Goal: Task Accomplishment & Management: Manage account settings

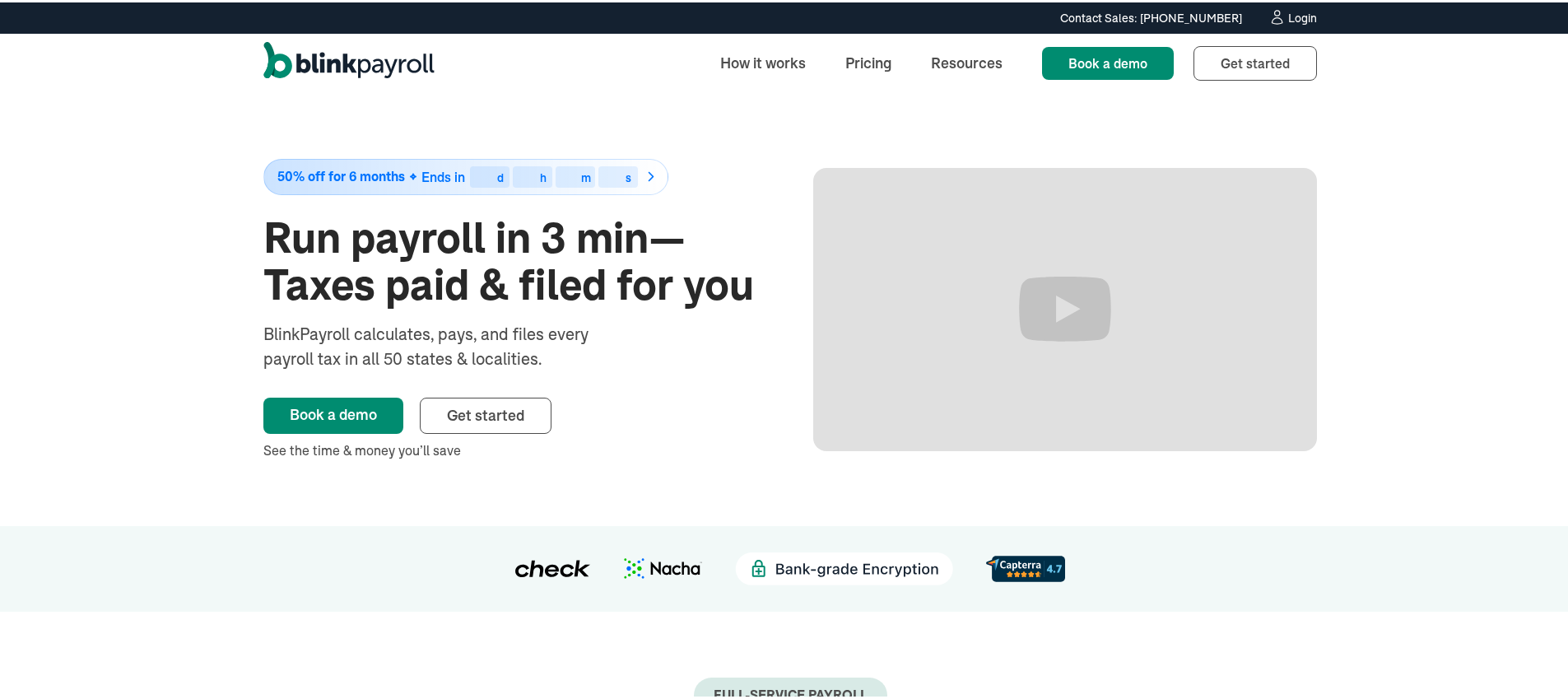
click at [1294, 10] on div "Login" at bounding box center [1302, 16] width 28 height 12
click at [1301, 18] on div "Login" at bounding box center [1302, 16] width 28 height 12
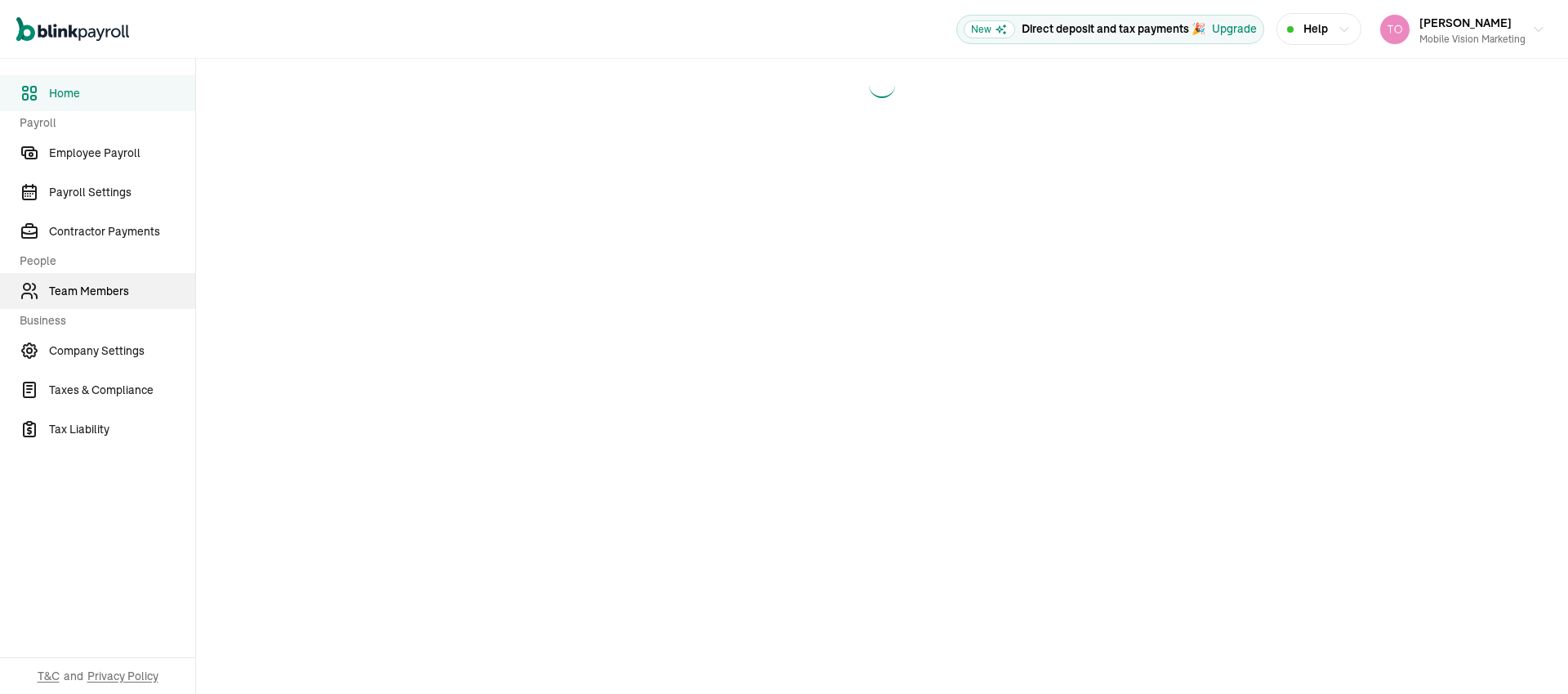
click at [80, 300] on link "Team Members" at bounding box center [97, 290] width 195 height 36
click at [80, 293] on span "Team Members" at bounding box center [122, 291] width 146 height 17
click at [80, 300] on link "Team Members" at bounding box center [97, 290] width 195 height 36
click at [80, 293] on span "Team Members" at bounding box center [122, 291] width 146 height 17
click at [95, 291] on span "Team Members" at bounding box center [122, 291] width 146 height 17
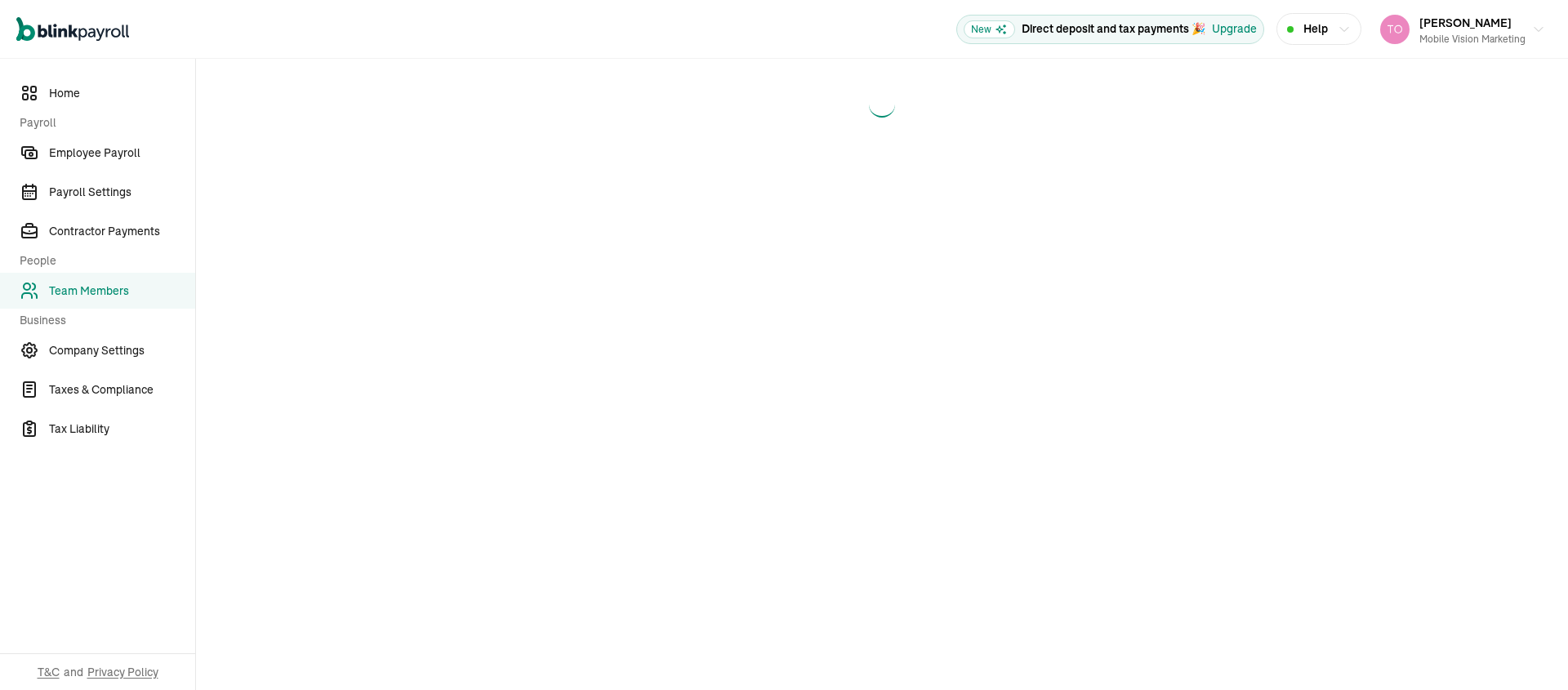
click at [95, 291] on span "Team Members" at bounding box center [122, 291] width 146 height 17
click at [107, 293] on span "Team Members" at bounding box center [122, 291] width 146 height 17
click at [83, 290] on span "Team Members" at bounding box center [122, 291] width 146 height 17
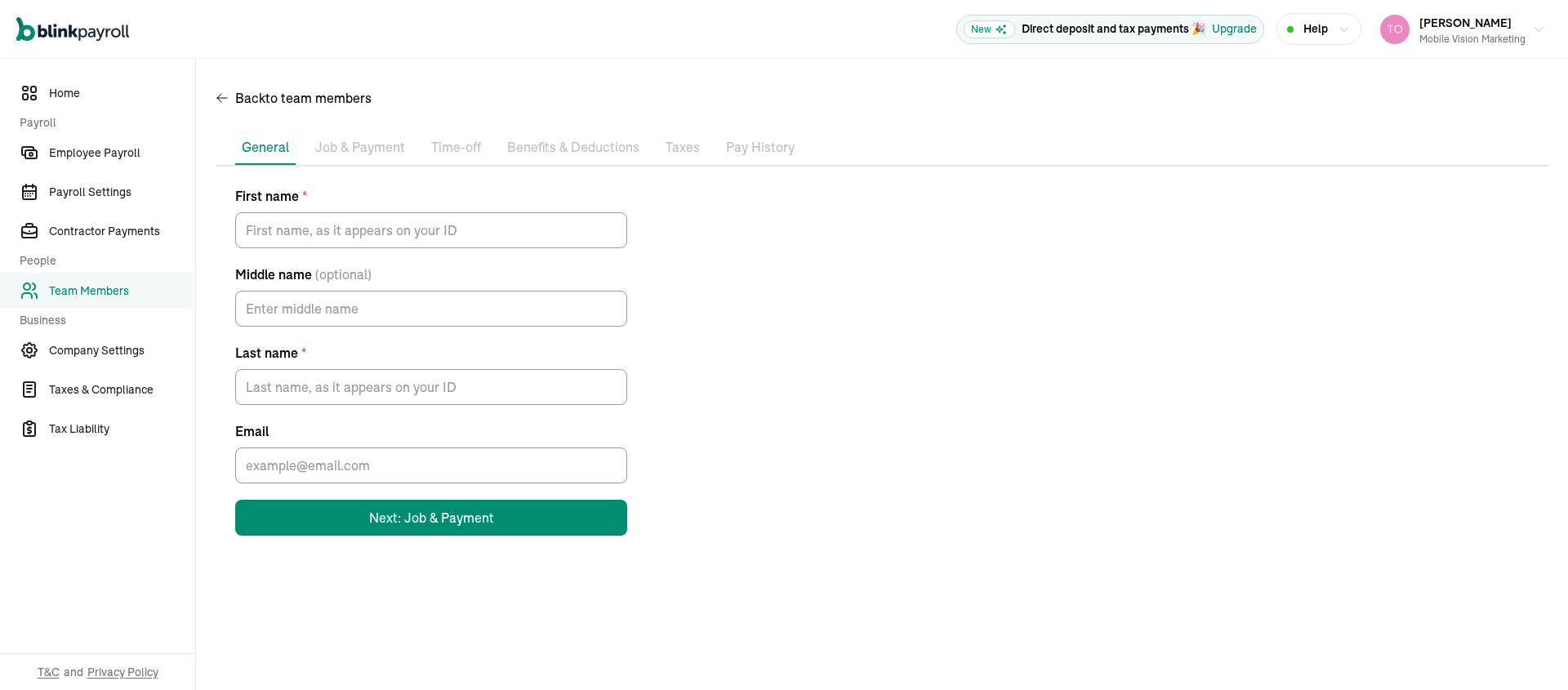
click at [372, 154] on p "Job & Payment" at bounding box center [360, 148] width 90 height 22
click at [375, 147] on p "Job & Payment" at bounding box center [360, 148] width 90 height 22
click at [561, 160] on li "Benefits & Deductions" at bounding box center [573, 147] width 146 height 34
click at [755, 147] on p "Pay History" at bounding box center [760, 148] width 68 height 22
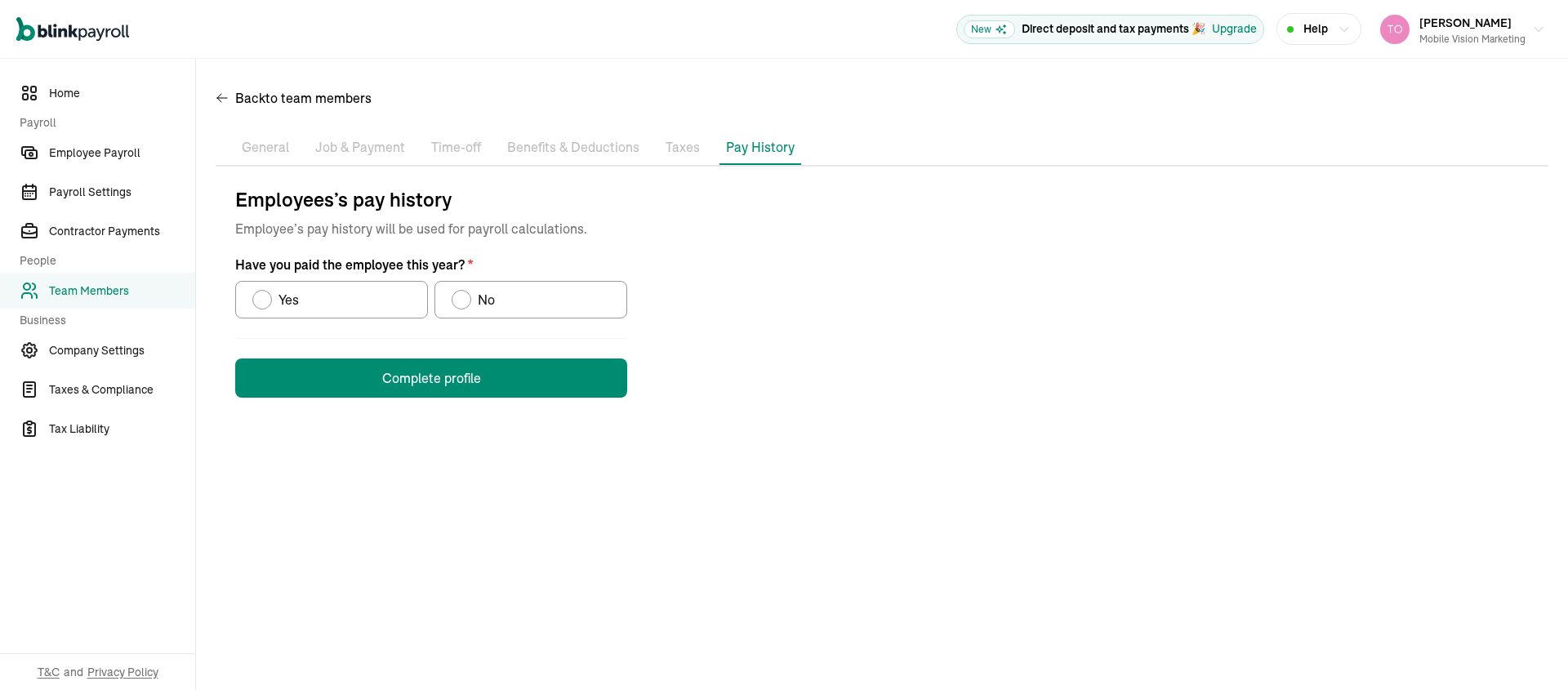
click at [350, 145] on p "Job & Payment" at bounding box center [360, 148] width 90 height 22
click at [116, 288] on span "Team Members" at bounding box center [122, 291] width 146 height 17
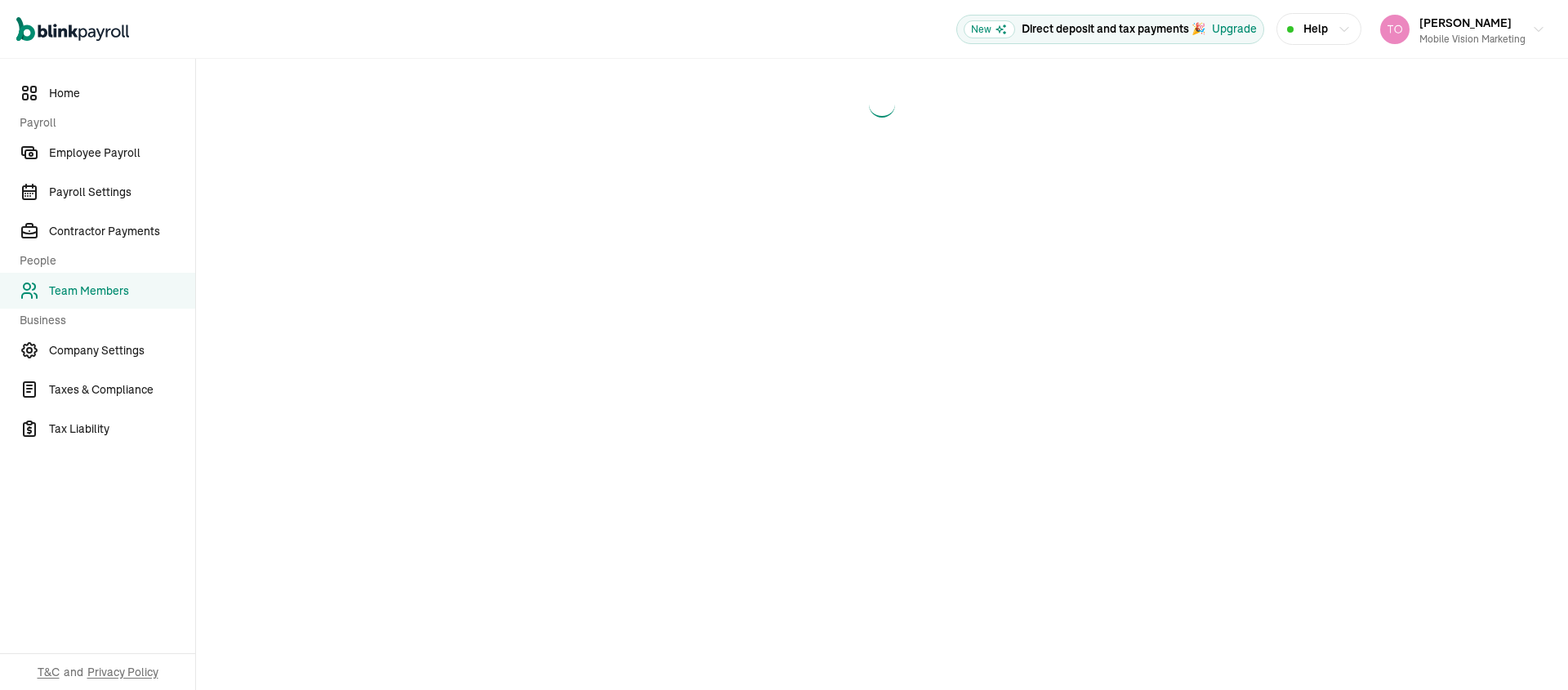
click at [82, 295] on span "Team Members" at bounding box center [122, 291] width 146 height 17
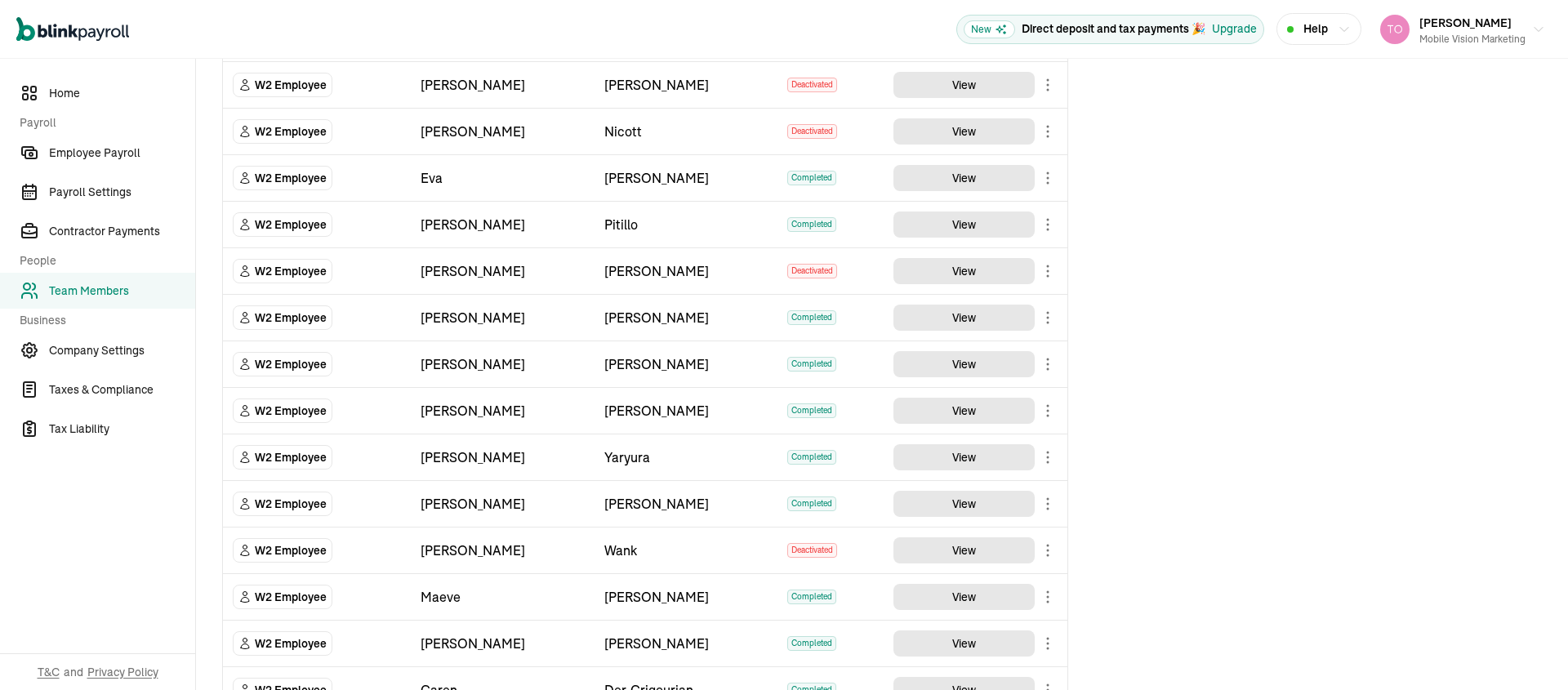
scroll to position [765, 0]
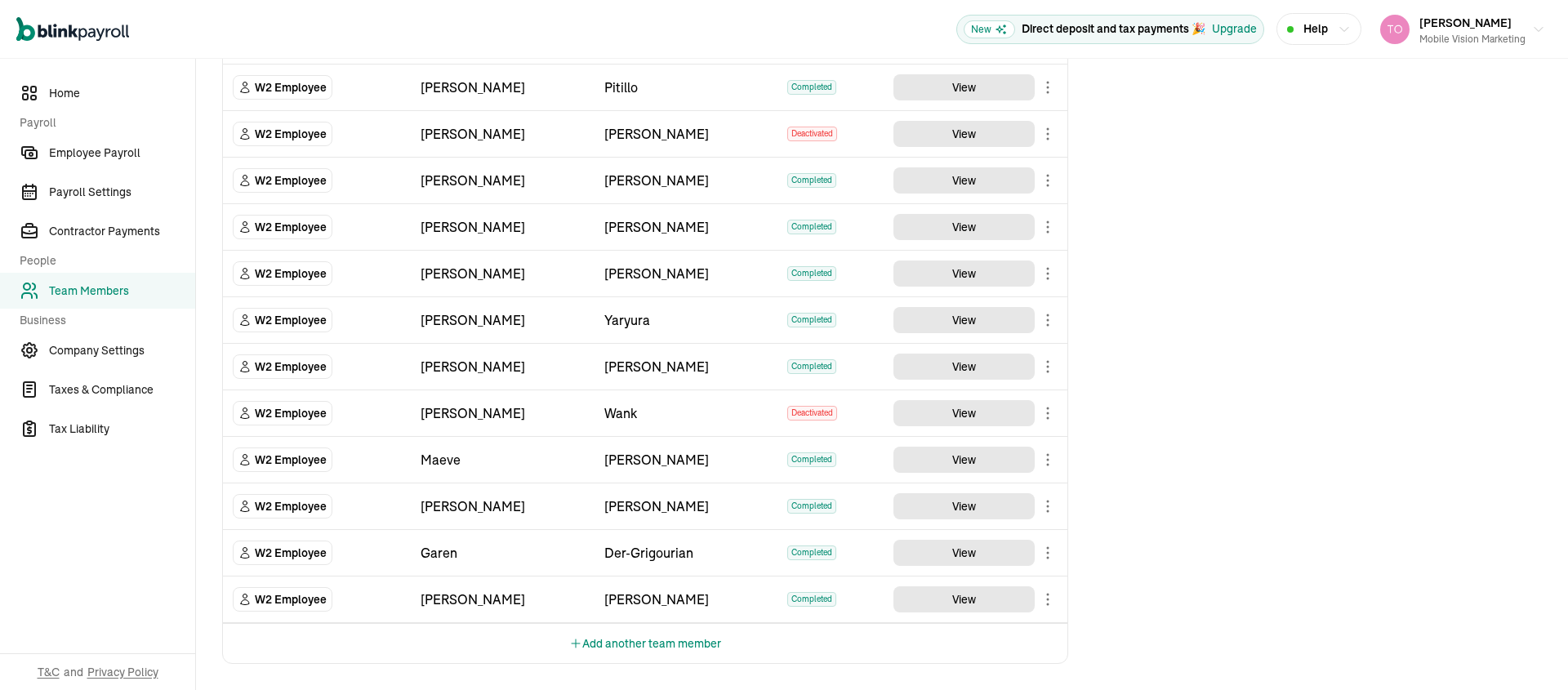
click at [646, 644] on button "Add another team member" at bounding box center [645, 643] width 152 height 39
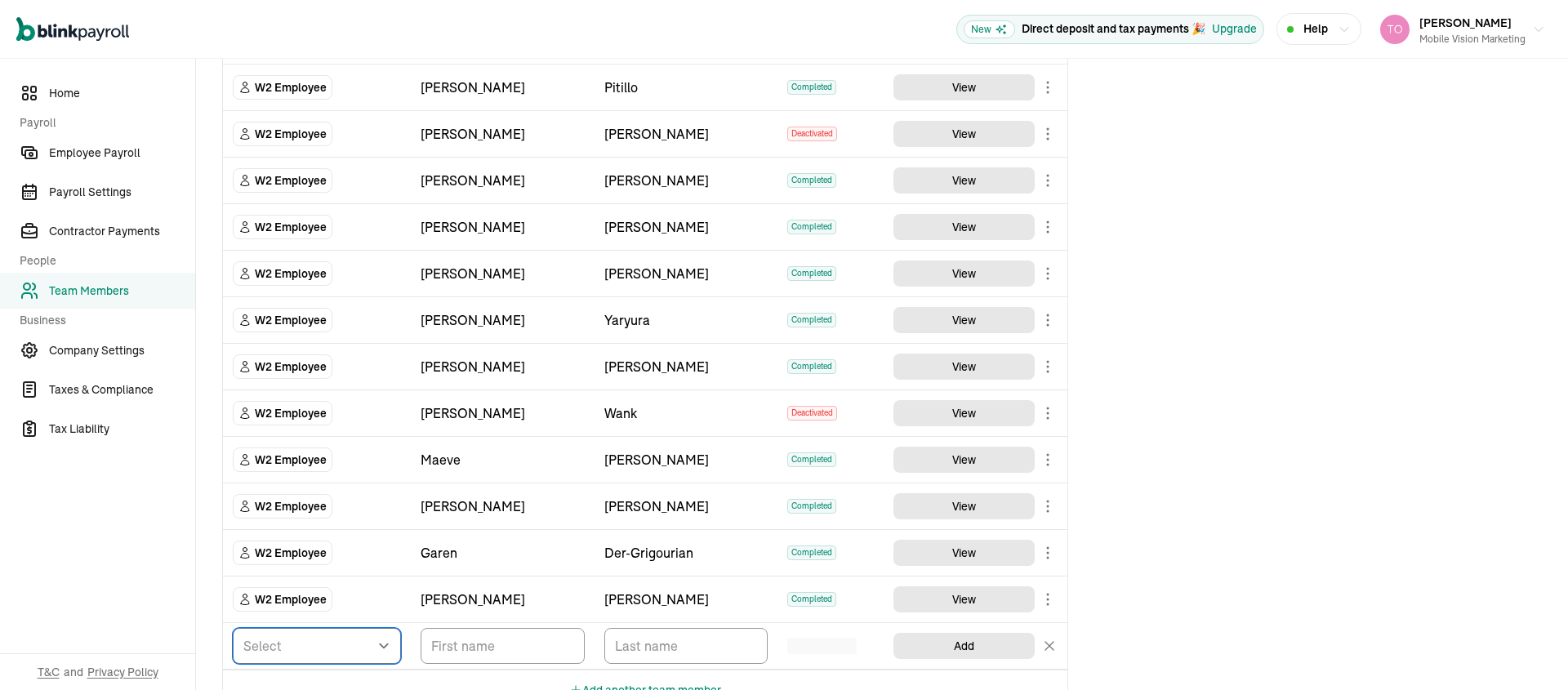
click at [333, 649] on select "Select W2 Employee Individual - 1099 Contractor Business - 1099 Contractor" at bounding box center [317, 645] width 168 height 36
select select "employee"
click at [233, 628] on select "Select W2 Employee Individual - 1099 Contractor Business - 1099 Contractor" at bounding box center [317, 645] width 168 height 36
click at [467, 655] on input "TextInput" at bounding box center [502, 645] width 164 height 36
type input "[PERSON_NAME]"
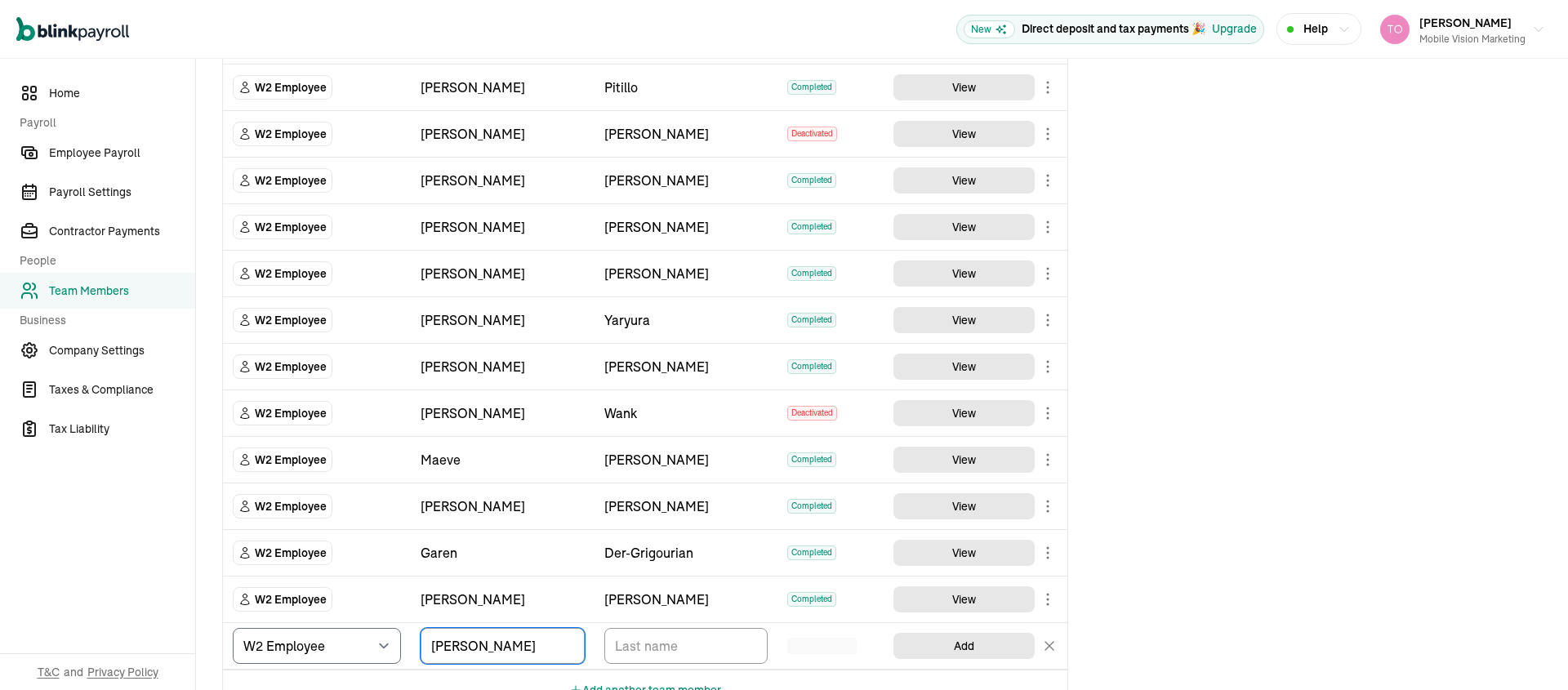
scroll to position [785, 0]
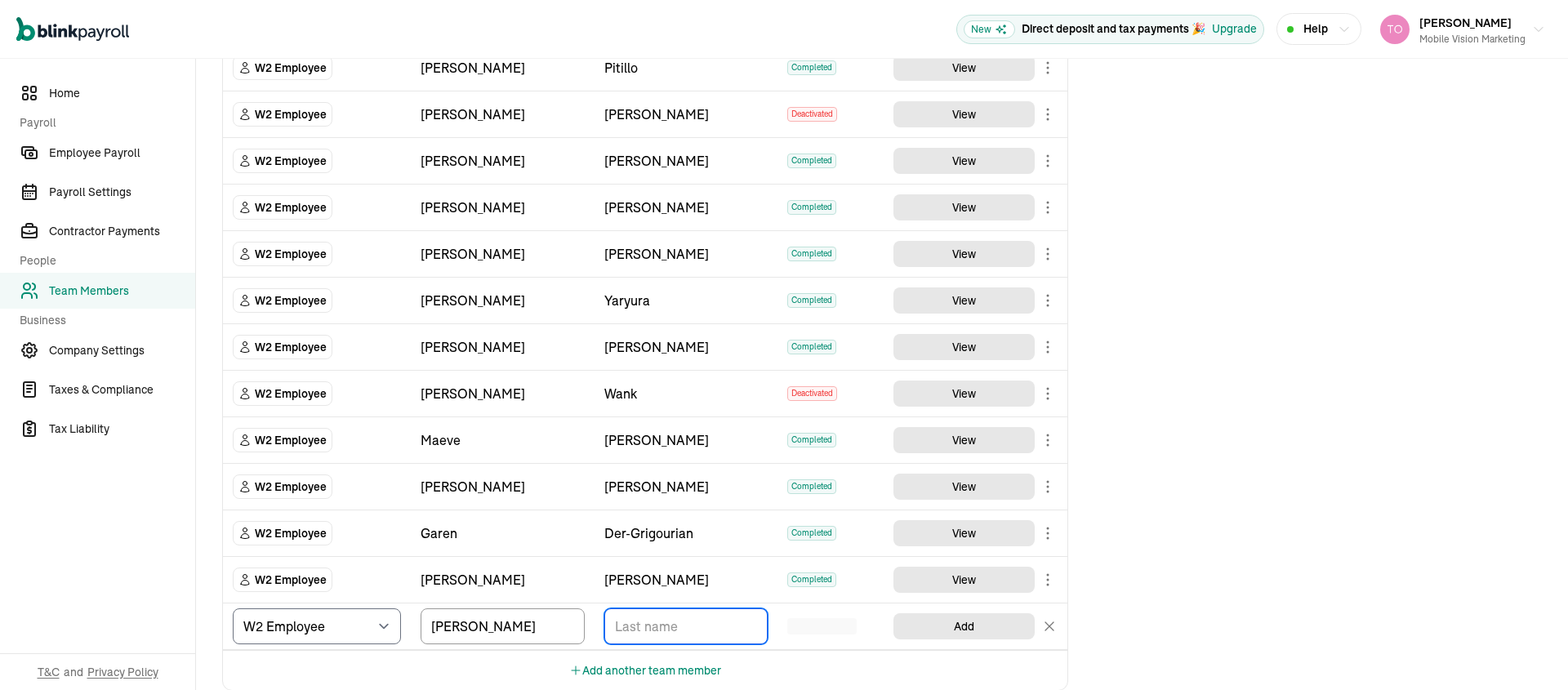
click at [685, 627] on input "TextInput" at bounding box center [686, 626] width 164 height 36
type input "[PERSON_NAME]"
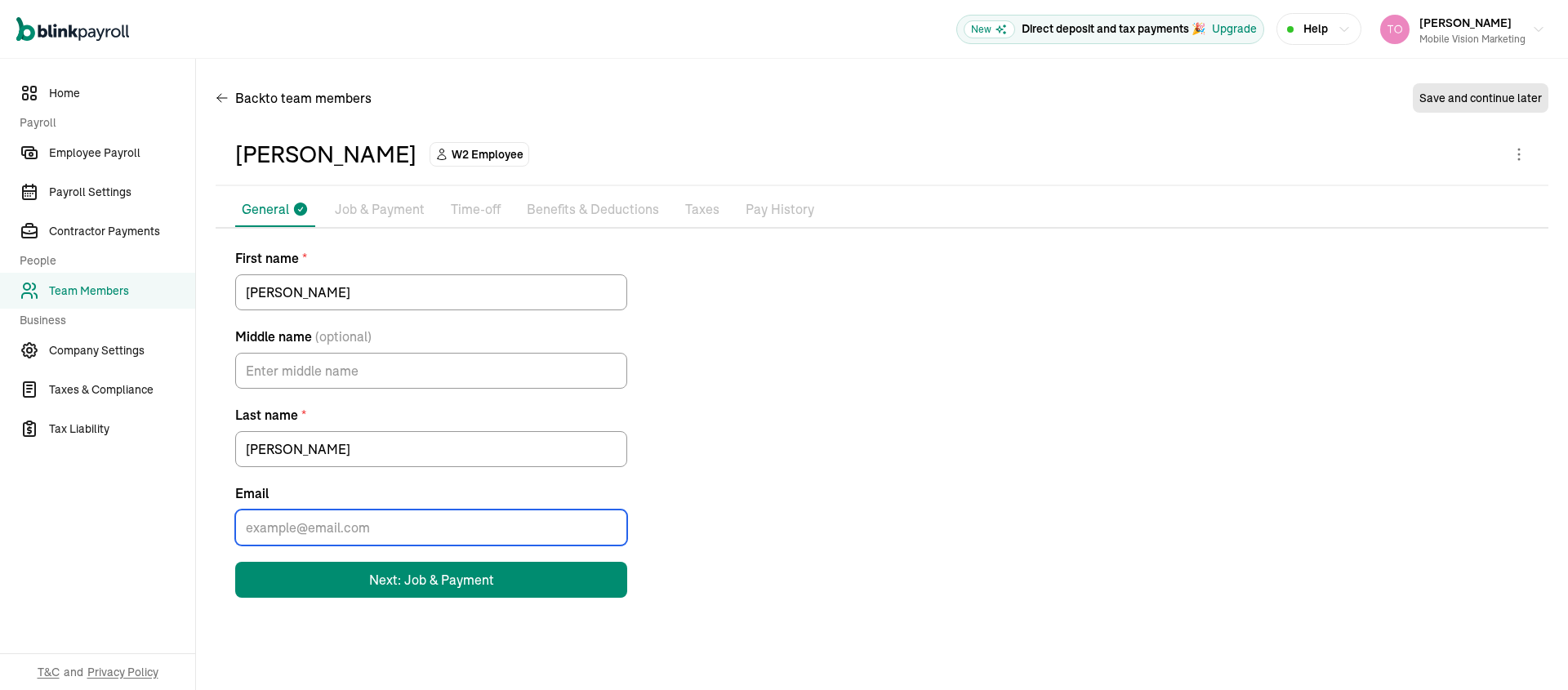
click at [347, 523] on input "Email" at bounding box center [431, 527] width 392 height 36
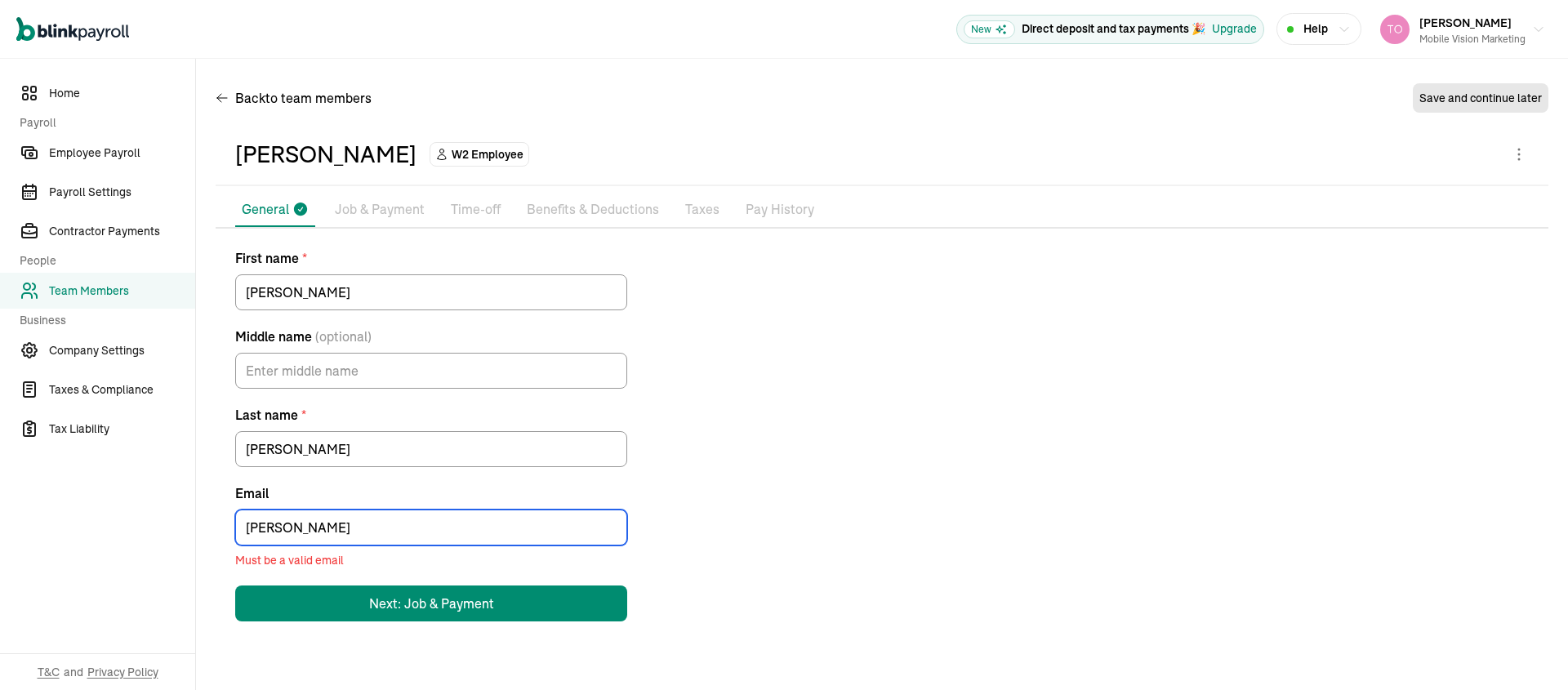
type input "kelly@laseoservice.com"
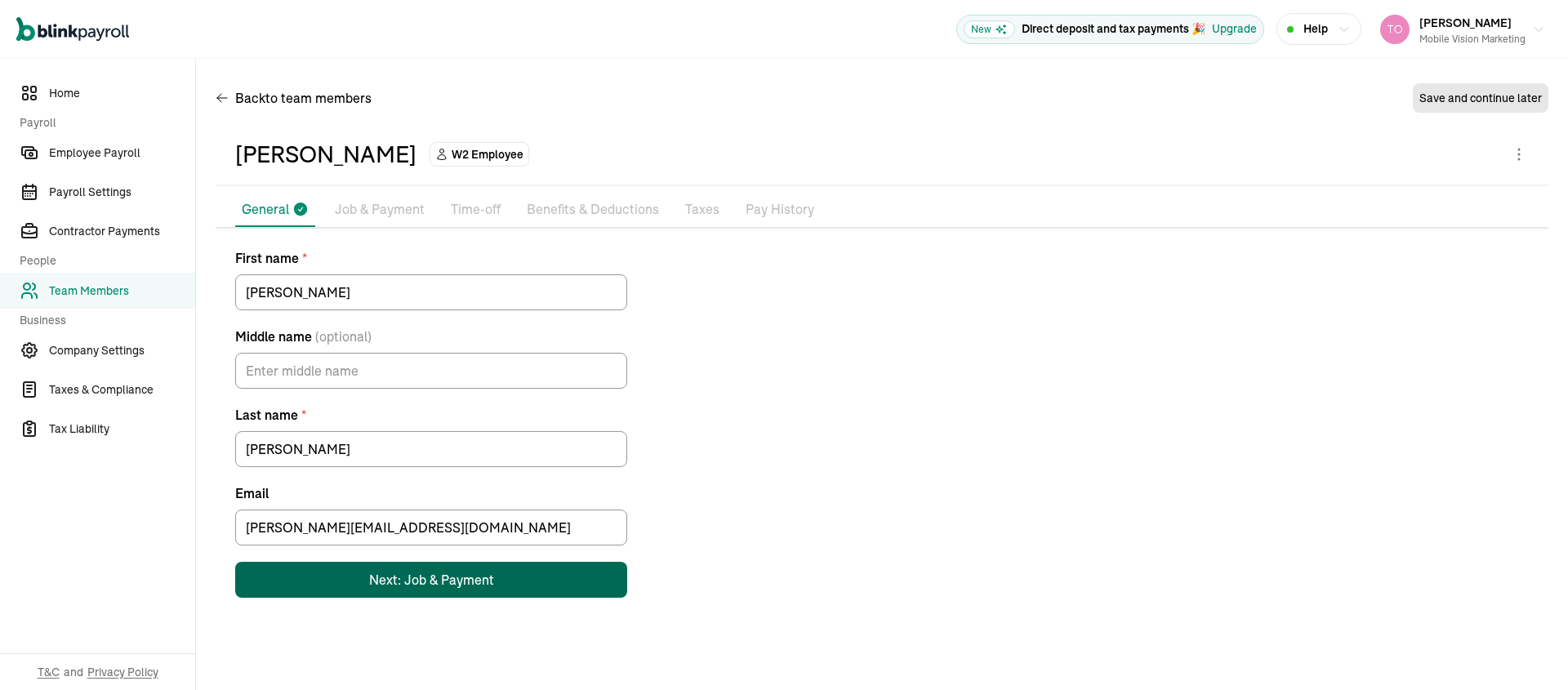
click at [426, 584] on div "Next: Job & Payment" at bounding box center [432, 579] width 125 height 20
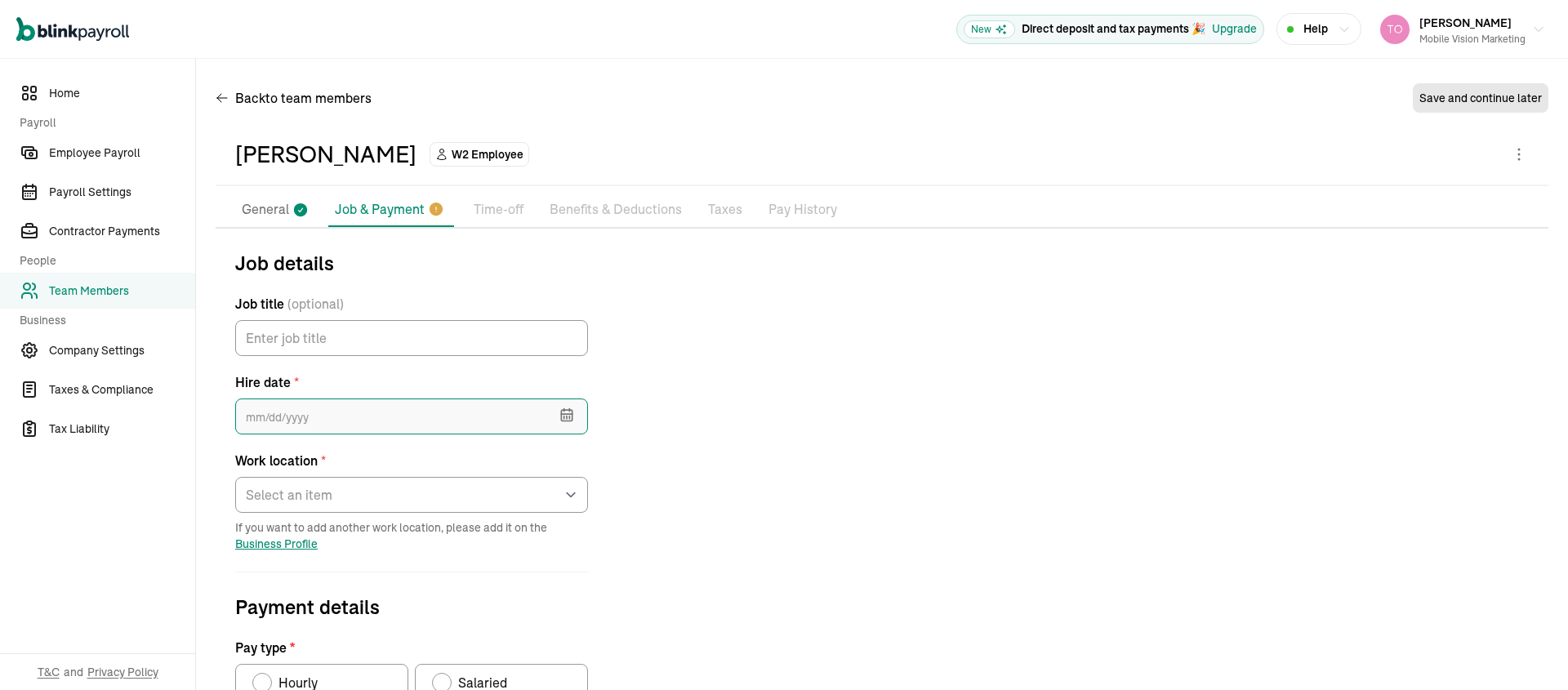
click at [319, 427] on input "text" at bounding box center [412, 416] width 353 height 36
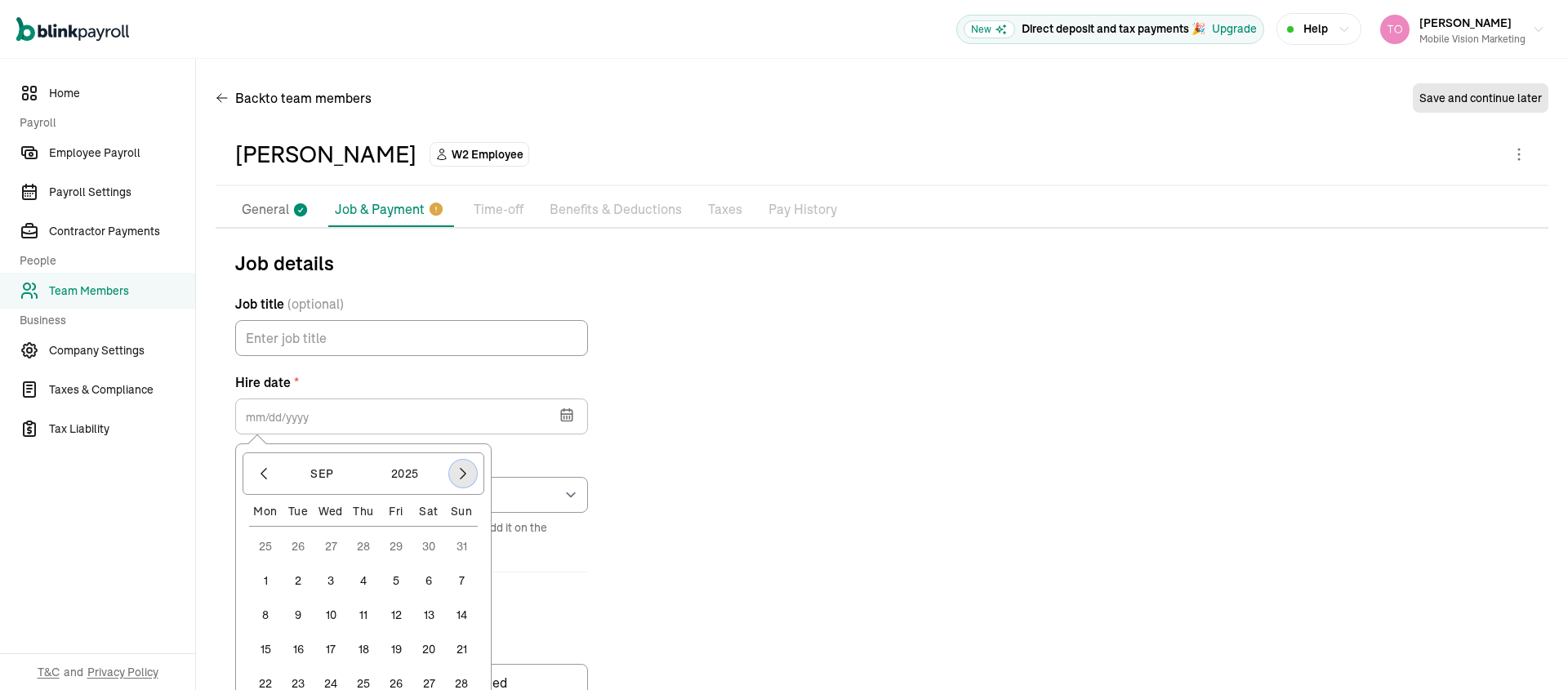
click at [455, 469] on icon "button" at bounding box center [463, 474] width 17 height 17
click at [338, 546] on button "1" at bounding box center [330, 545] width 32 height 32
type input "10/01/2025"
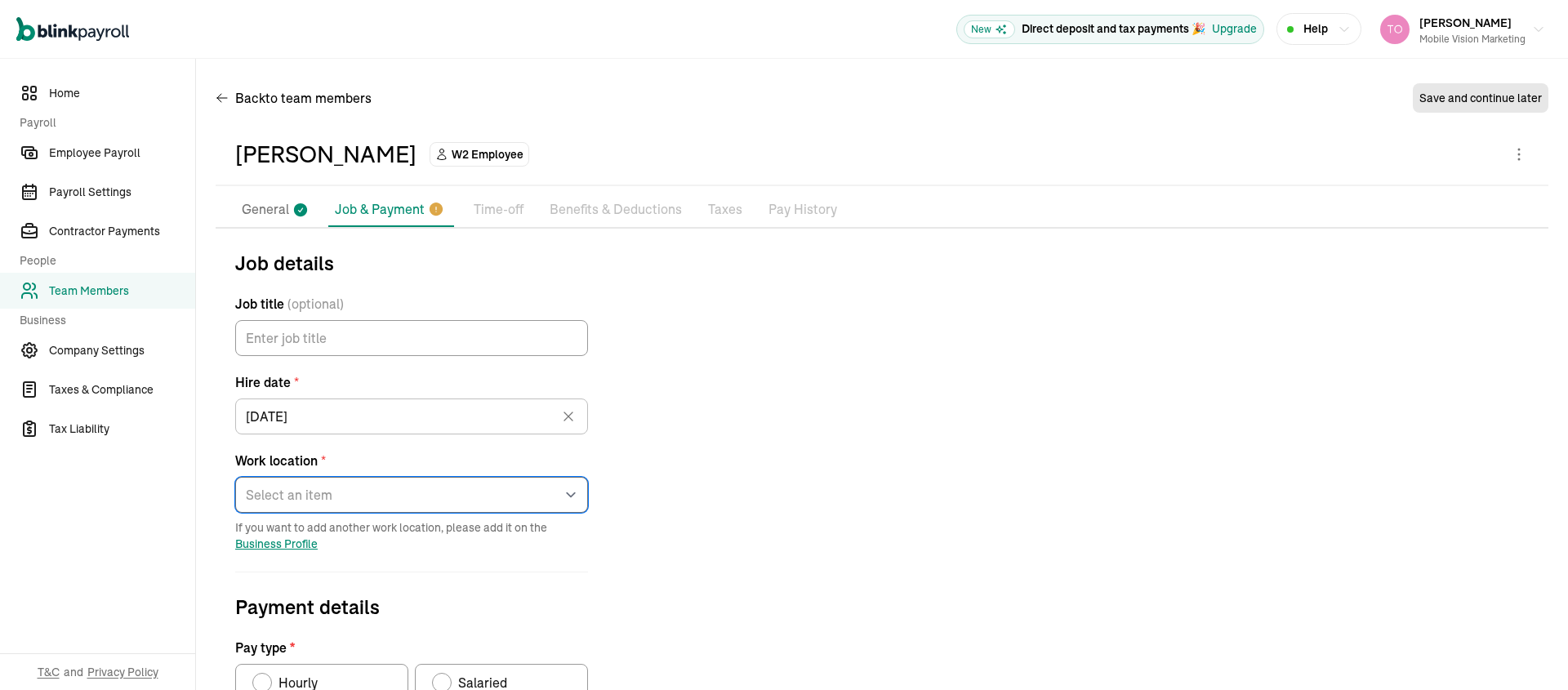
click at [334, 490] on select "Select an item 13101 West Washington Boulevard Works from home" at bounding box center [412, 494] width 353 height 36
select select "Works from home"
click at [235, 476] on select "Select an item 13101 West Washington Boulevard Works from home" at bounding box center [412, 494] width 353 height 36
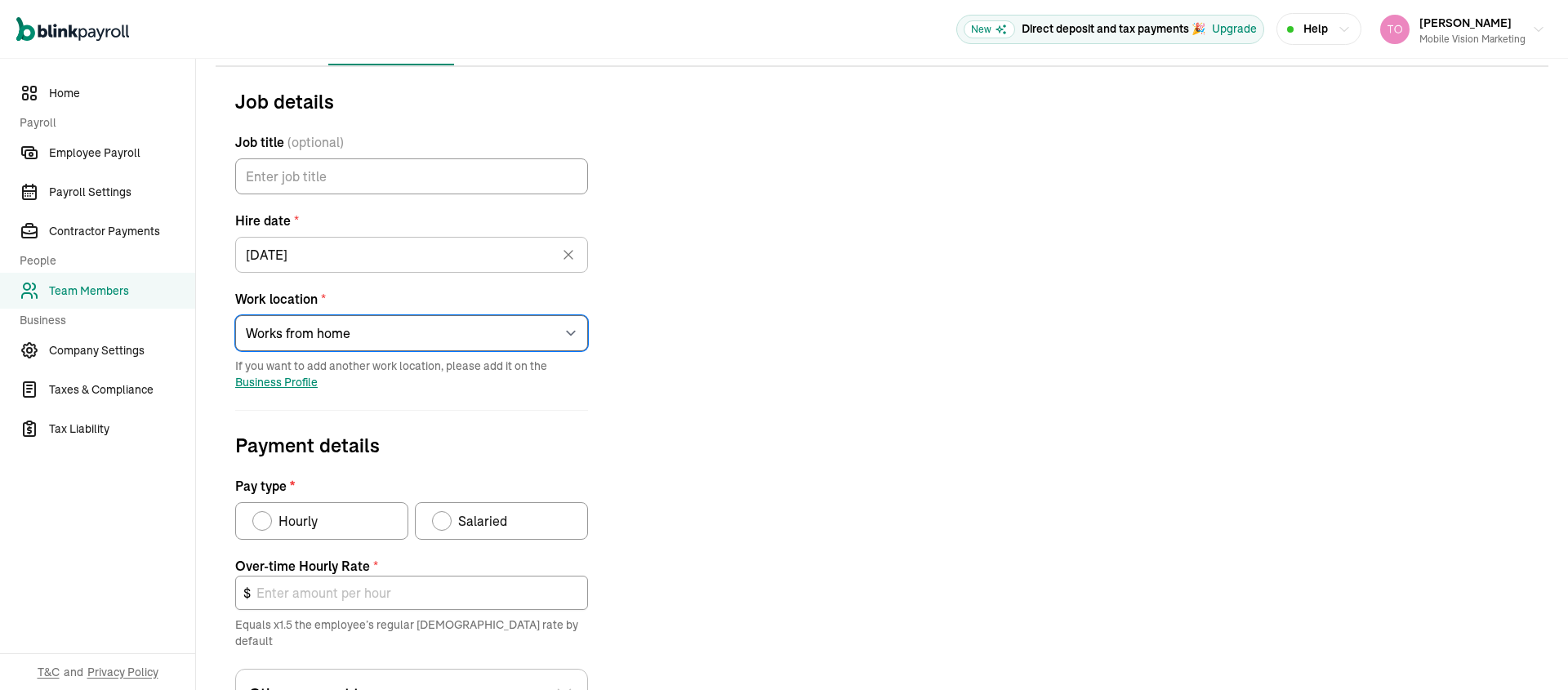
scroll to position [200, 0]
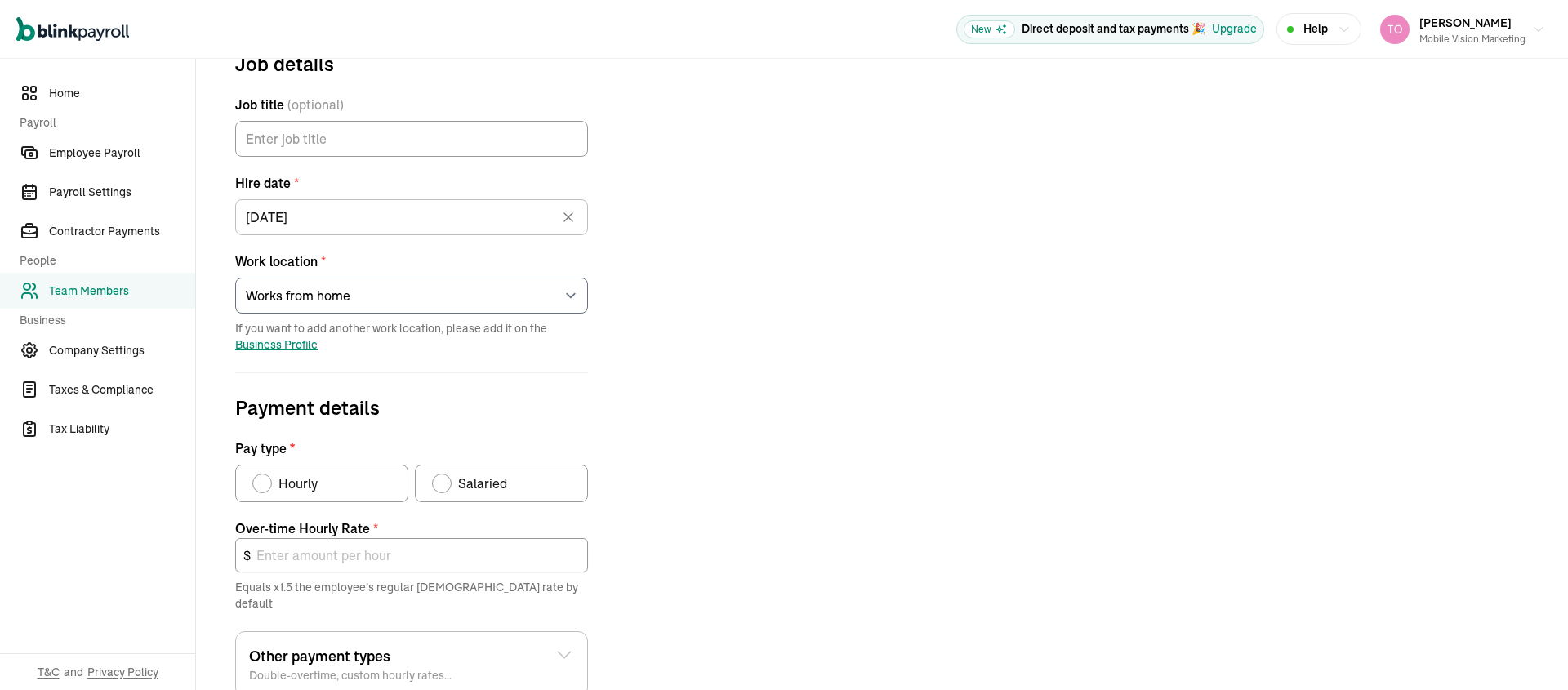
click at [436, 484] on div "Pay type" at bounding box center [442, 483] width 13 height 13
click at [436, 484] on input "Salaried" at bounding box center [438, 480] width 13 height 13
radio input "true"
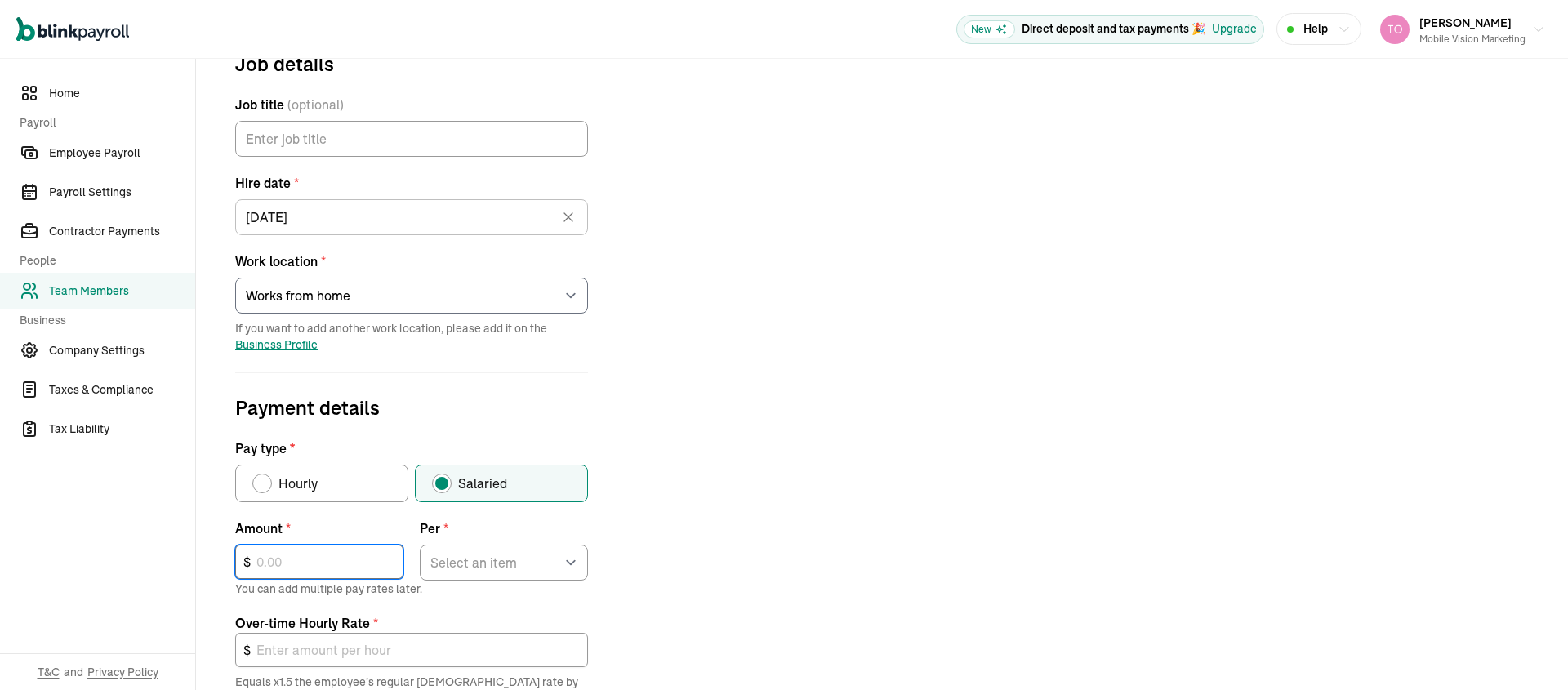
click at [329, 561] on input "text" at bounding box center [319, 561] width 168 height 34
type input "150,000"
click at [477, 569] on select "Select an item Hour Week Month Year" at bounding box center [504, 562] width 168 height 36
select select "4"
click at [420, 545] on select "Select an item Hour Week Month Year" at bounding box center [504, 562] width 168 height 36
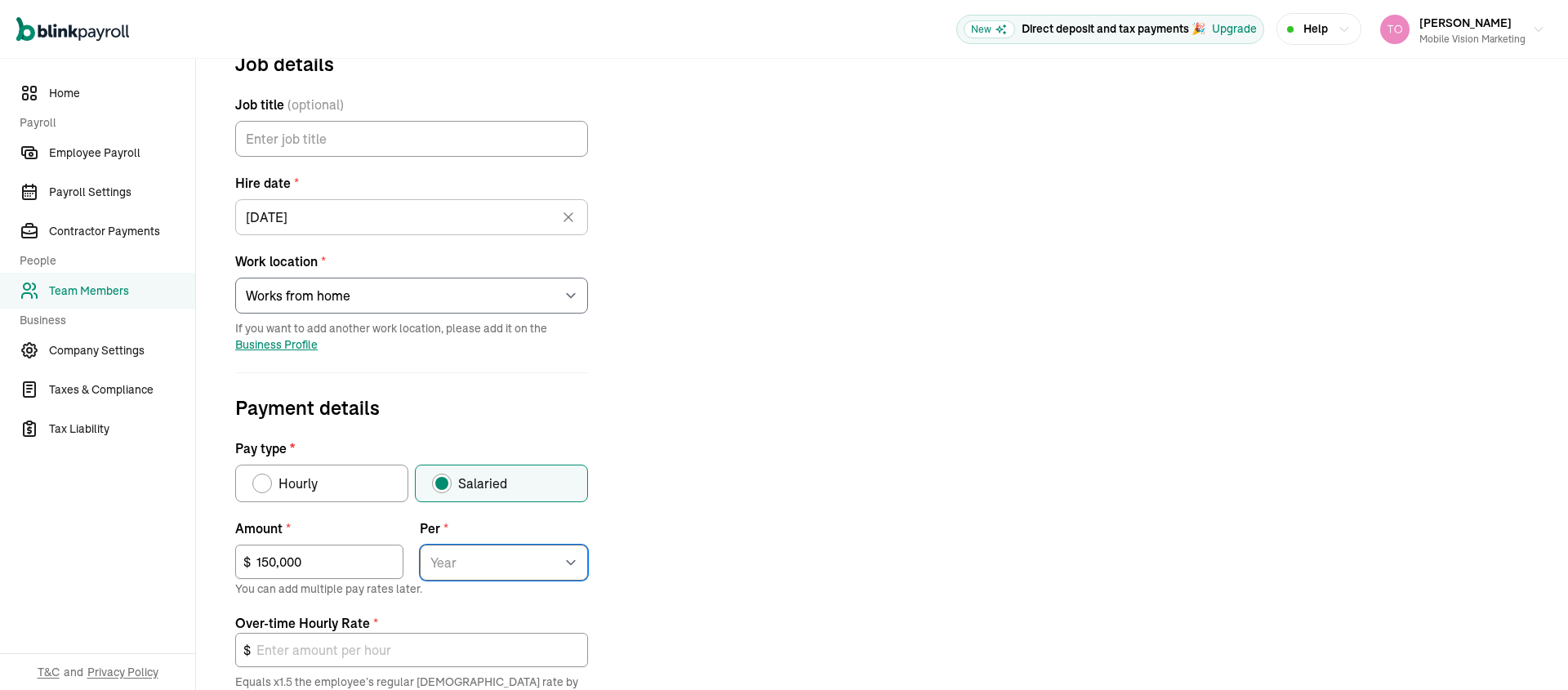
type input "108.17"
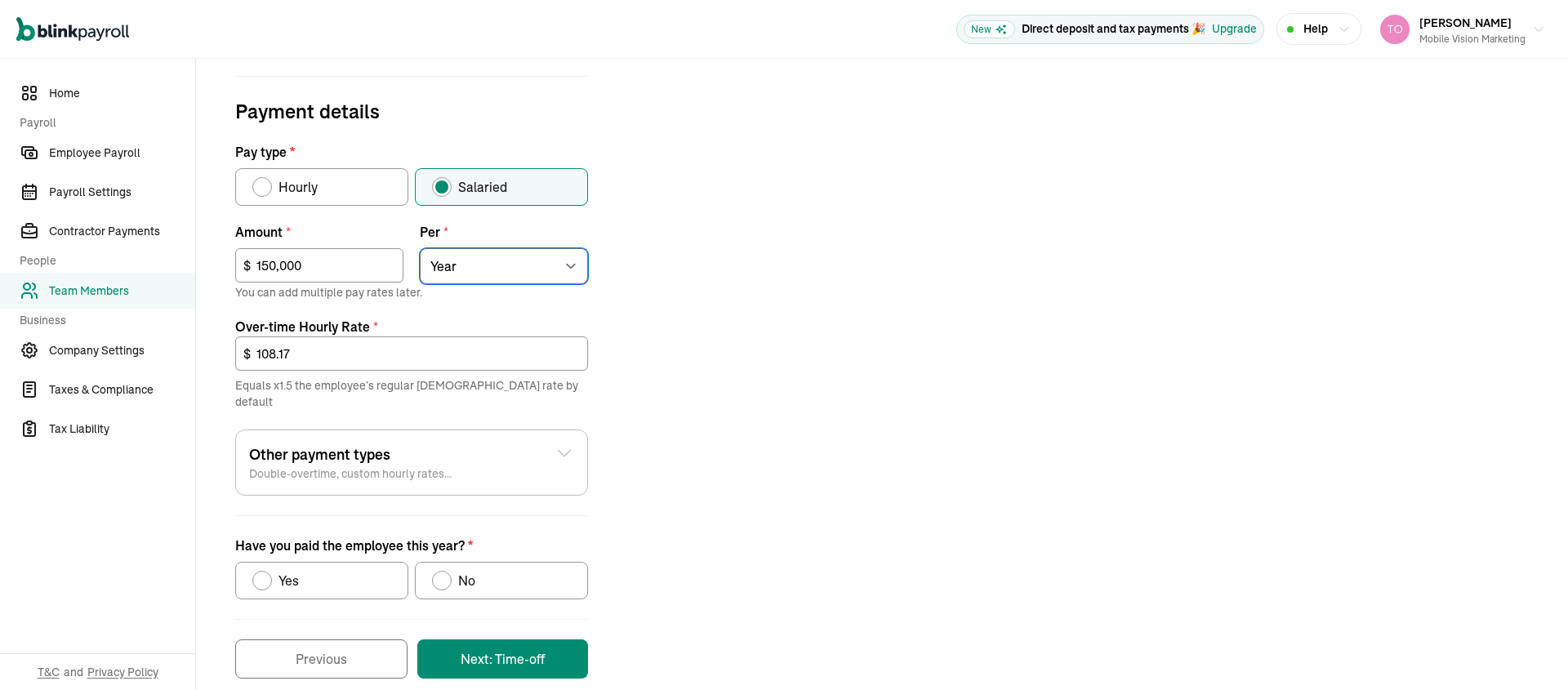
scroll to position [504, 0]
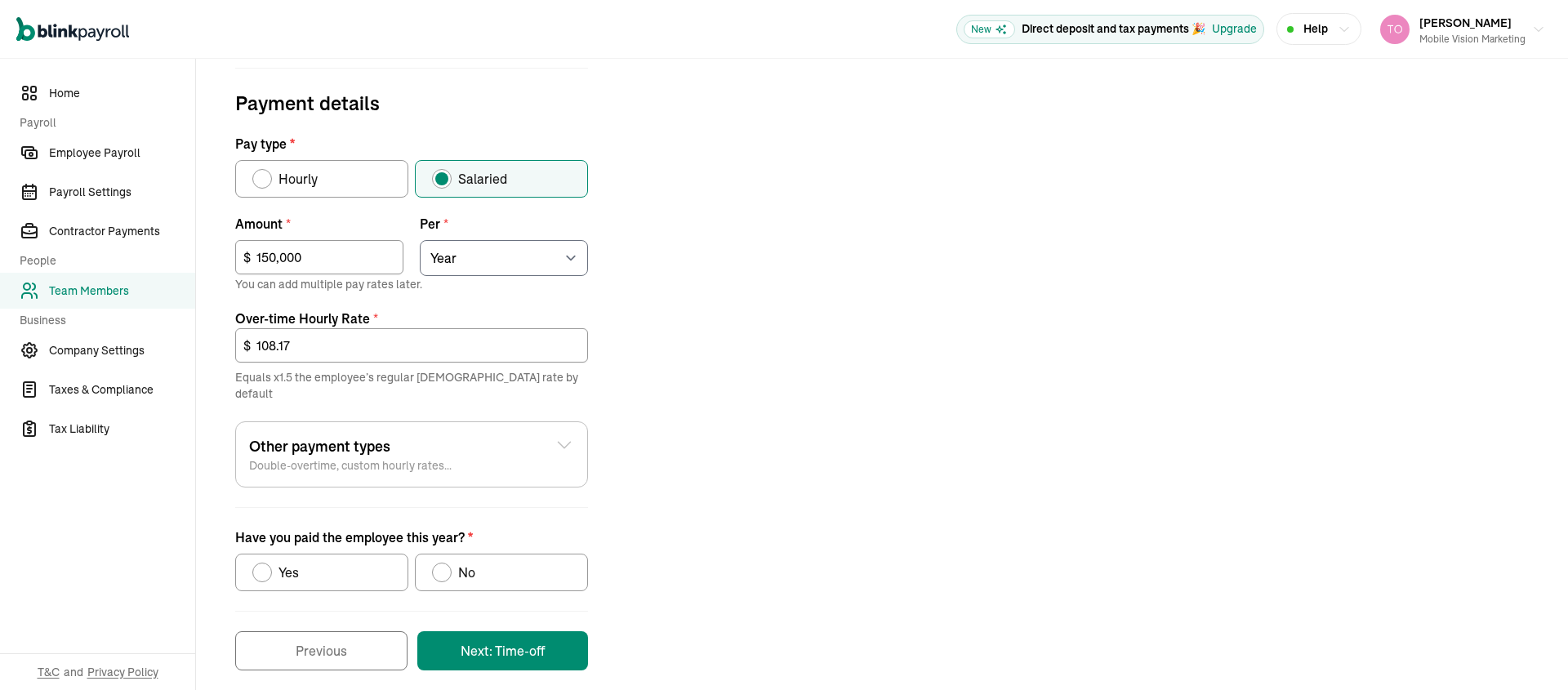
click at [438, 565] on div "Have you paid the employee this year?" at bounding box center [442, 572] width 13 height 13
click at [438, 562] on input "No" at bounding box center [438, 569] width 13 height 13
radio input "true"
click at [473, 641] on button "Next: Time-off" at bounding box center [502, 650] width 171 height 39
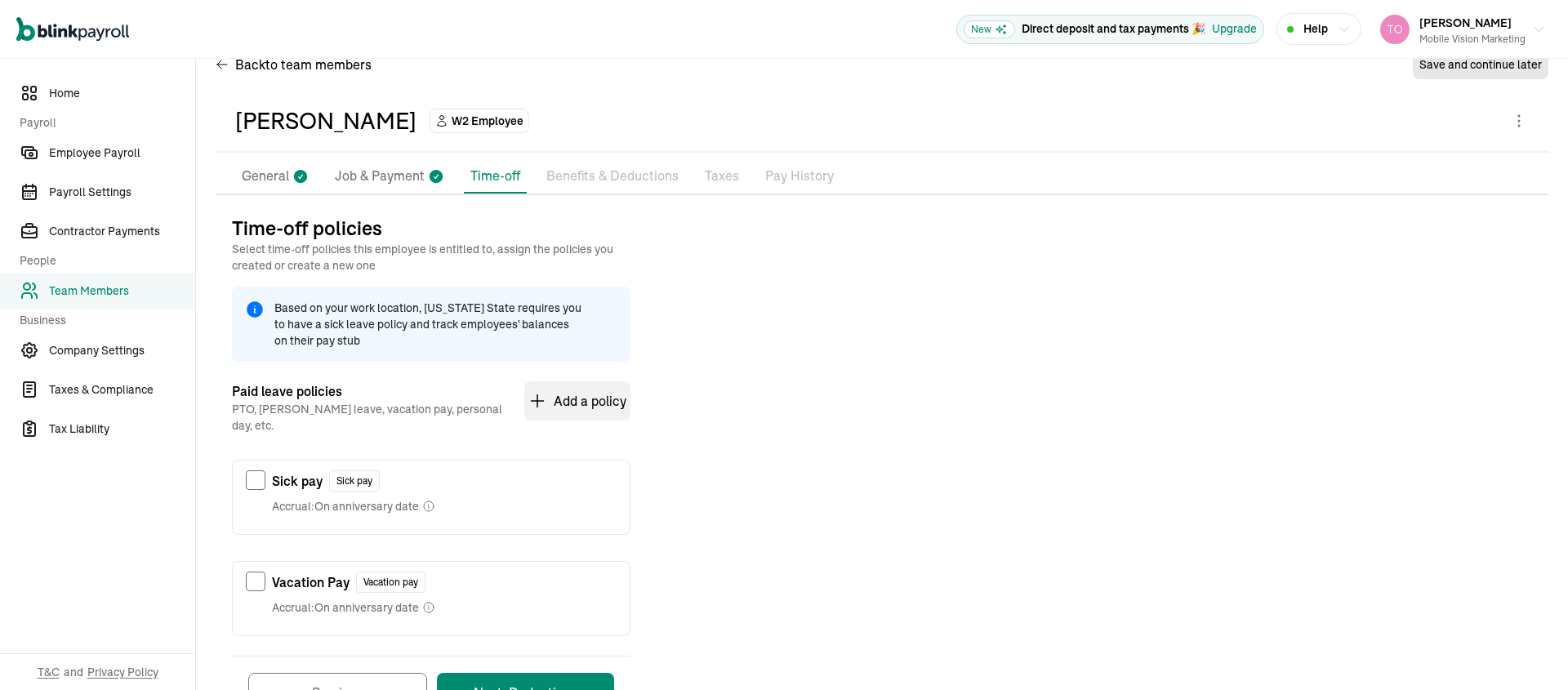
scroll to position [95, 0]
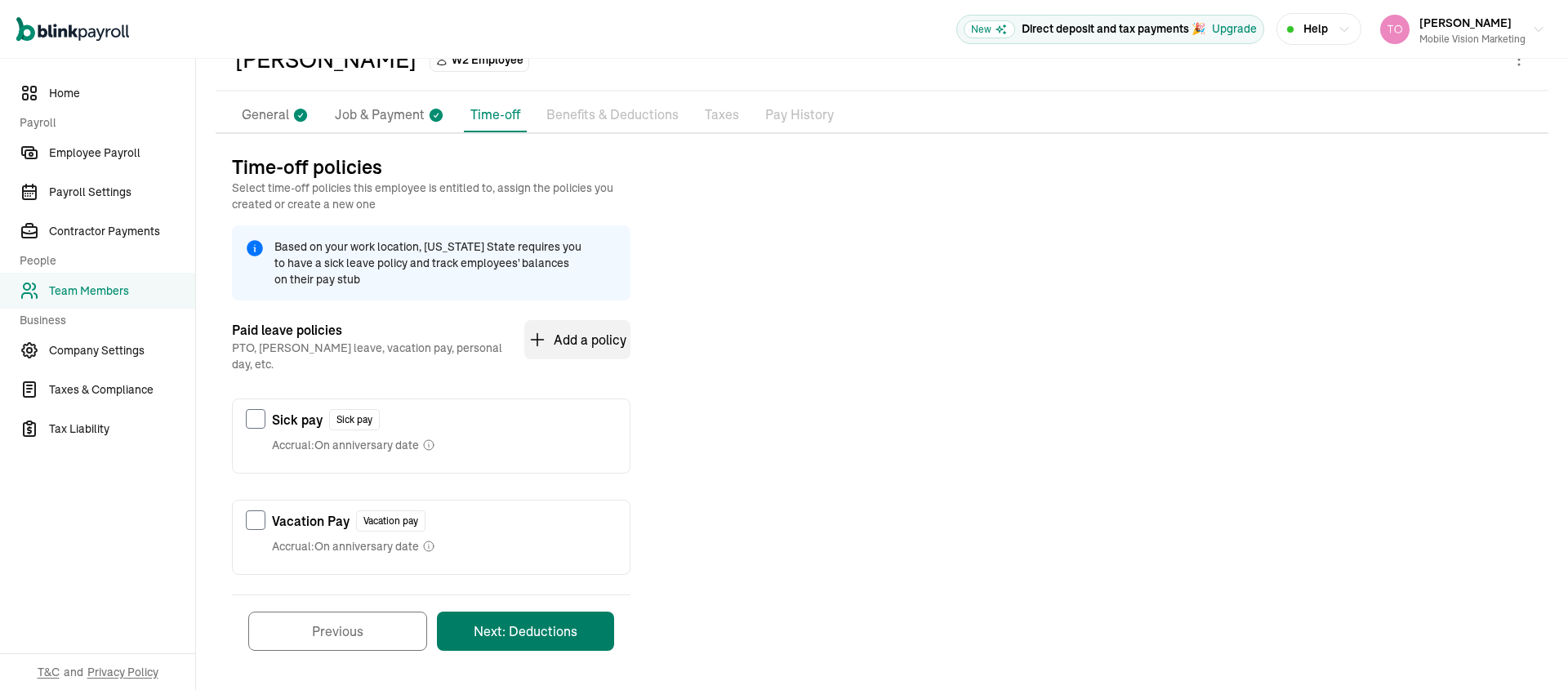
click at [534, 611] on button "Next: Deductions" at bounding box center [525, 630] width 177 height 39
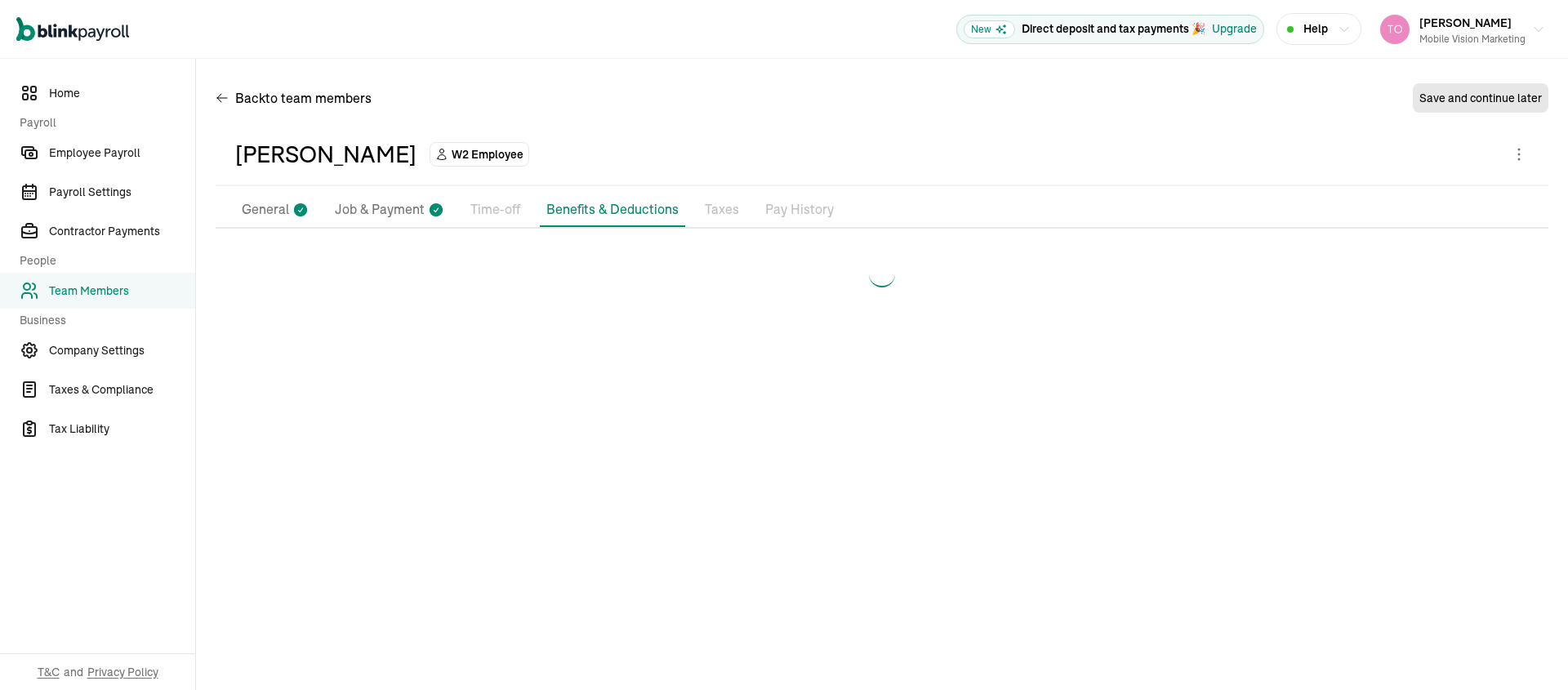
scroll to position [0, 0]
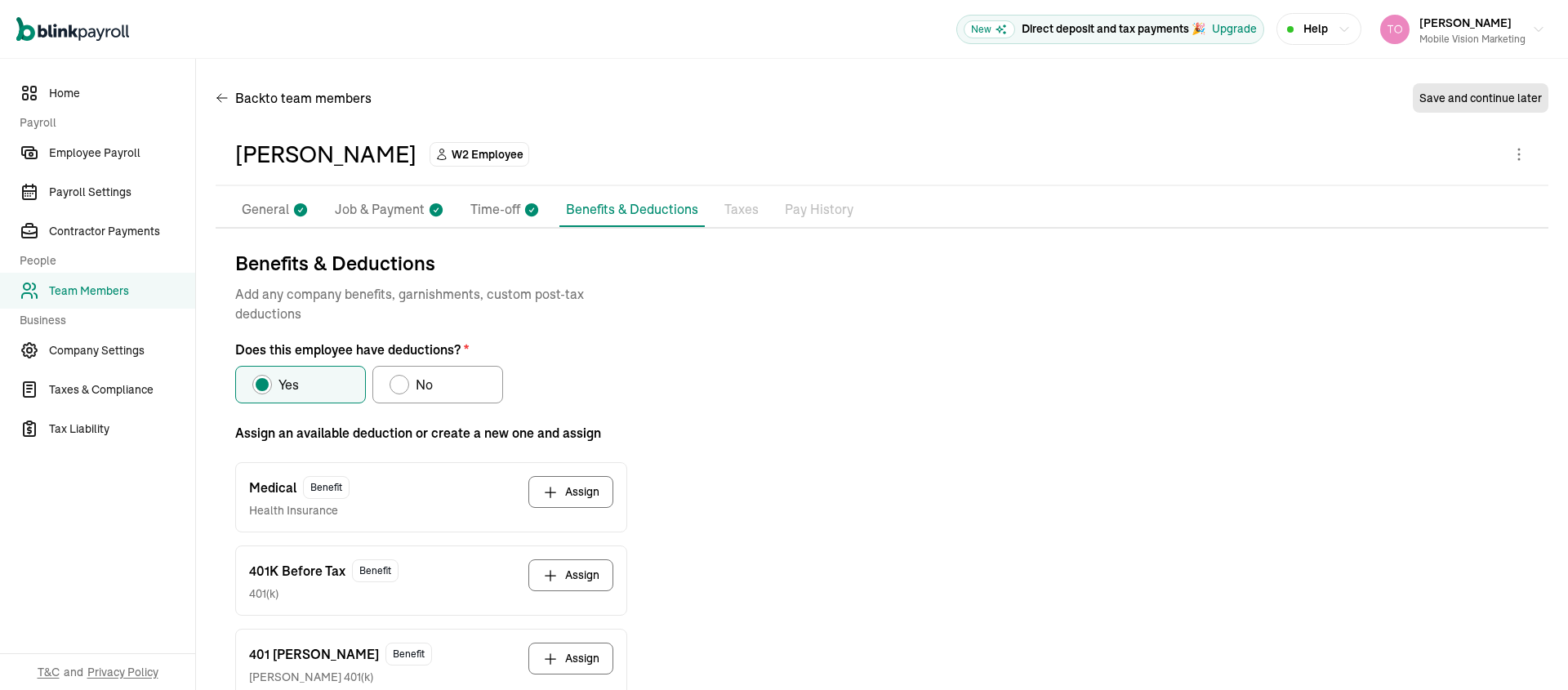
click at [398, 384] on div "Does this employee have deductions?" at bounding box center [399, 385] width 13 height 13
click at [398, 384] on input "No" at bounding box center [395, 381] width 13 height 13
radio input "true"
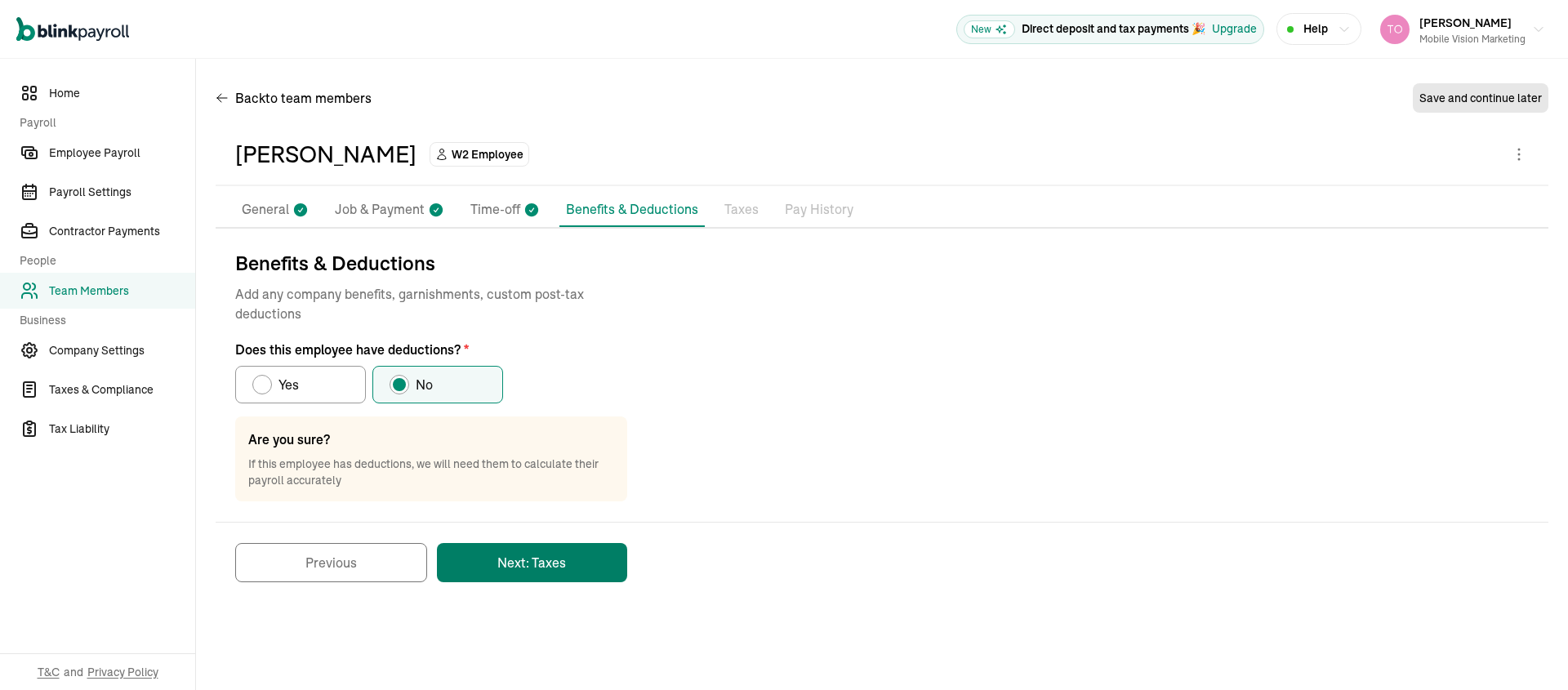
click at [519, 560] on button "Next: Taxes" at bounding box center [532, 562] width 190 height 39
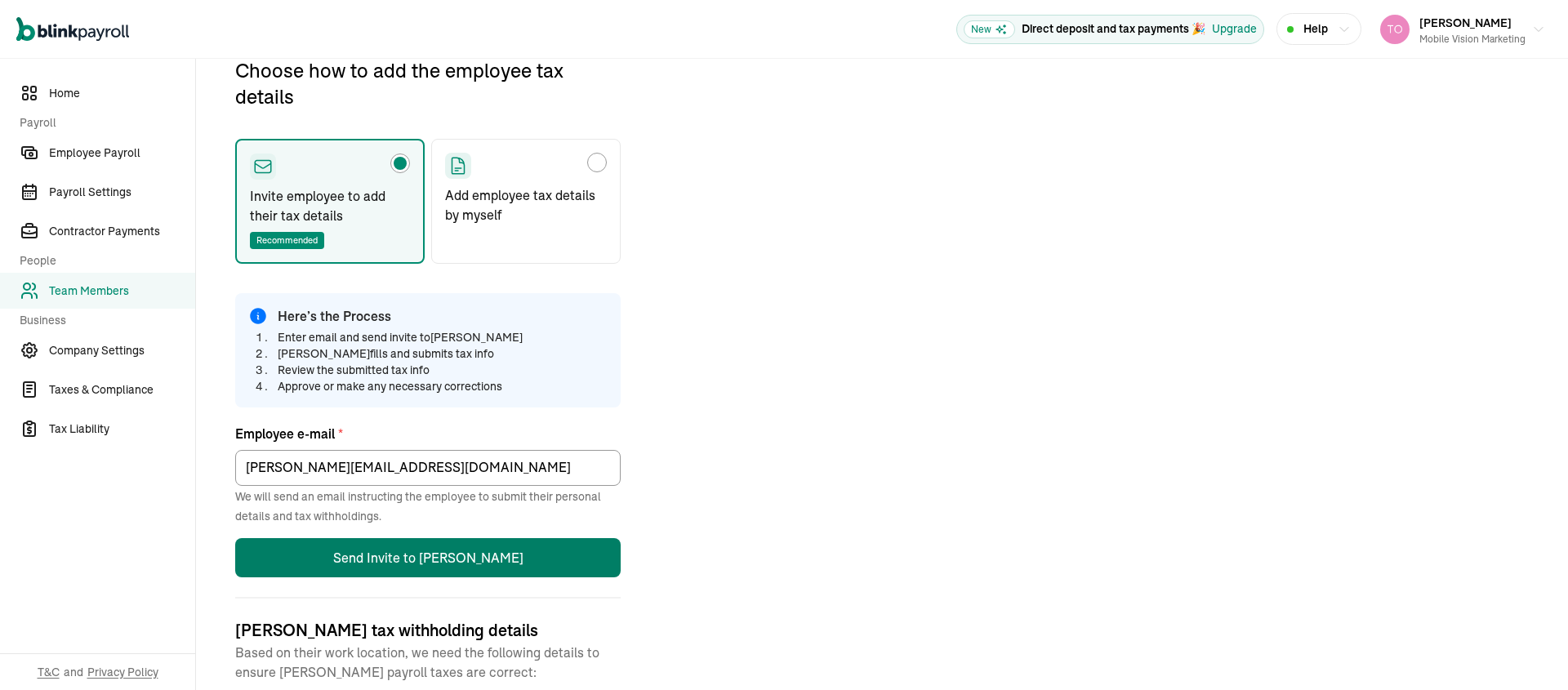
scroll to position [193, 0]
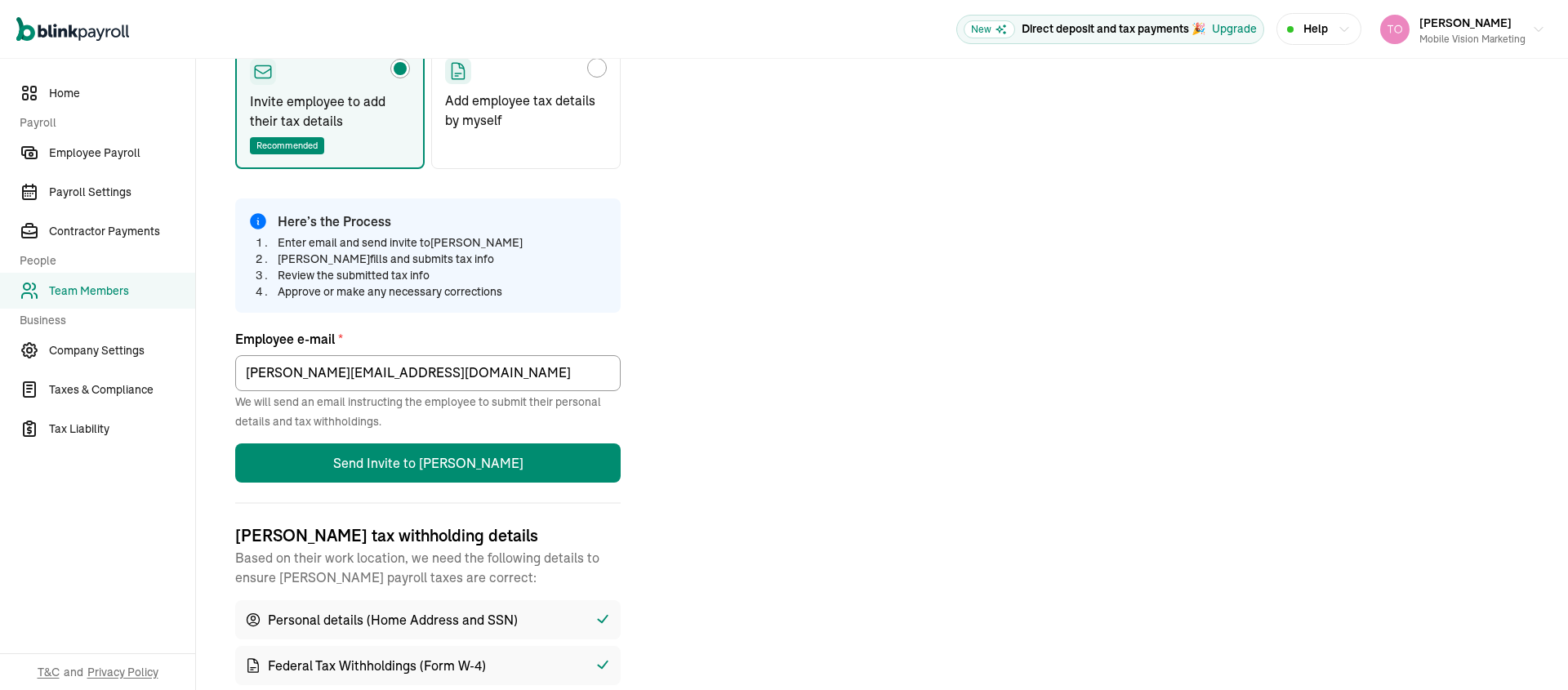
click at [513, 99] on p "Add employee tax details by myself" at bounding box center [526, 110] width 161 height 39
click at [458, 70] on input "Add employee tax details by myself" at bounding box center [451, 64] width 13 height 13
radio input "true"
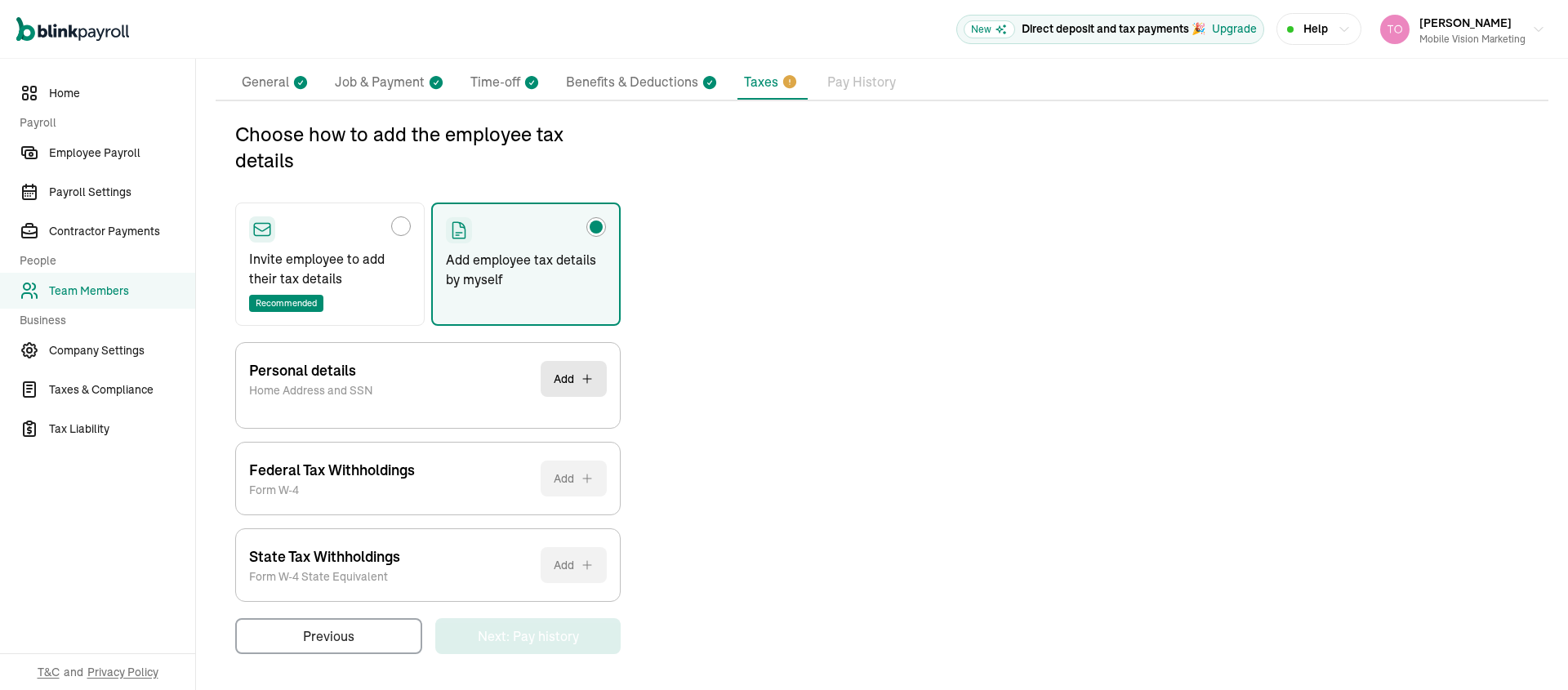
scroll to position [126, 0]
click at [454, 367] on div "Personal details Home Address and SSN Add" at bounding box center [428, 379] width 358 height 71
click at [561, 384] on button "Add" at bounding box center [574, 379] width 67 height 36
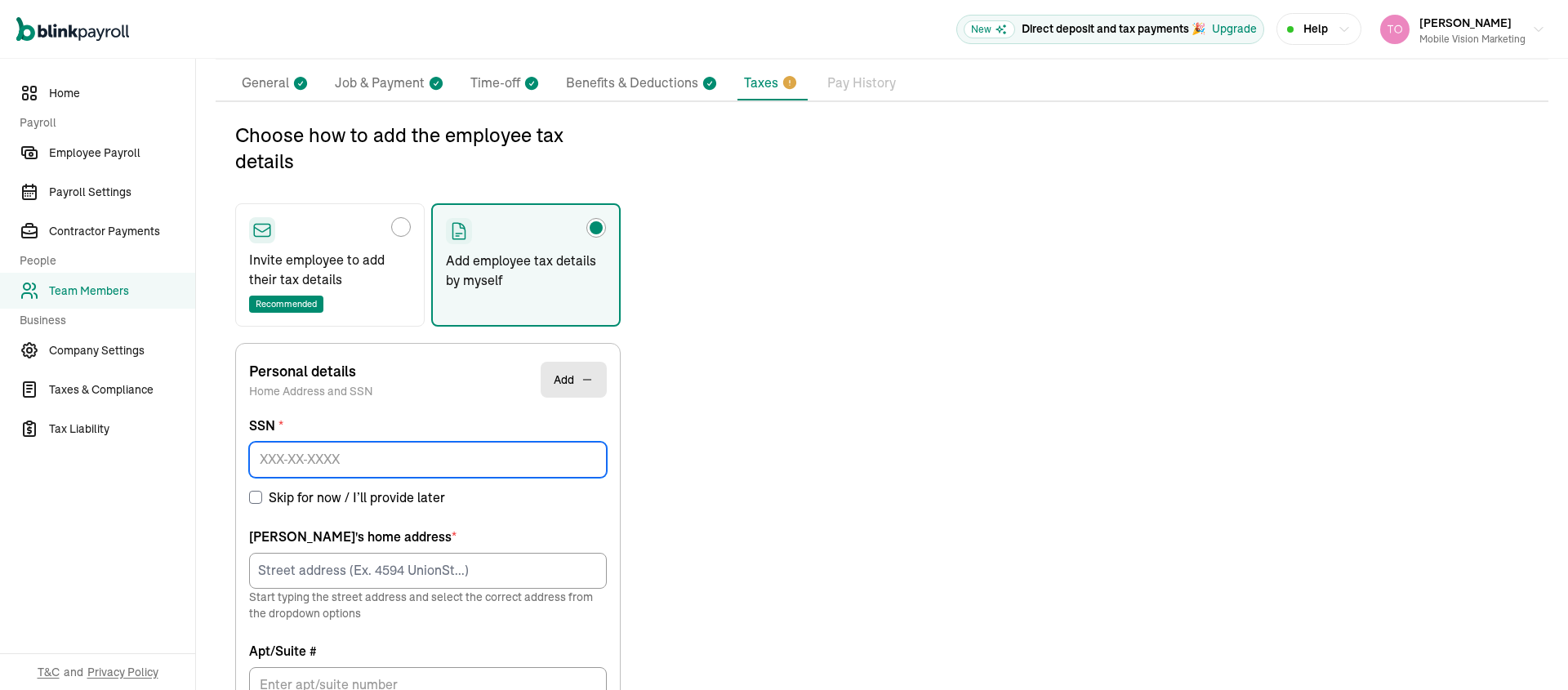
click at [385, 454] on input at bounding box center [428, 459] width 358 height 36
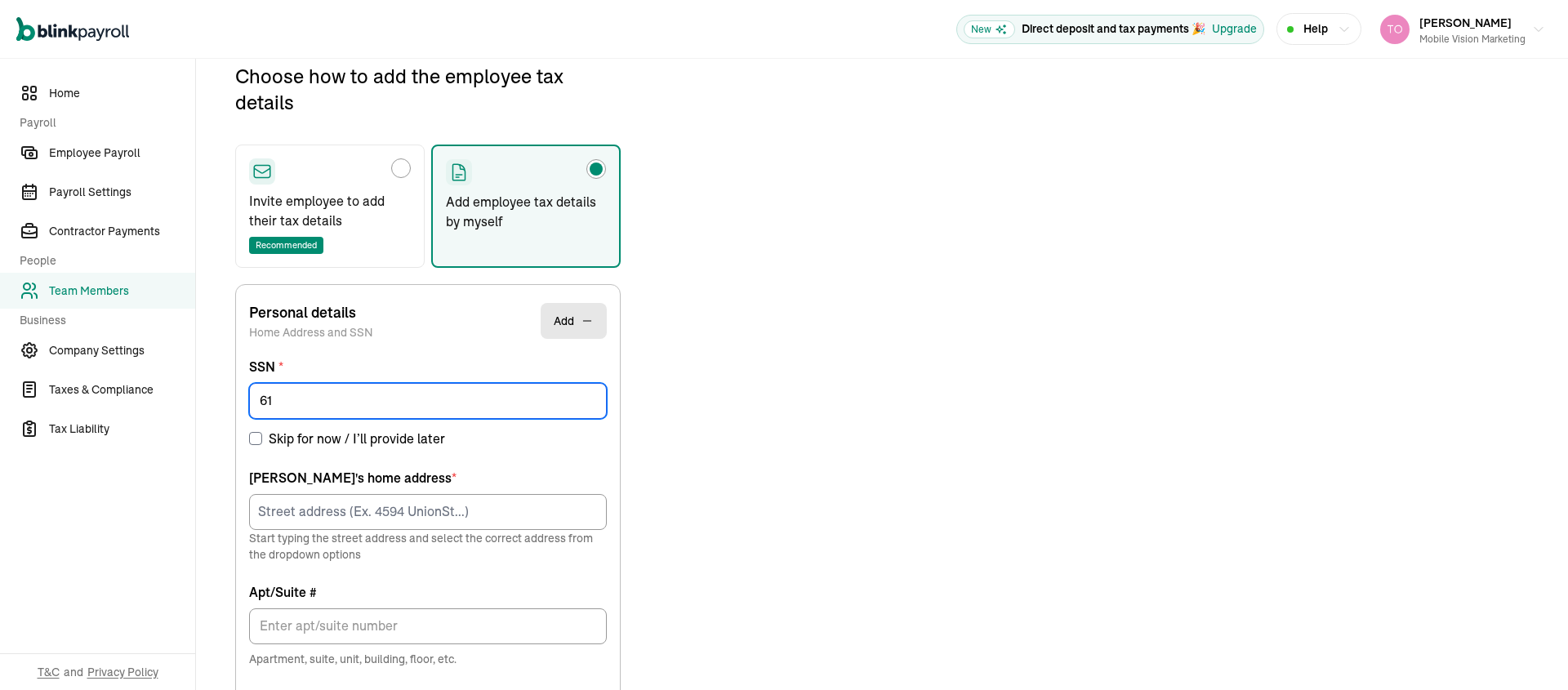
scroll to position [193, 0]
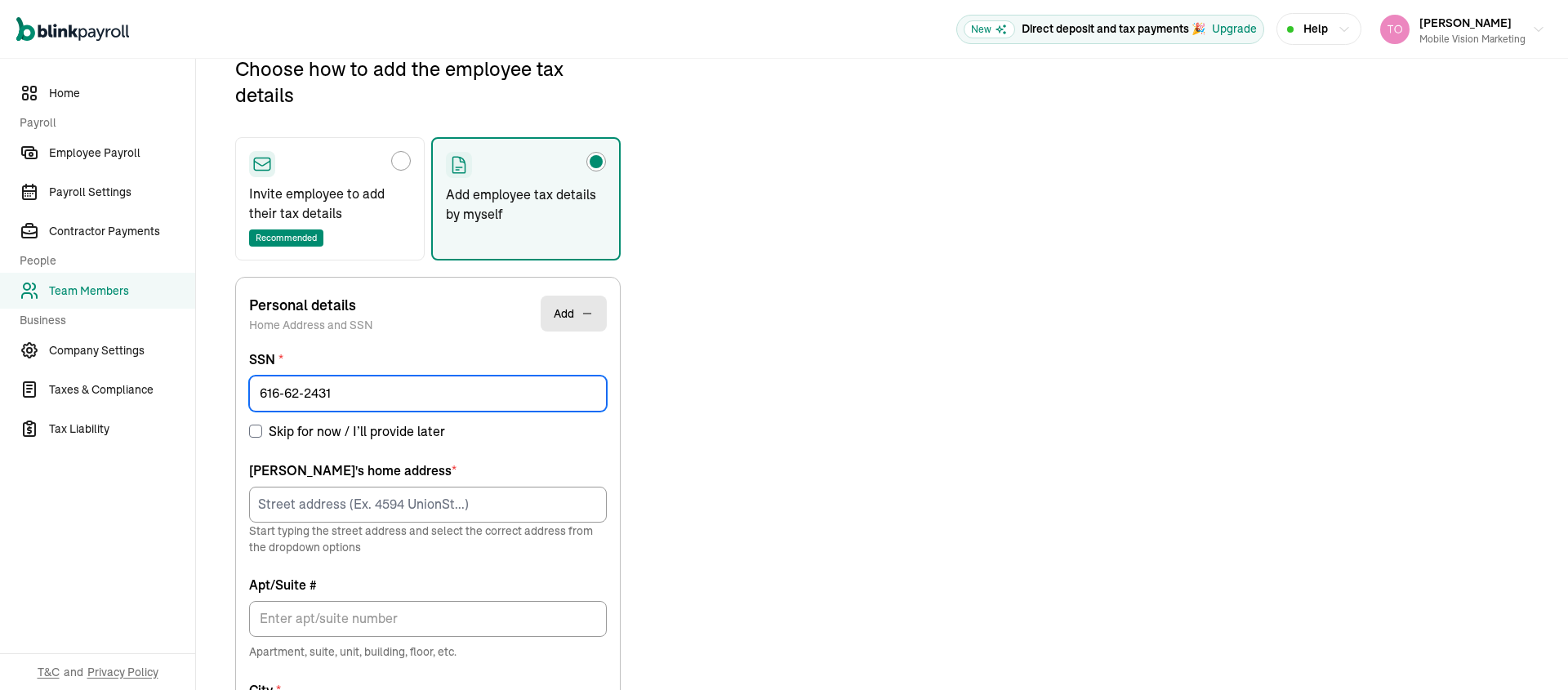
type input "616-62-2431"
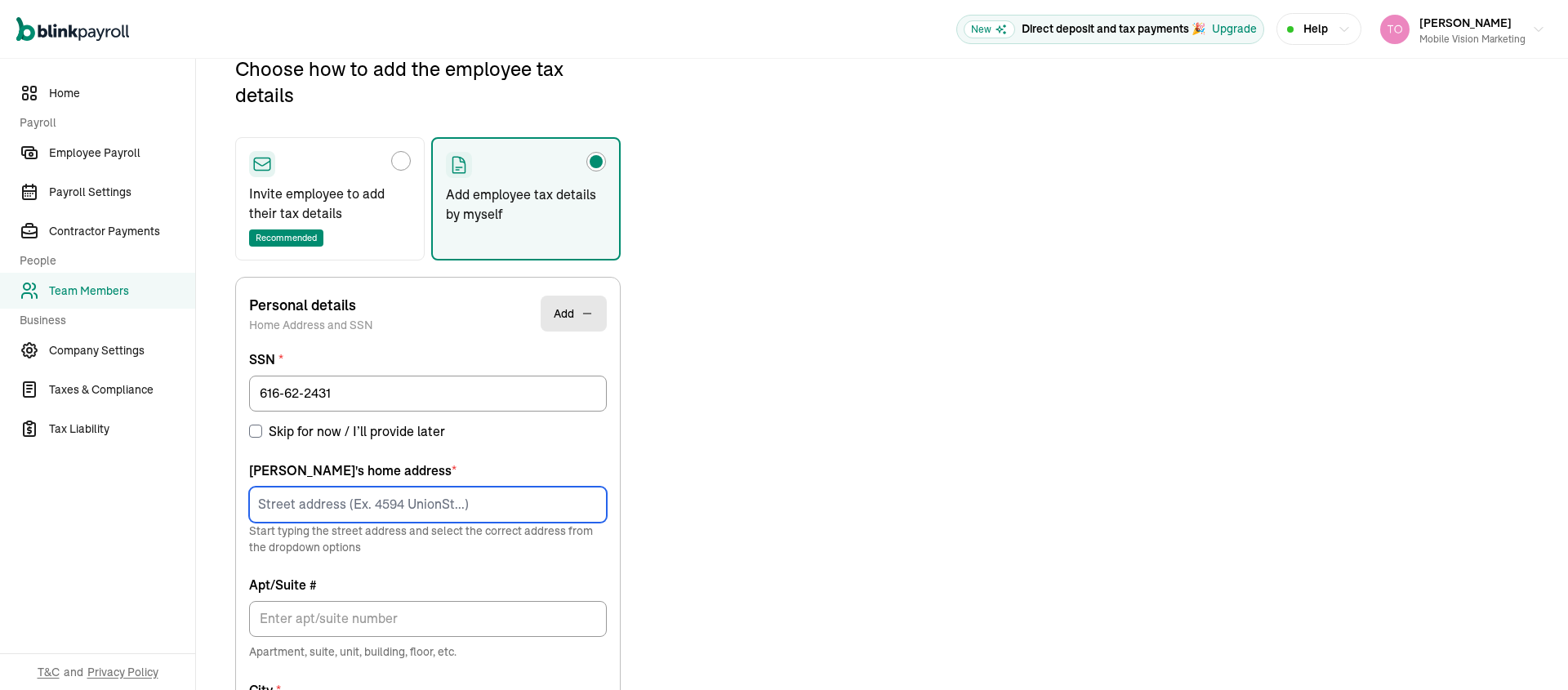
click at [364, 500] on input at bounding box center [428, 504] width 358 height 36
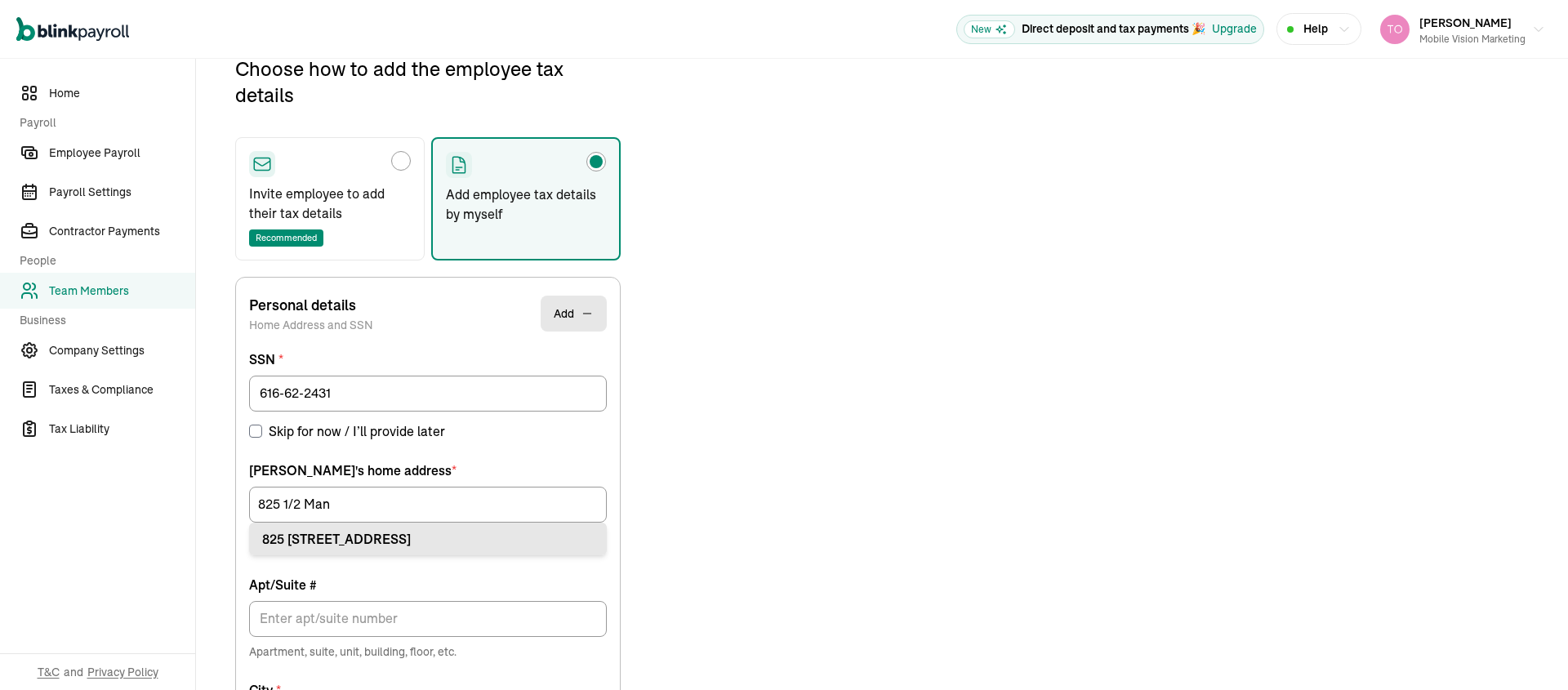
click at [433, 542] on div "825 1/2 Manhattan Ave Hermosa Beach, CA 90254" at bounding box center [428, 539] width 332 height 20
type input "825 1/2 Manhattan Ave"
type input "Hermosa Beach"
type input "CA"
type input "90254"
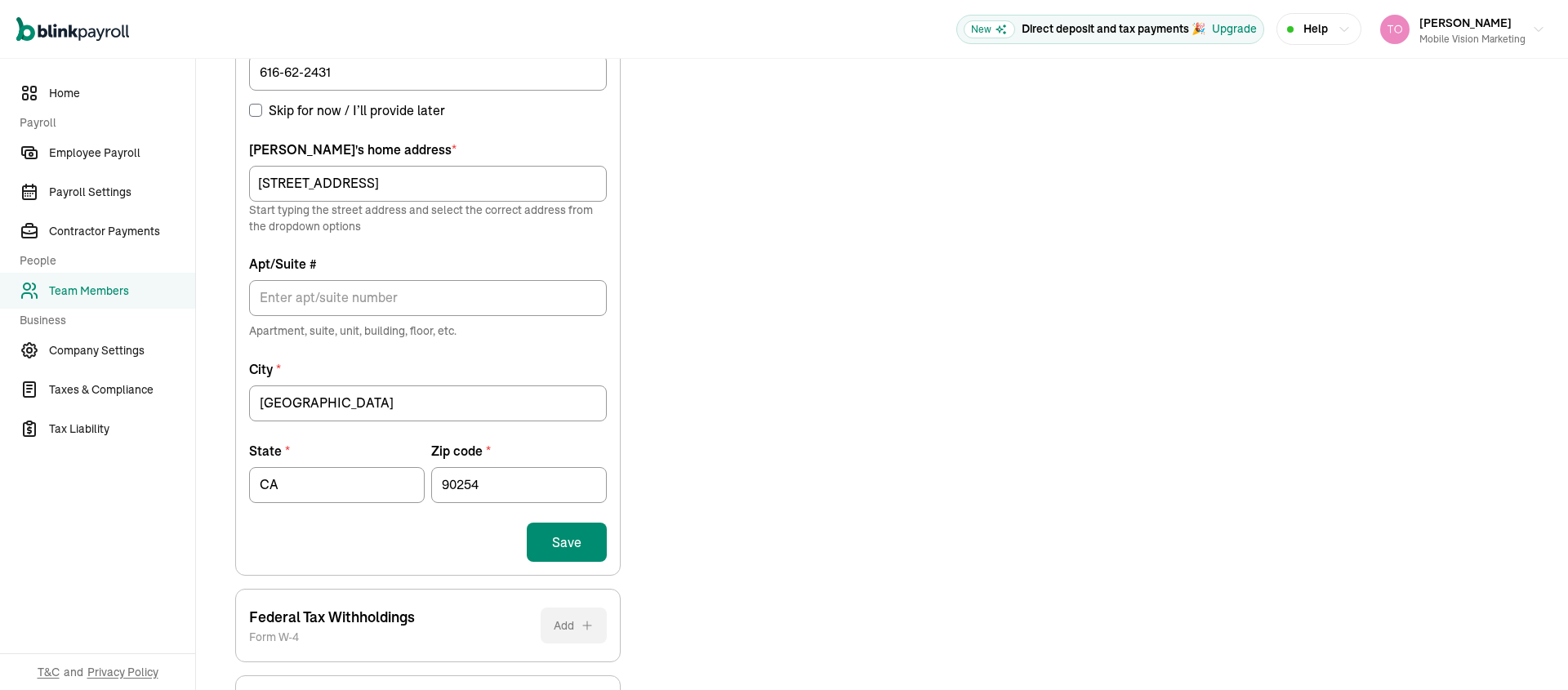
scroll to position [520, 0]
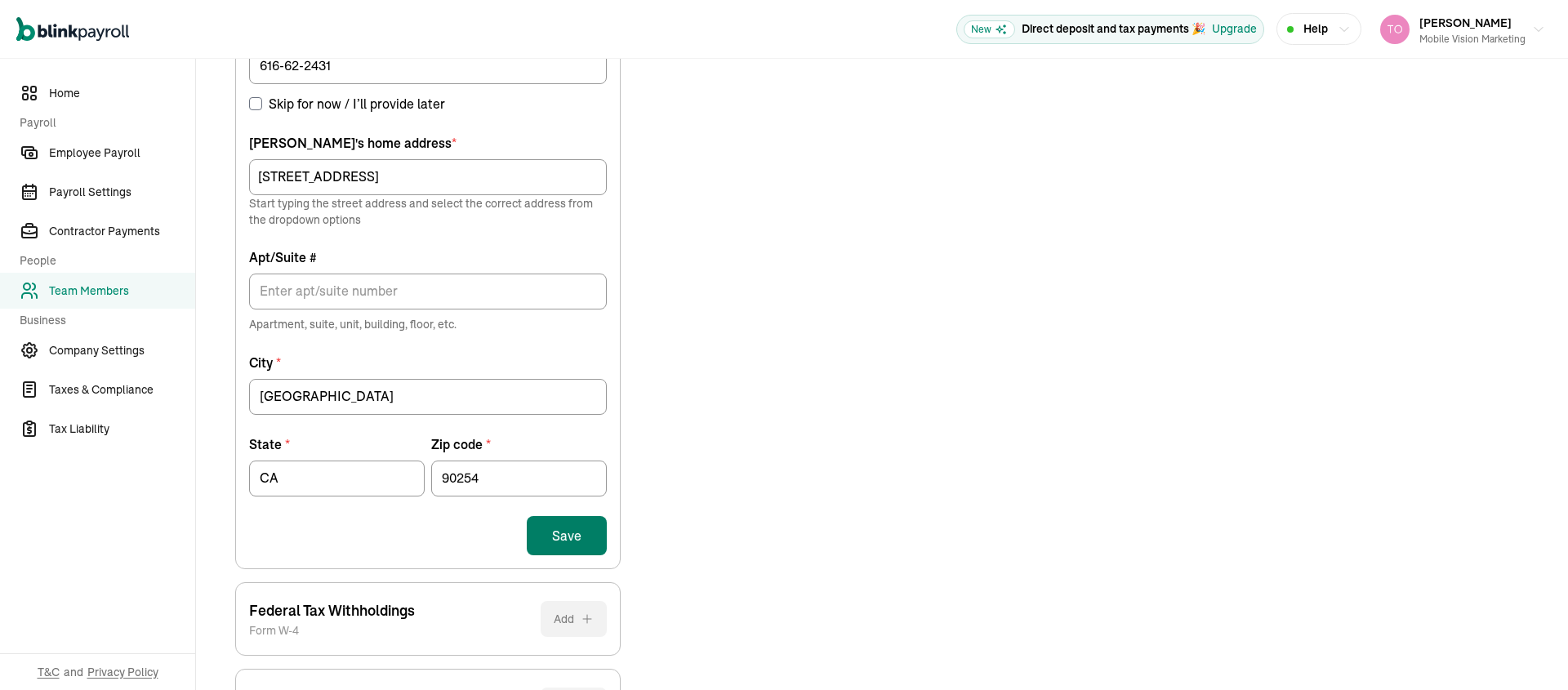
click at [556, 540] on button "Save" at bounding box center [566, 535] width 80 height 39
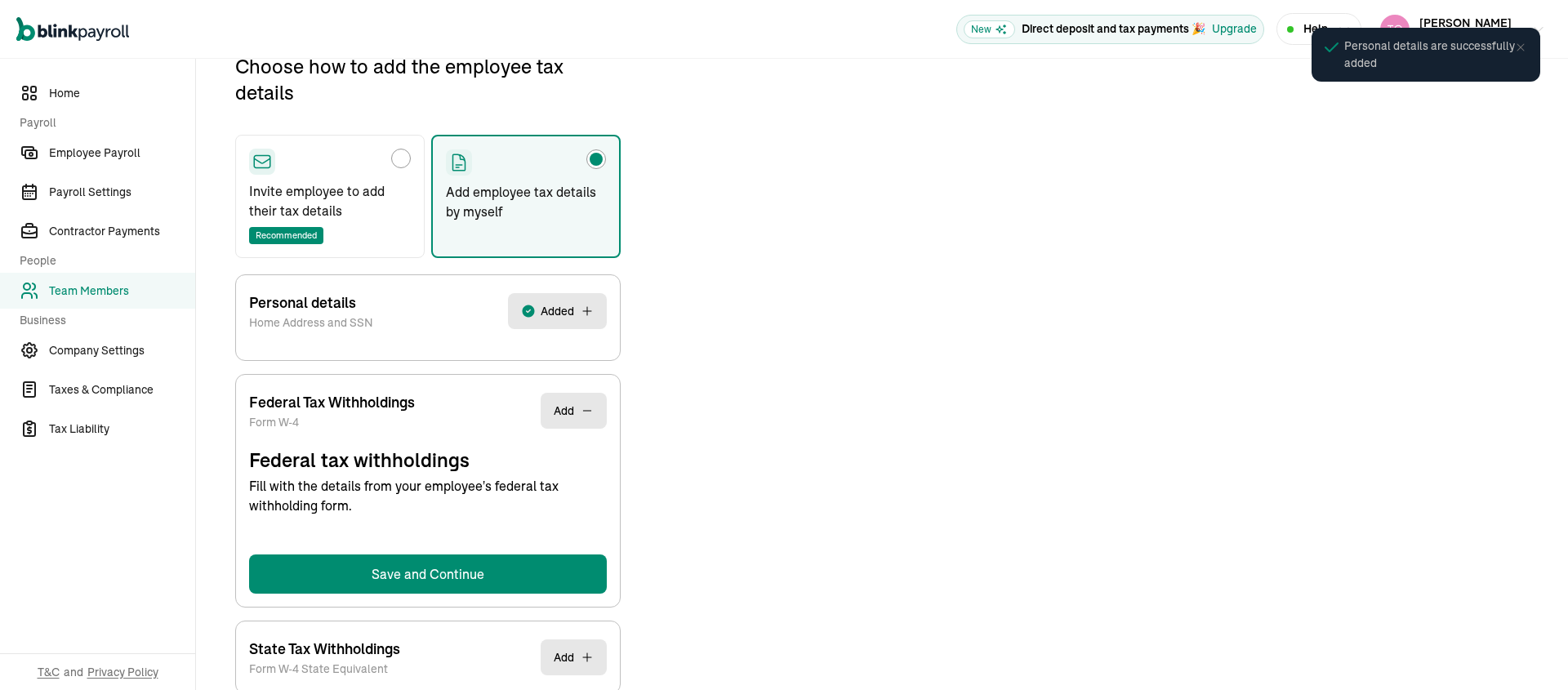
scroll to position [193, 0]
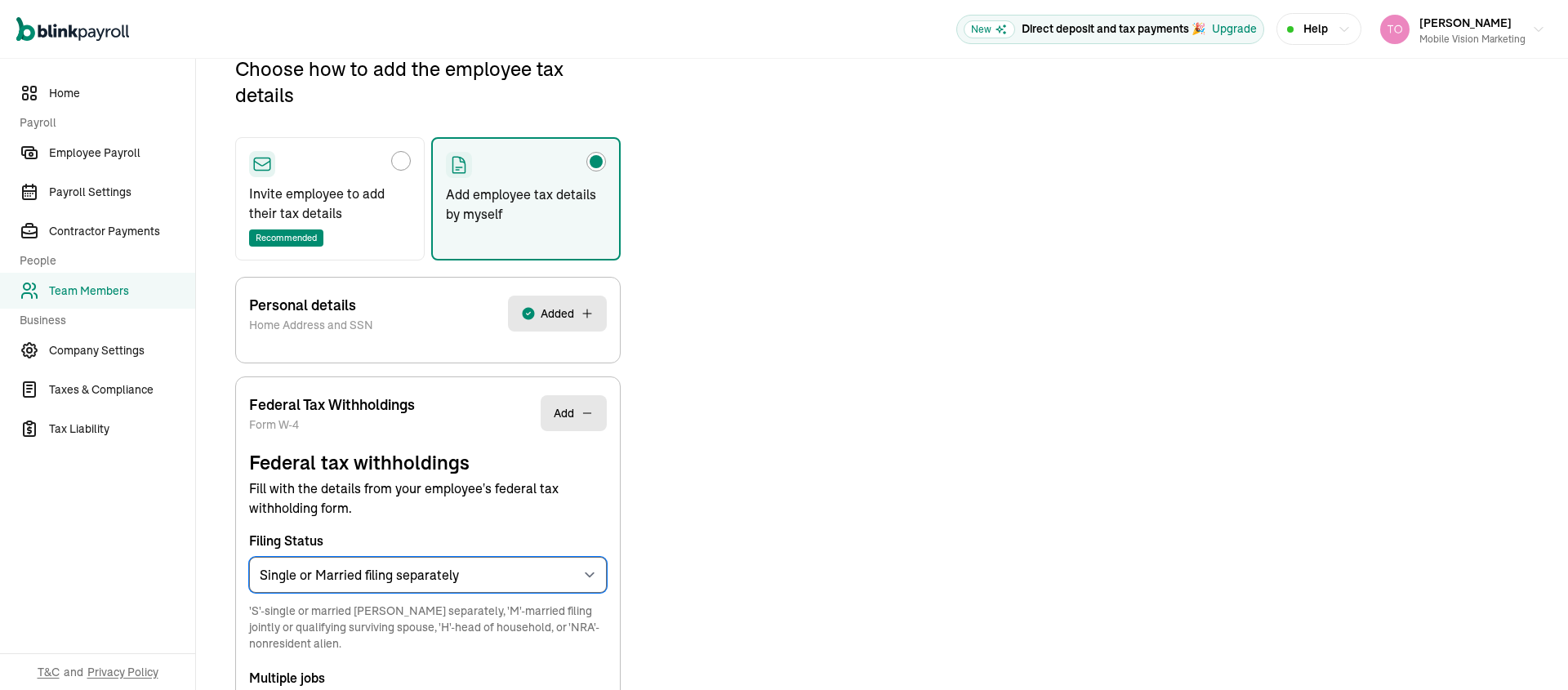
click at [510, 574] on select "Select an item Single or Married filing separately Married filing jointly or Qu…" at bounding box center [428, 574] width 358 height 36
select select "H"
click at [249, 557] on select "Select an item Single or Married filing separately Married filing jointly or Qu…" at bounding box center [428, 574] width 358 height 36
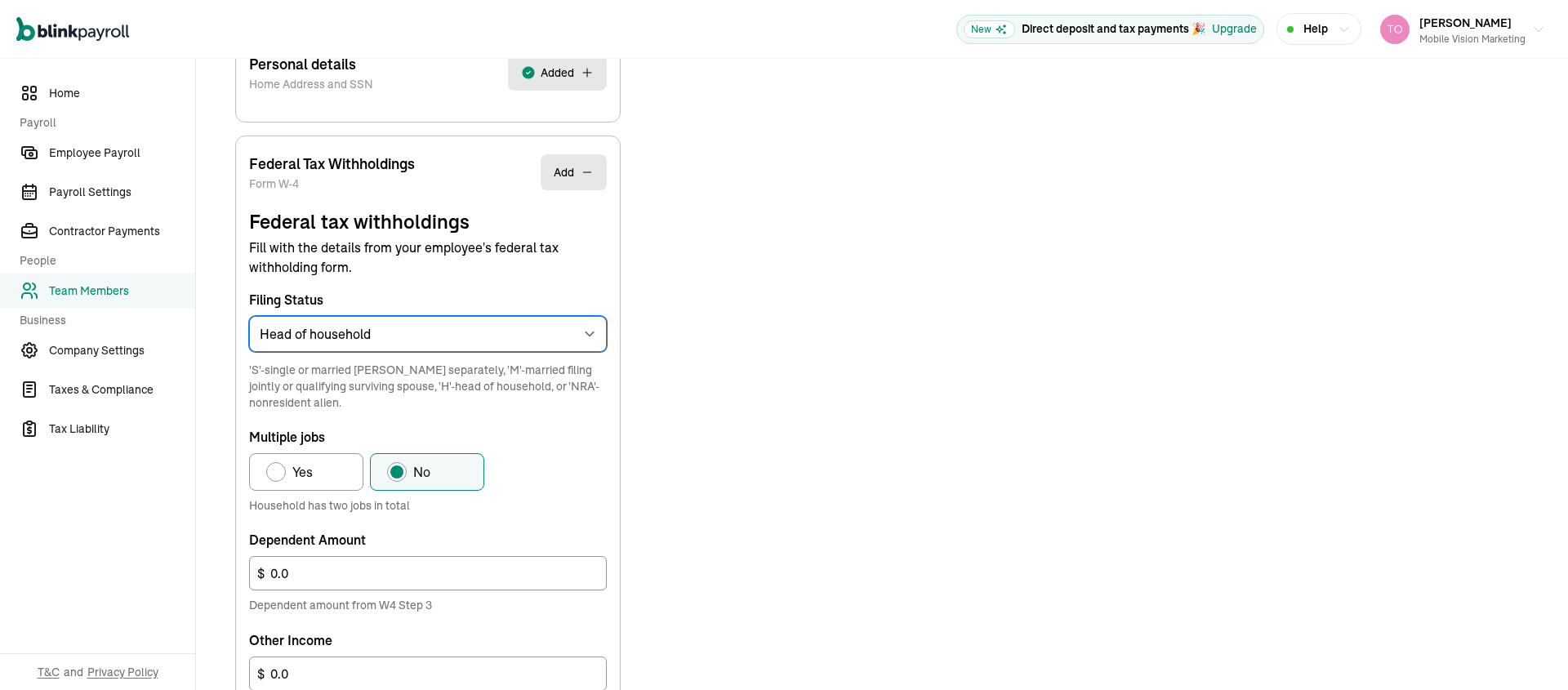
scroll to position [454, 0]
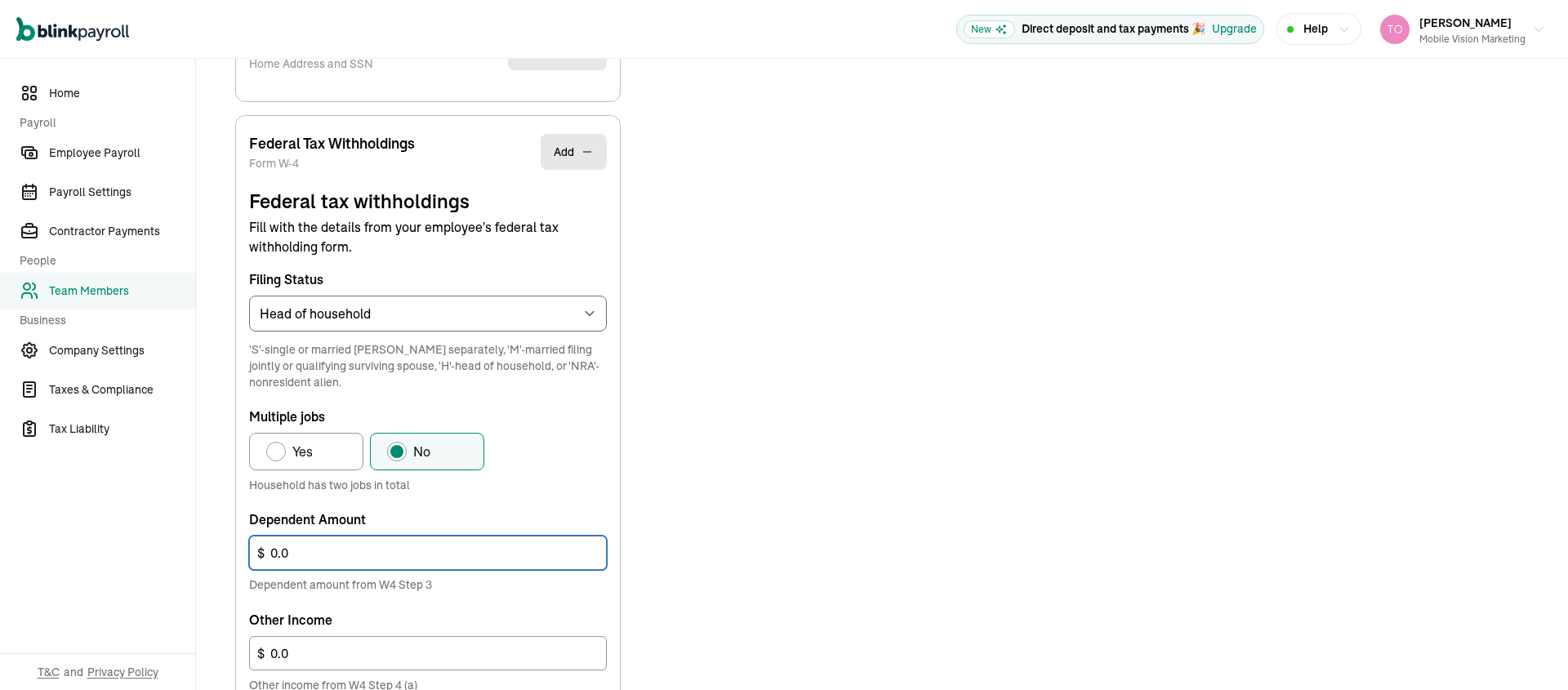
click at [315, 557] on input "0.0" at bounding box center [428, 552] width 358 height 34
type input "2,000"
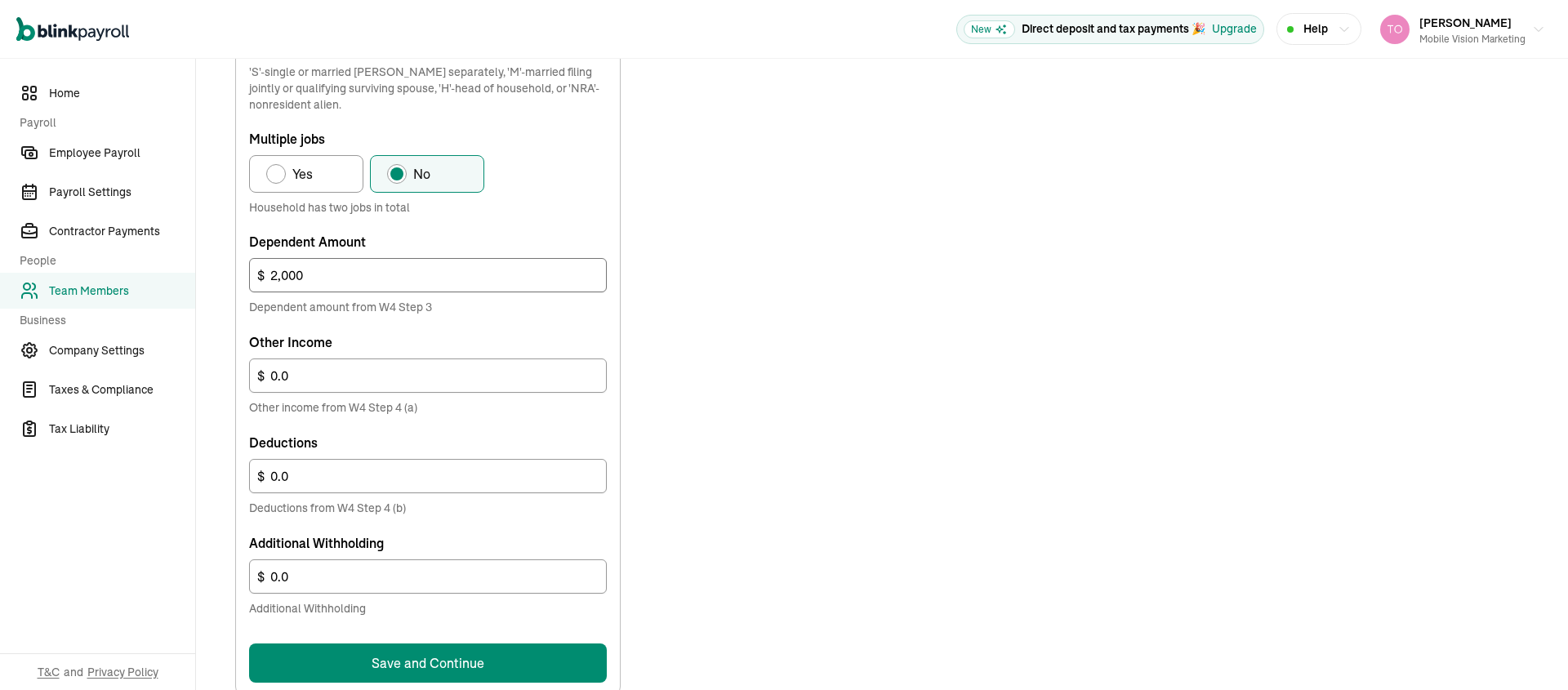
scroll to position [854, 0]
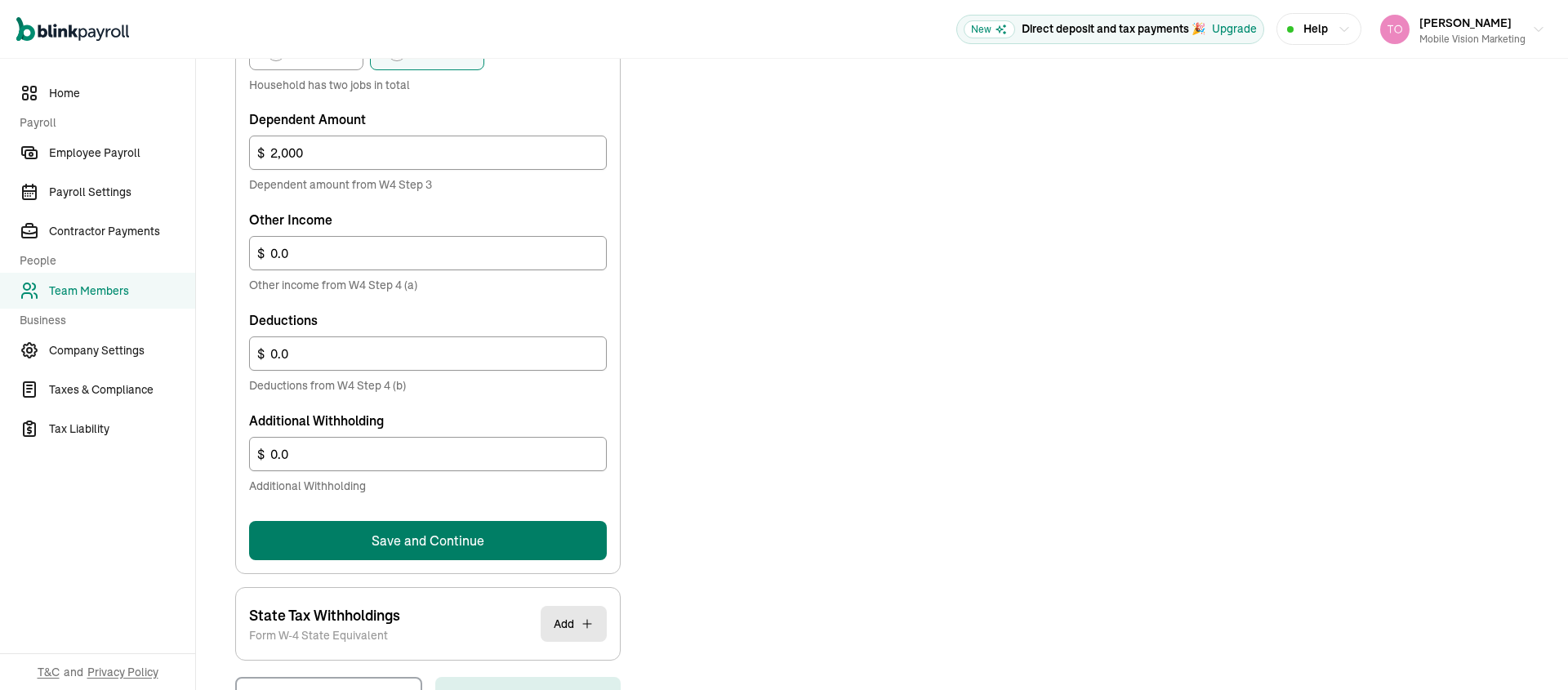
click at [396, 533] on button "Save and Continue" at bounding box center [428, 540] width 358 height 39
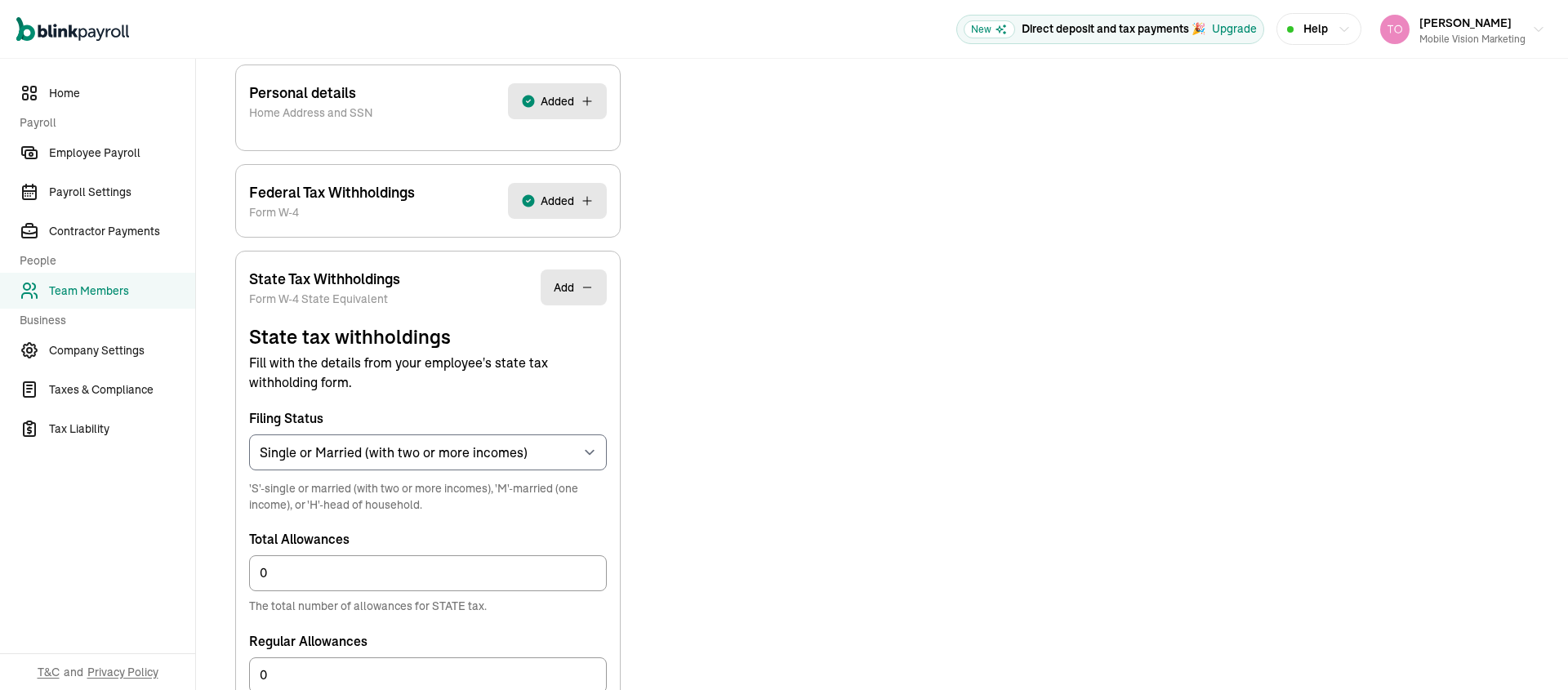
scroll to position [408, 0]
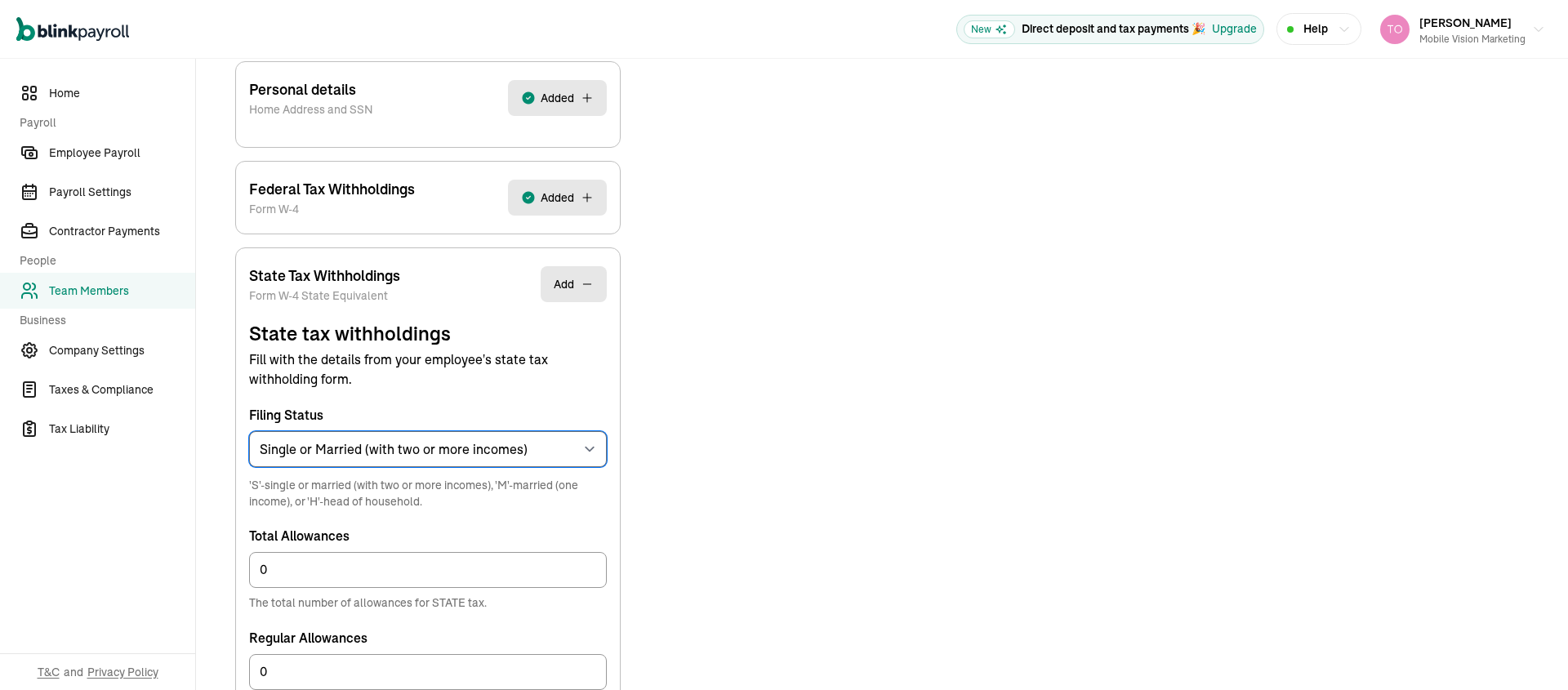
click at [393, 449] on select "Select an item Single or Married (with two or more incomes) Married (one income…" at bounding box center [428, 448] width 358 height 36
select select "H"
click at [249, 431] on select "Select an item Single or Married (with two or more incomes) Married (one income…" at bounding box center [428, 448] width 358 height 36
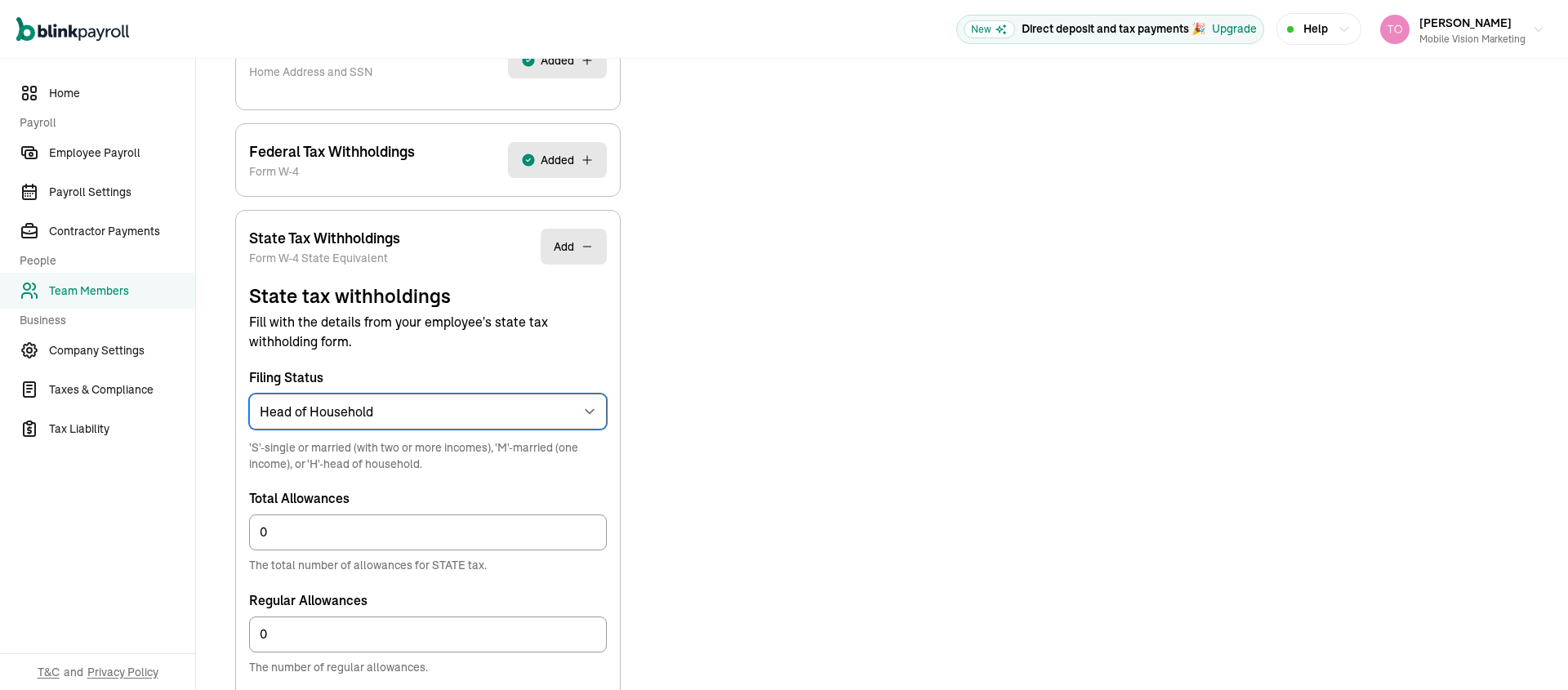
scroll to position [545, 0]
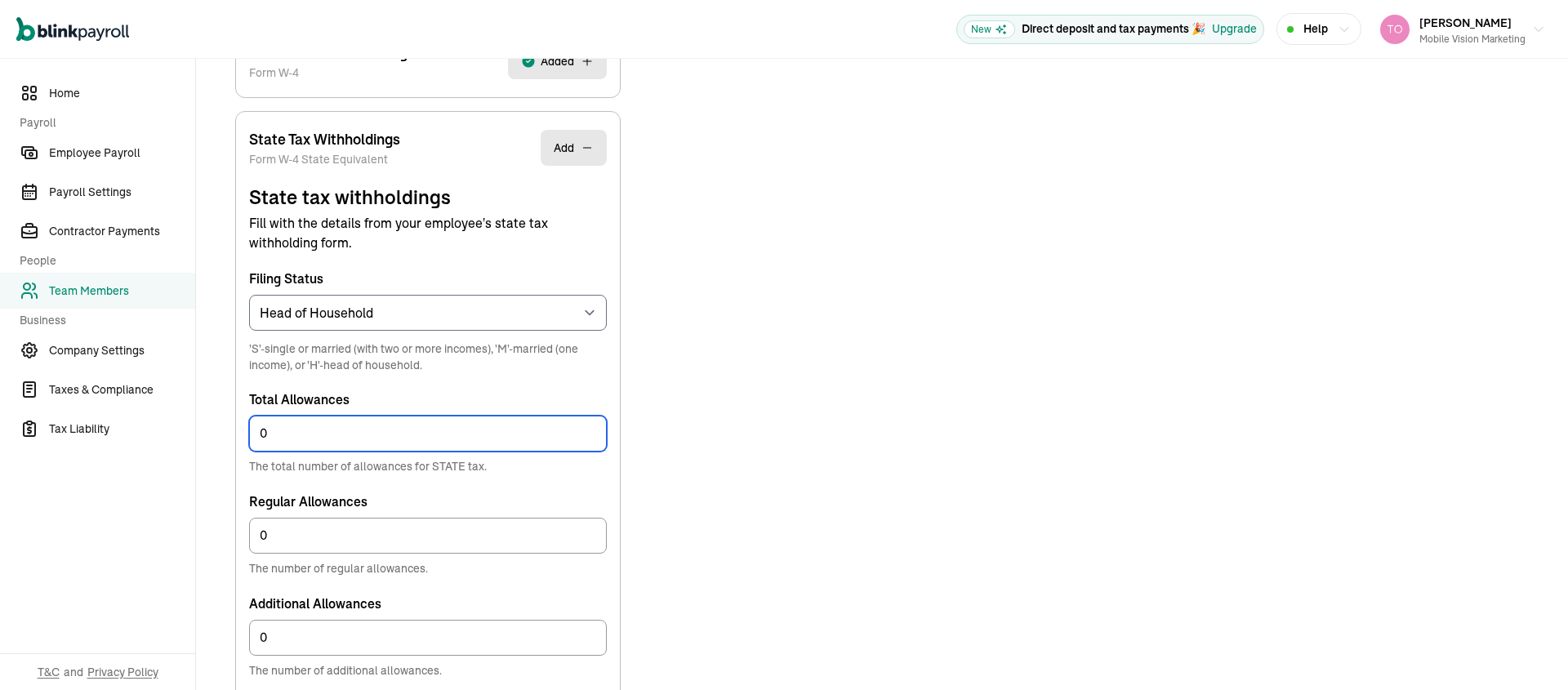
click at [313, 434] on input "0" at bounding box center [428, 433] width 358 height 36
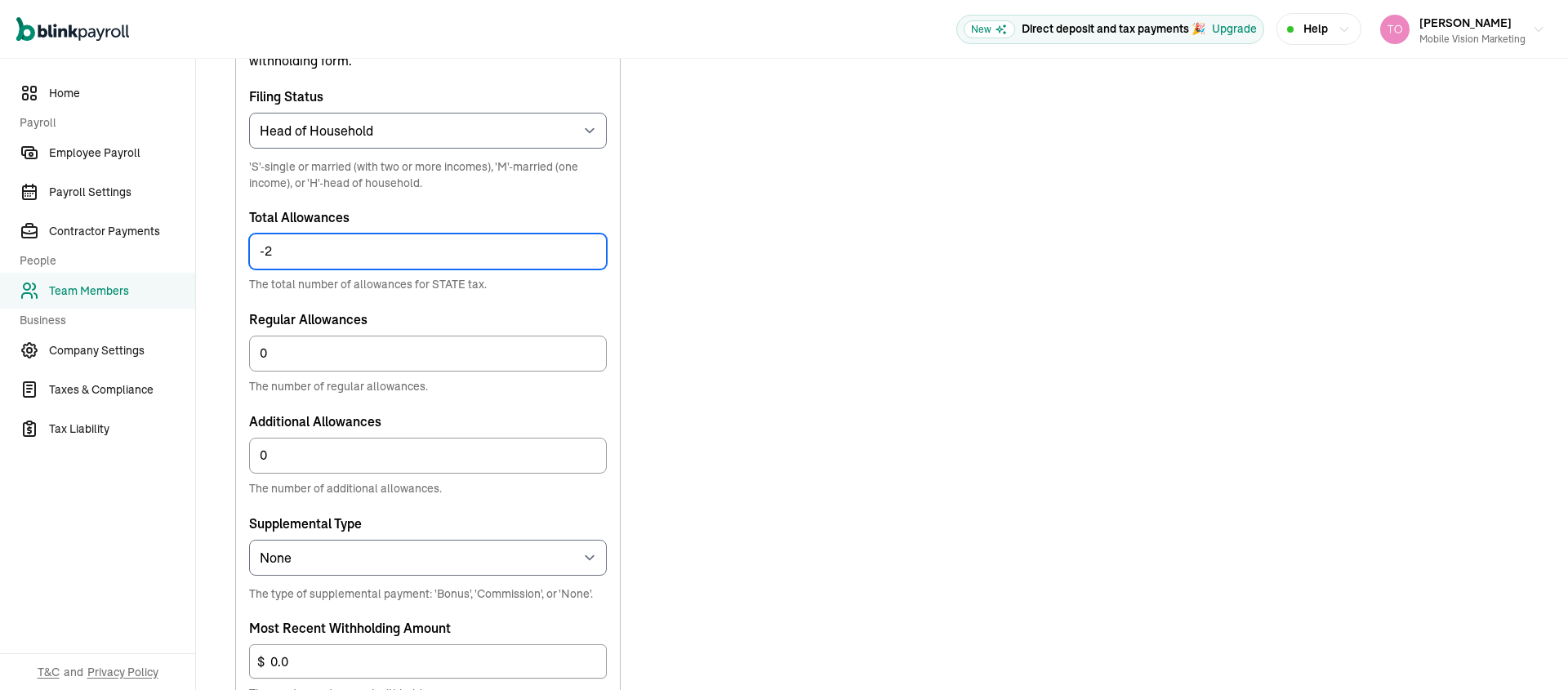
scroll to position [851, 0]
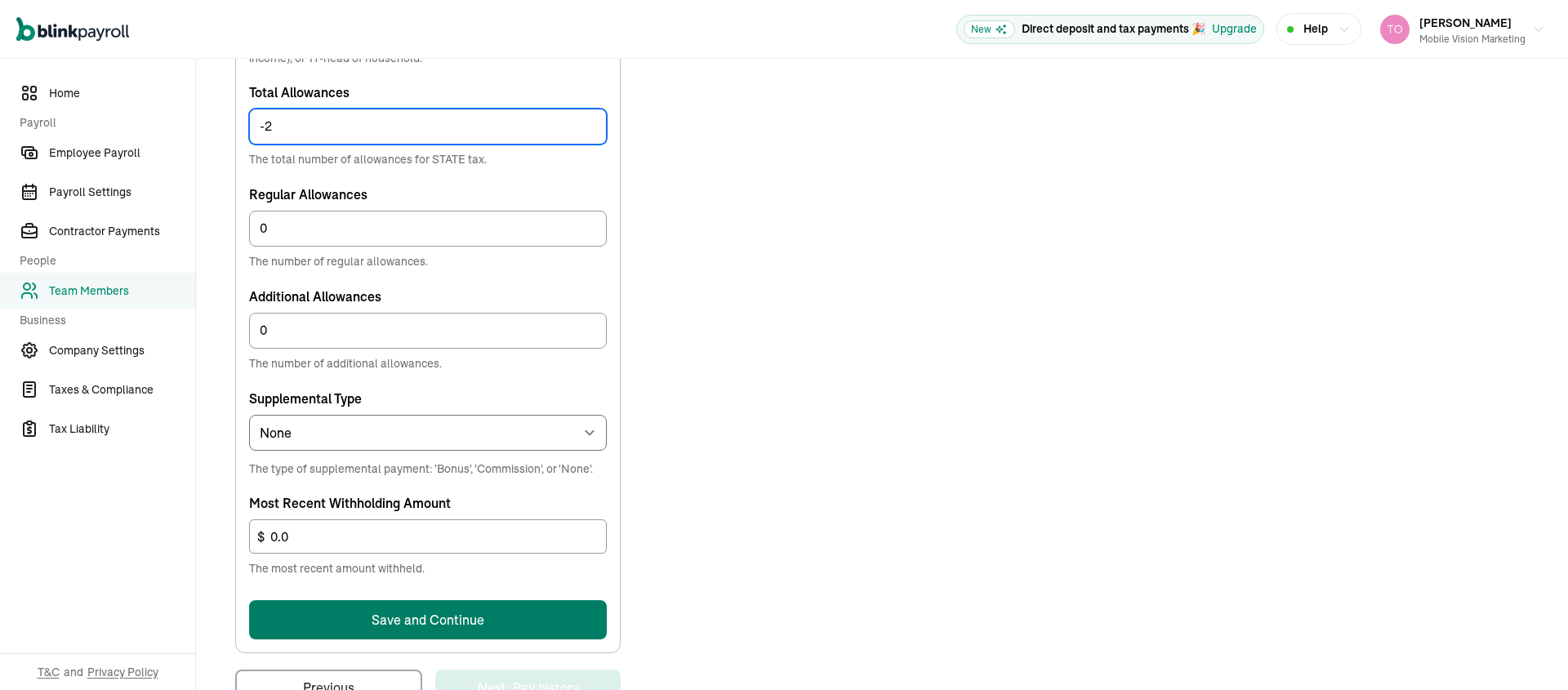
type input "-2"
click at [398, 624] on button "Save and Continue" at bounding box center [428, 619] width 358 height 39
click at [282, 126] on input "-2" at bounding box center [428, 126] width 358 height 36
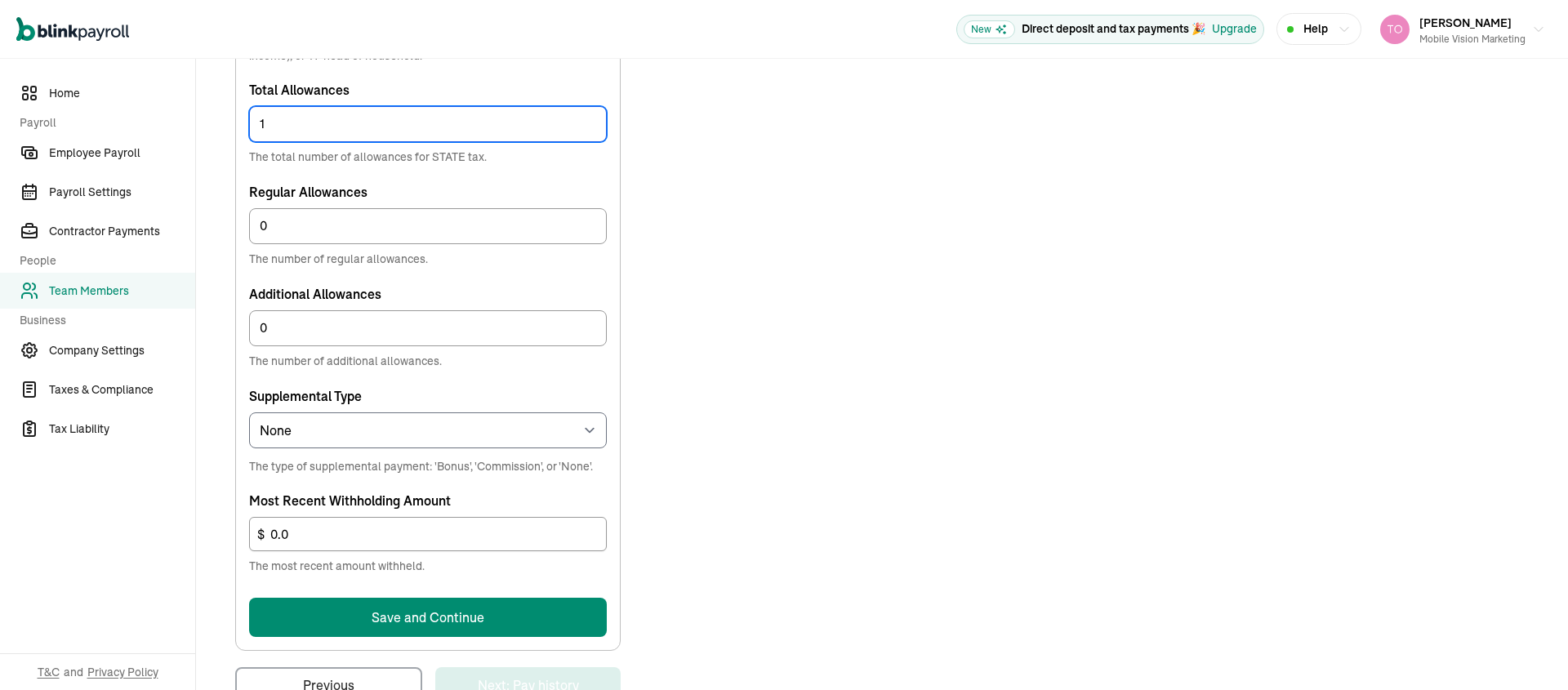
scroll to position [902, 0]
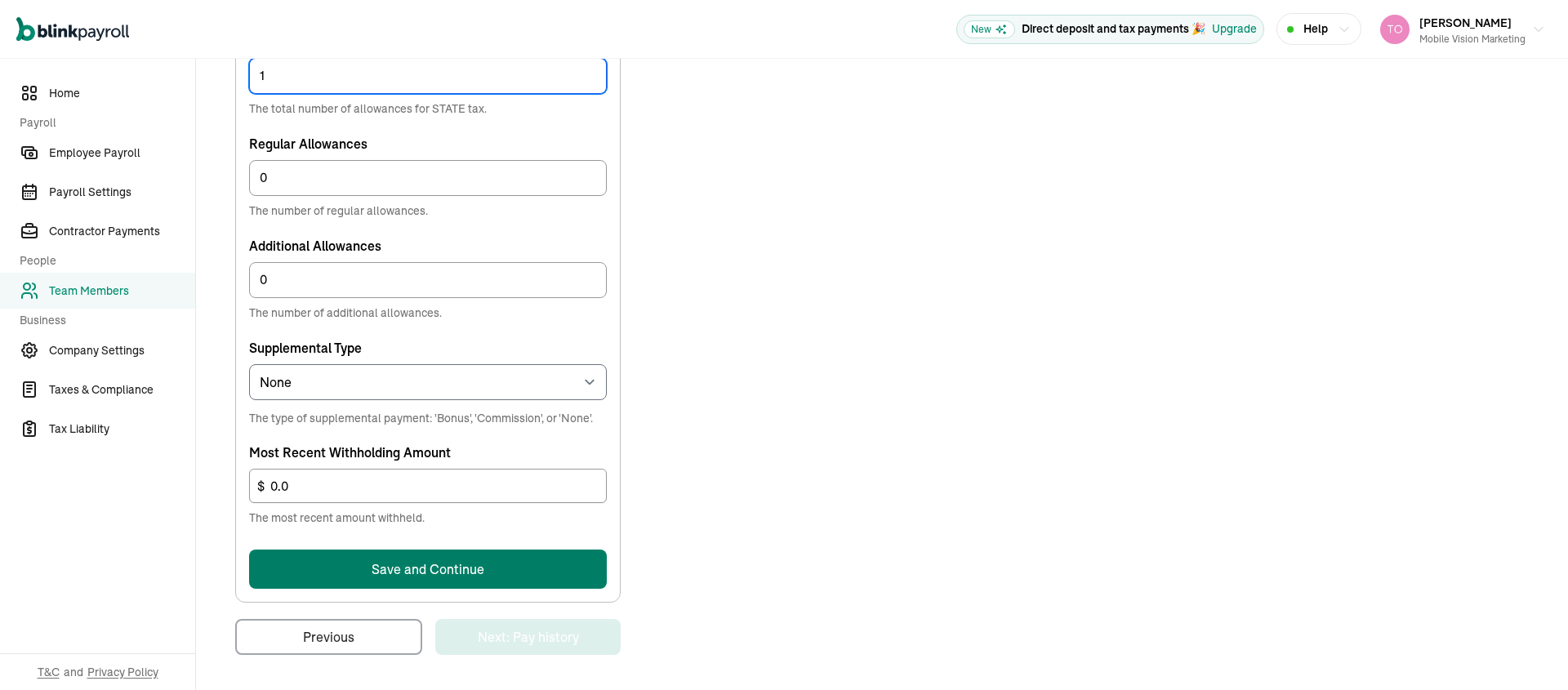
type input "1"
click at [417, 570] on button "Save and Continue" at bounding box center [428, 569] width 358 height 39
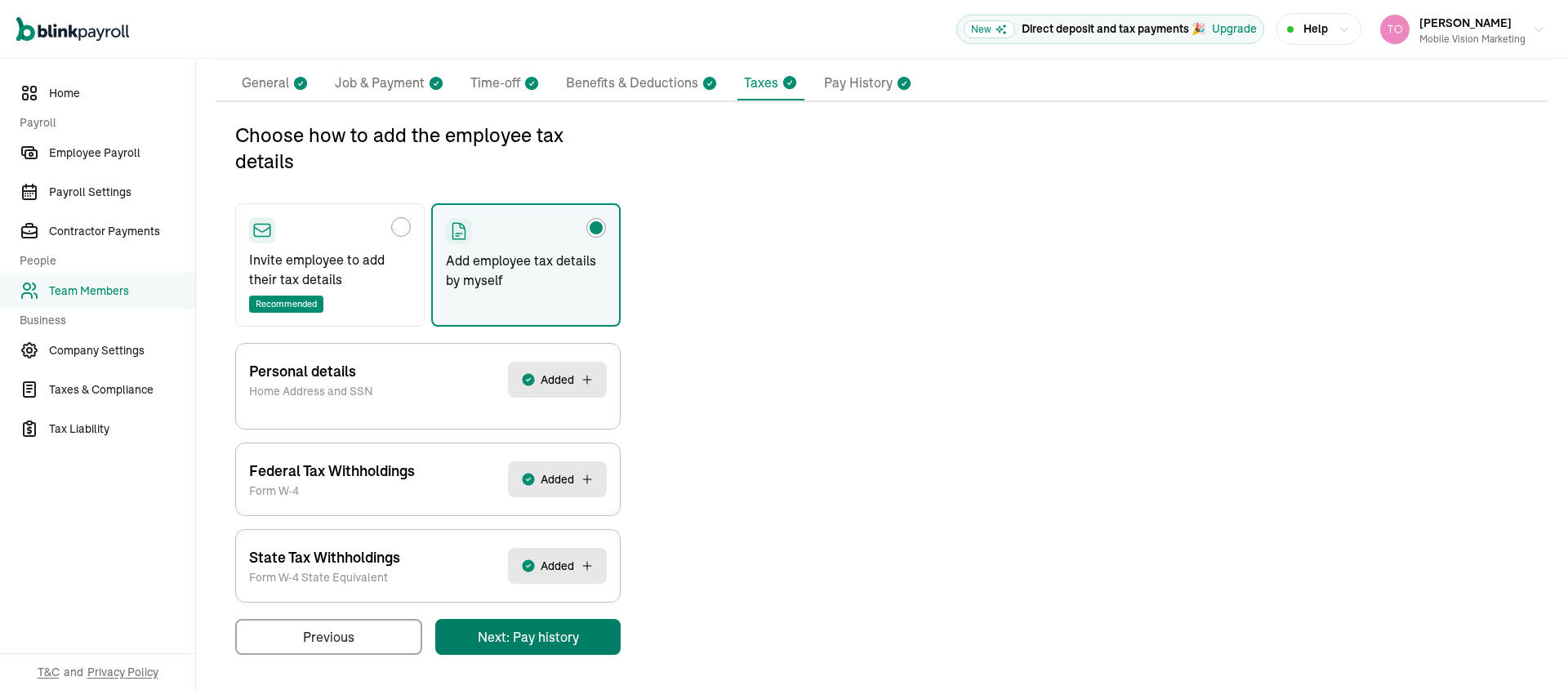
scroll to position [0, 0]
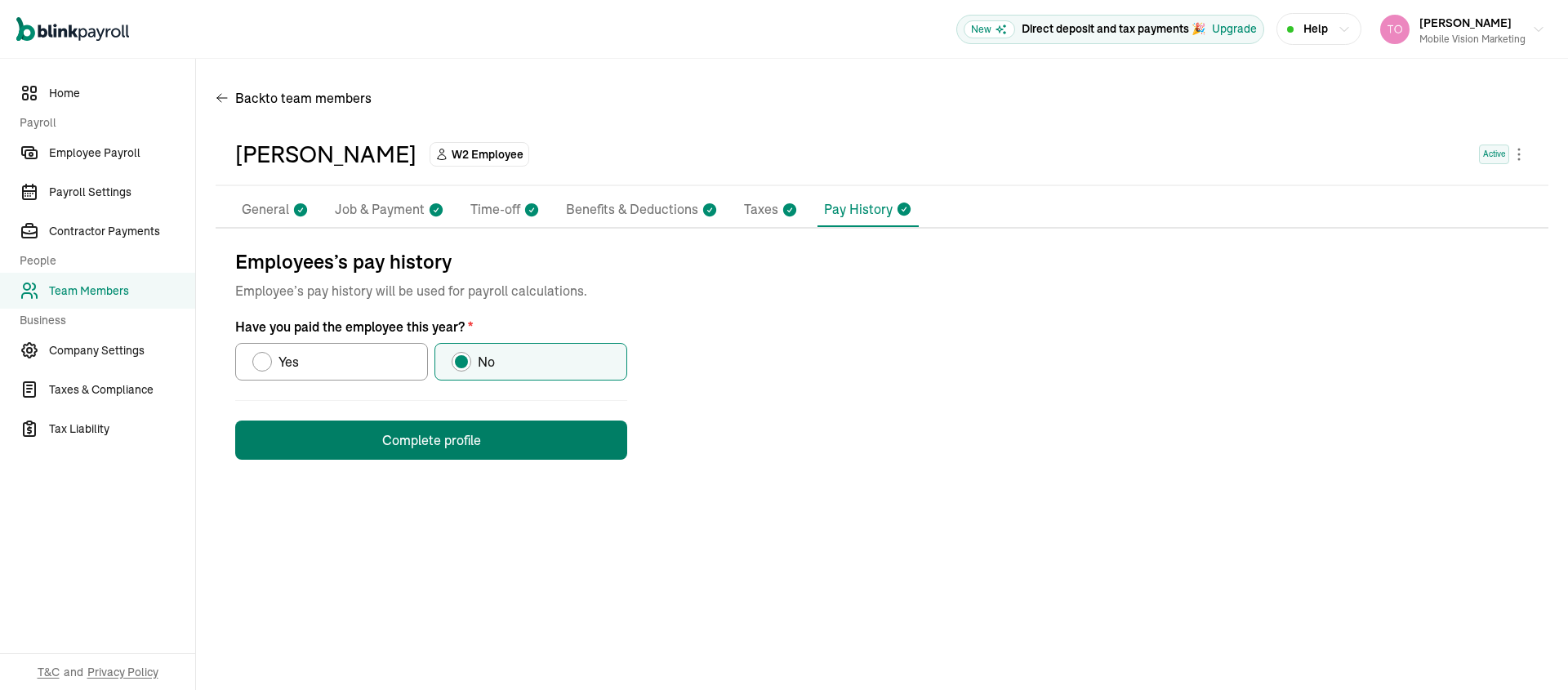
click at [453, 439] on button "Complete profile" at bounding box center [431, 440] width 392 height 39
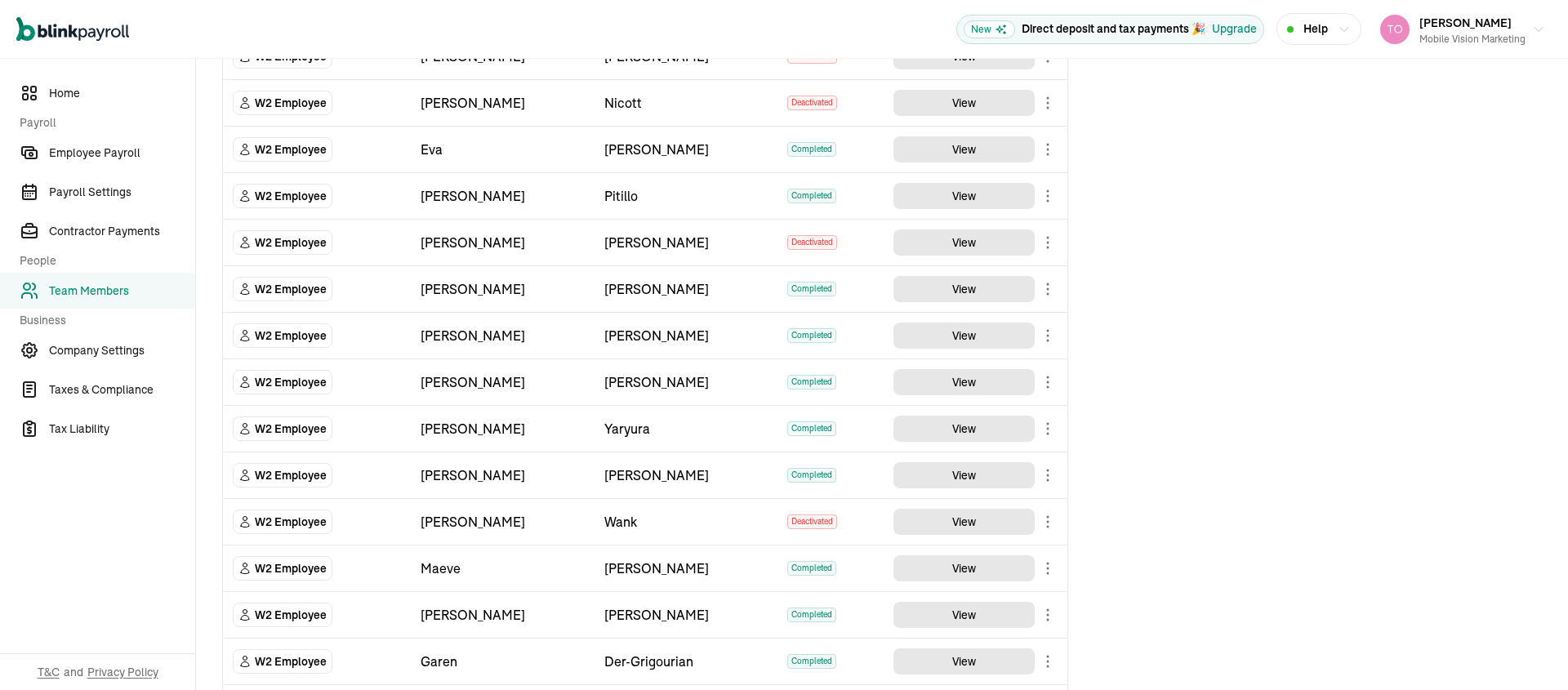
scroll to position [811, 0]
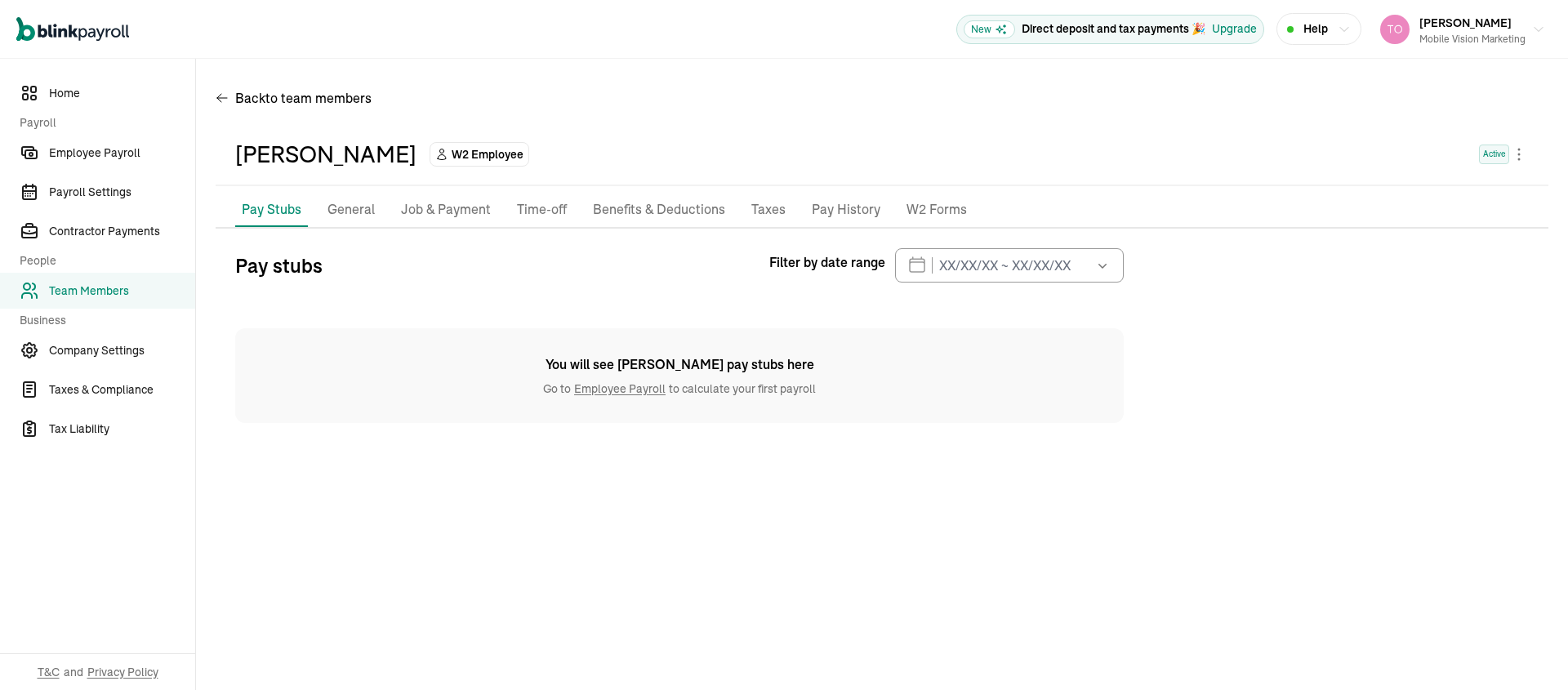
click at [354, 214] on p "General" at bounding box center [351, 210] width 47 height 22
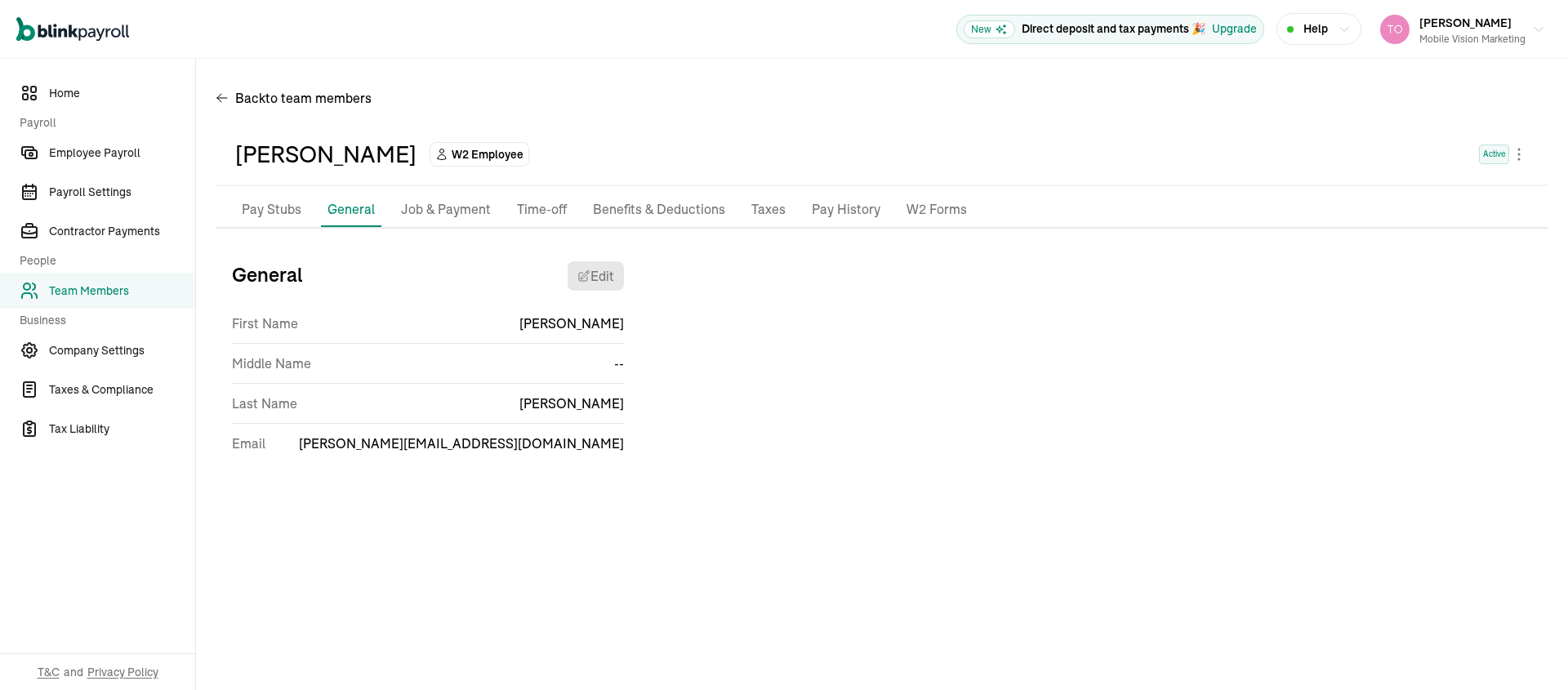
click at [463, 207] on p "Job & Payment" at bounding box center [446, 210] width 90 height 22
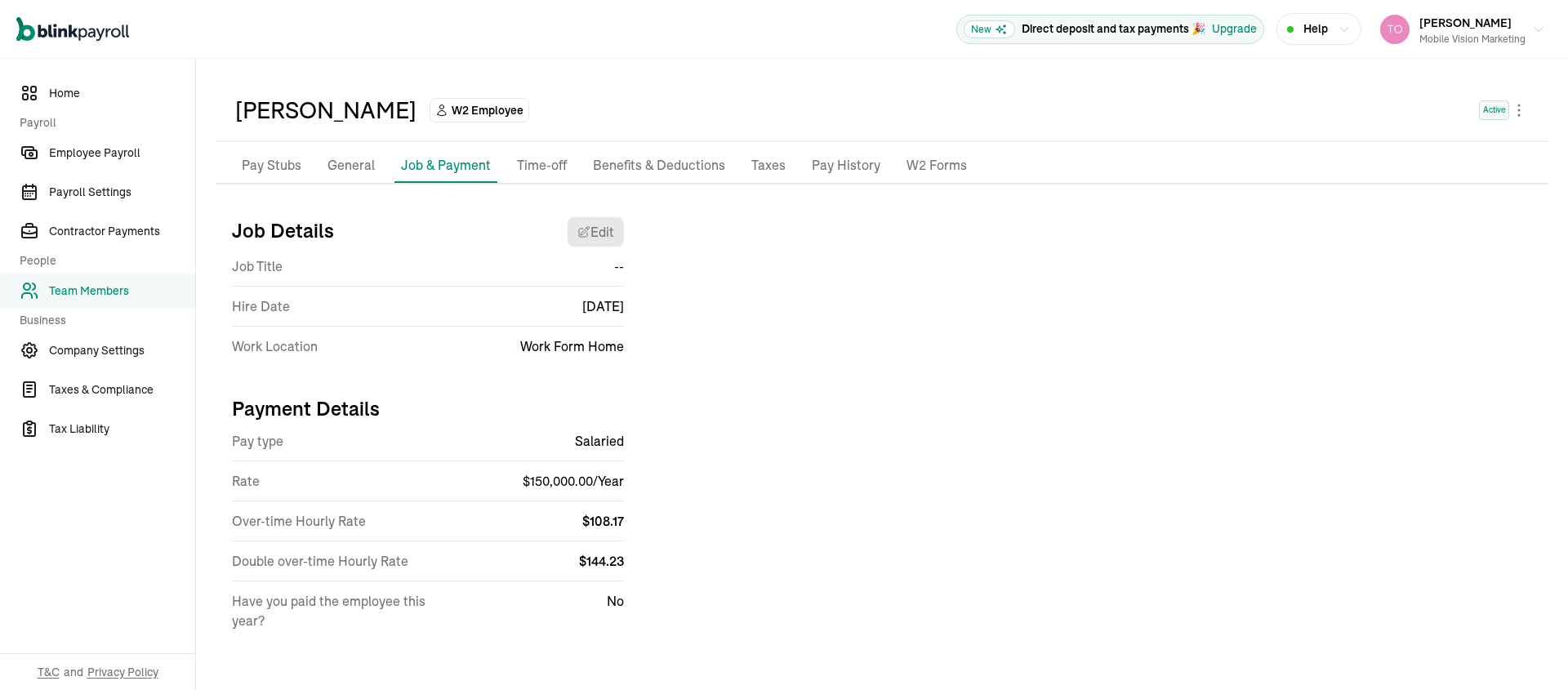
scroll to position [47, 0]
click at [97, 293] on span "Team Members" at bounding box center [122, 291] width 146 height 17
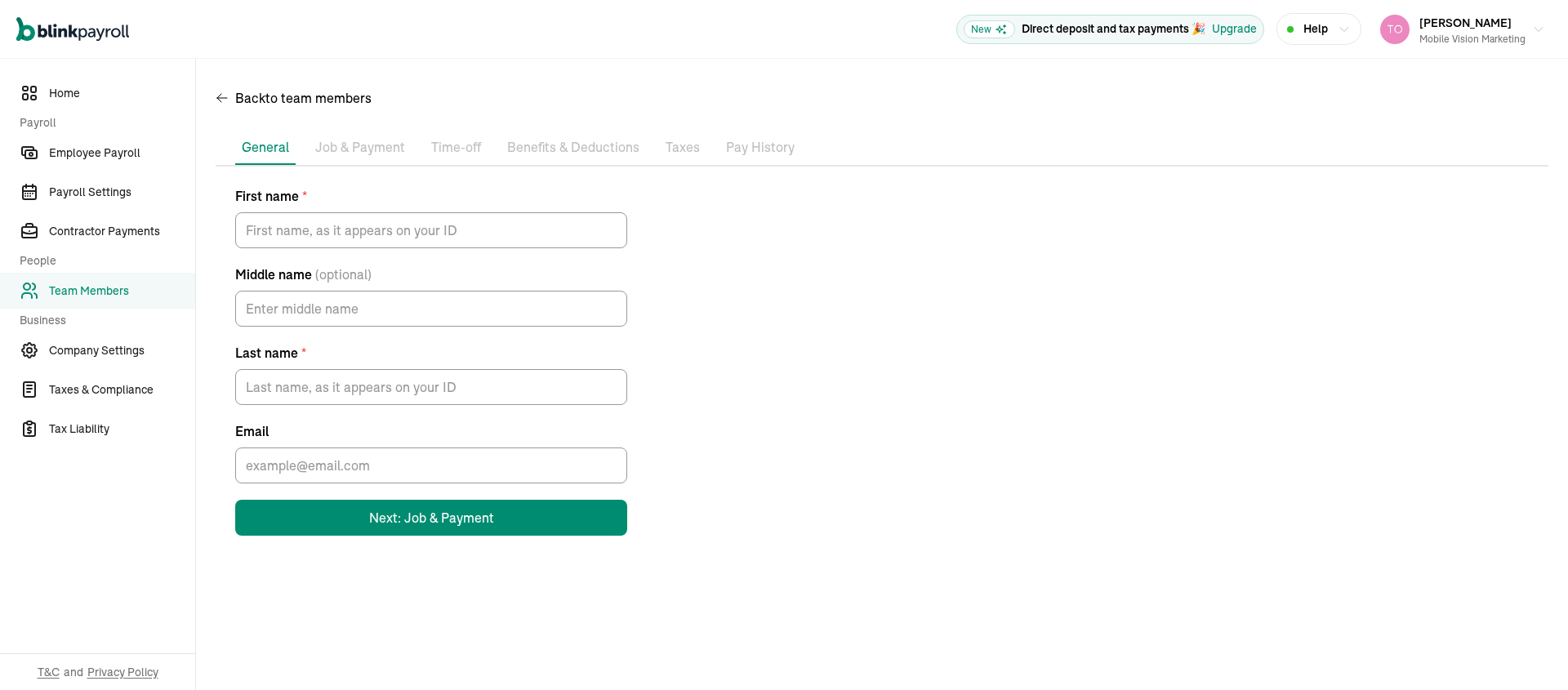
click at [84, 288] on span "Team Members" at bounding box center [122, 291] width 146 height 17
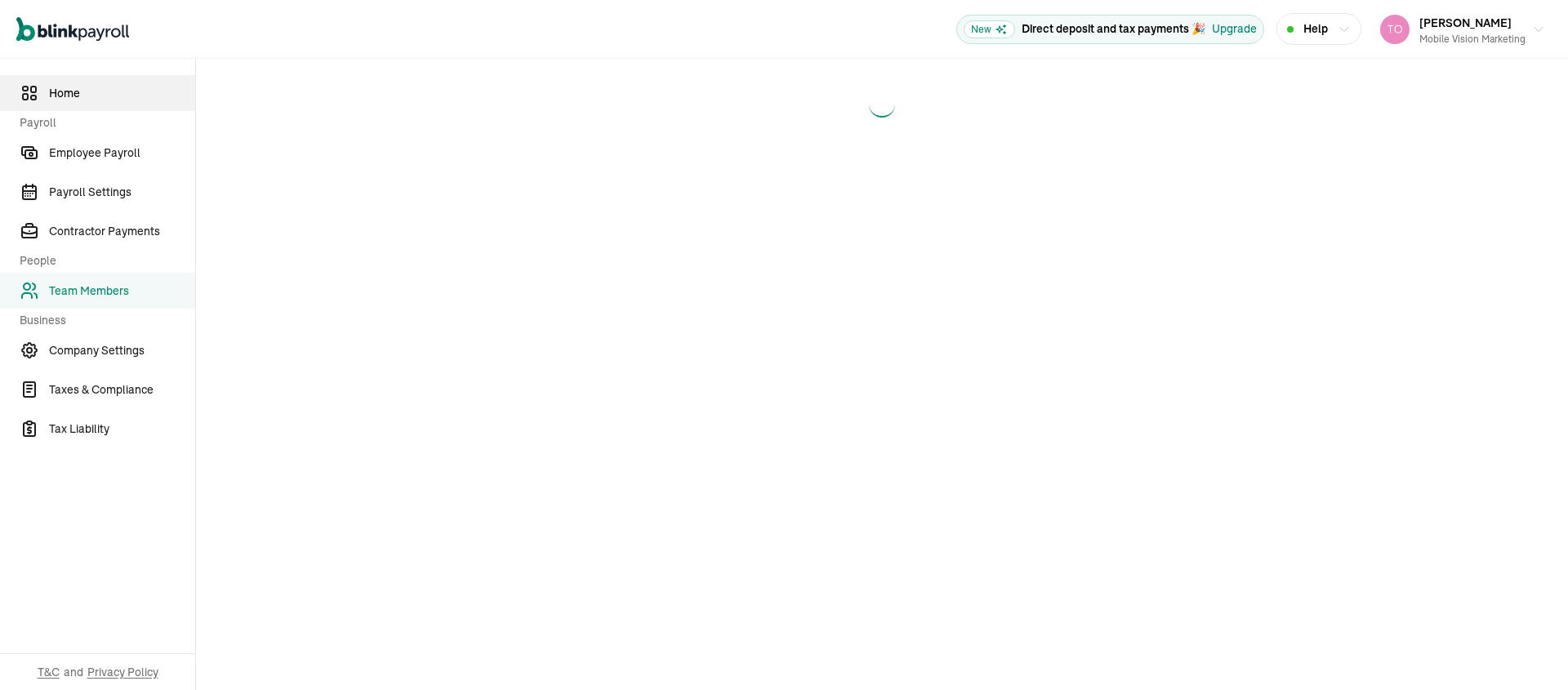
click at [67, 103] on link "Home" at bounding box center [97, 92] width 195 height 36
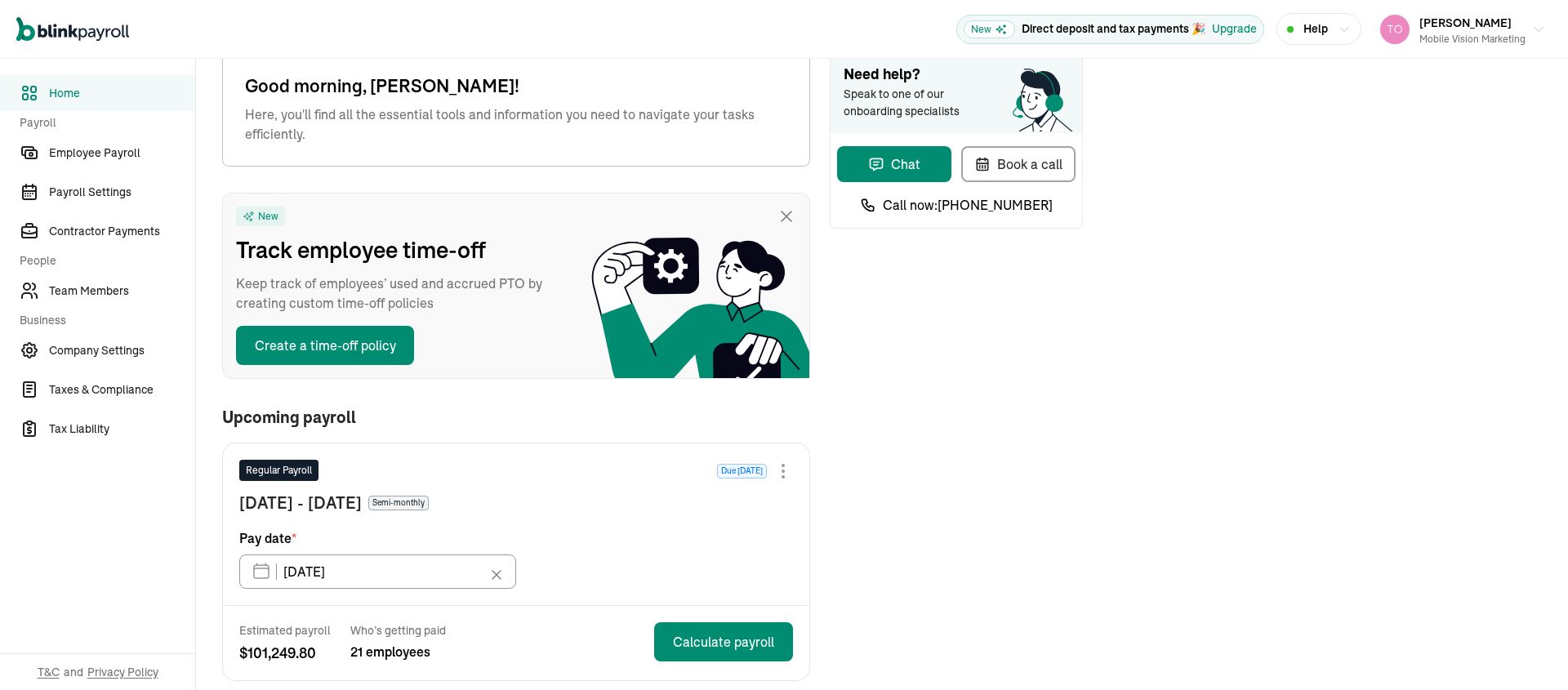
scroll to position [35, 0]
click at [67, 279] on link "Team Members" at bounding box center [97, 290] width 195 height 36
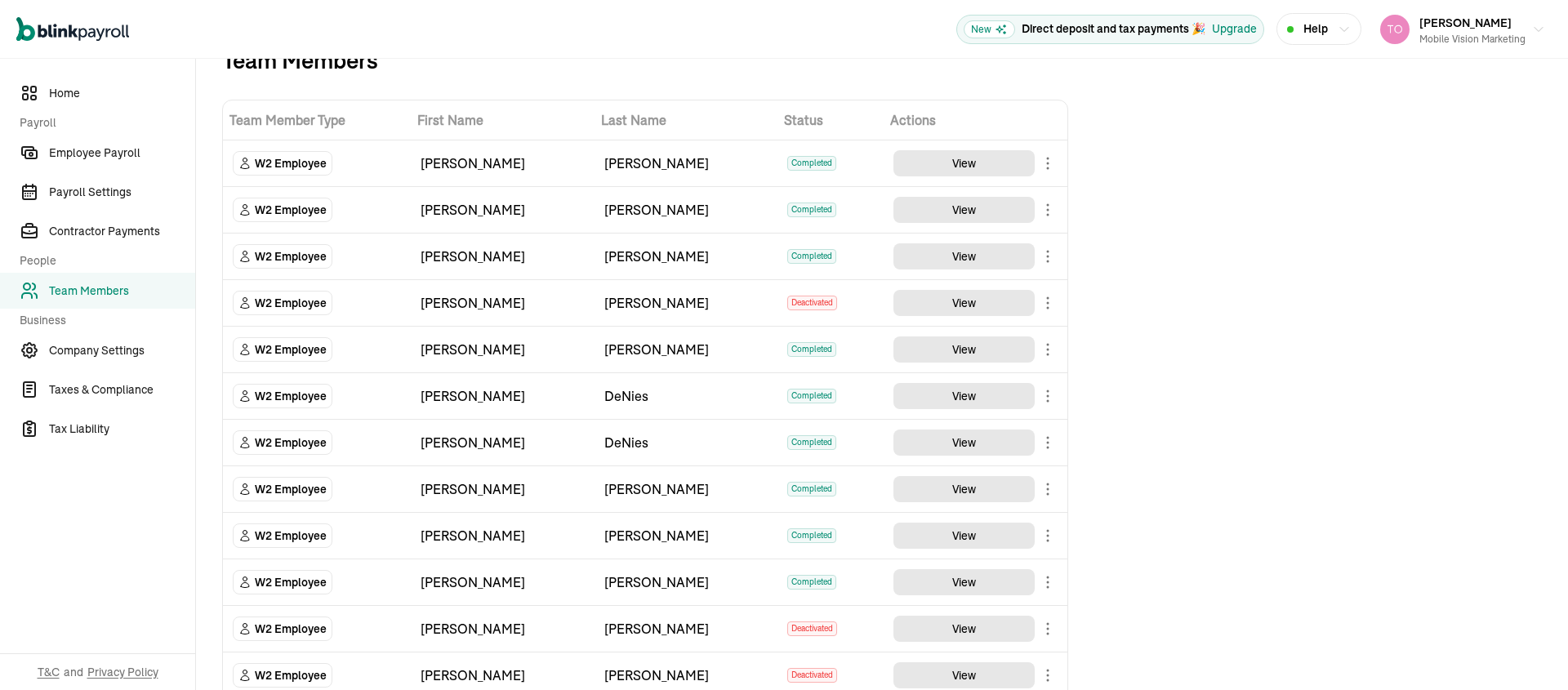
scroll to position [41, 0]
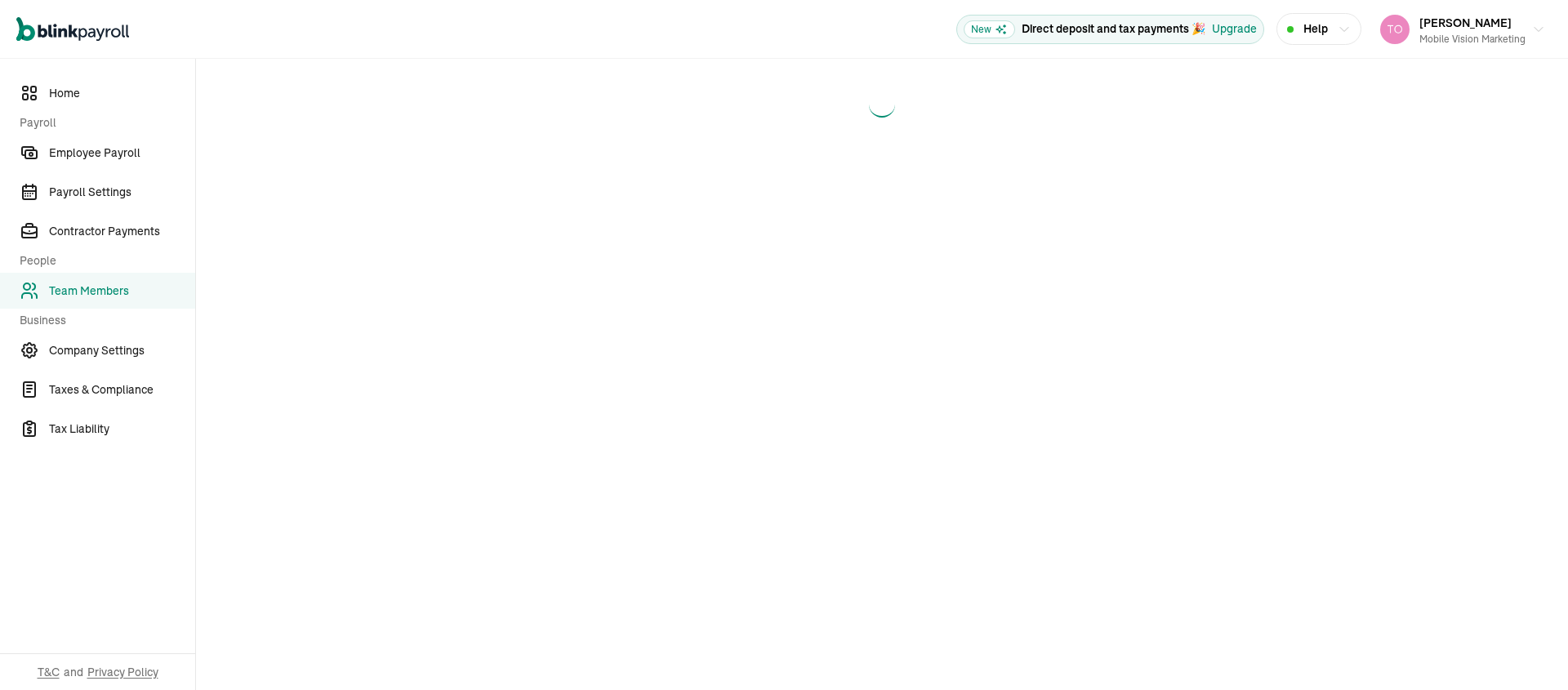
click at [116, 297] on span "Team Members" at bounding box center [122, 291] width 146 height 17
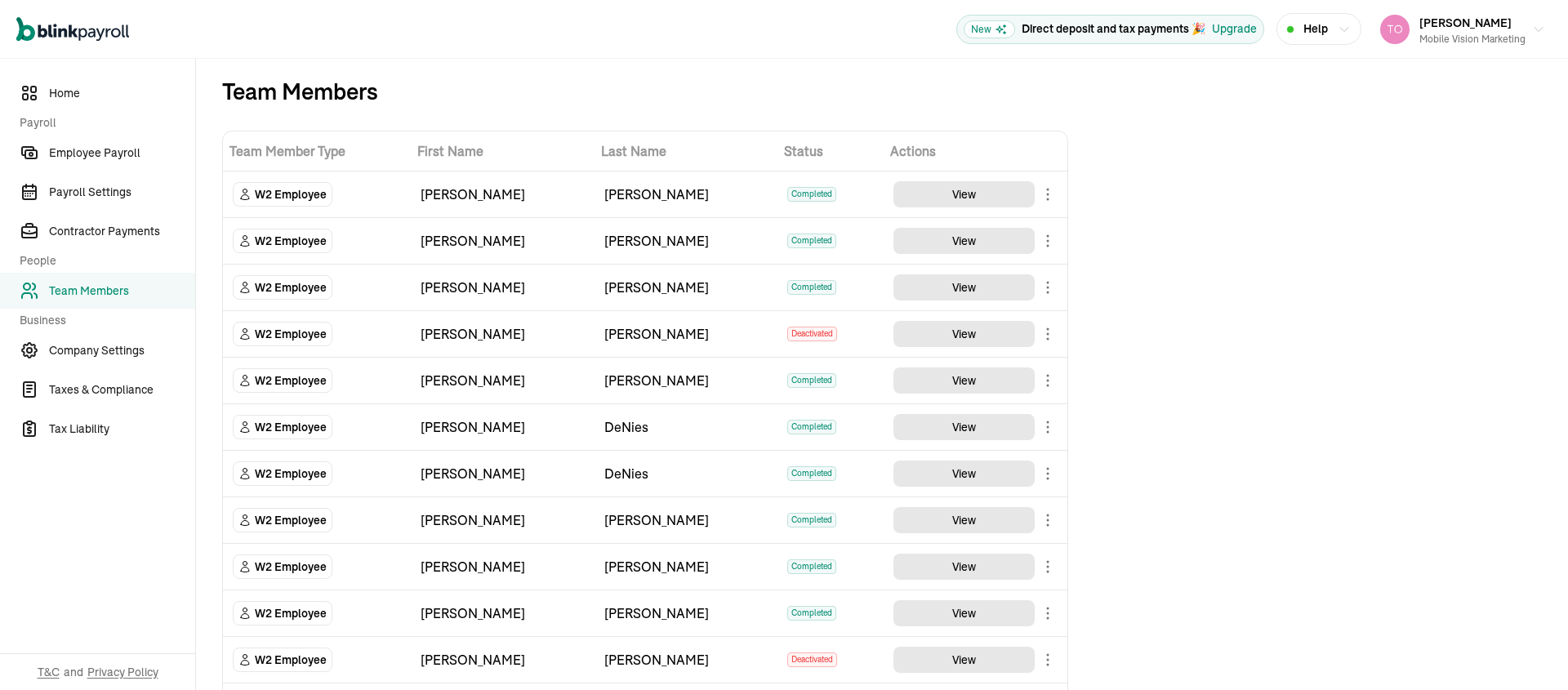
scroll to position [10, 0]
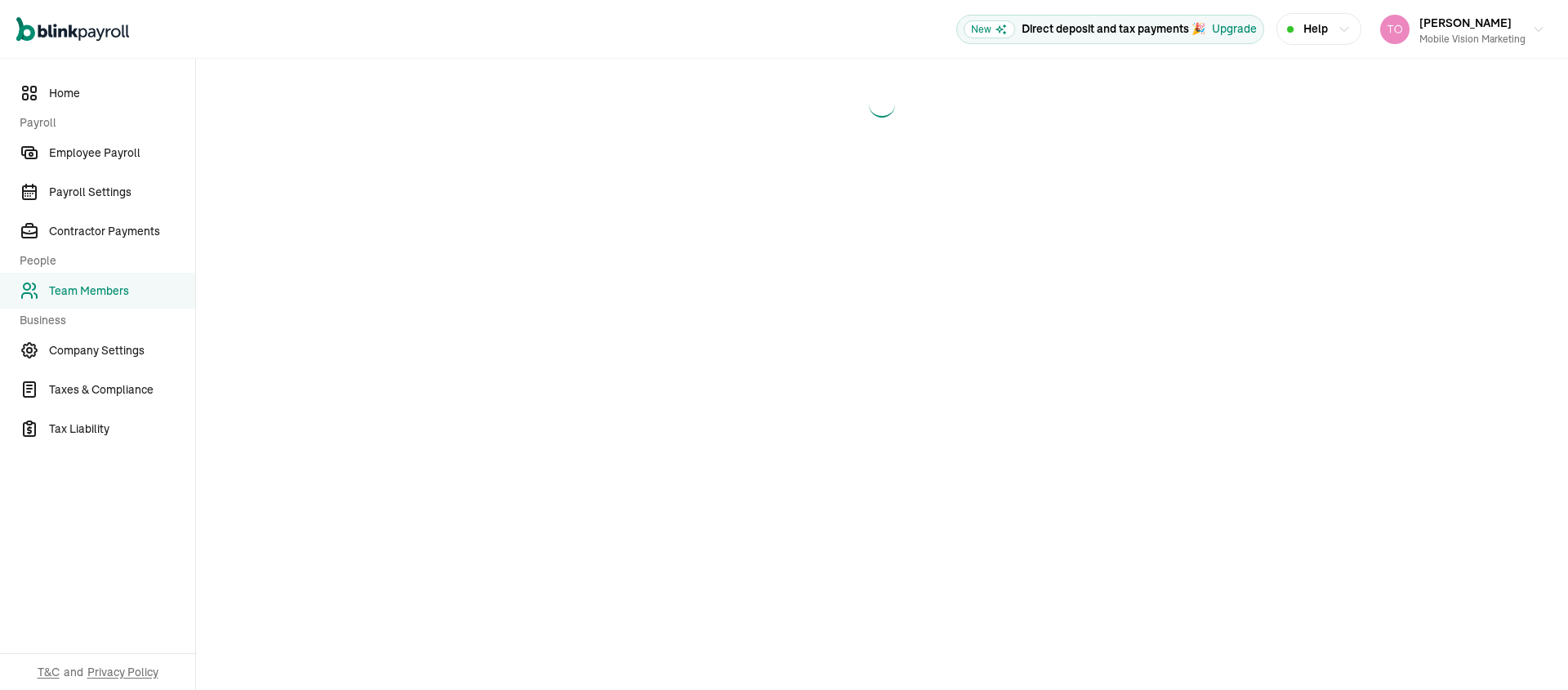
click at [107, 293] on span "Team Members" at bounding box center [122, 291] width 146 height 17
click at [83, 290] on span "Team Members" at bounding box center [122, 291] width 146 height 17
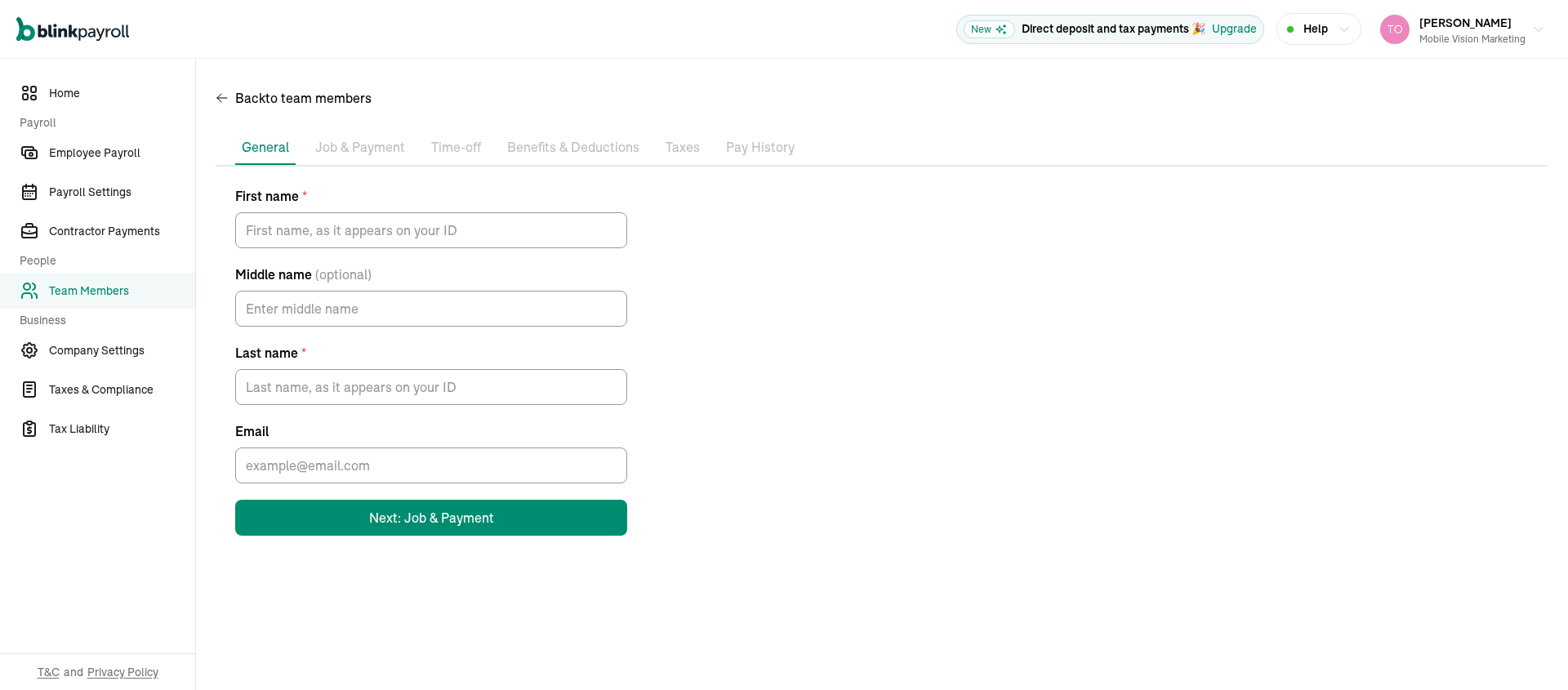
click at [372, 154] on p "Job & Payment" at bounding box center [360, 148] width 90 height 22
click at [375, 147] on p "Job & Payment" at bounding box center [360, 148] width 90 height 22
click at [561, 160] on li "Benefits & Deductions" at bounding box center [573, 147] width 146 height 34
click at [755, 147] on p "Pay History" at bounding box center [760, 148] width 68 height 22
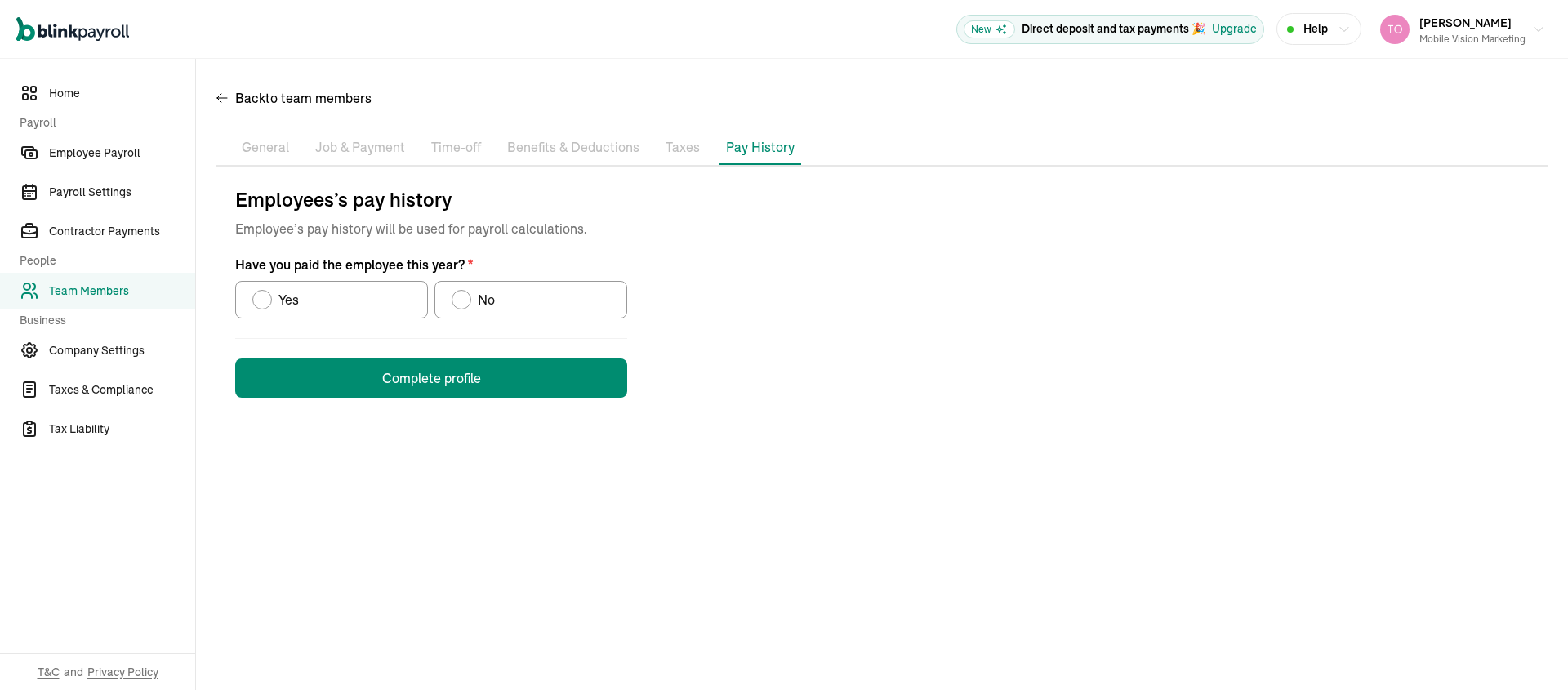
click at [350, 145] on p "Job & Payment" at bounding box center [360, 148] width 90 height 22
click at [116, 288] on span "Team Members" at bounding box center [122, 291] width 146 height 17
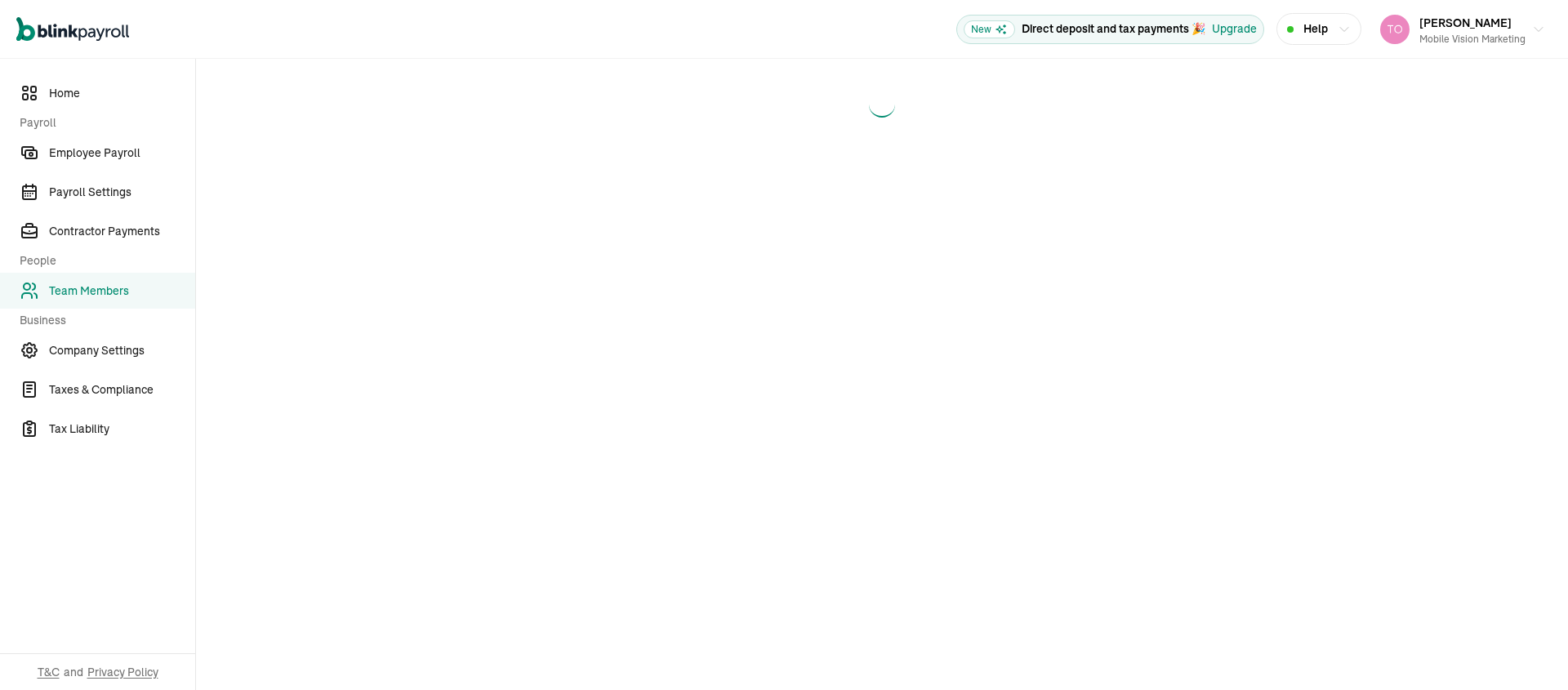
click at [82, 295] on span "Team Members" at bounding box center [122, 291] width 146 height 17
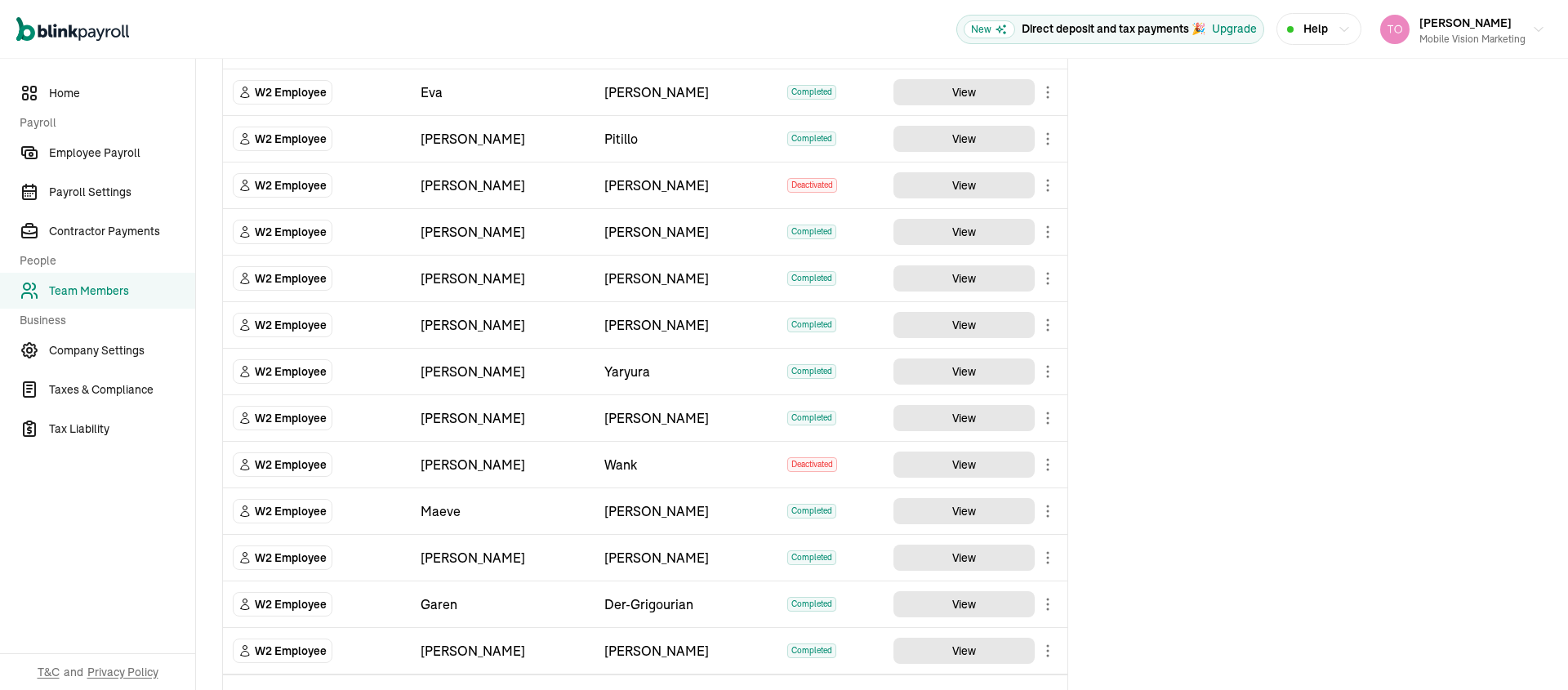
scroll to position [765, 0]
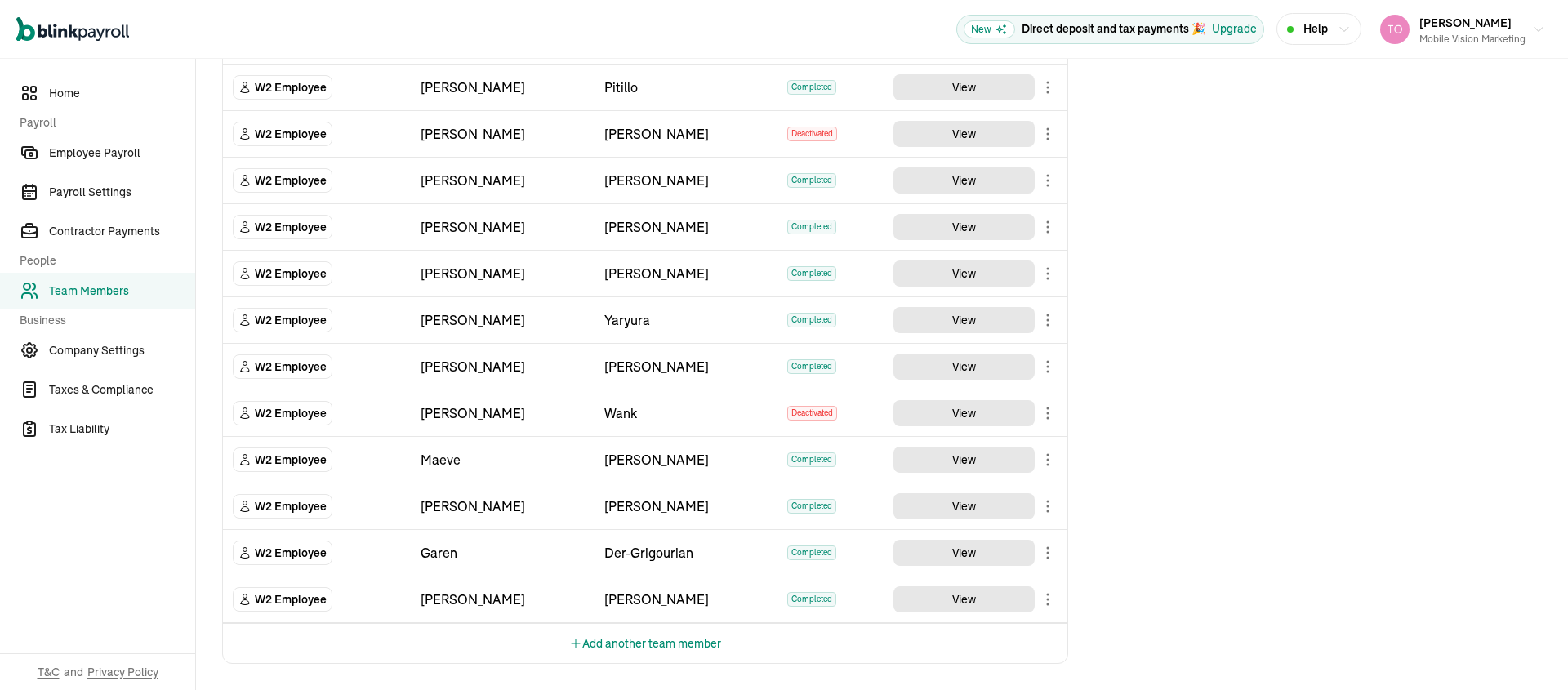
click at [646, 644] on button "Add another team member" at bounding box center [645, 643] width 152 height 39
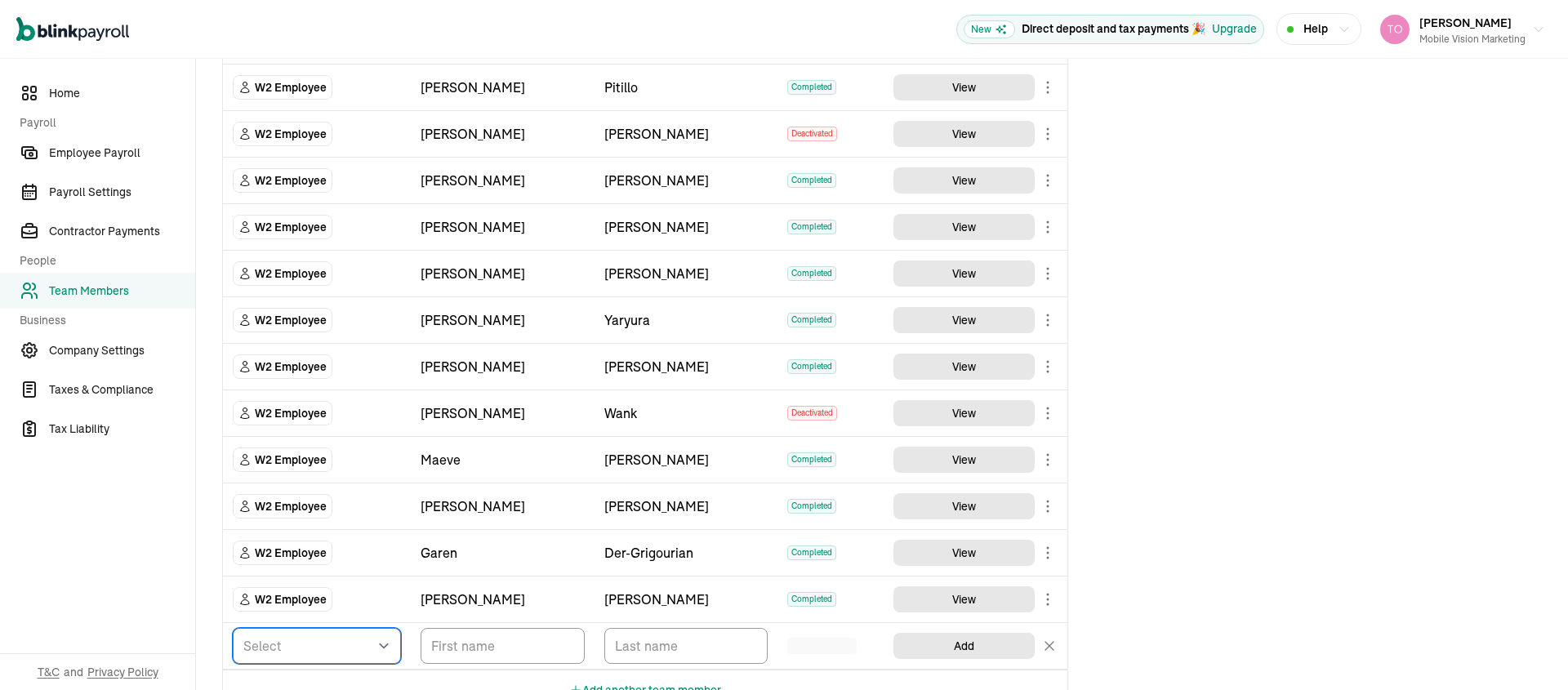
click at [333, 649] on select "Select W2 Employee Individual - 1099 Contractor Business - 1099 Contractor" at bounding box center [317, 645] width 168 height 36
select select "employee"
click at [233, 628] on select "Select W2 Employee Individual - 1099 Contractor Business - 1099 Contractor" at bounding box center [317, 645] width 168 height 36
click at [467, 655] on input "TextInput" at bounding box center [502, 645] width 164 height 36
type input "Kelly"
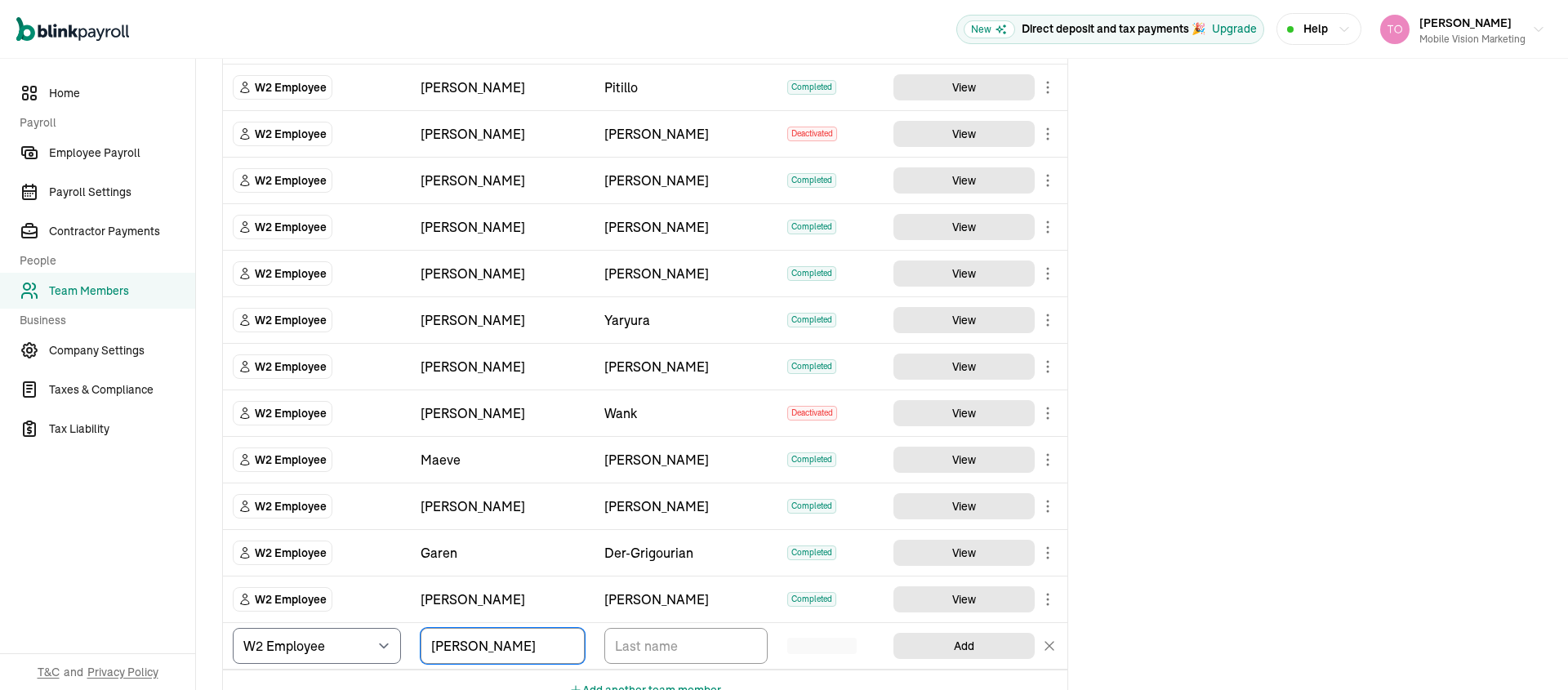
scroll to position [785, 0]
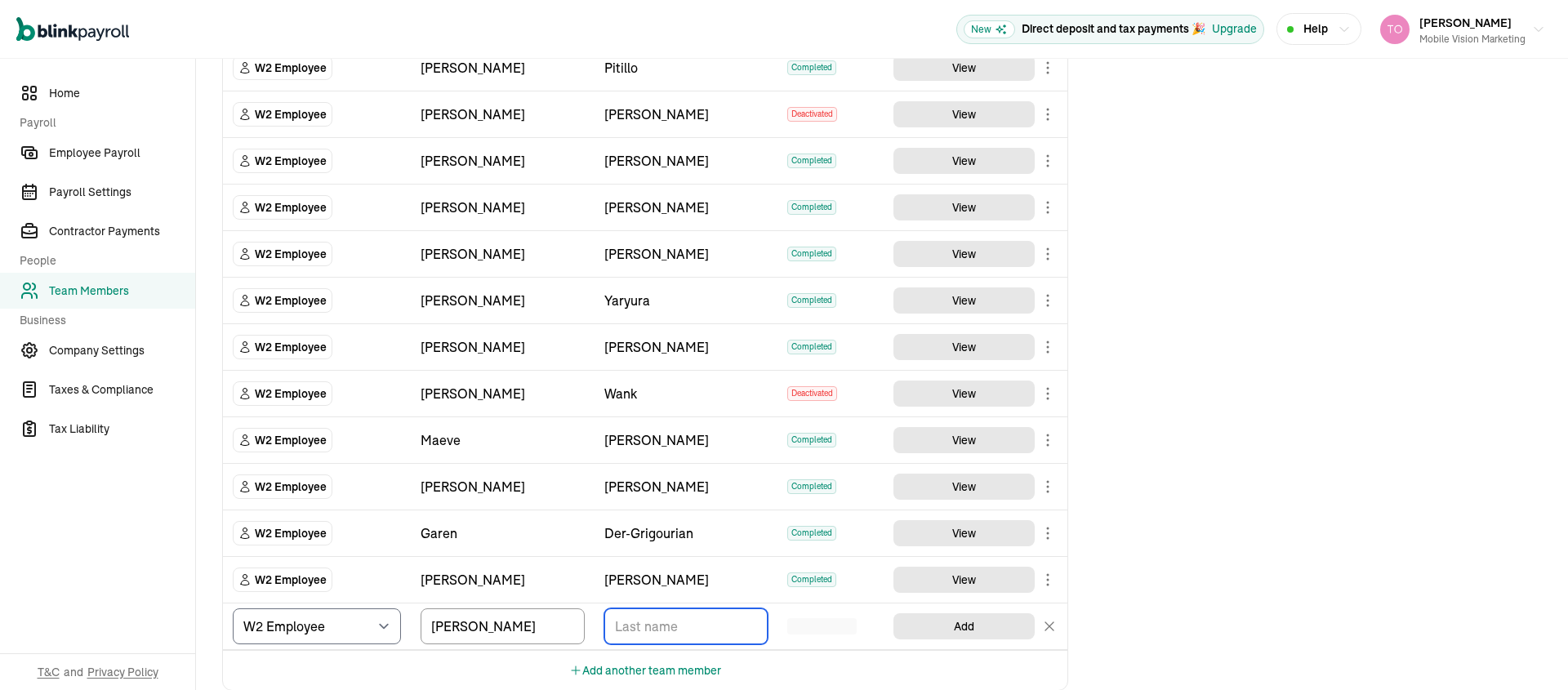
click at [685, 627] on input "TextInput" at bounding box center [686, 626] width 164 height 36
type input "[PERSON_NAME]"
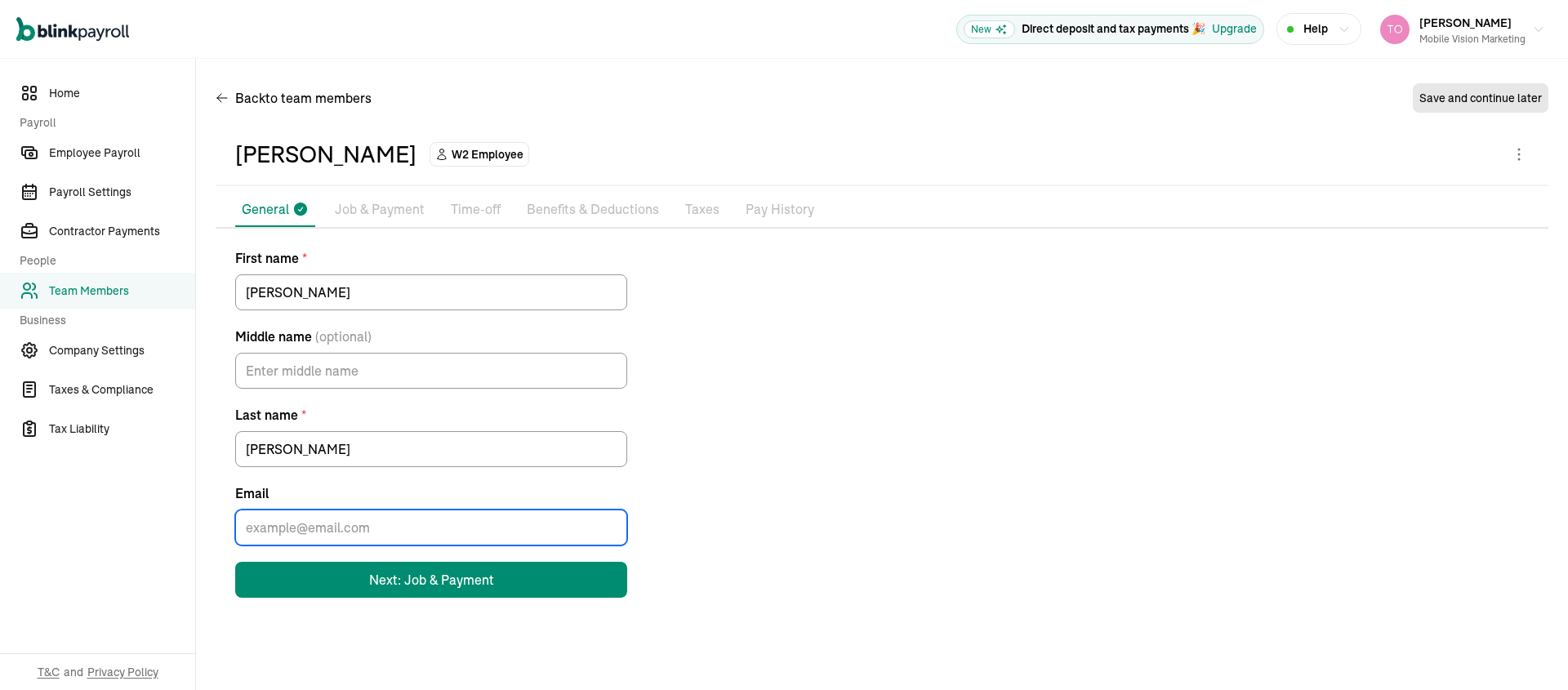
click at [347, 523] on input "Email" at bounding box center [431, 527] width 392 height 36
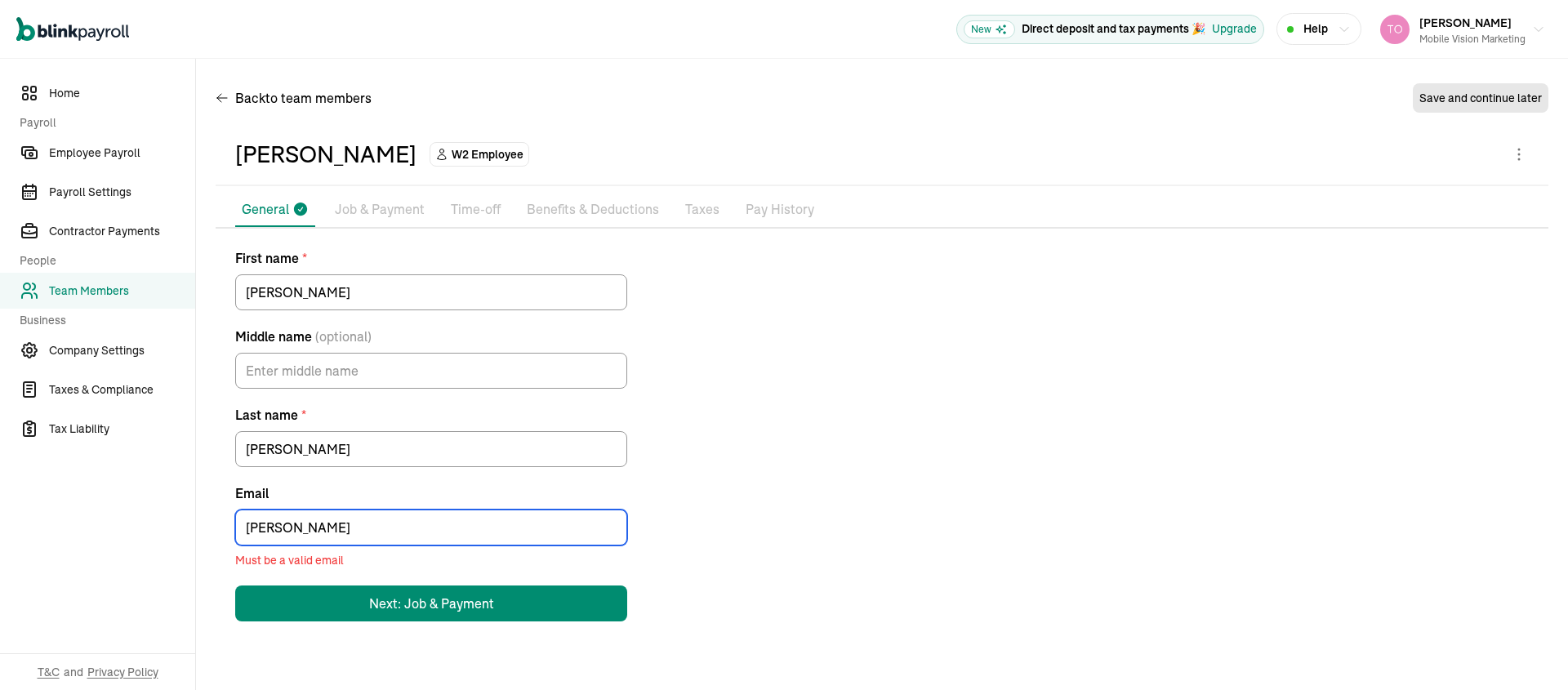
type input "kelly@laseoservice.com"
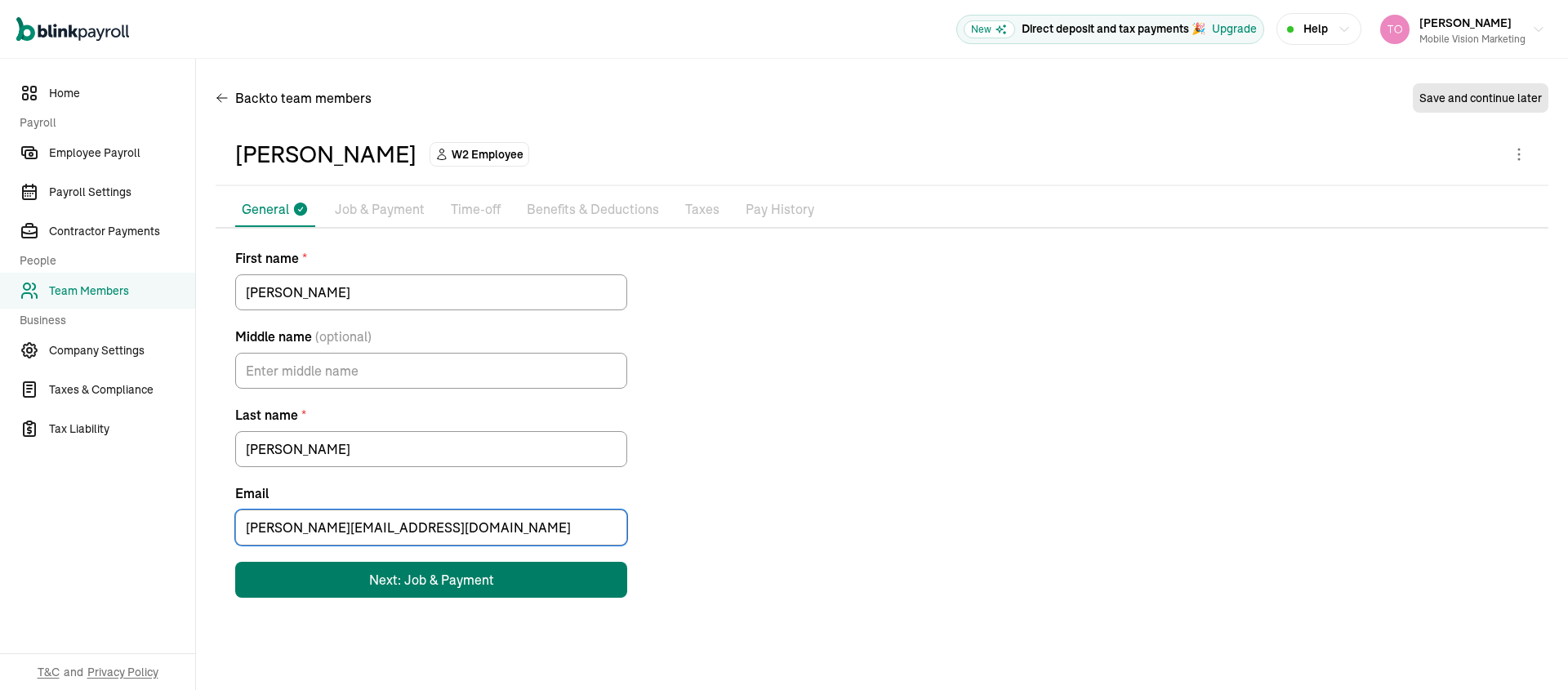
click at [426, 584] on div "Next: Job & Payment" at bounding box center [432, 579] width 125 height 20
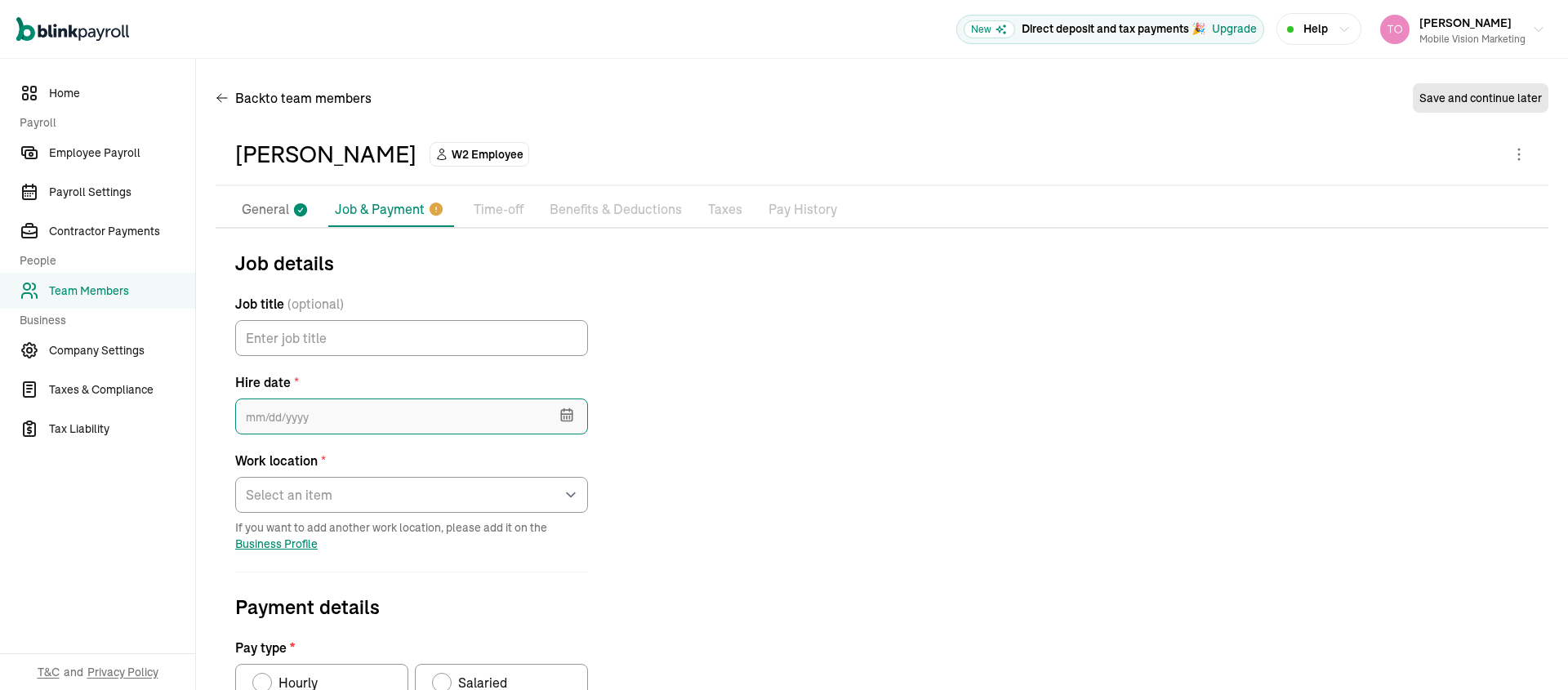
click at [319, 427] on input "text" at bounding box center [412, 416] width 353 height 36
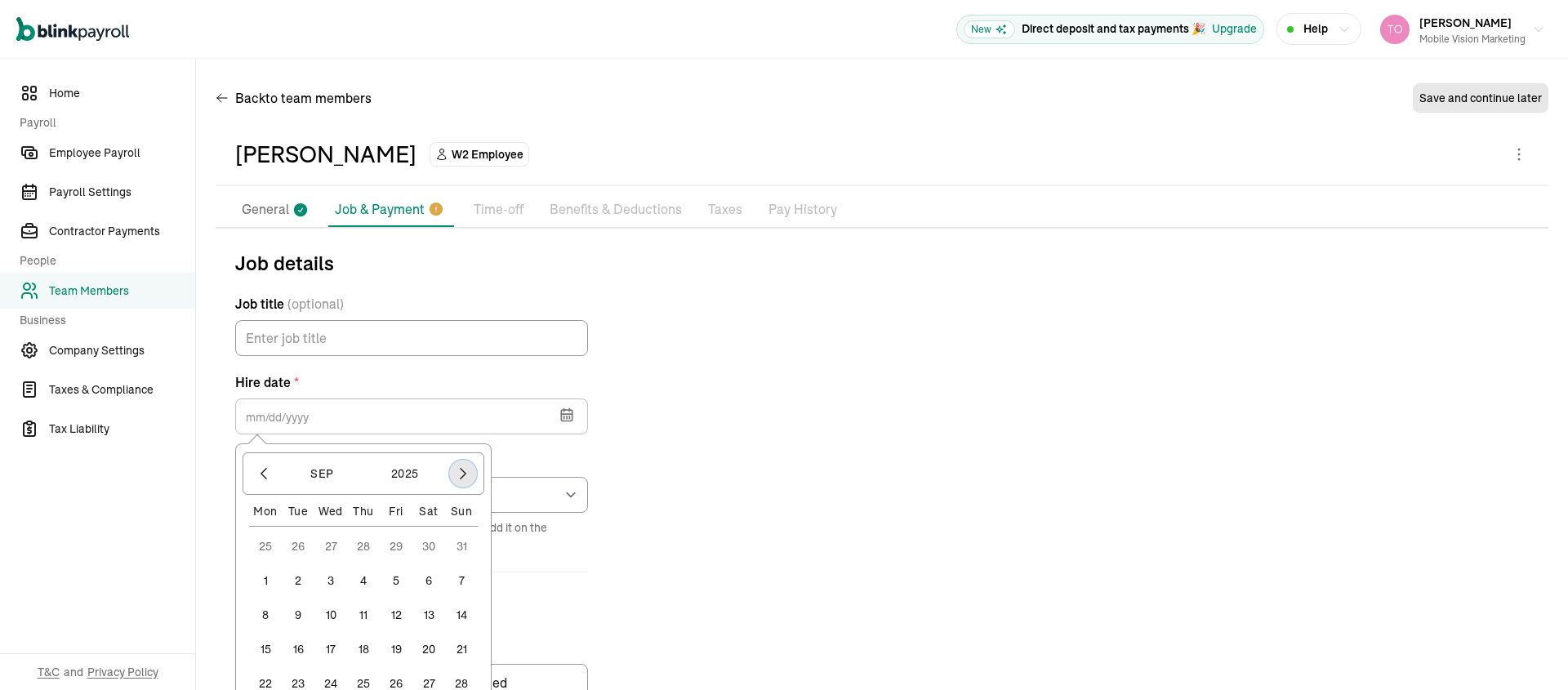
click at [455, 469] on icon "button" at bounding box center [463, 474] width 17 height 17
click at [338, 546] on button "1" at bounding box center [330, 545] width 32 height 32
type input "10/01/2025"
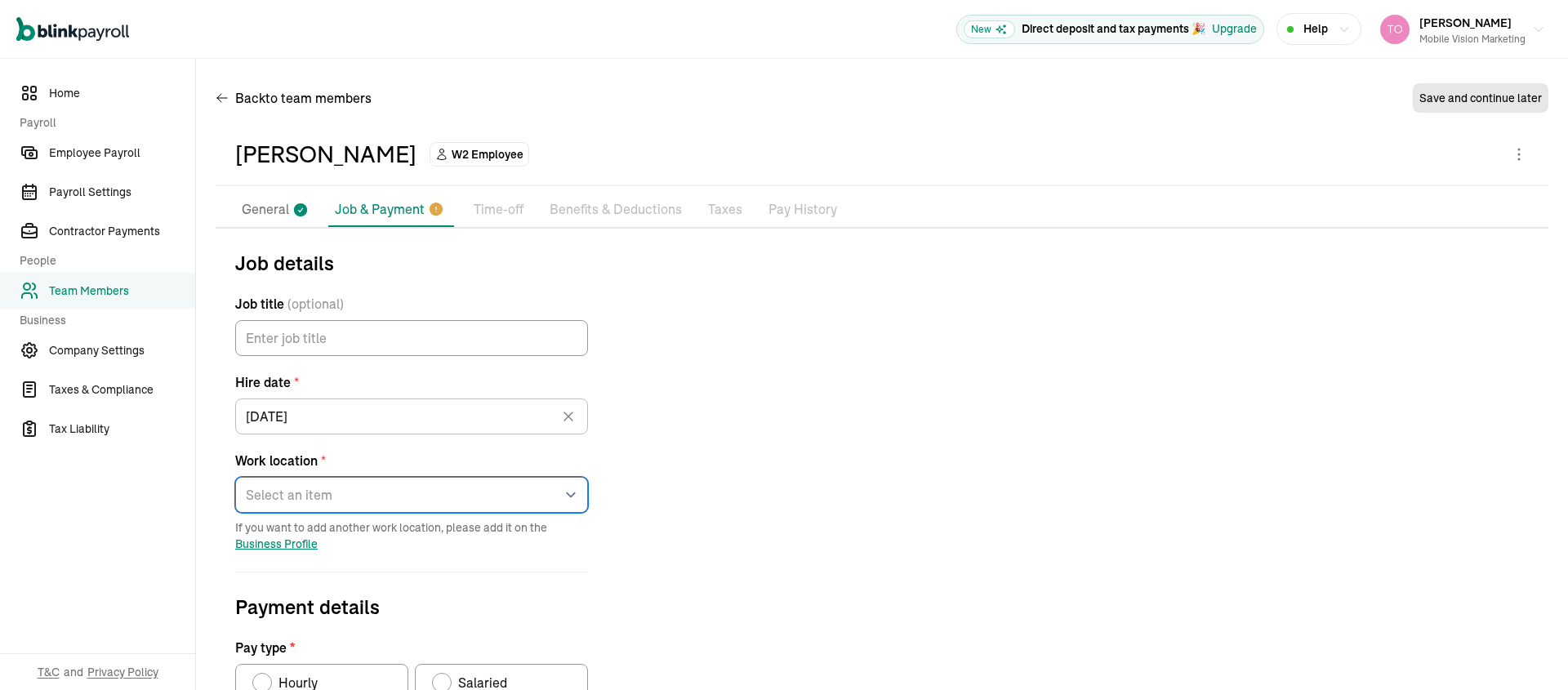
click at [334, 490] on select "Select an item 13101 West Washington Boulevard Works from home" at bounding box center [412, 494] width 353 height 36
select select "Works from home"
click at [235, 476] on select "Select an item 13101 West Washington Boulevard Works from home" at bounding box center [412, 494] width 353 height 36
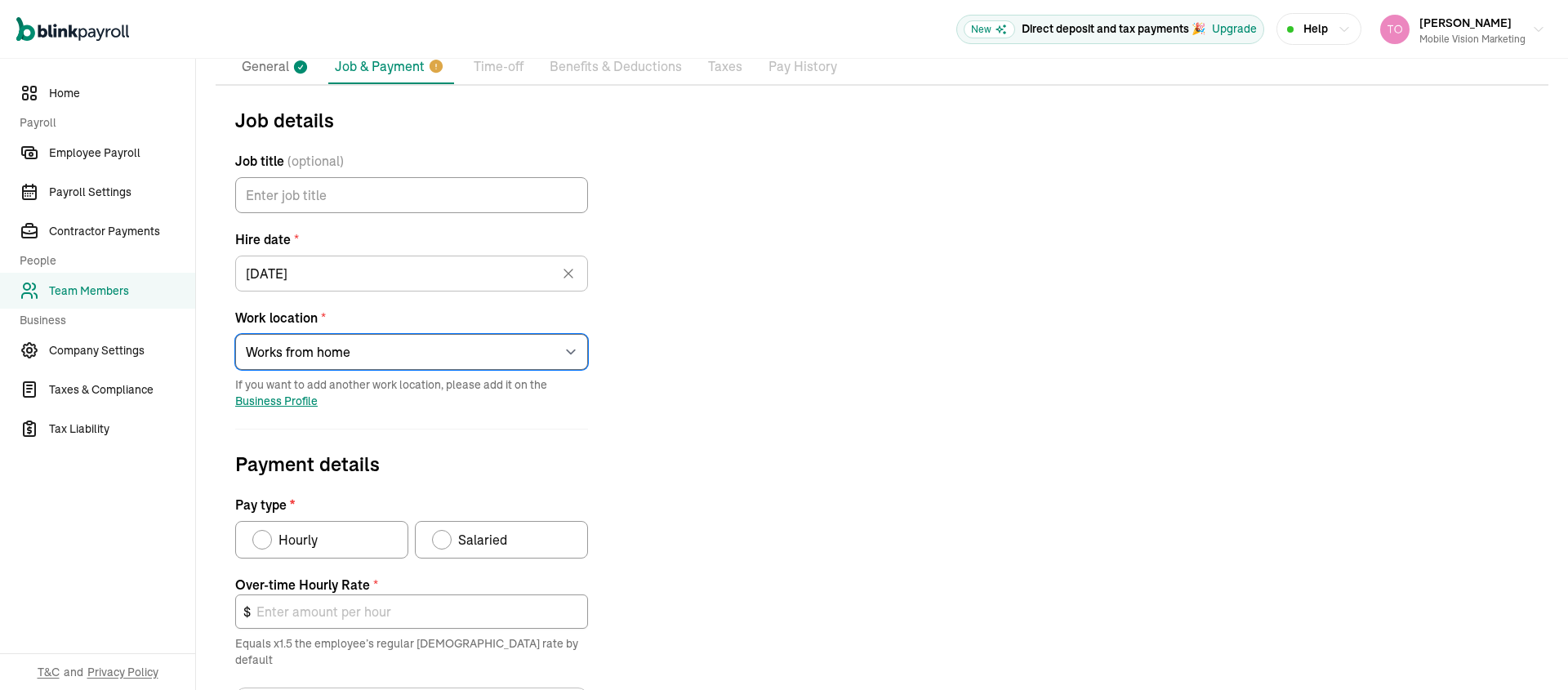
scroll to position [200, 0]
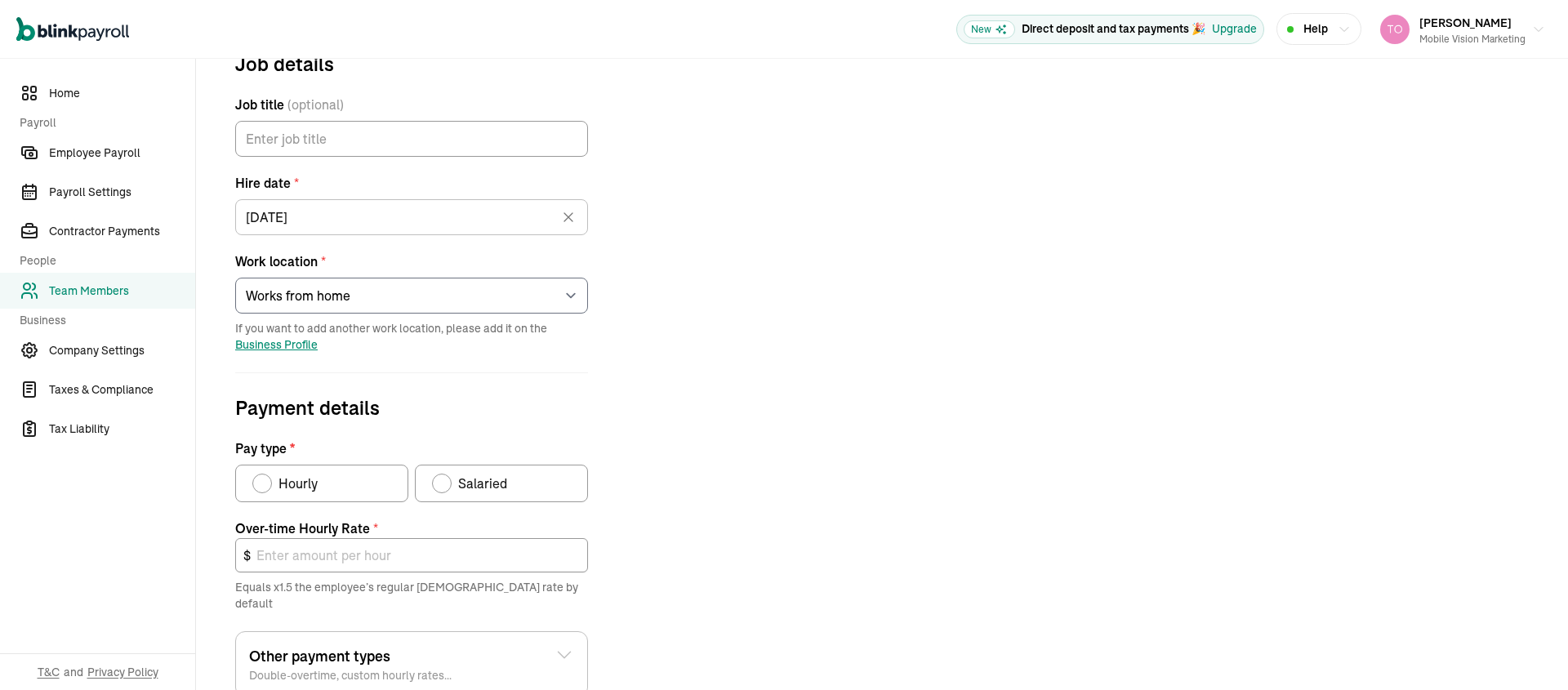
click at [436, 484] on div "Pay type" at bounding box center [442, 483] width 13 height 13
click at [436, 484] on input "Salaried" at bounding box center [438, 480] width 13 height 13
radio input "true"
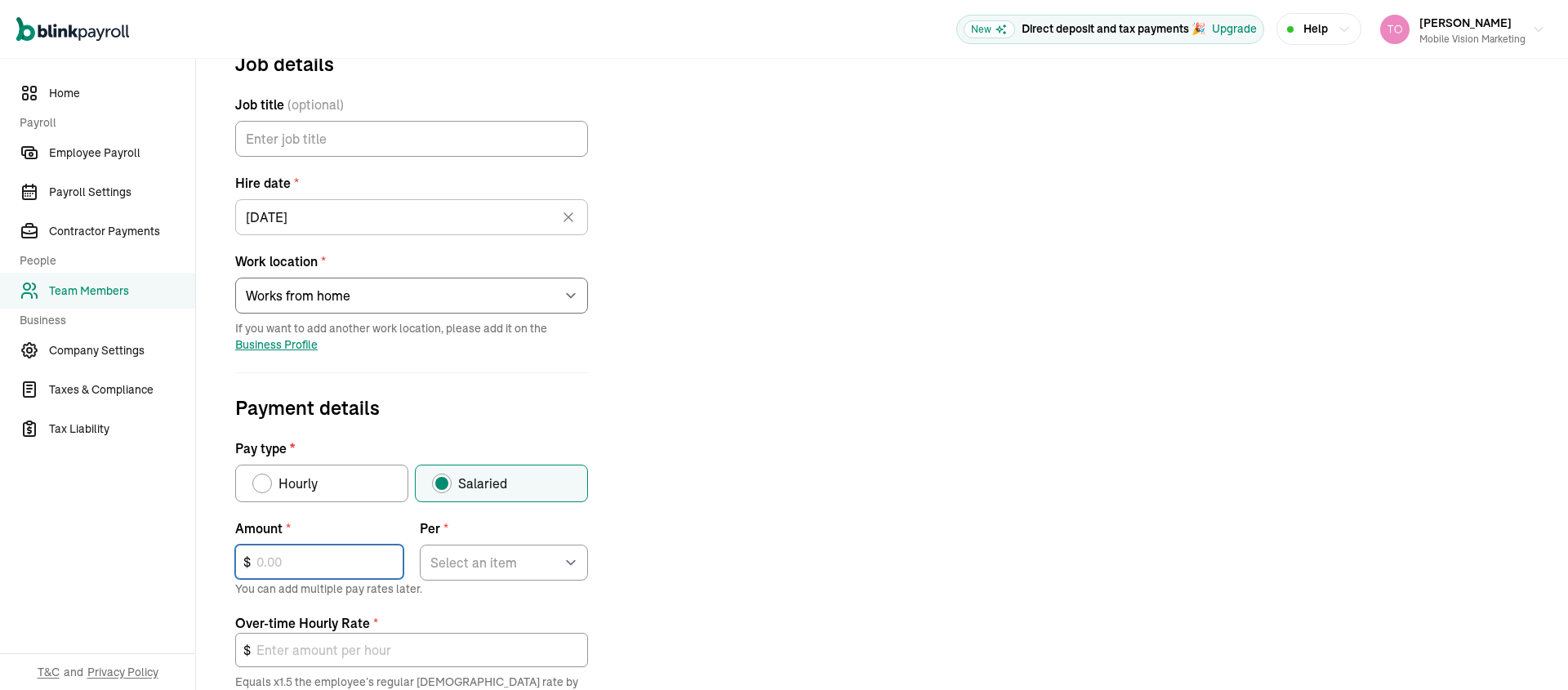
click at [329, 561] on input "text" at bounding box center [319, 561] width 168 height 34
type input "150,000"
click at [477, 569] on select "Select an item Hour Week Month Year" at bounding box center [504, 562] width 168 height 36
select select "4"
click at [420, 545] on select "Select an item Hour Week Month Year" at bounding box center [504, 562] width 168 height 36
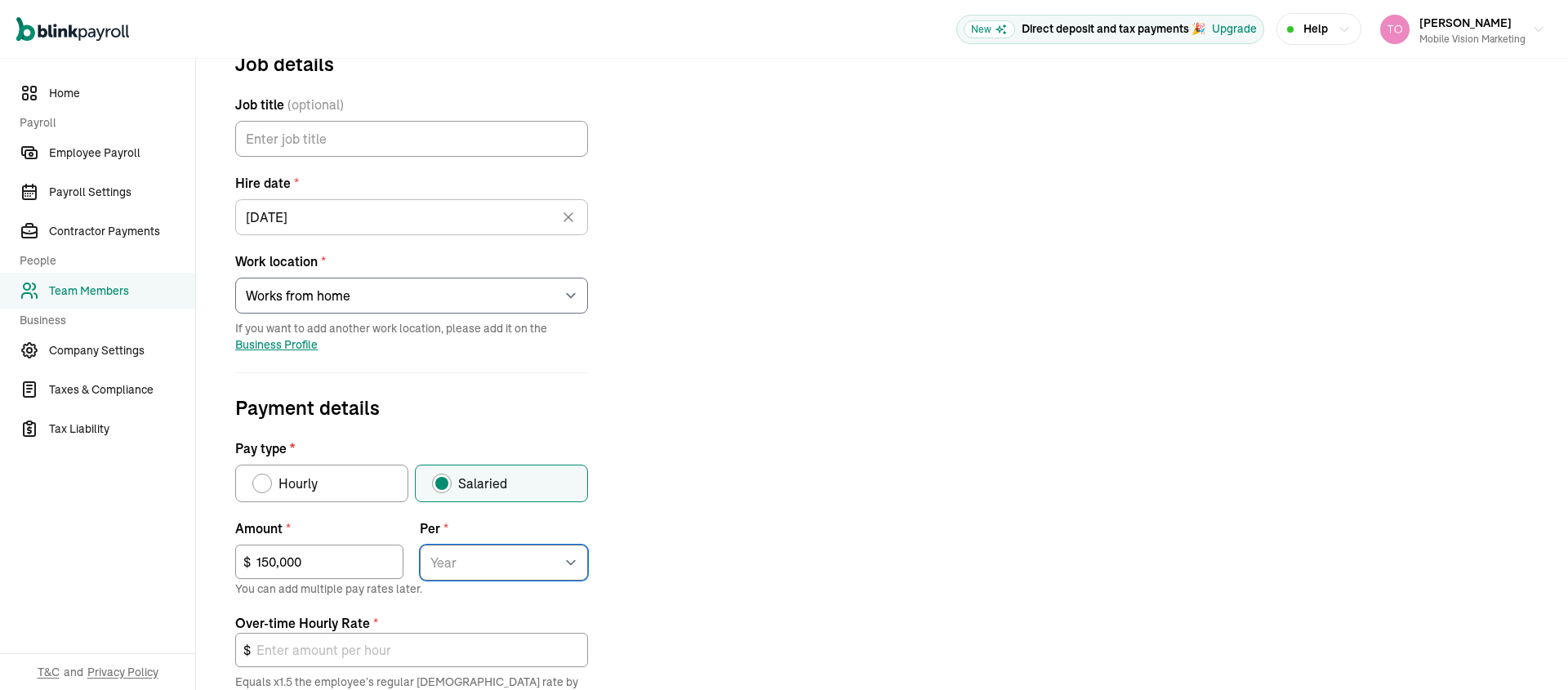
type input "108.17"
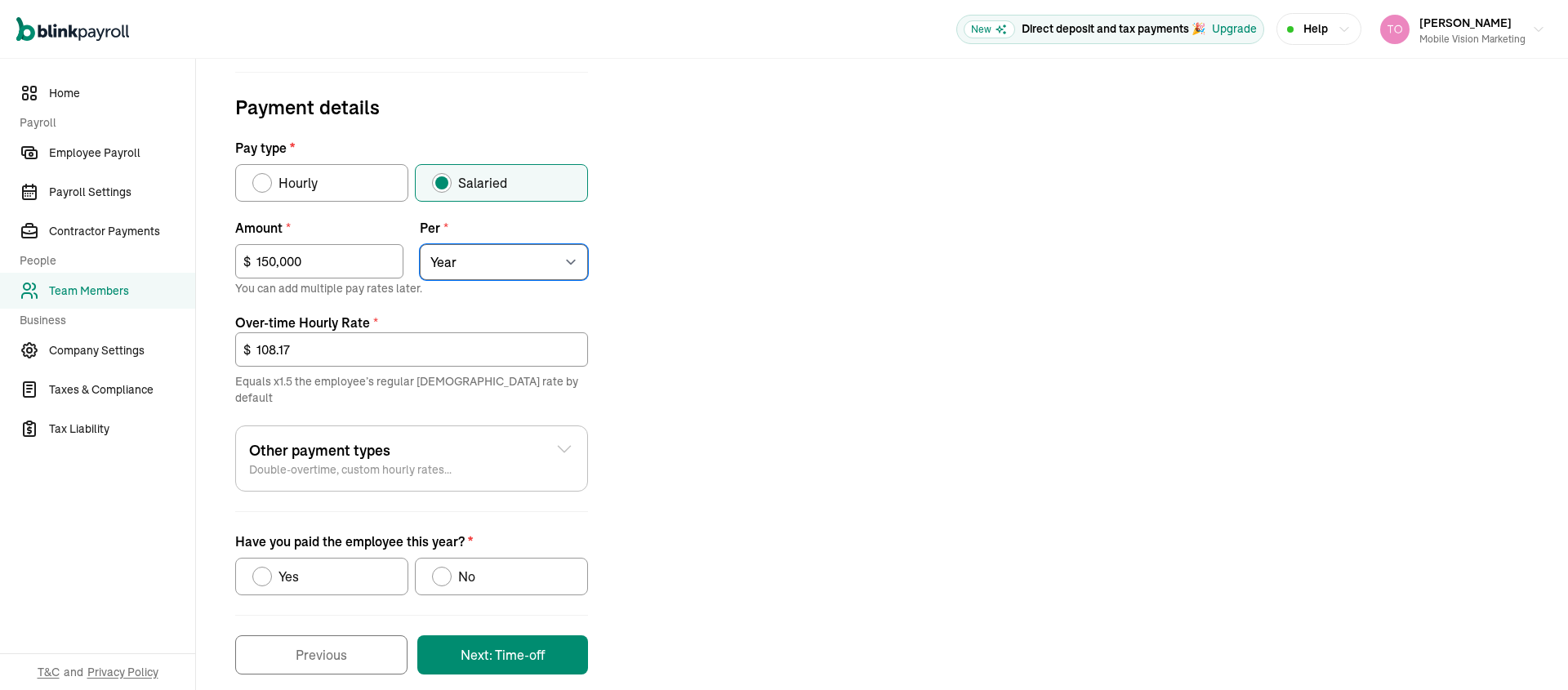
scroll to position [504, 0]
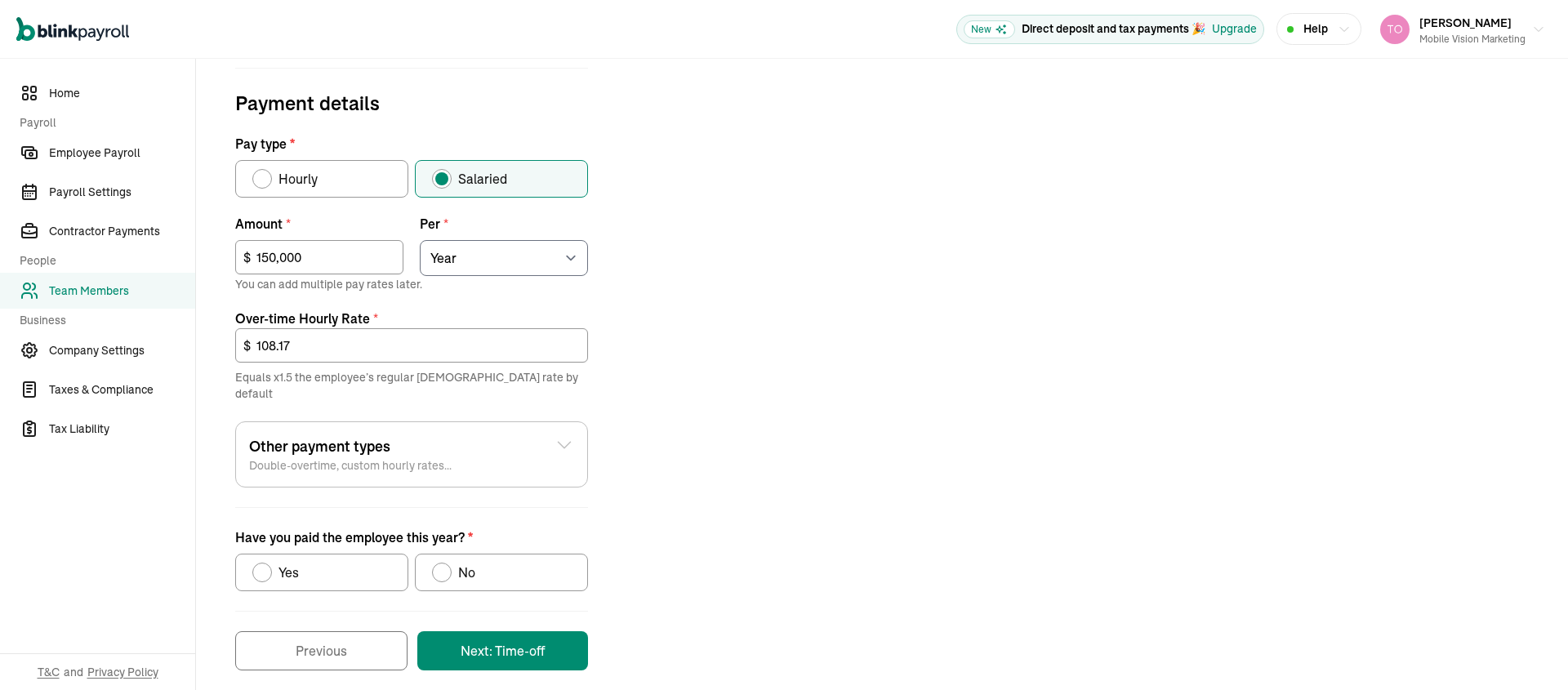
click at [438, 565] on div "Have you paid the employee this year?" at bounding box center [442, 572] width 13 height 13
click at [438, 562] on input "No" at bounding box center [438, 569] width 13 height 13
radio input "true"
click at [473, 641] on button "Next: Time-off" at bounding box center [502, 650] width 171 height 39
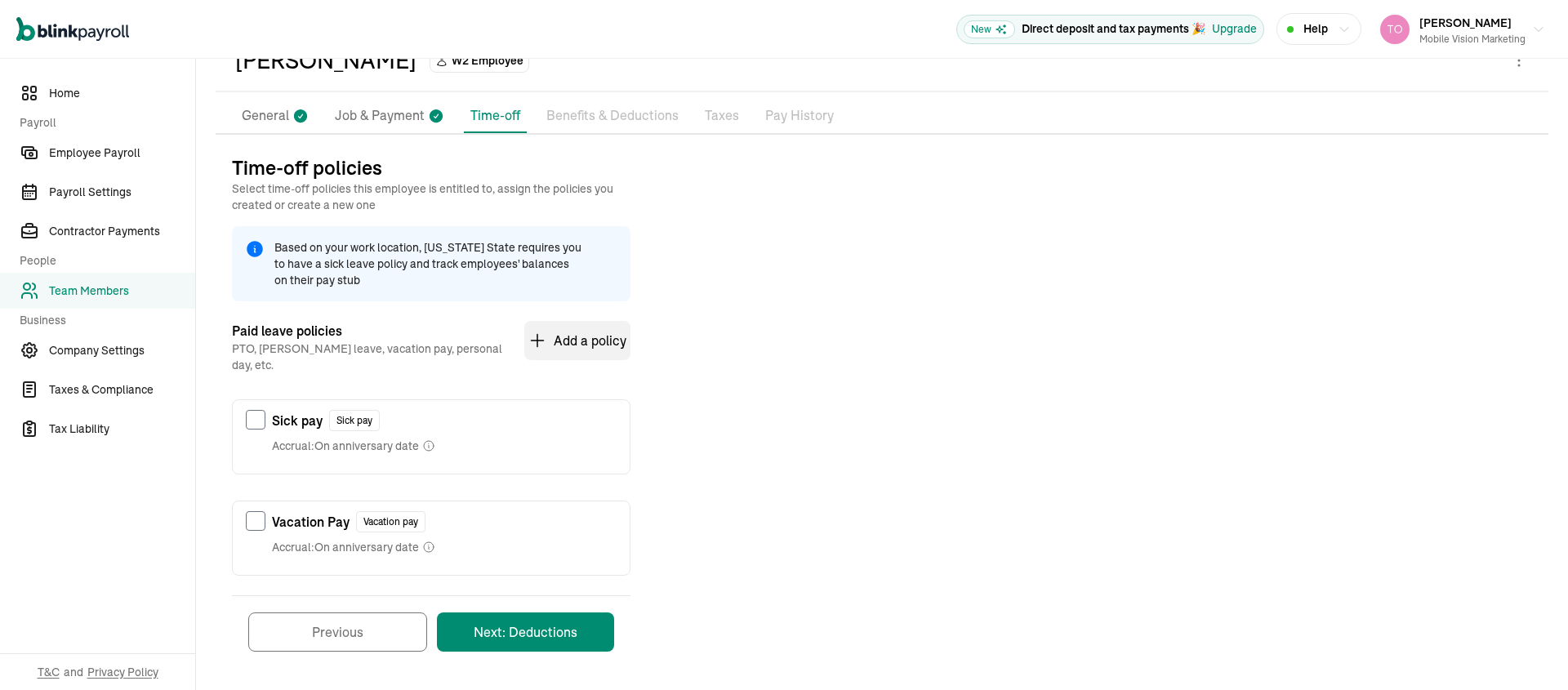
scroll to position [95, 0]
click at [534, 611] on button "Next: Deductions" at bounding box center [525, 630] width 177 height 39
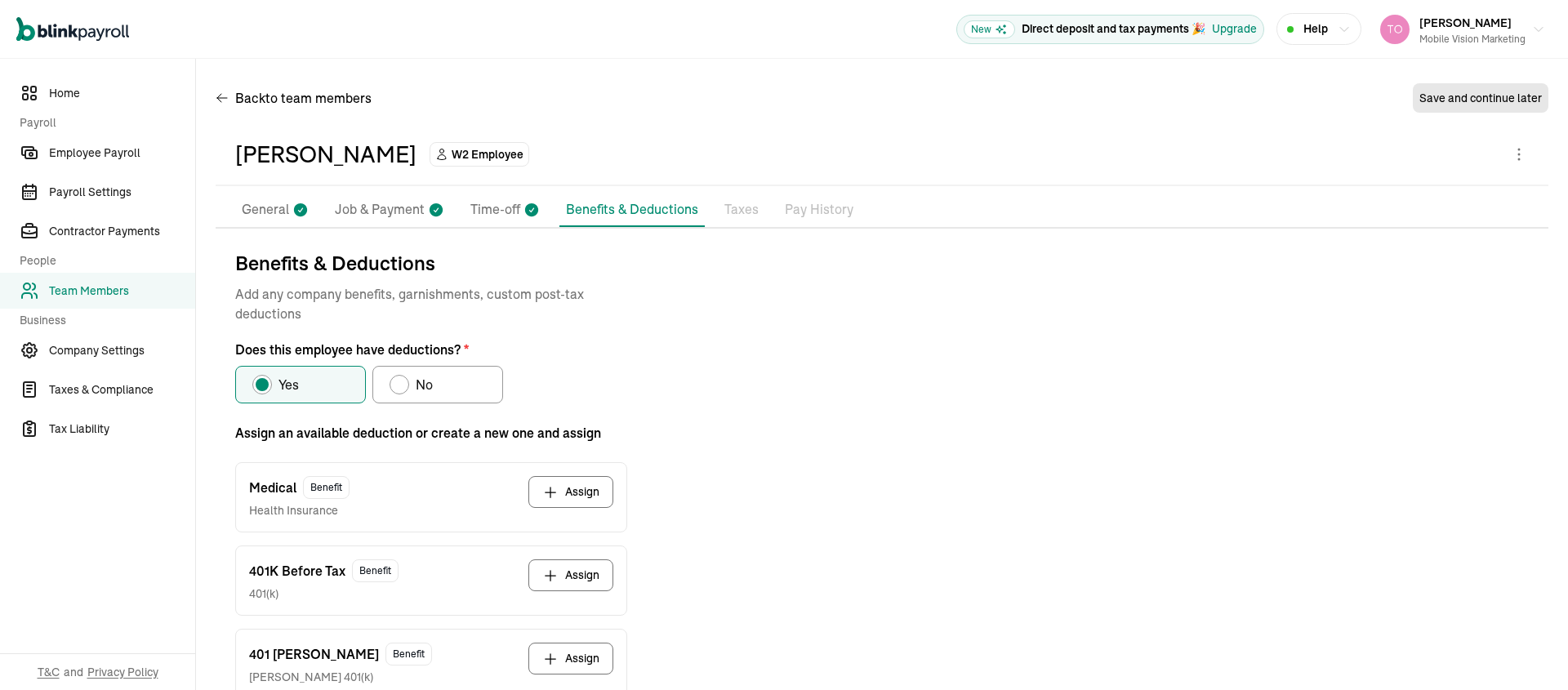
click at [398, 384] on div "Does this employee have deductions?" at bounding box center [399, 385] width 13 height 13
click at [398, 384] on input "No" at bounding box center [395, 381] width 13 height 13
radio input "true"
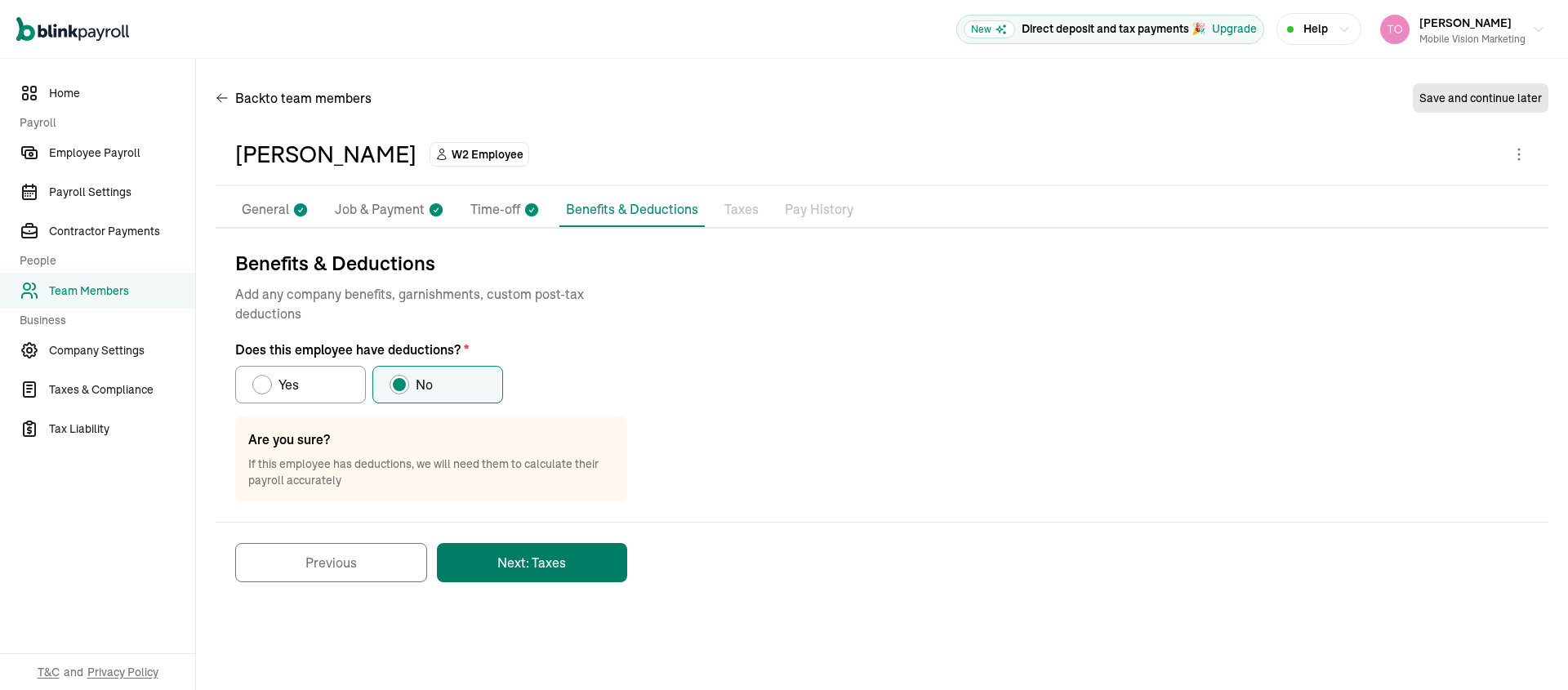
click at [519, 560] on button "Next: Taxes" at bounding box center [532, 562] width 190 height 39
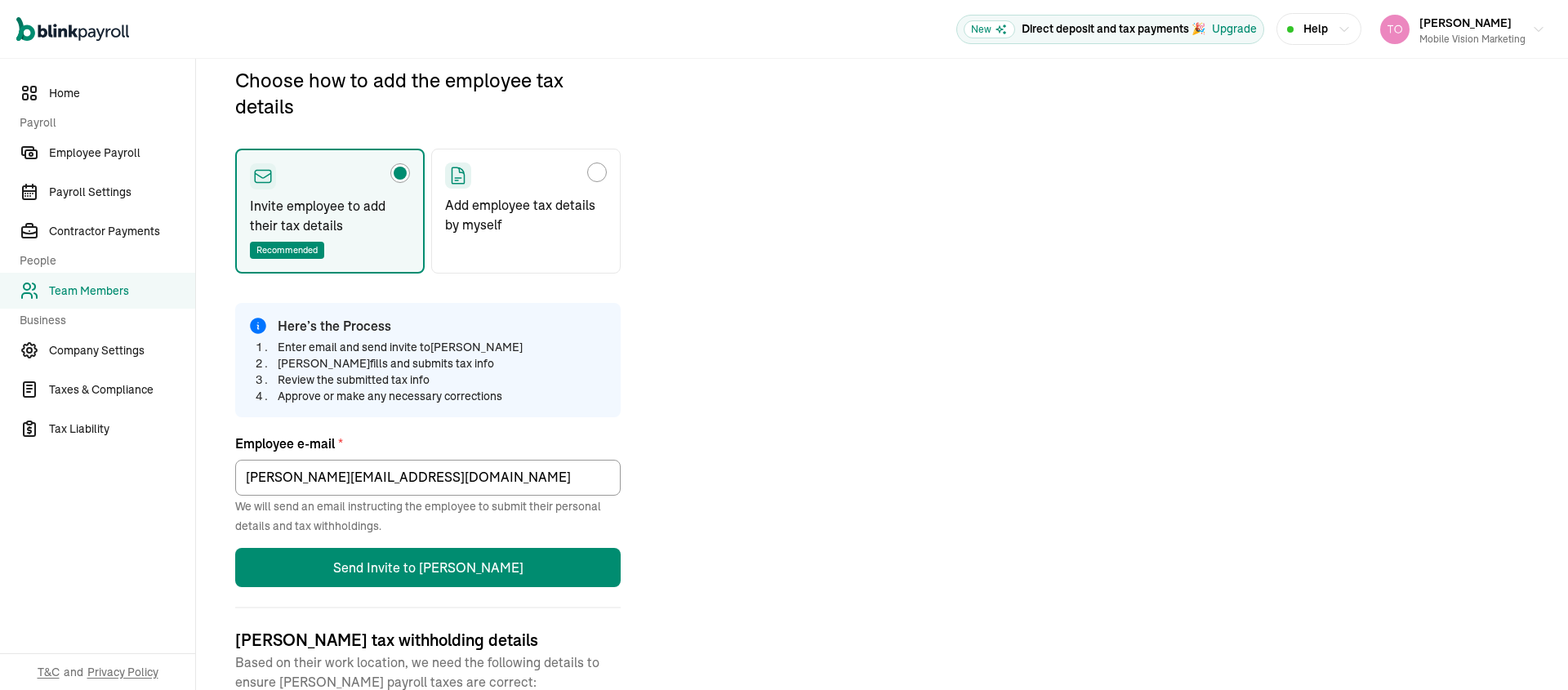
scroll to position [193, 0]
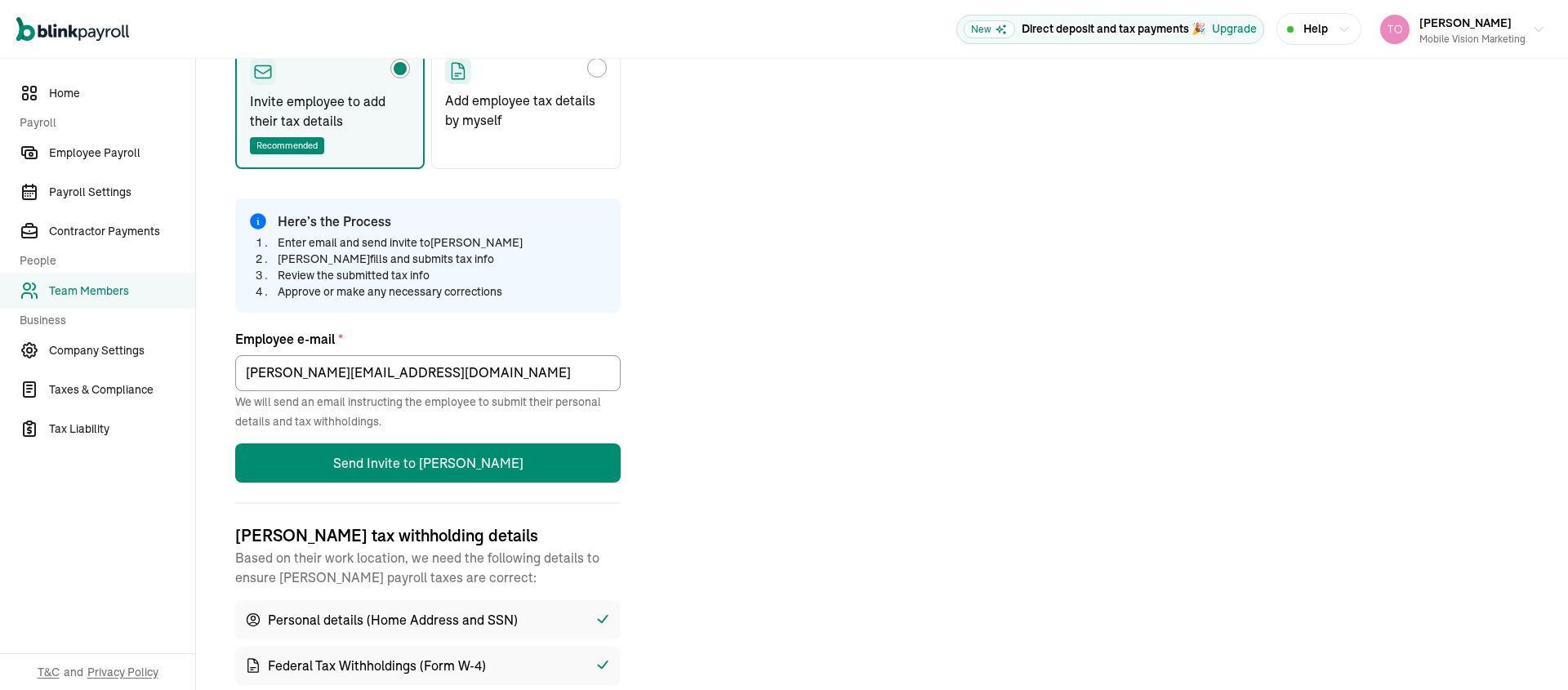
click at [513, 99] on p "Add employee tax details by myself" at bounding box center [526, 110] width 161 height 39
click at [458, 70] on input "Add employee tax details by myself" at bounding box center [451, 64] width 13 height 13
radio input "true"
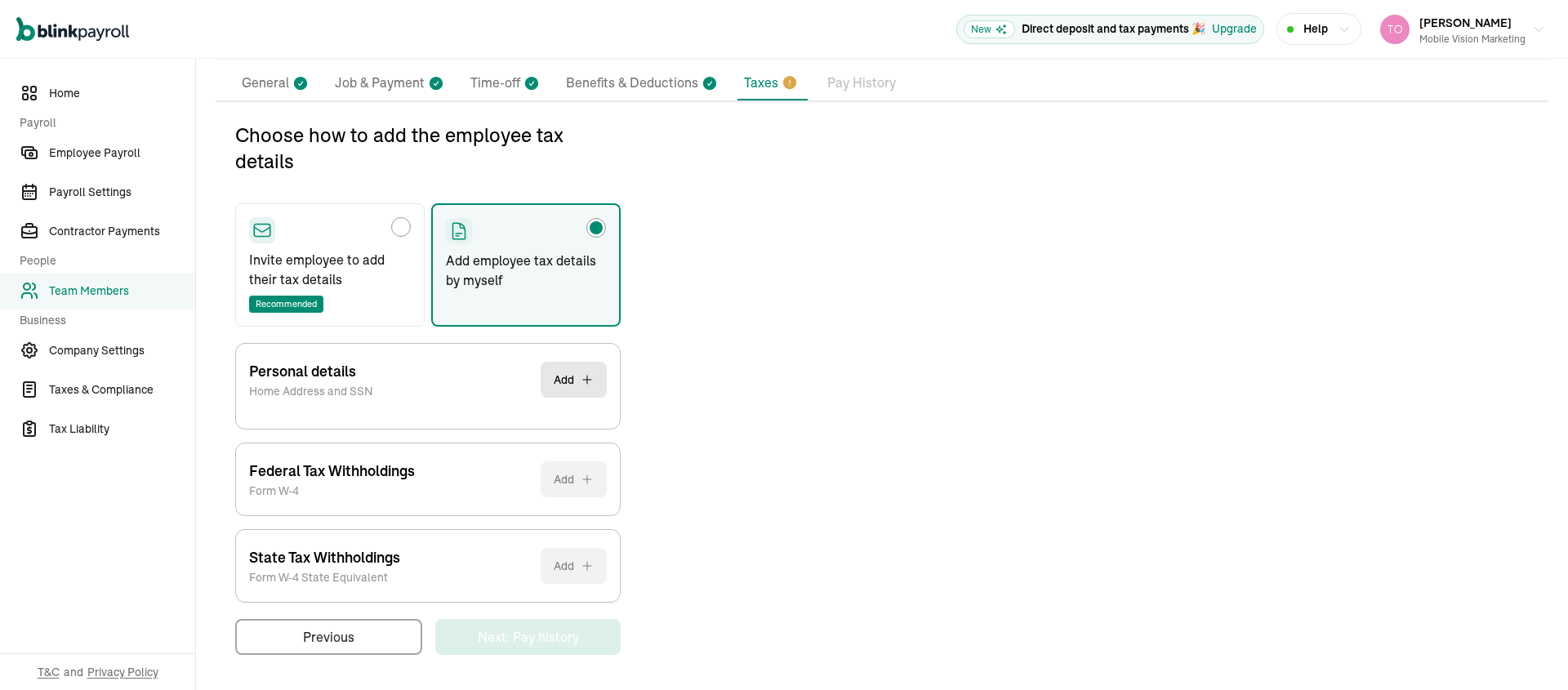
click at [454, 367] on div "Personal details Home Address and SSN Add" at bounding box center [428, 379] width 358 height 71
click at [561, 384] on button "Add" at bounding box center [574, 379] width 67 height 36
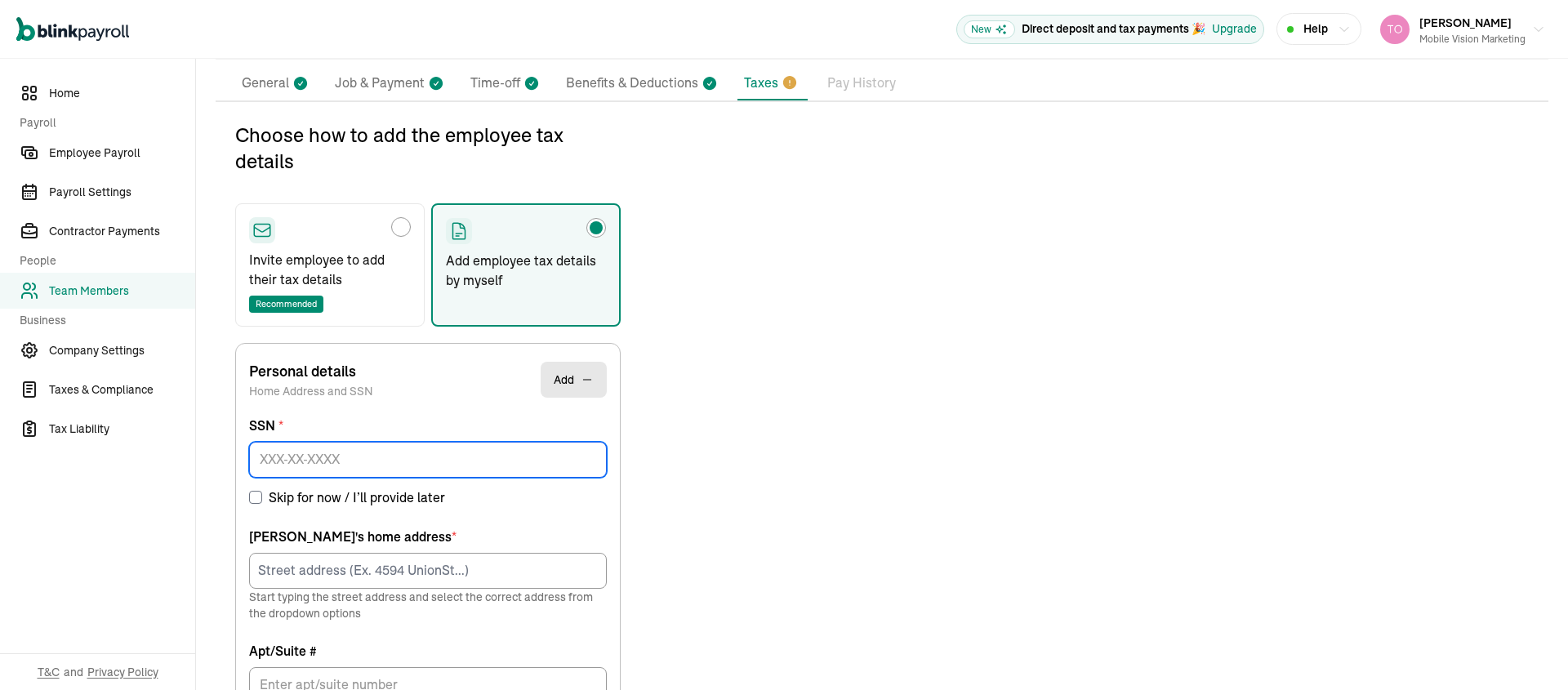
click at [385, 454] on input at bounding box center [428, 459] width 358 height 36
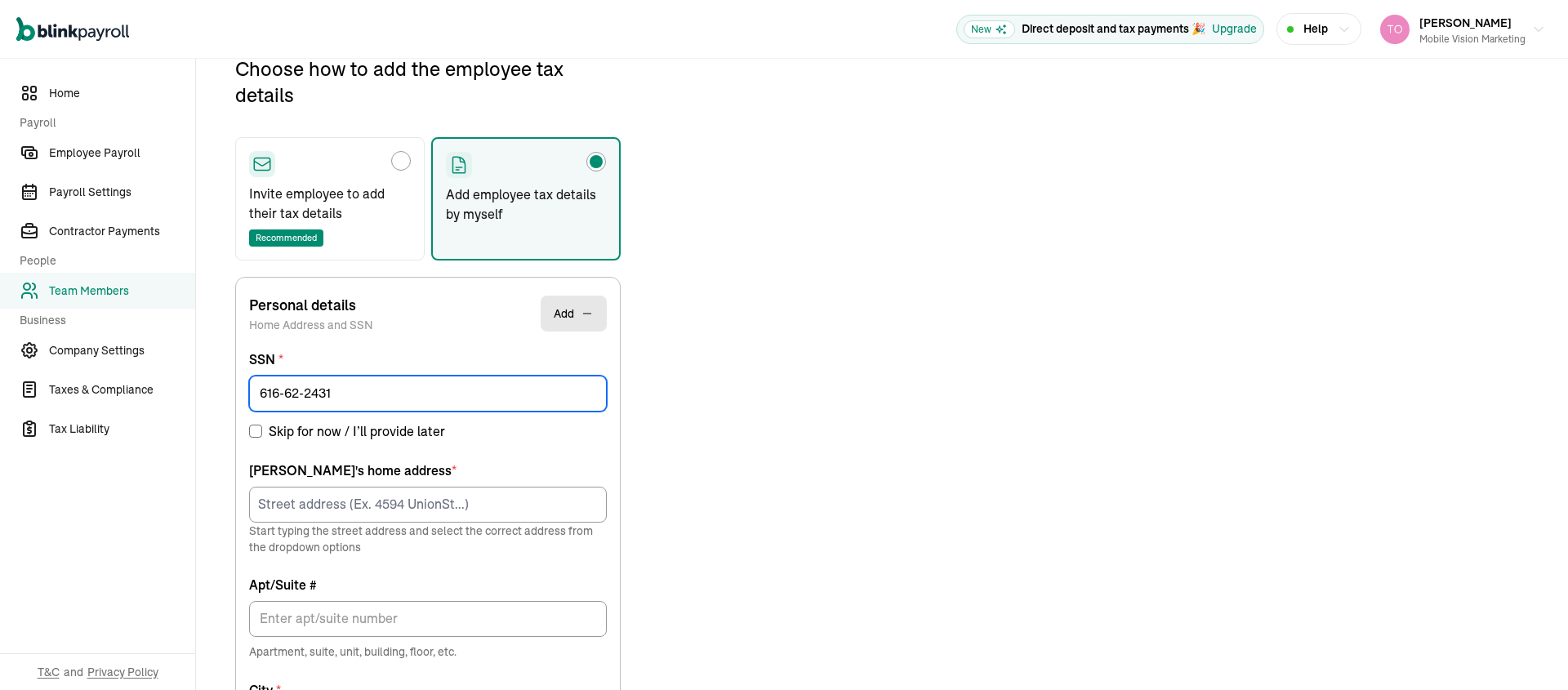
type input "616-62-2431"
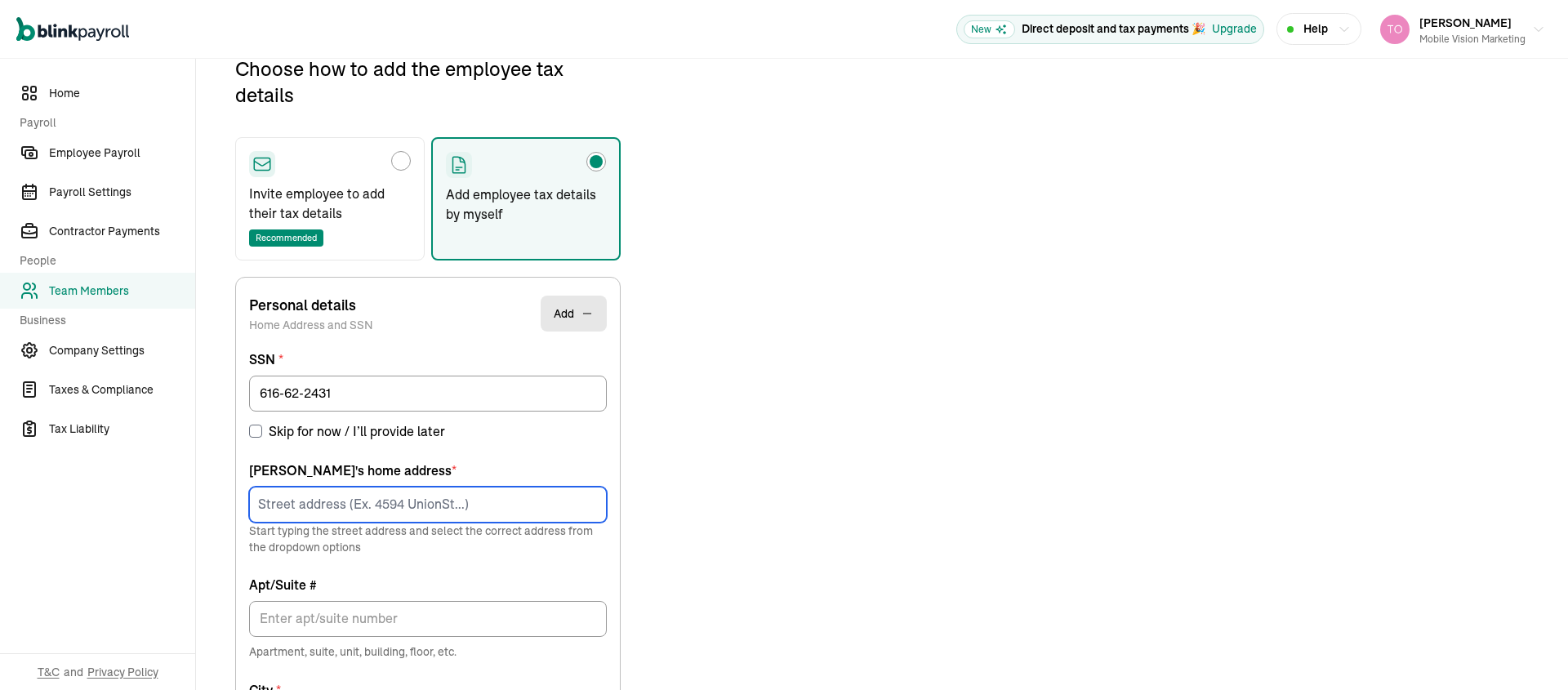
click at [364, 500] on input at bounding box center [428, 504] width 358 height 36
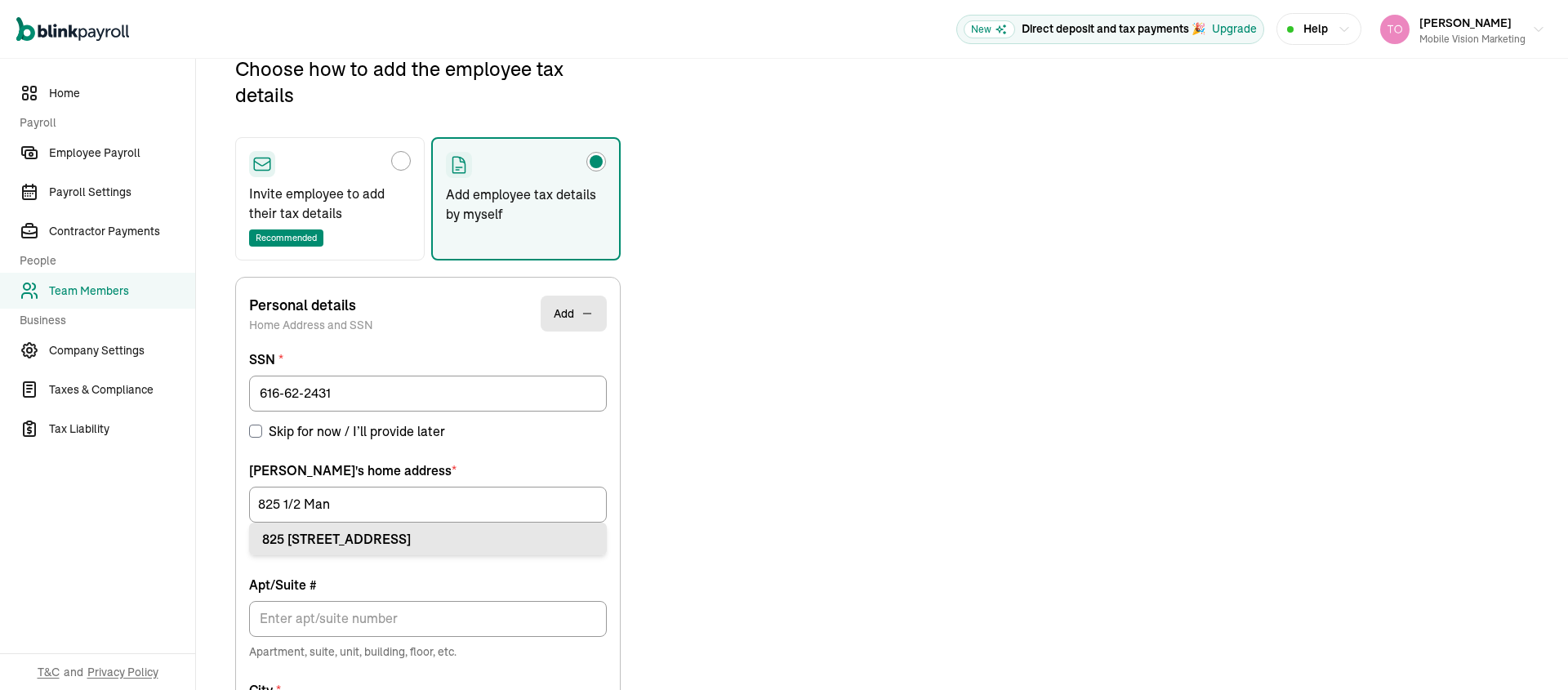
click at [433, 542] on div "825 1/2 Manhattan Ave Hermosa Beach, CA 90254" at bounding box center [428, 539] width 332 height 20
type input "825 1/2 Manhattan Ave"
type input "Hermosa Beach"
type input "CA"
type input "90254"
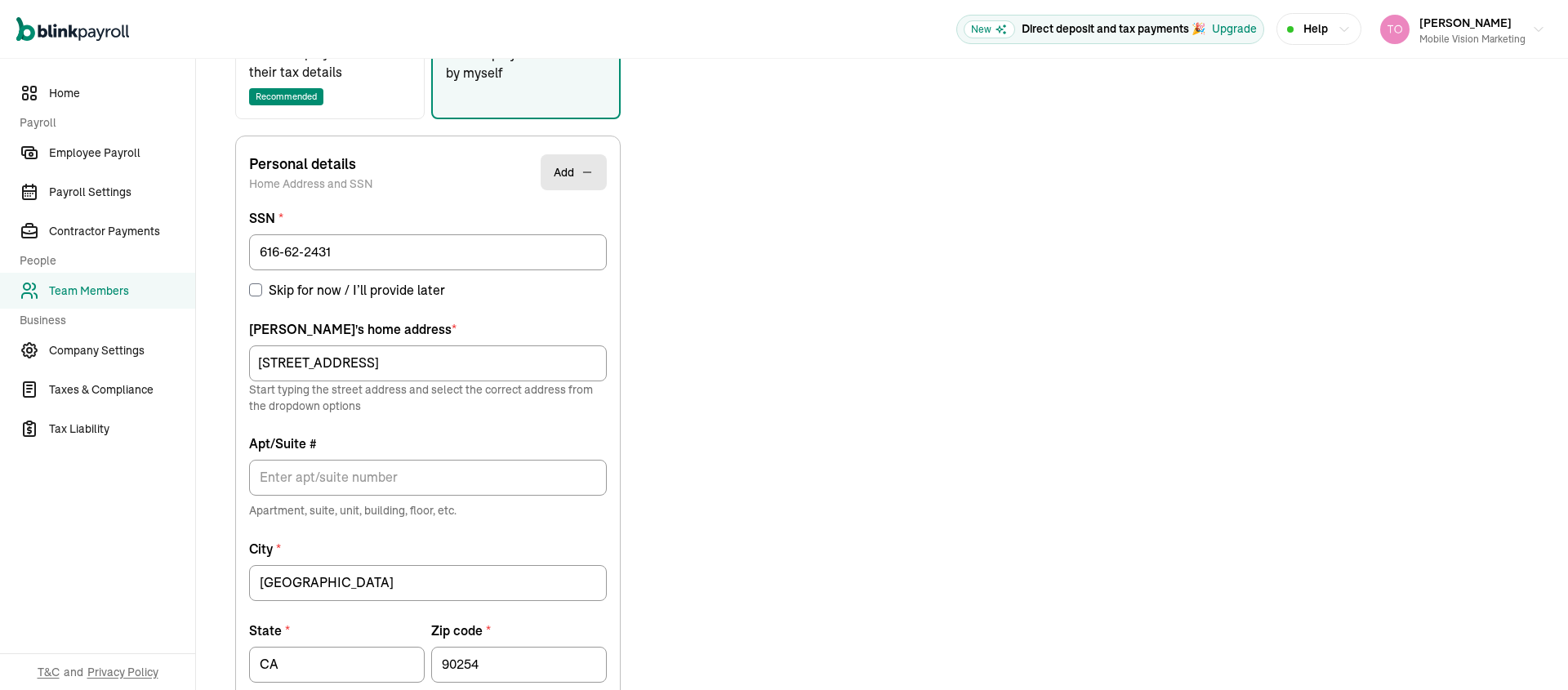
scroll to position [520, 0]
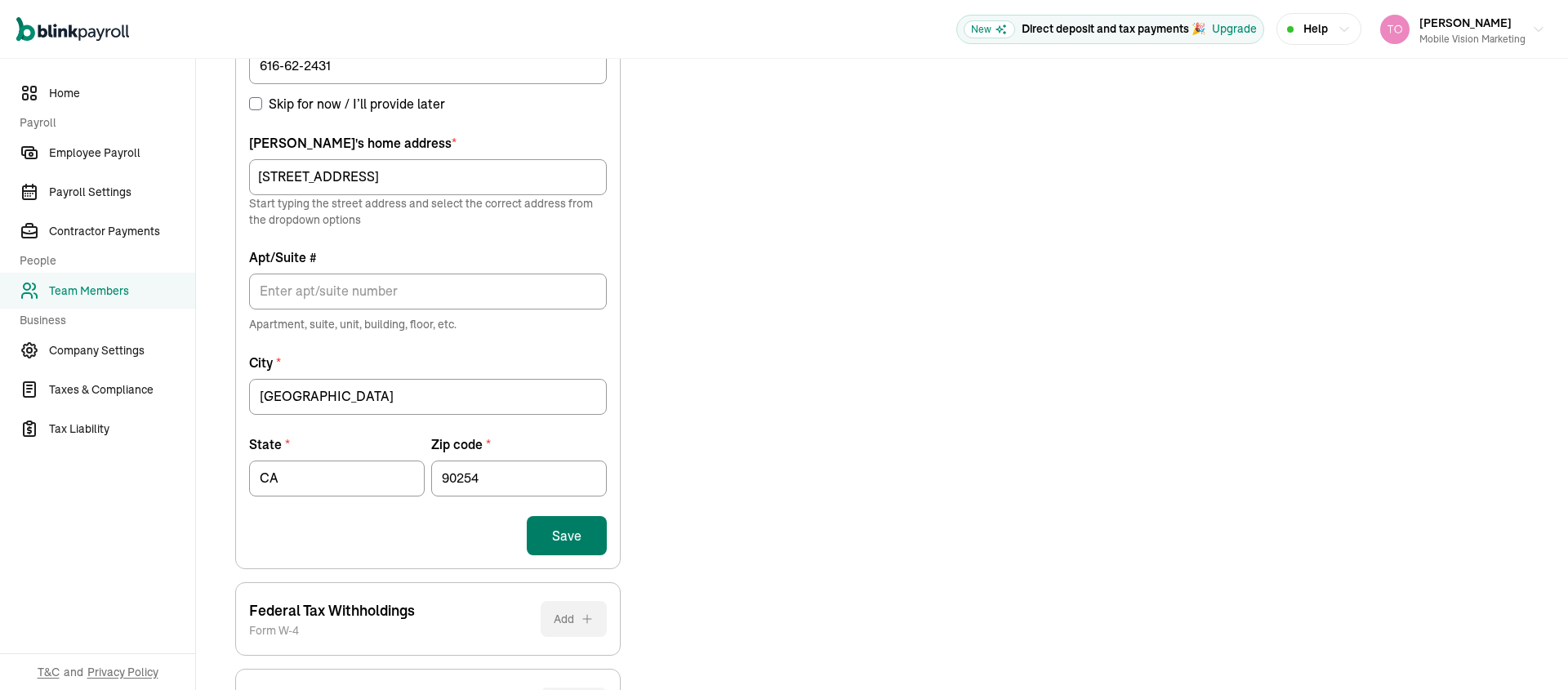
click at [556, 540] on button "Save" at bounding box center [566, 535] width 80 height 39
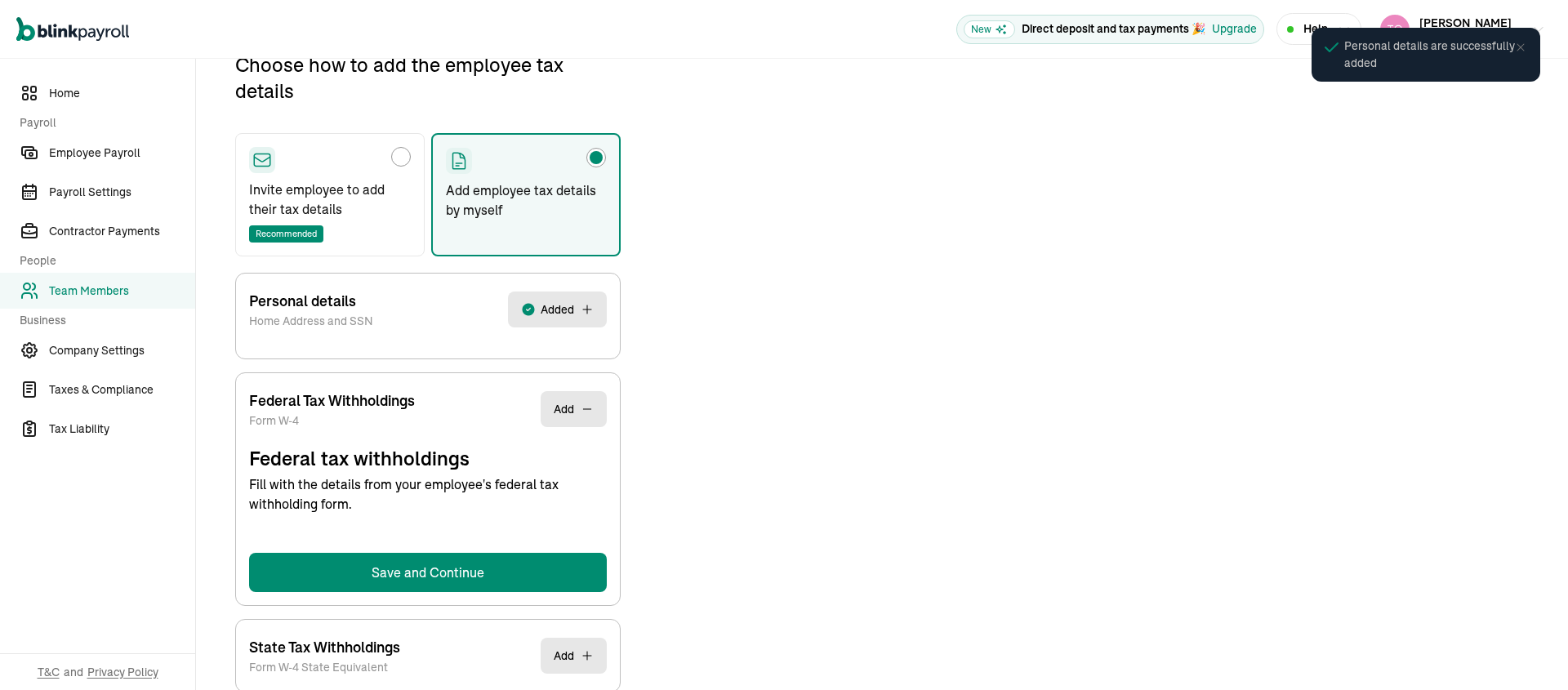
scroll to position [193, 0]
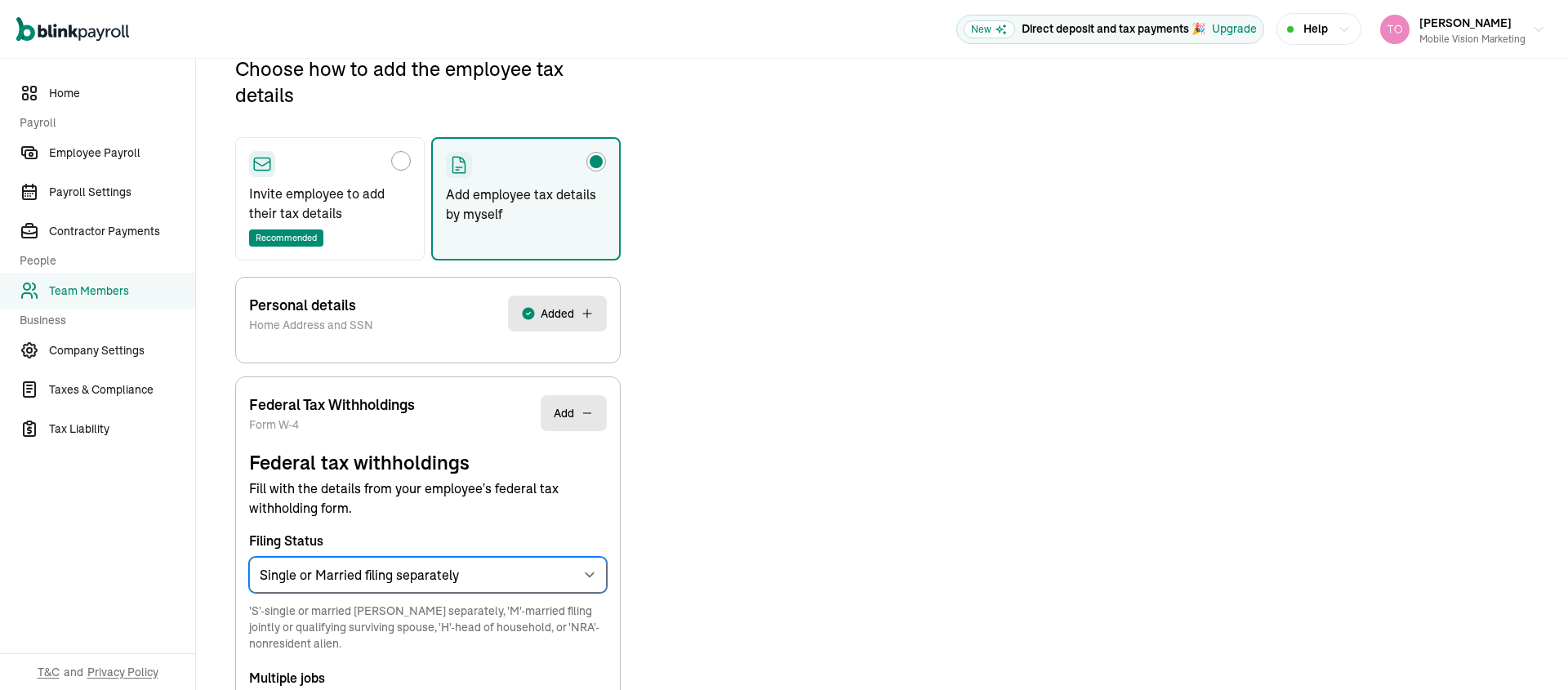
click at [510, 574] on select "Select an item Single or Married filing separately Married filing jointly or Qu…" at bounding box center [428, 574] width 358 height 36
select select "H"
click at [249, 557] on select "Select an item Single or Married filing separately Married filing jointly or Qu…" at bounding box center [428, 574] width 358 height 36
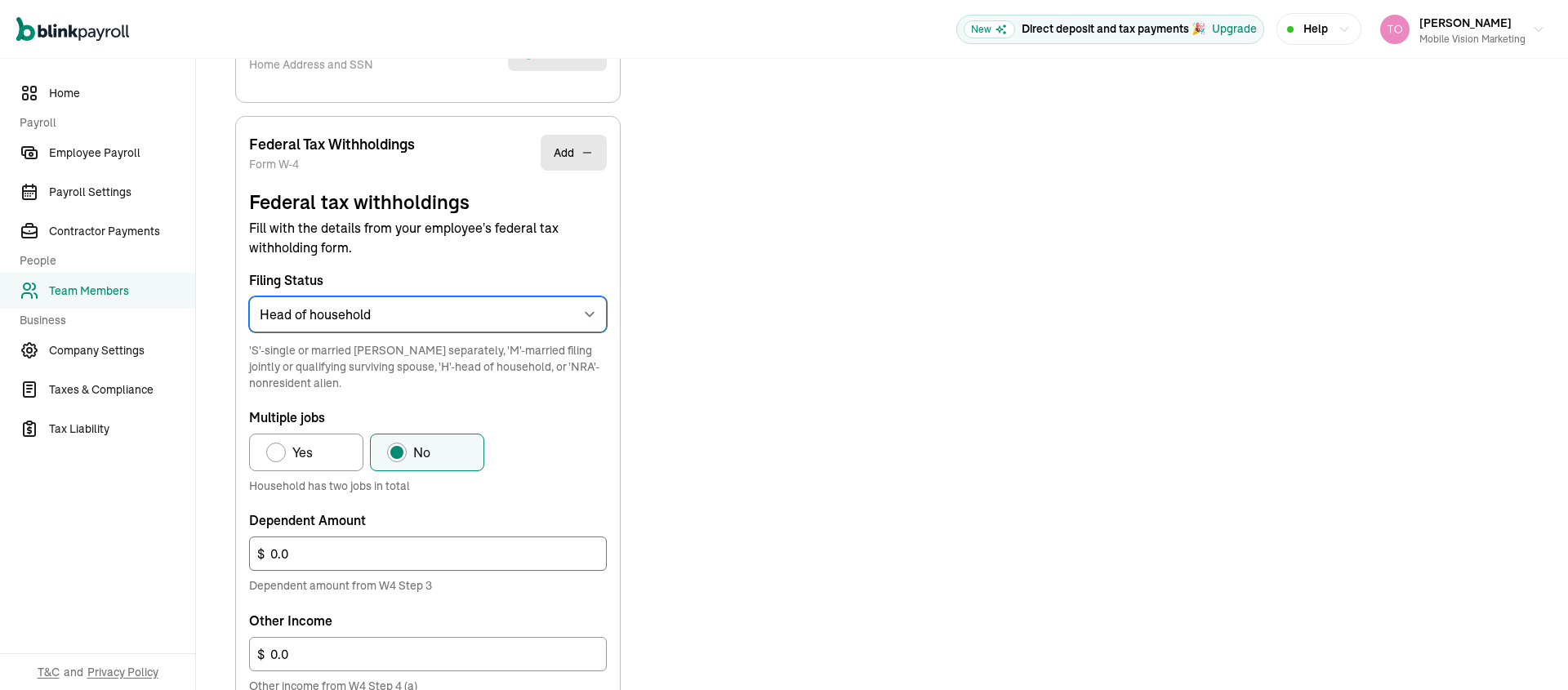
scroll to position [454, 0]
click at [315, 557] on input "0.0" at bounding box center [428, 552] width 358 height 34
type input "2,000"
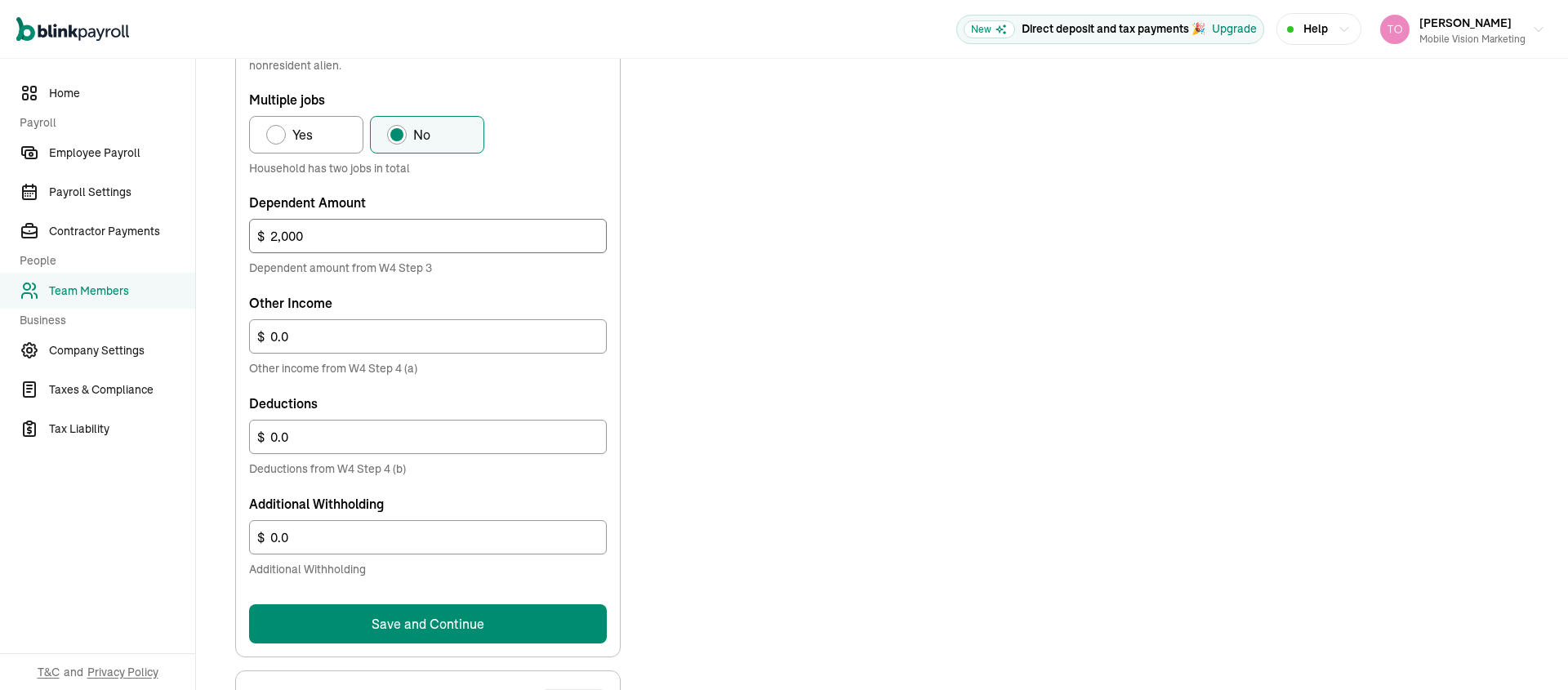
scroll to position [854, 0]
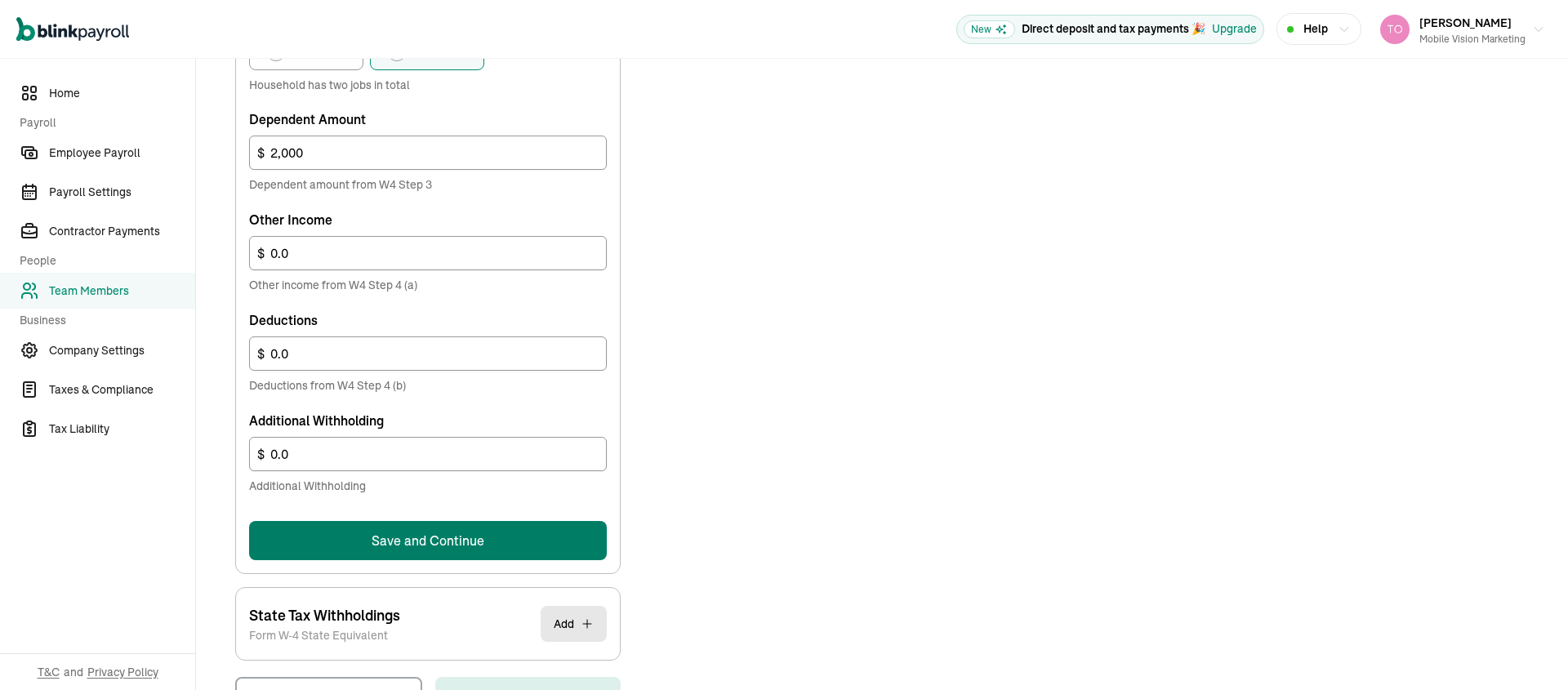
click at [396, 533] on button "Save and Continue" at bounding box center [428, 540] width 358 height 39
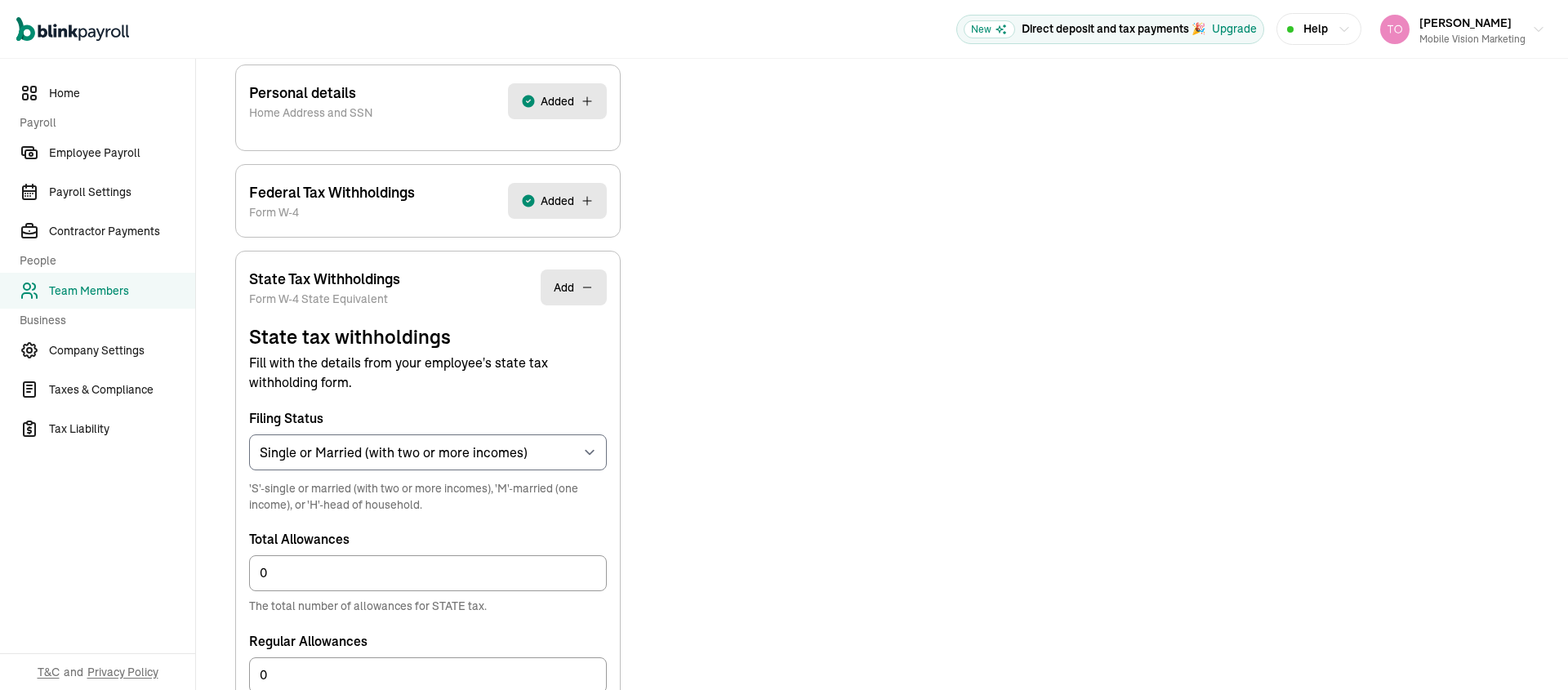
scroll to position [408, 0]
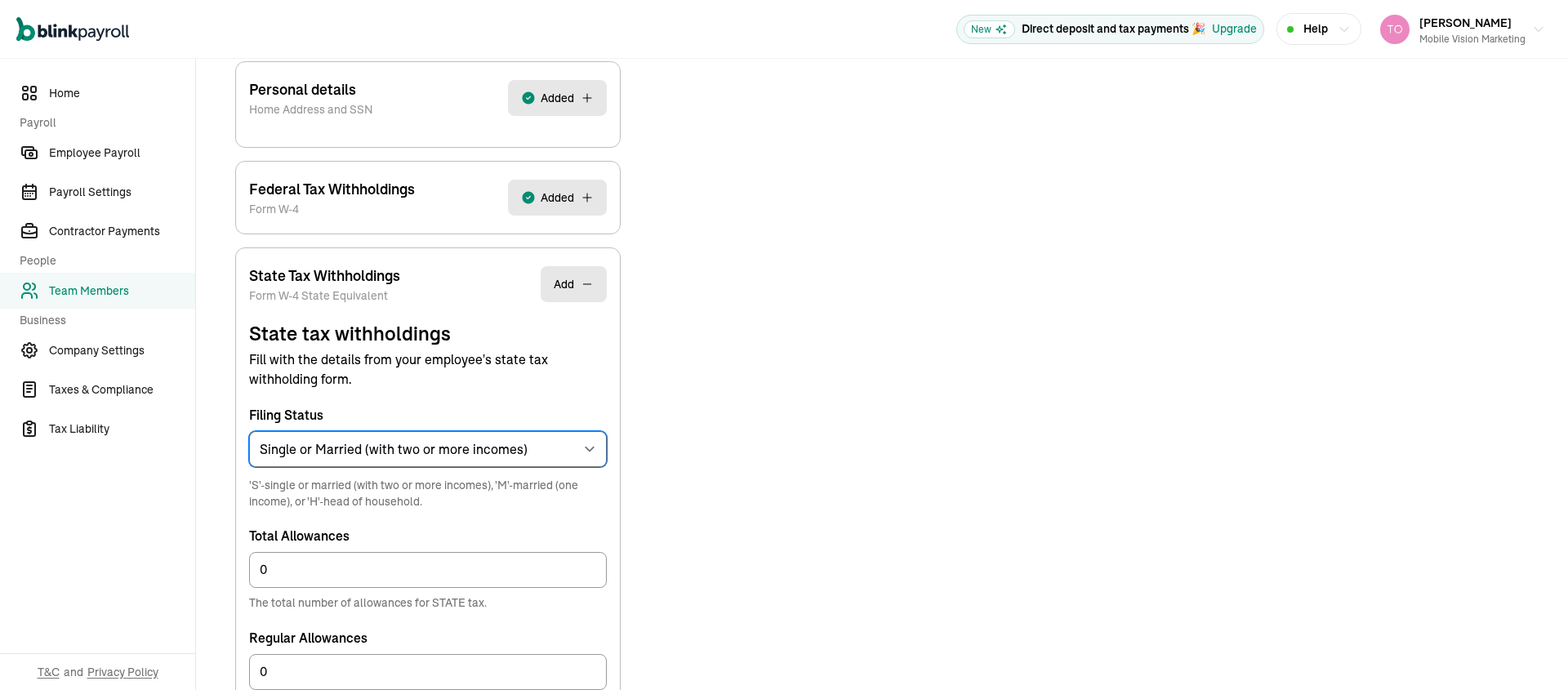
click at [393, 449] on select "Select an item Single or Married (with two or more incomes) Married (one income…" at bounding box center [428, 448] width 358 height 36
select select "H"
click at [249, 431] on select "Select an item Single or Married (with two or more incomes) Married (one income…" at bounding box center [428, 448] width 358 height 36
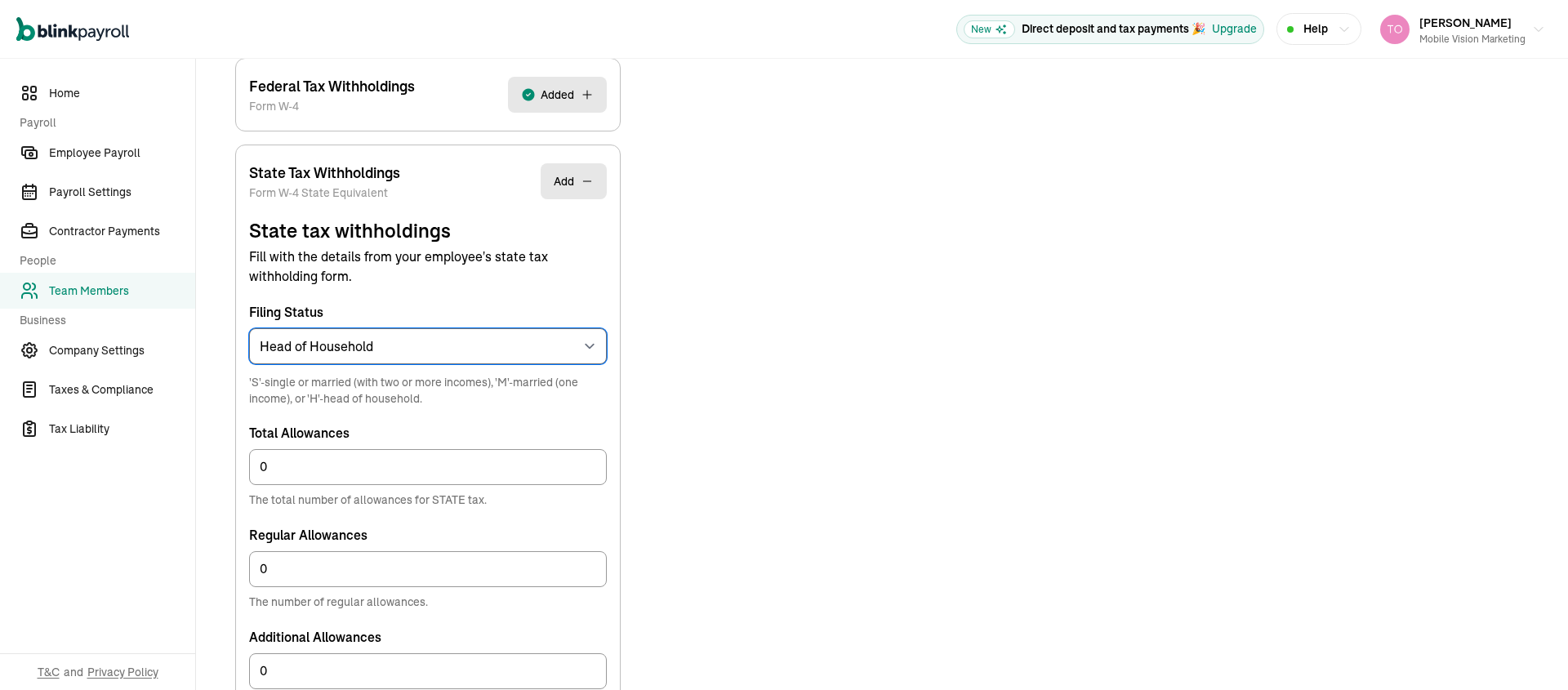
scroll to position [545, 0]
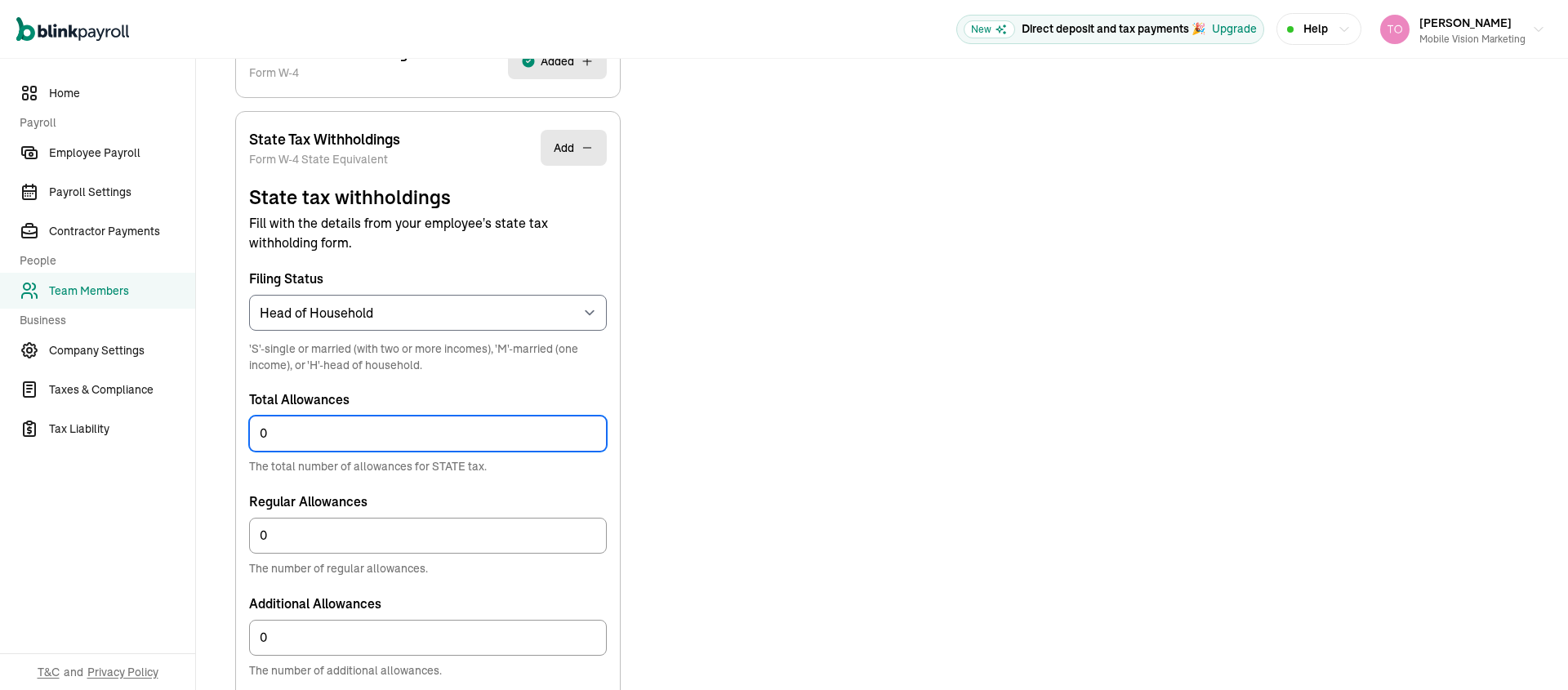
click at [313, 434] on input "0" at bounding box center [428, 433] width 358 height 36
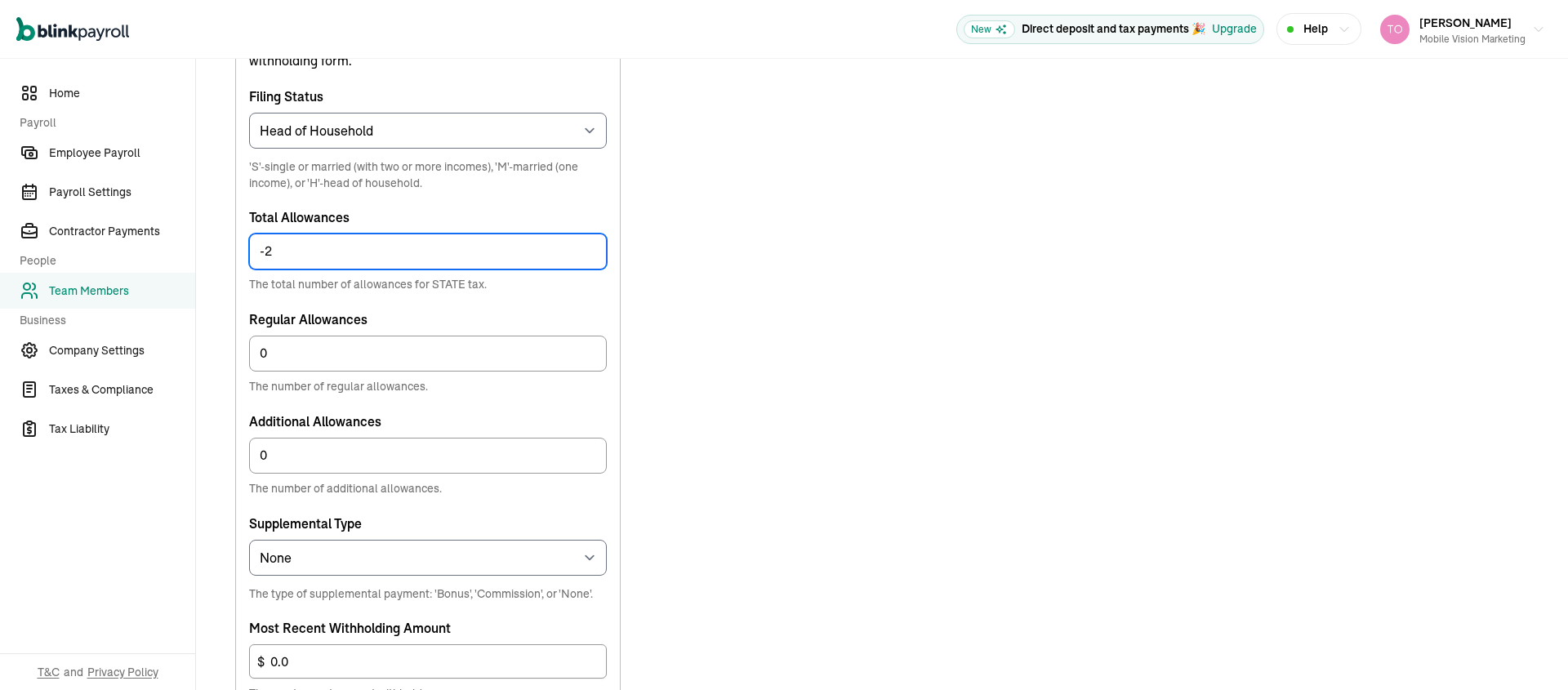
scroll to position [851, 0]
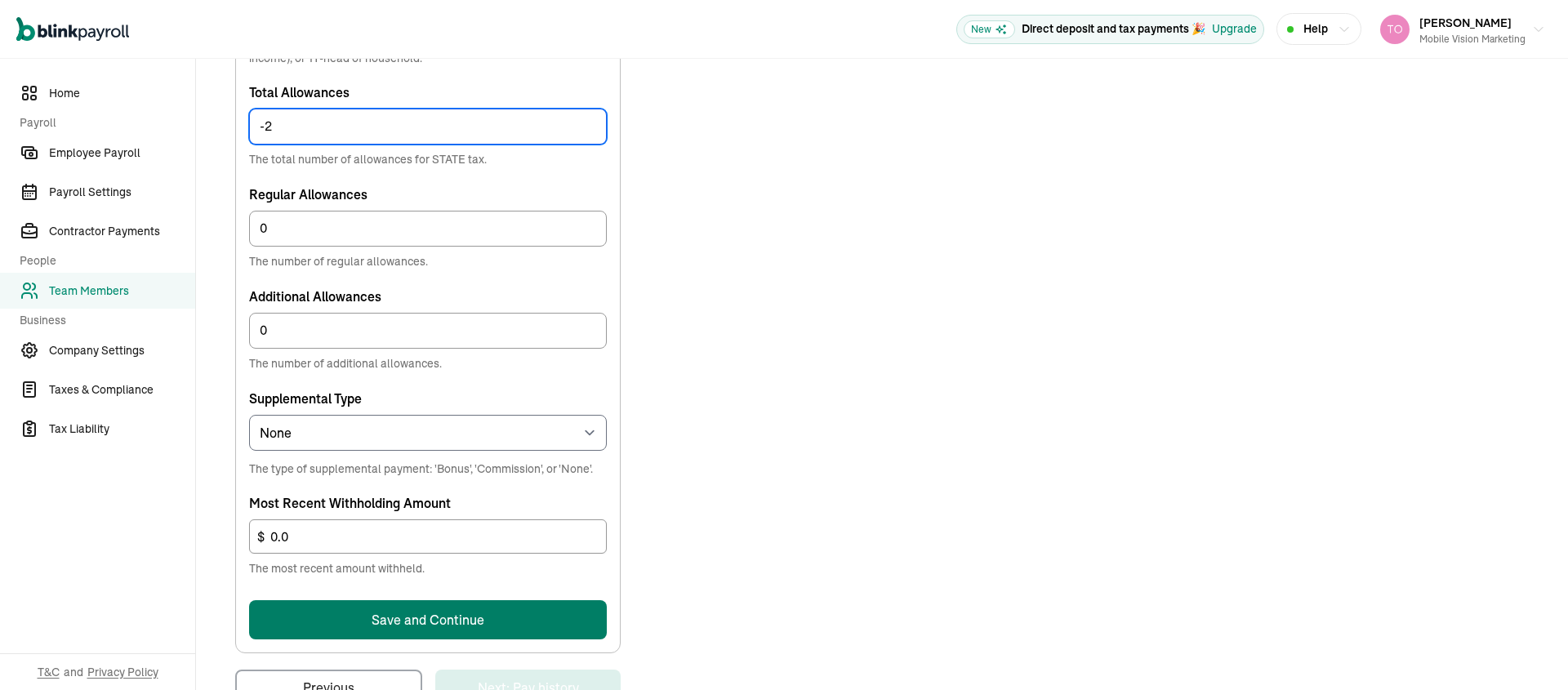
type input "-2"
click at [398, 624] on button "Save and Continue" at bounding box center [428, 619] width 358 height 39
click at [282, 126] on input "-2" at bounding box center [428, 126] width 358 height 36
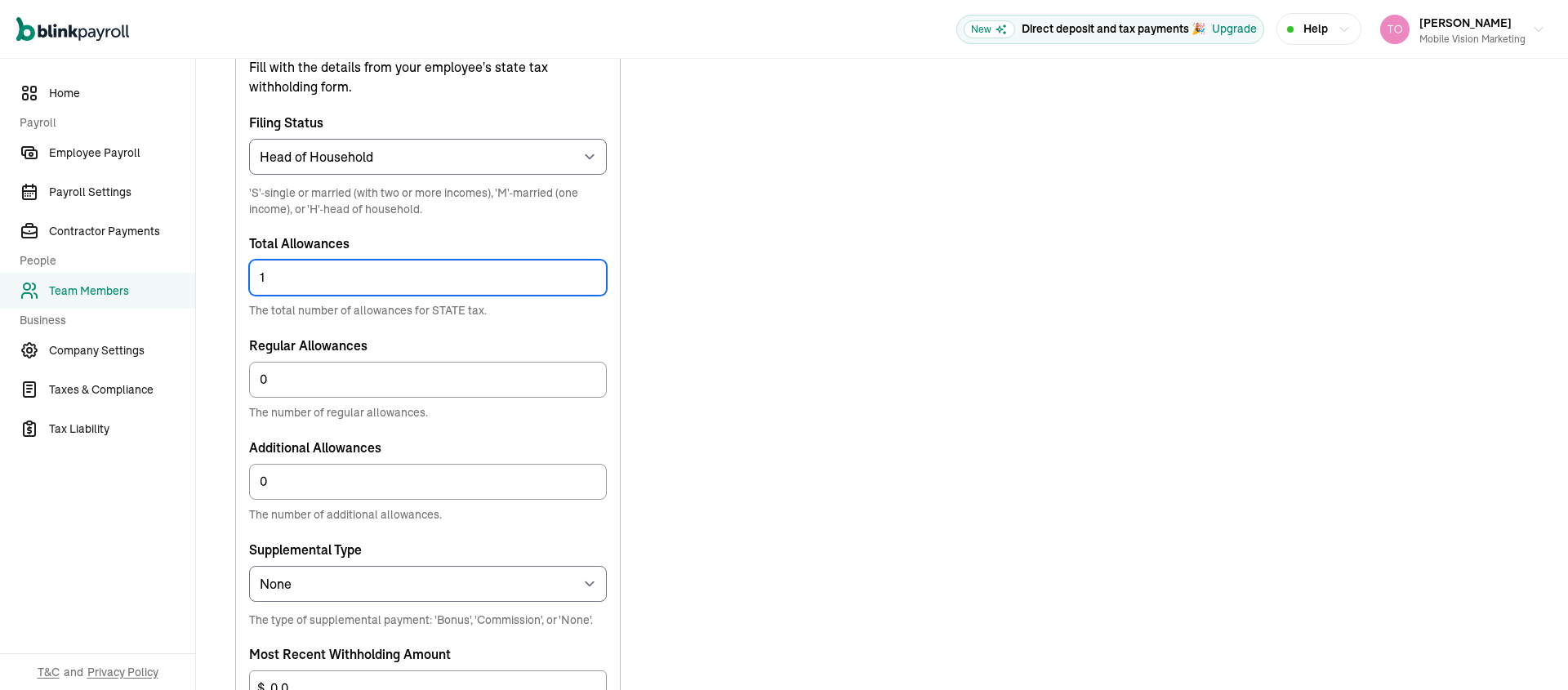
scroll to position [902, 0]
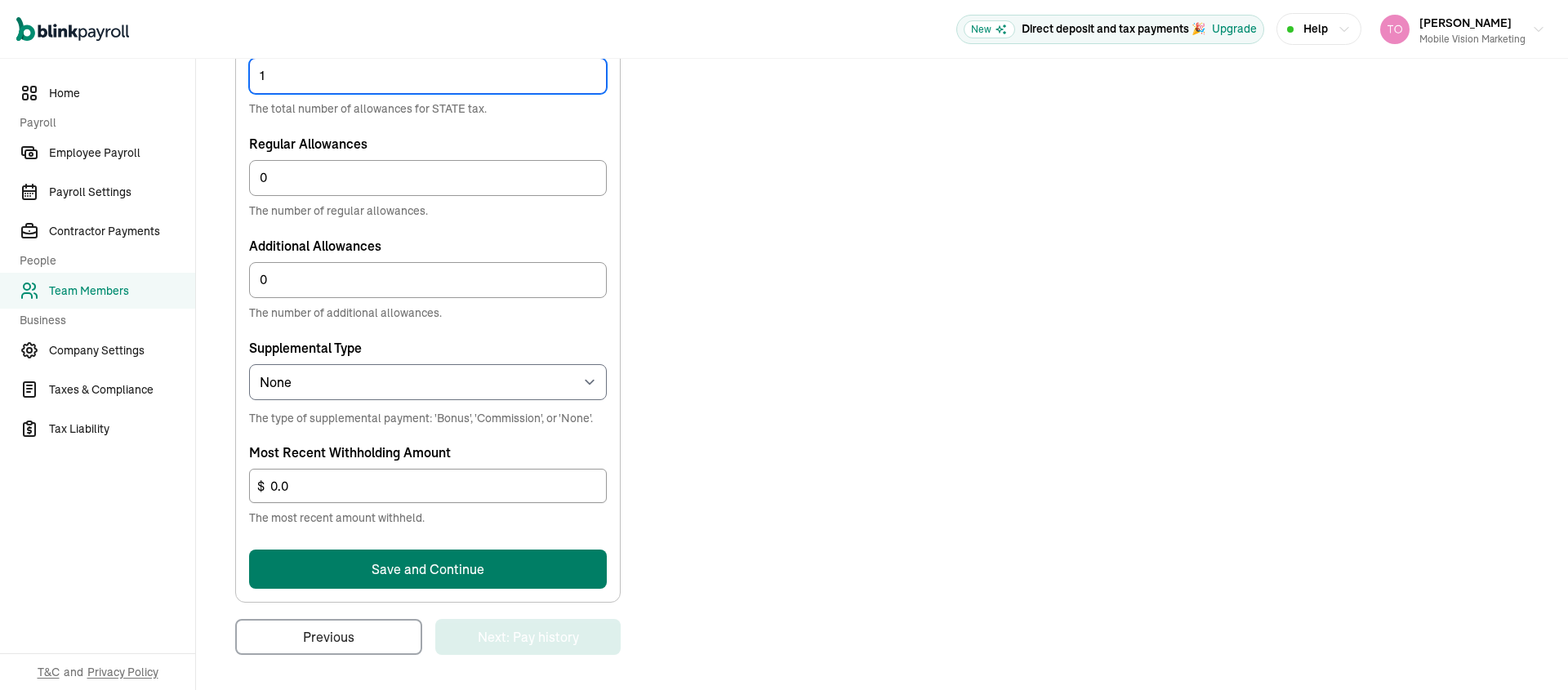
type input "1"
click at [417, 570] on button "Save and Continue" at bounding box center [428, 569] width 358 height 39
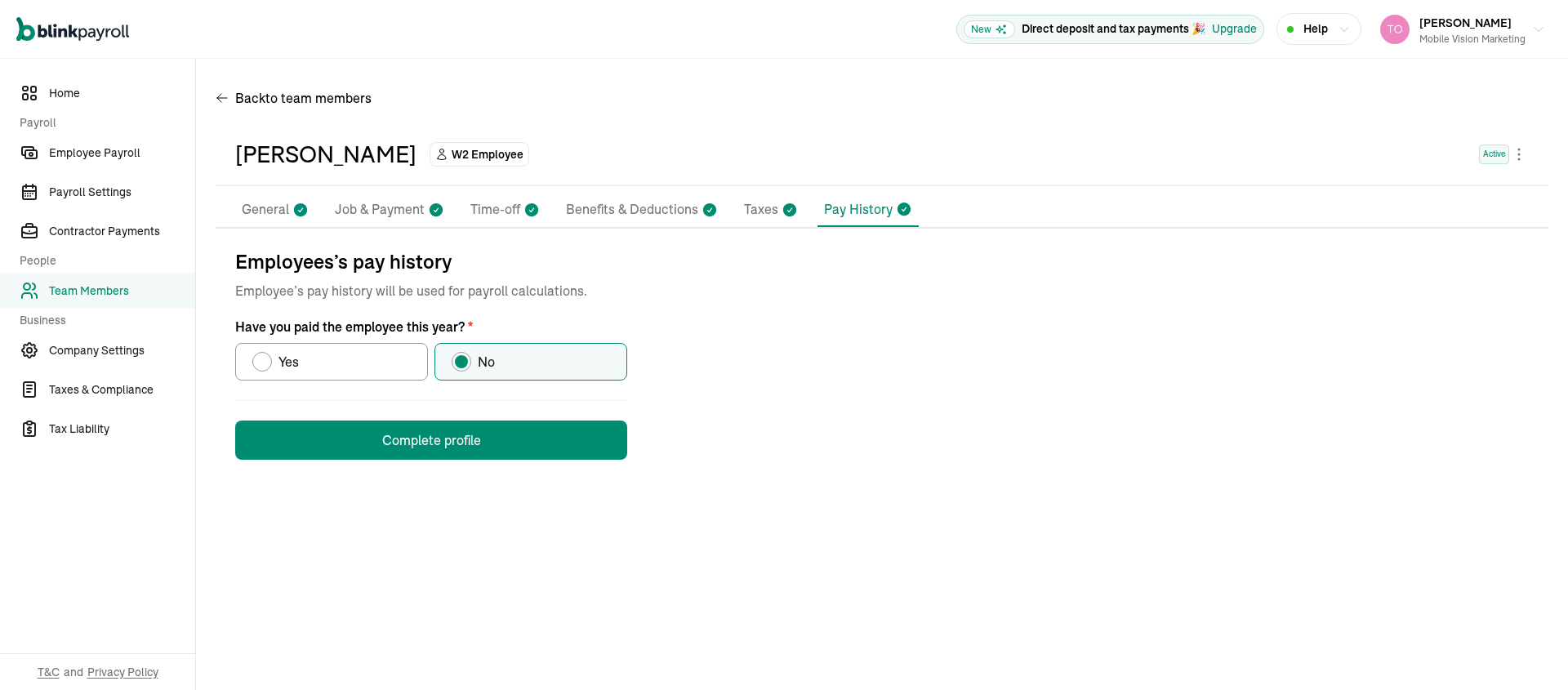
scroll to position [0, 0]
click at [453, 439] on button "Complete profile" at bounding box center [431, 440] width 392 height 39
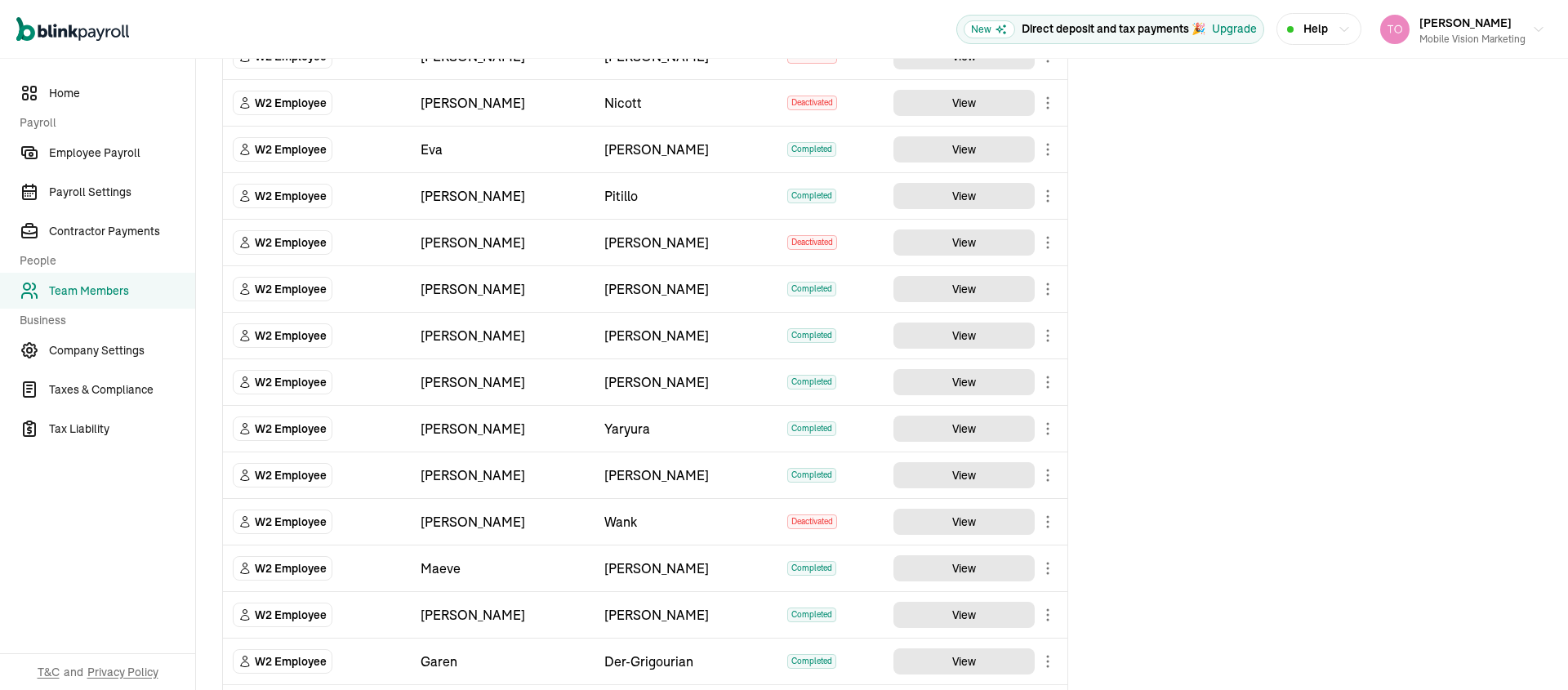
scroll to position [811, 0]
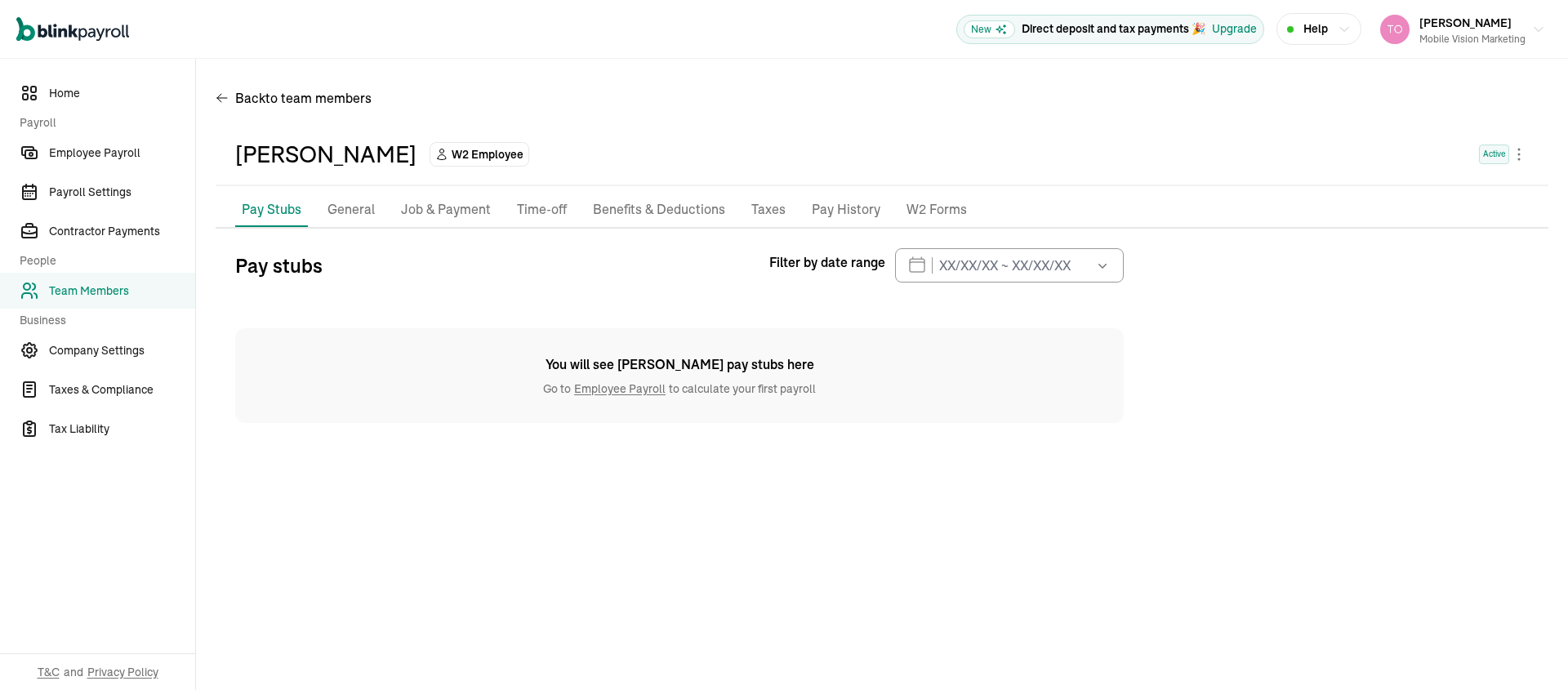
click at [354, 214] on p "General" at bounding box center [351, 210] width 47 height 22
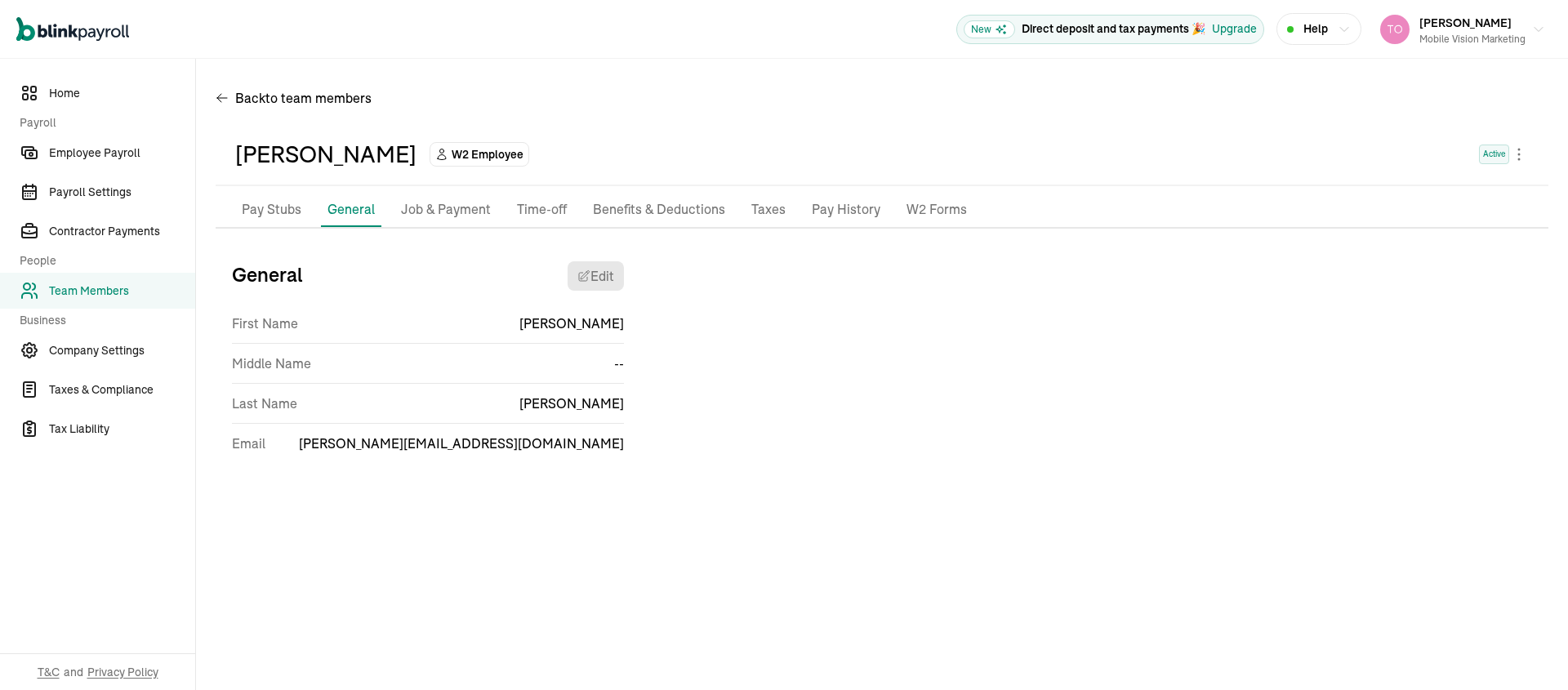
click at [463, 207] on p "Job & Payment" at bounding box center [446, 210] width 90 height 22
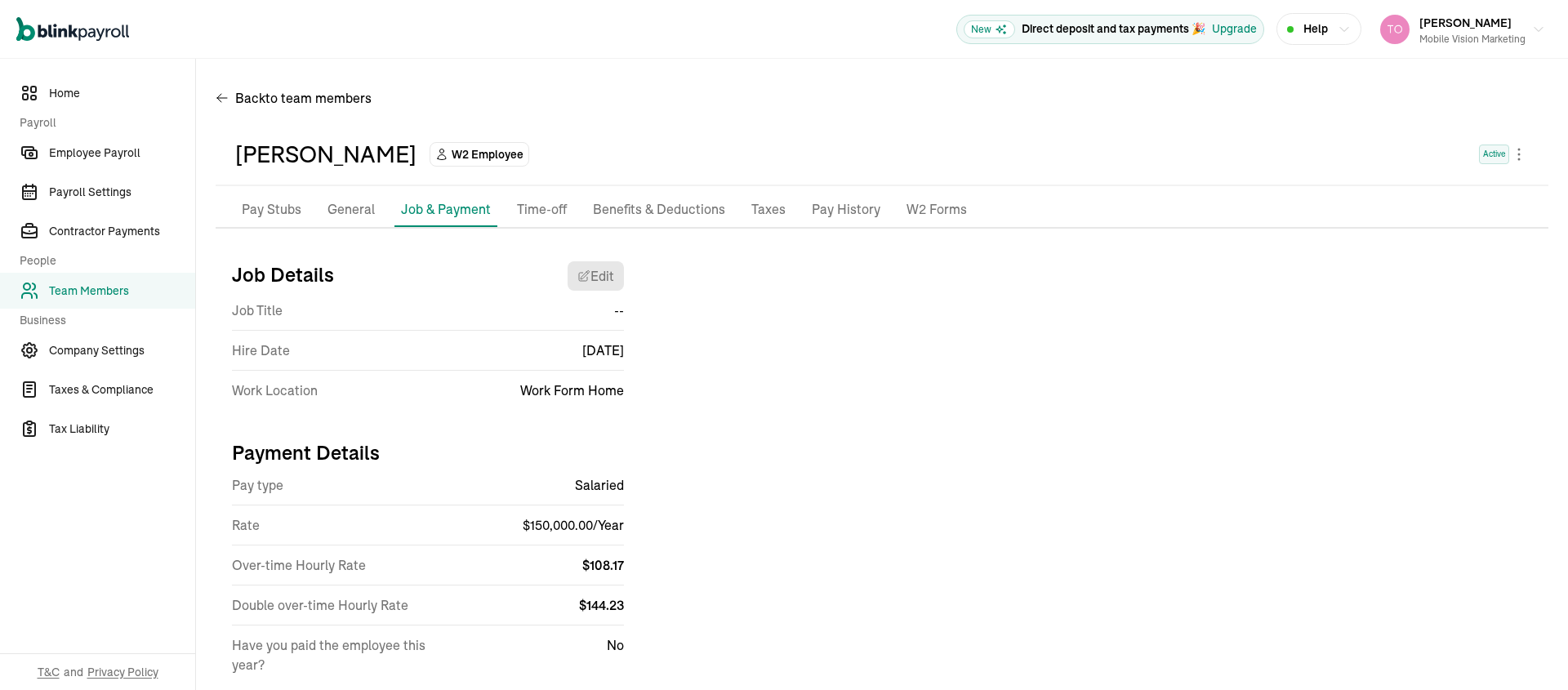
scroll to position [47, 0]
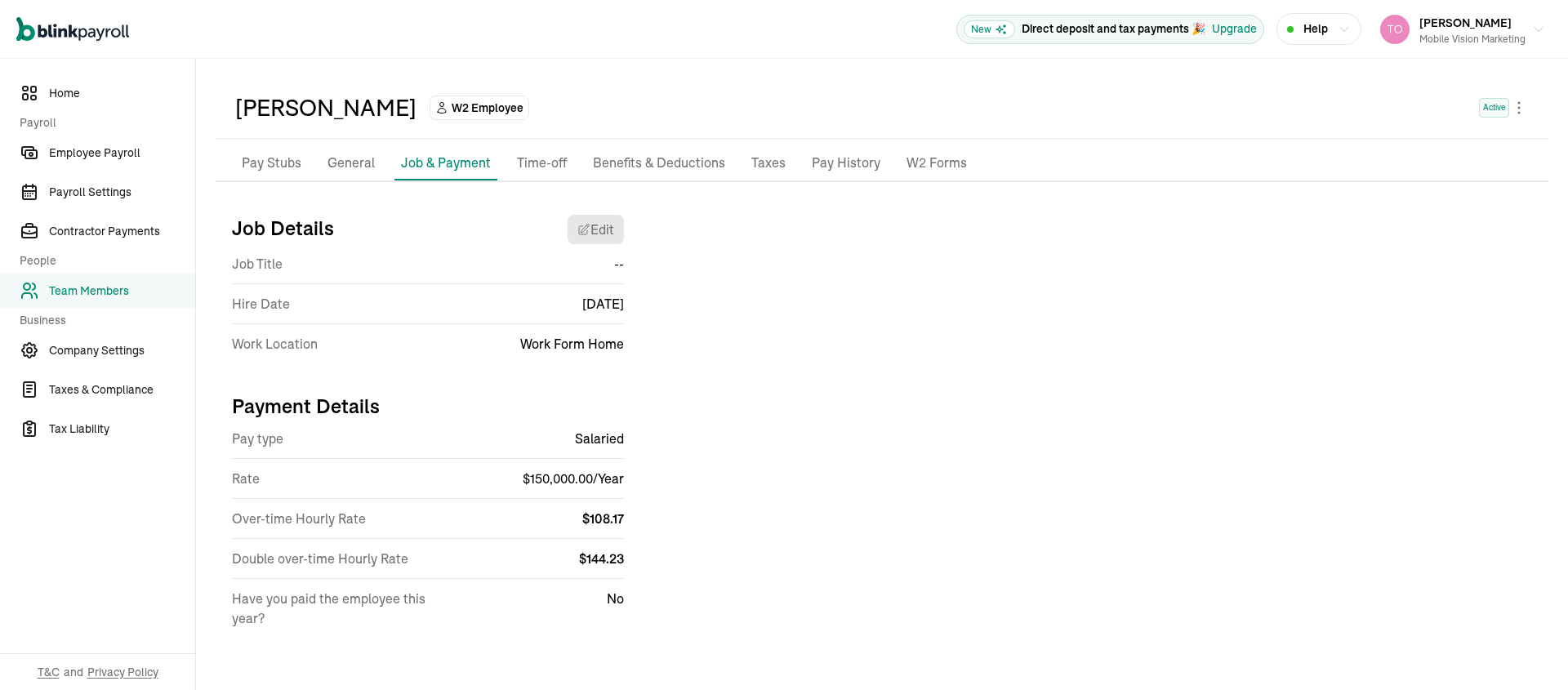
click at [97, 293] on span "Team Members" at bounding box center [122, 291] width 146 height 17
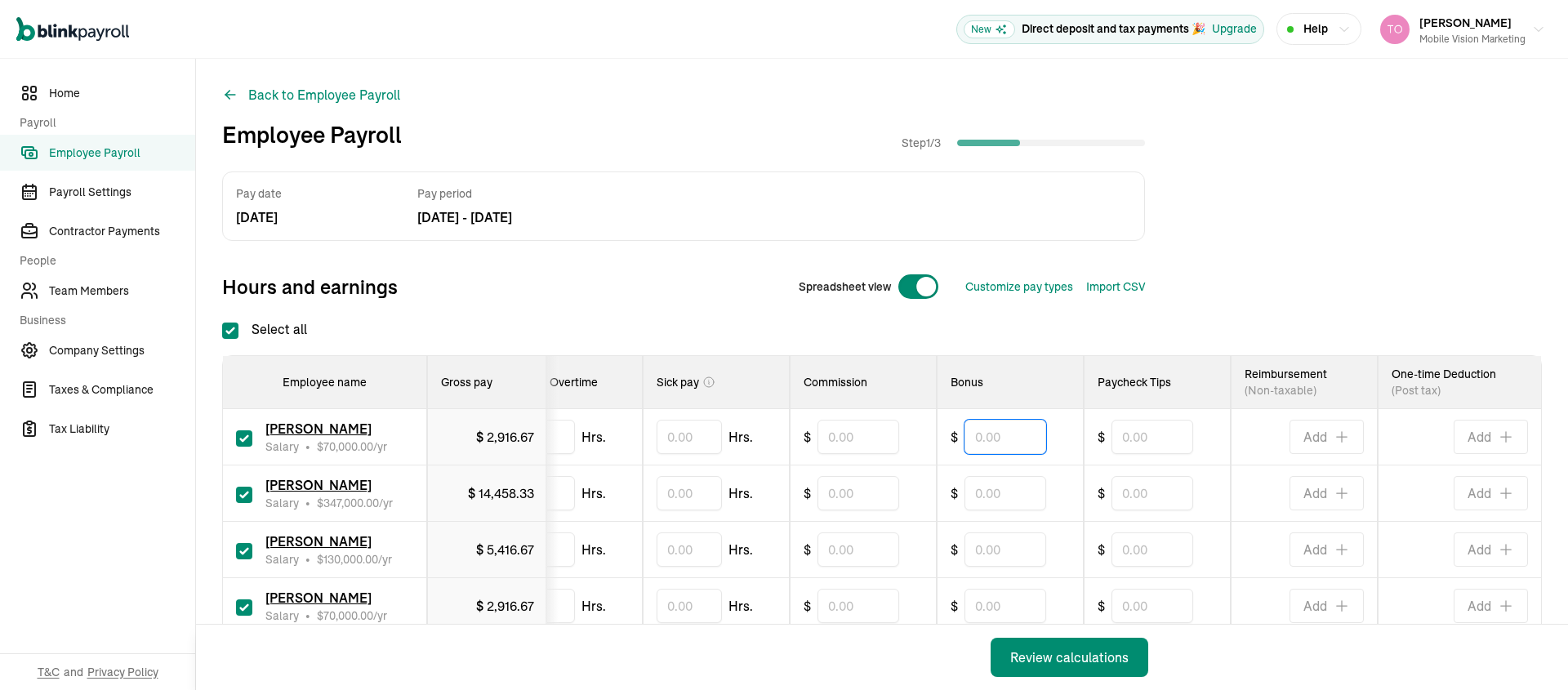
click at [1009, 445] on input "text" at bounding box center [1006, 436] width 82 height 34
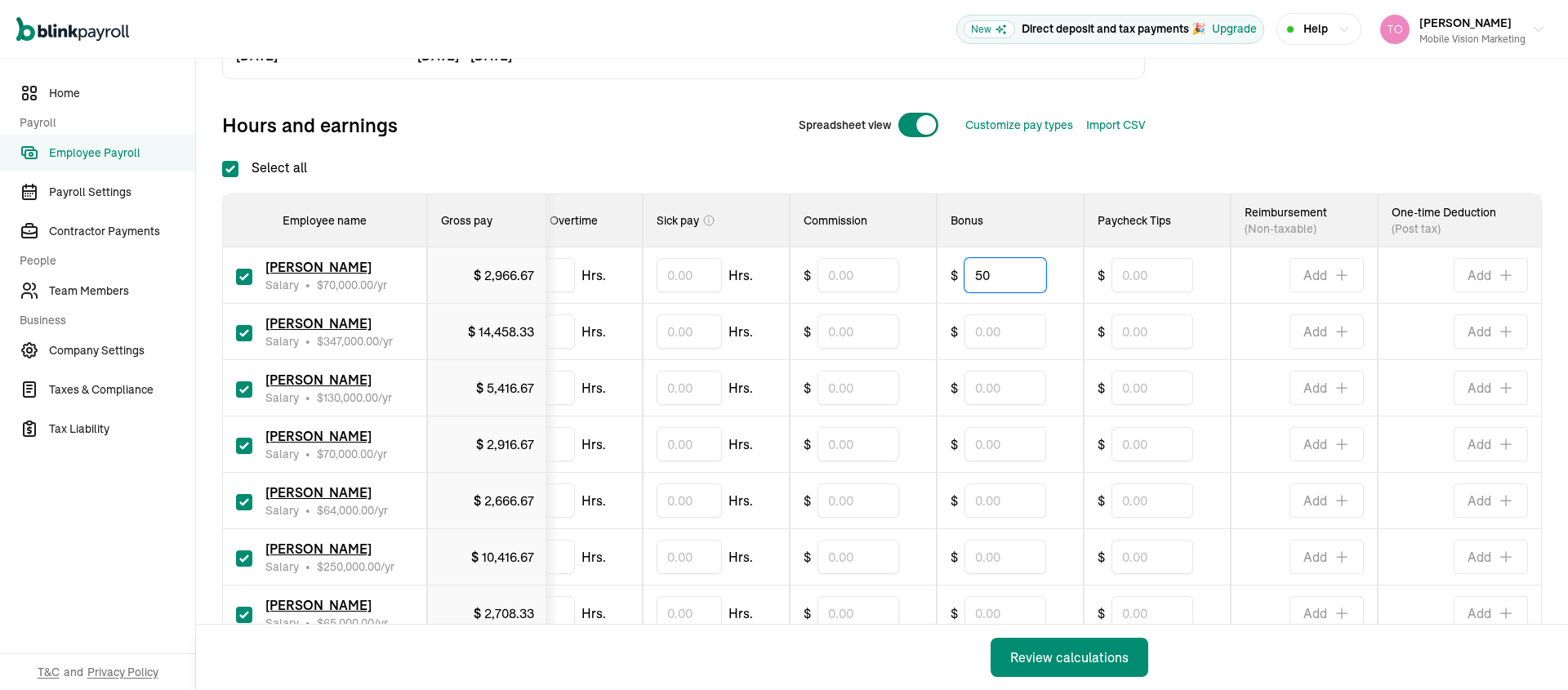
scroll to position [219, 0]
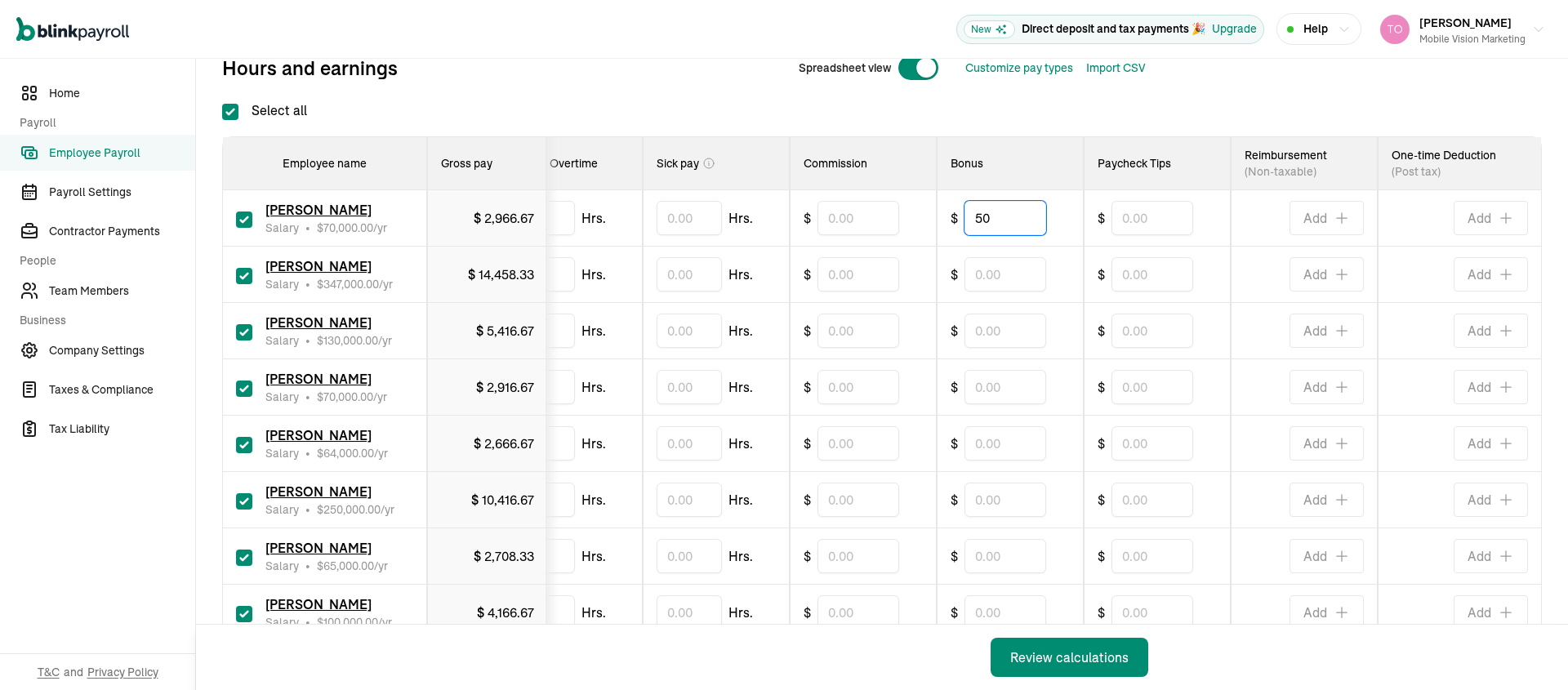
type input "50"
click at [968, 334] on input "text" at bounding box center [1006, 330] width 82 height 34
type input "50"
click at [976, 392] on input "text" at bounding box center [1006, 387] width 82 height 34
type input "50"
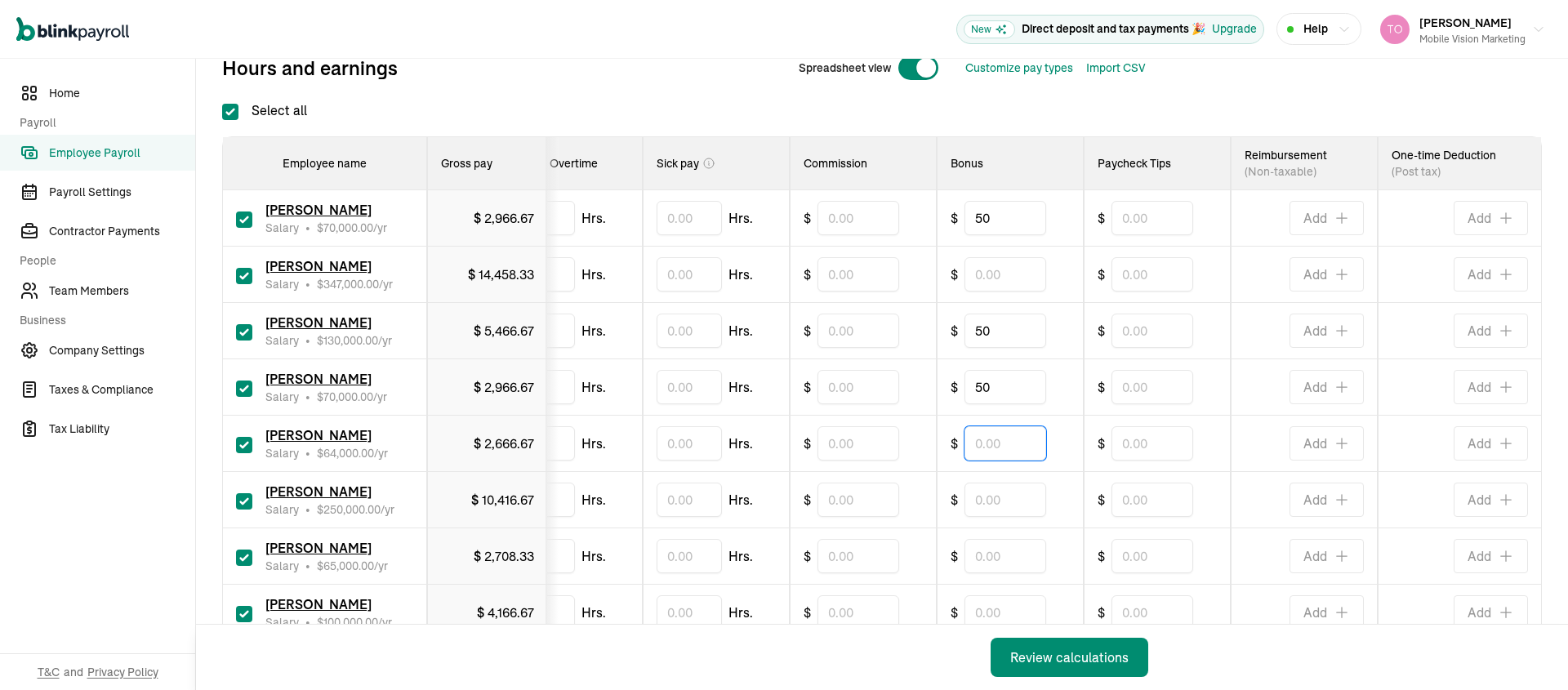
click at [985, 444] on input "text" at bounding box center [1006, 443] width 82 height 34
type input "50"
click at [980, 500] on input "text" at bounding box center [1006, 499] width 82 height 34
type input "50"
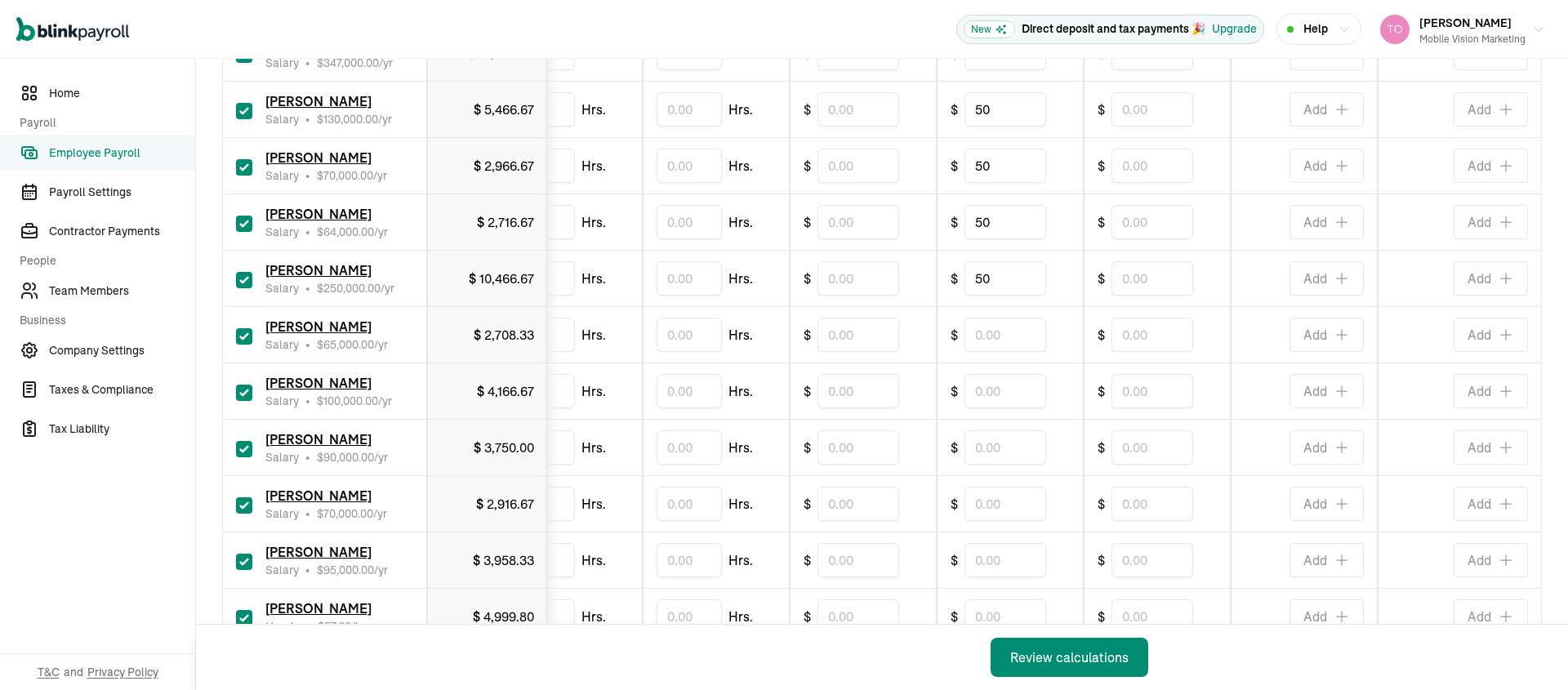
scroll to position [520, 0]
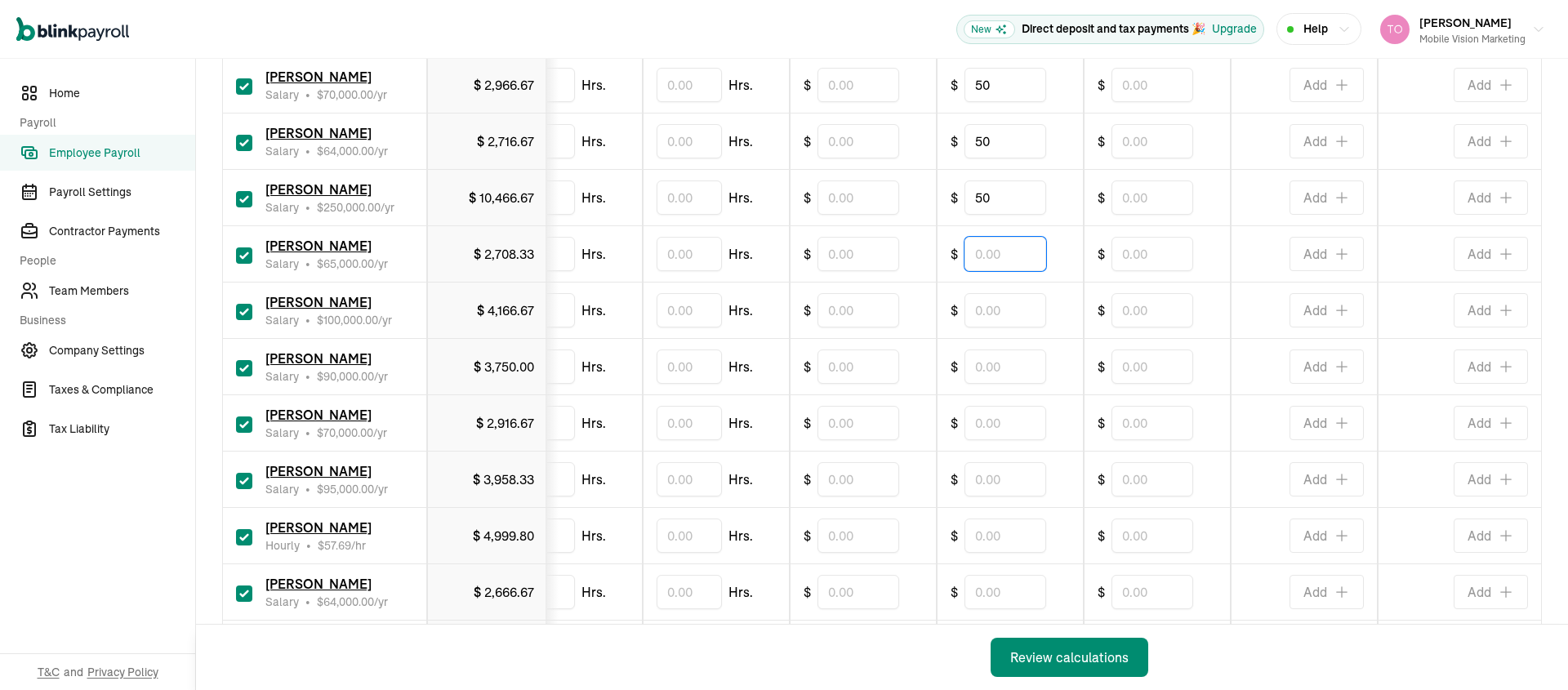
click at [977, 249] on input "text" at bounding box center [1006, 254] width 82 height 34
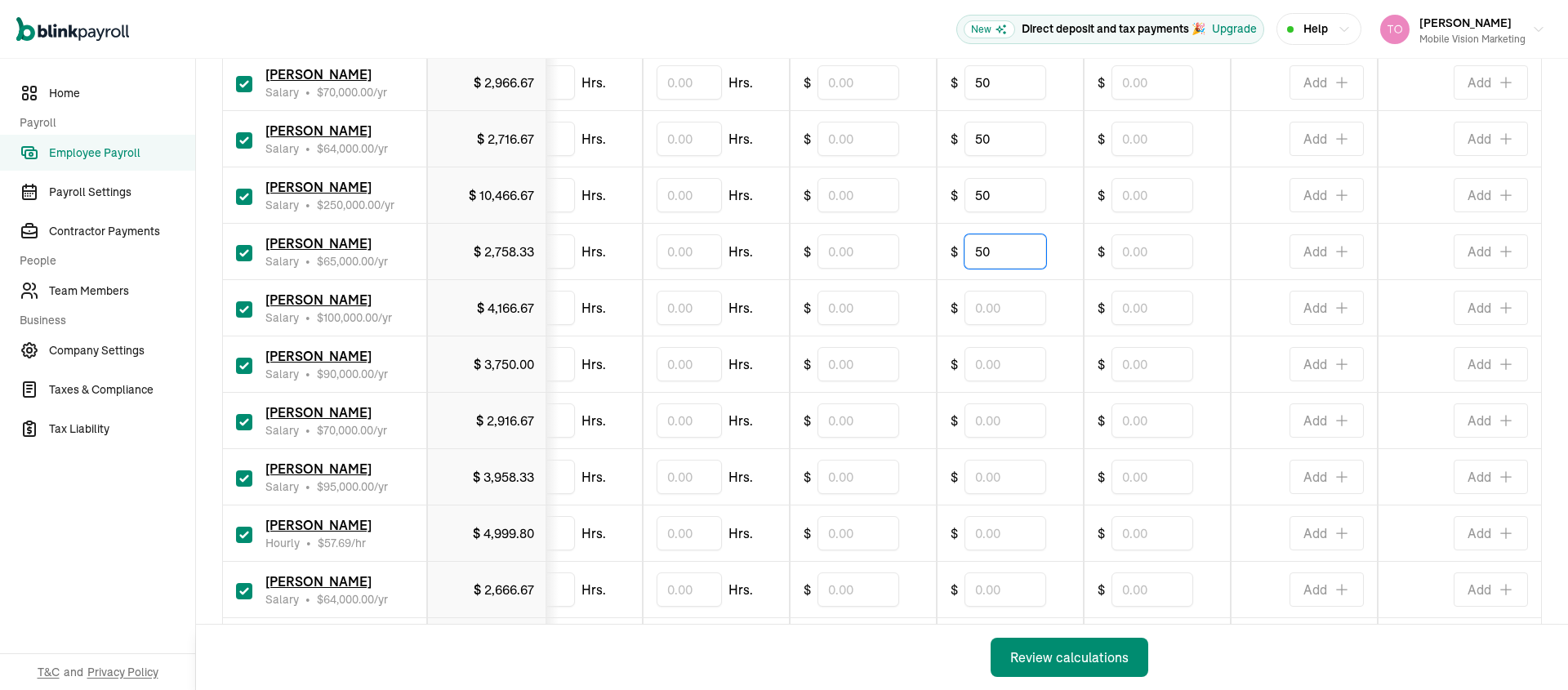
scroll to position [524, 0]
type input "50"
click at [1002, 364] on input "text" at bounding box center [1006, 362] width 82 height 34
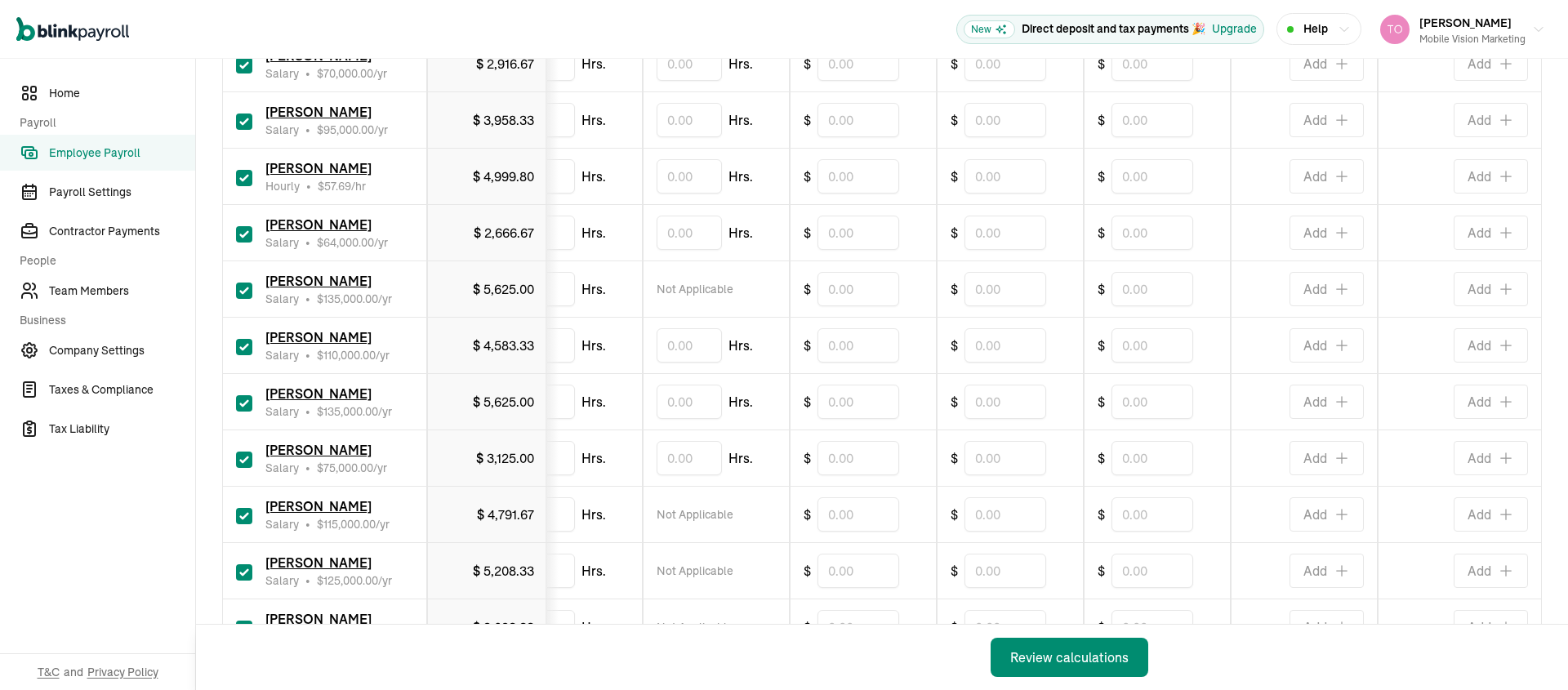
scroll to position [904, 0]
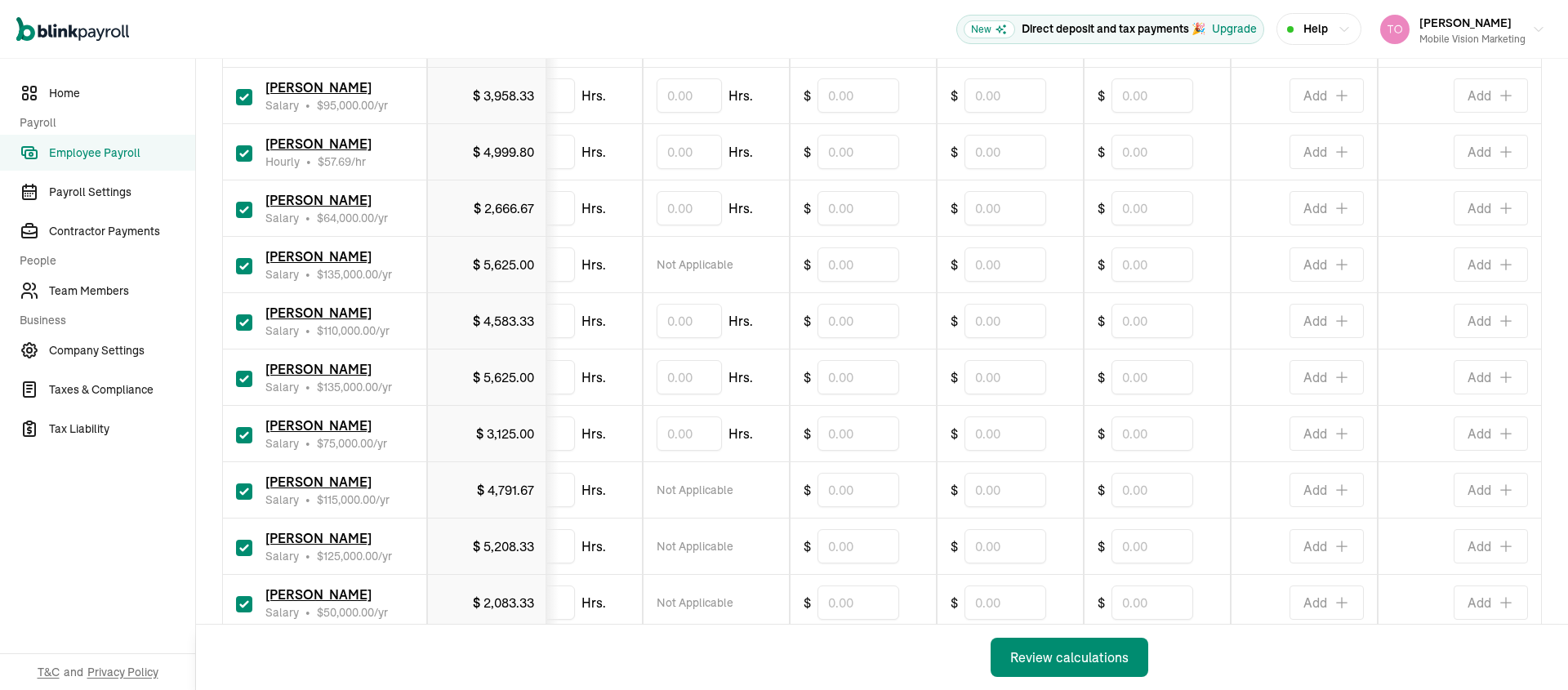
type input "50"
click at [974, 372] on input "text" at bounding box center [1006, 377] width 82 height 34
type input "50"
click at [999, 318] on input "text" at bounding box center [1006, 320] width 82 height 34
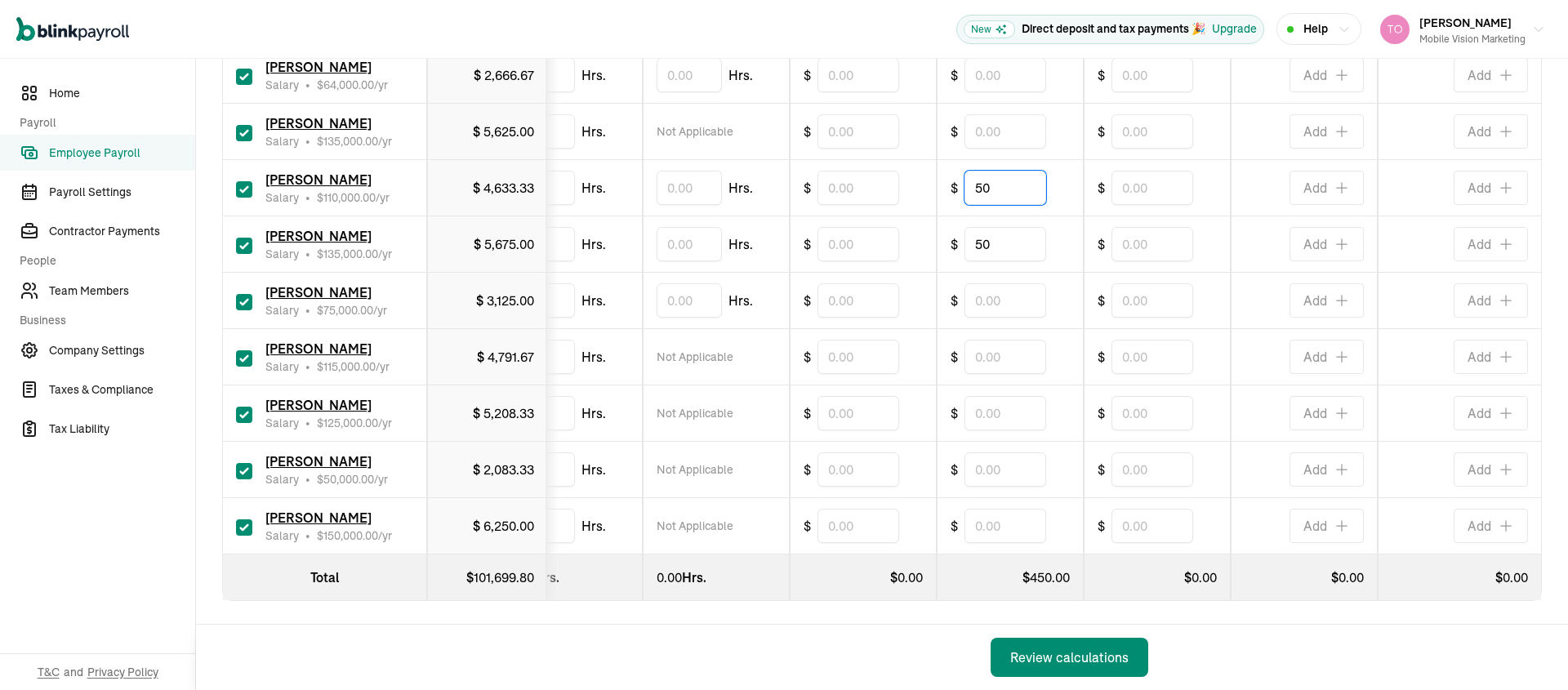
scroll to position [1052, 0]
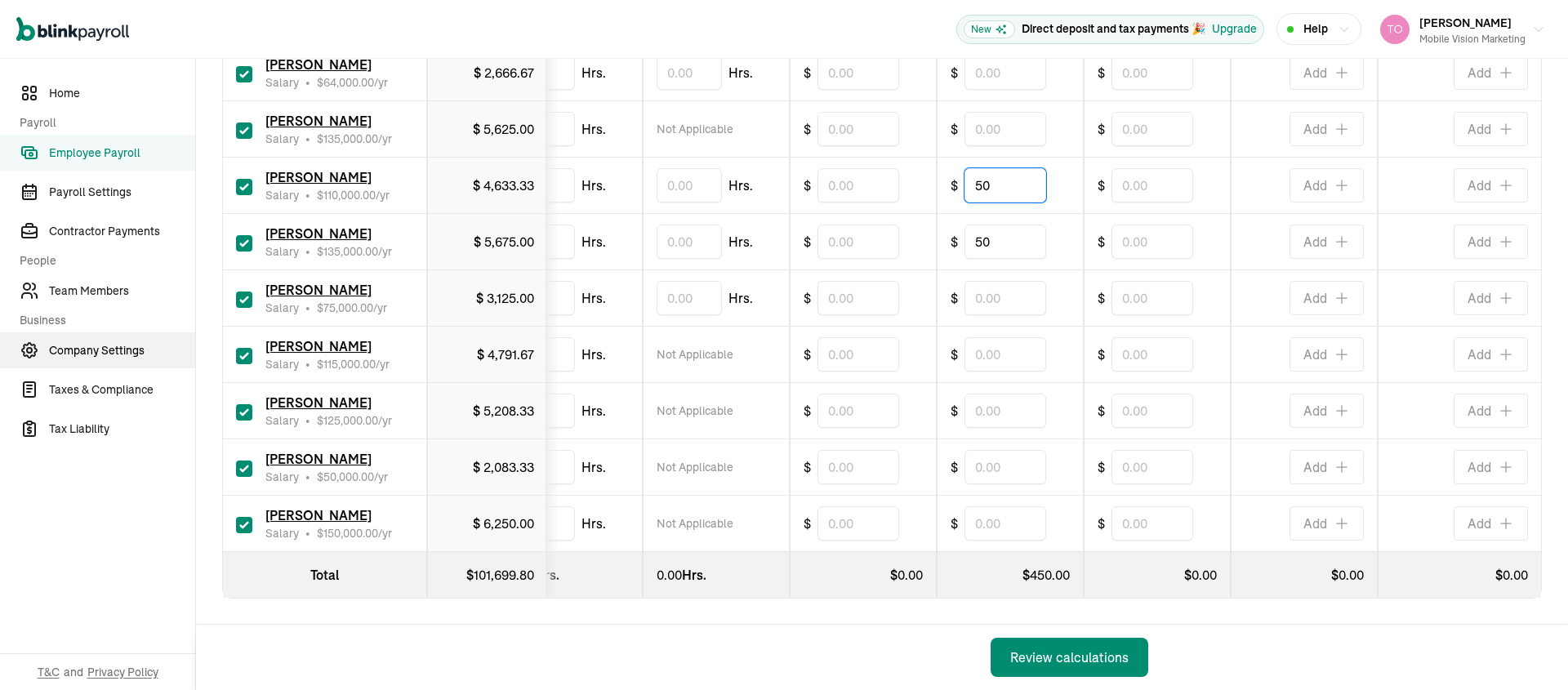
type input "50"
click at [1002, 510] on input "text" at bounding box center [1006, 523] width 82 height 34
click at [247, 517] on input "checkbox" at bounding box center [245, 525] width 17 height 17
checkbox input "false"
type input "0.00"
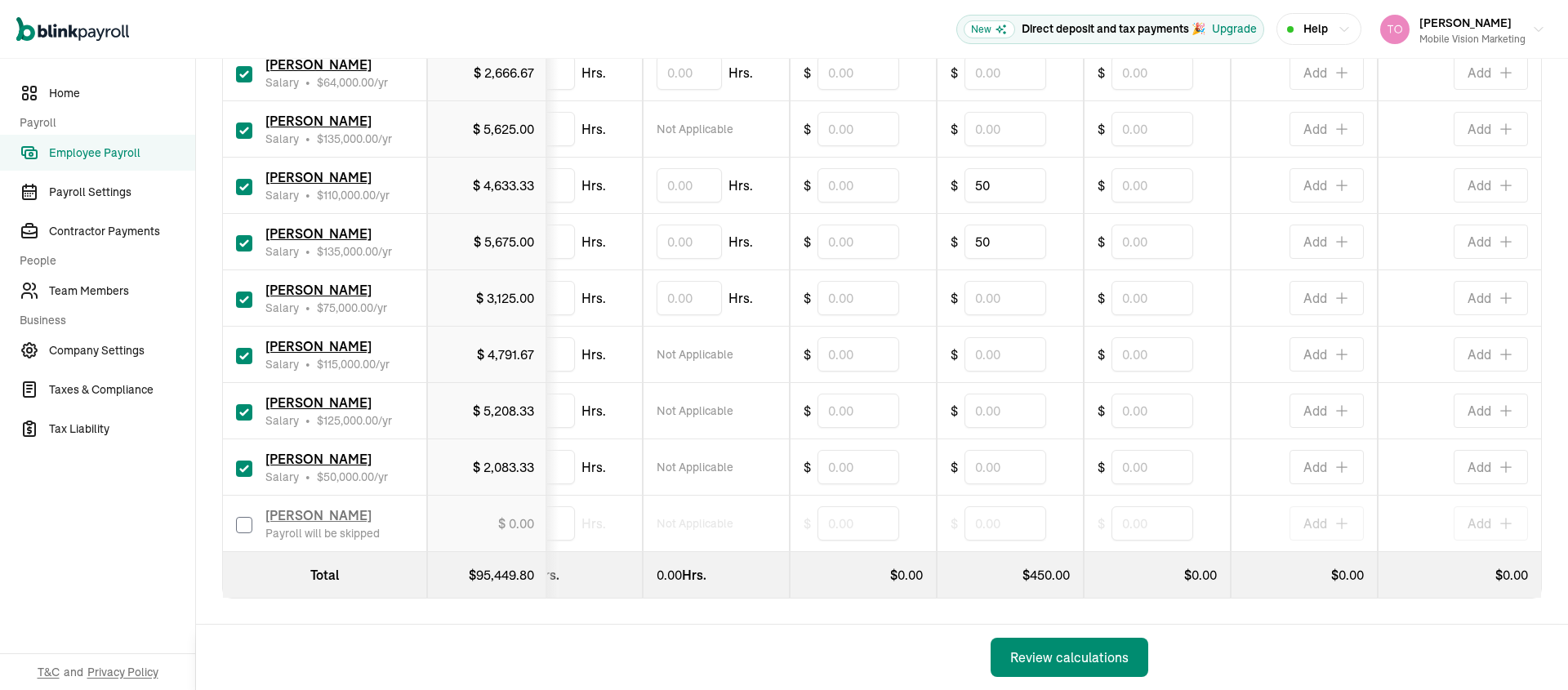
click at [1084, 663] on div "Review calculations" at bounding box center [1070, 658] width 118 height 20
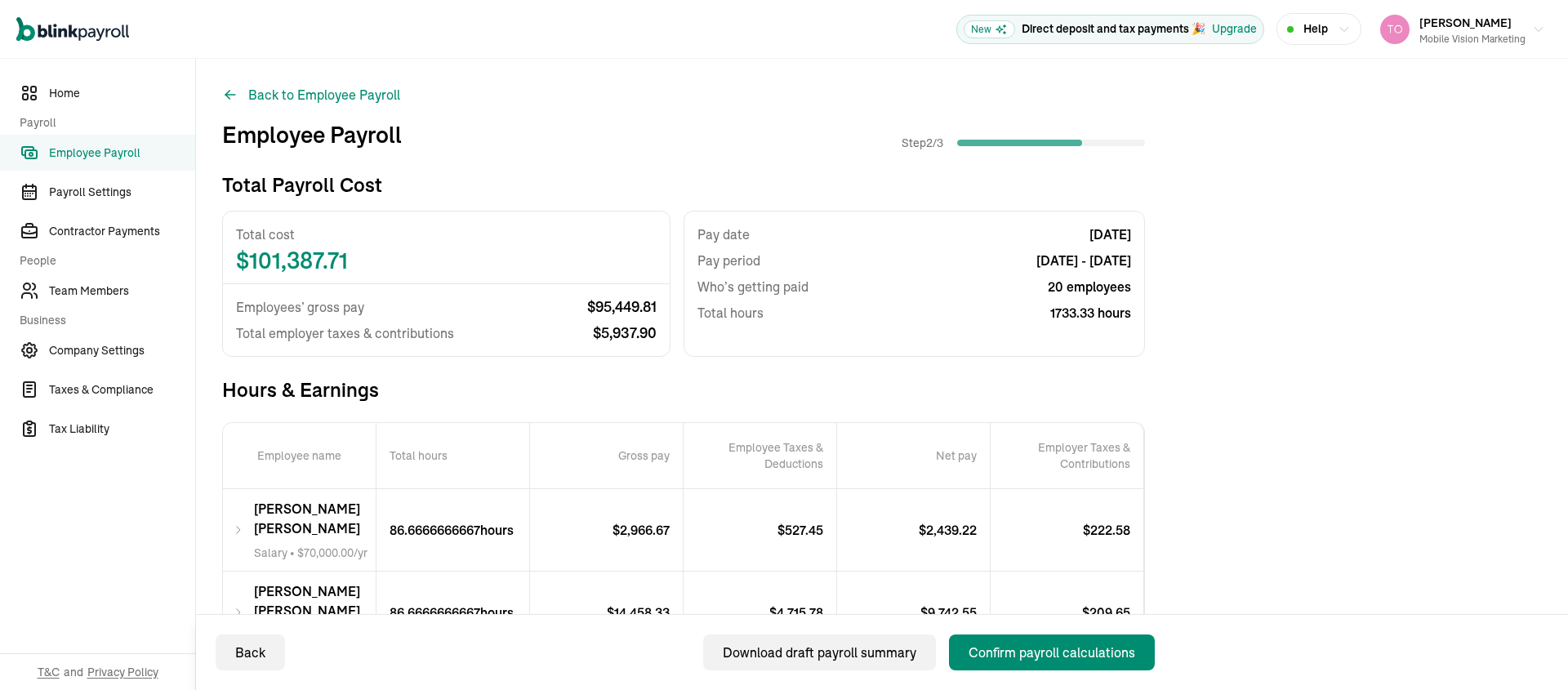
click at [1014, 650] on div "Confirm payroll calculations" at bounding box center [1052, 653] width 166 height 20
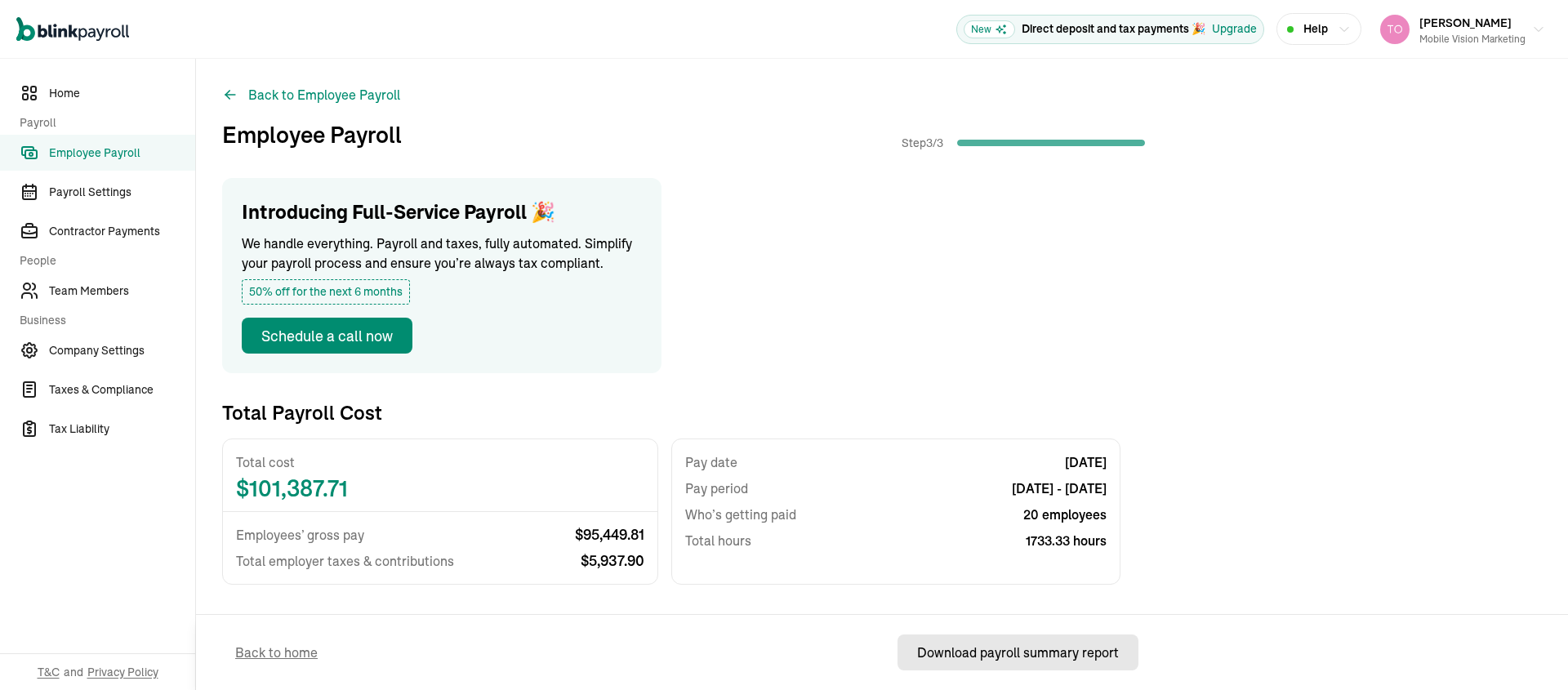
click at [1036, 661] on div "Download payroll summary report" at bounding box center [1018, 653] width 202 height 20
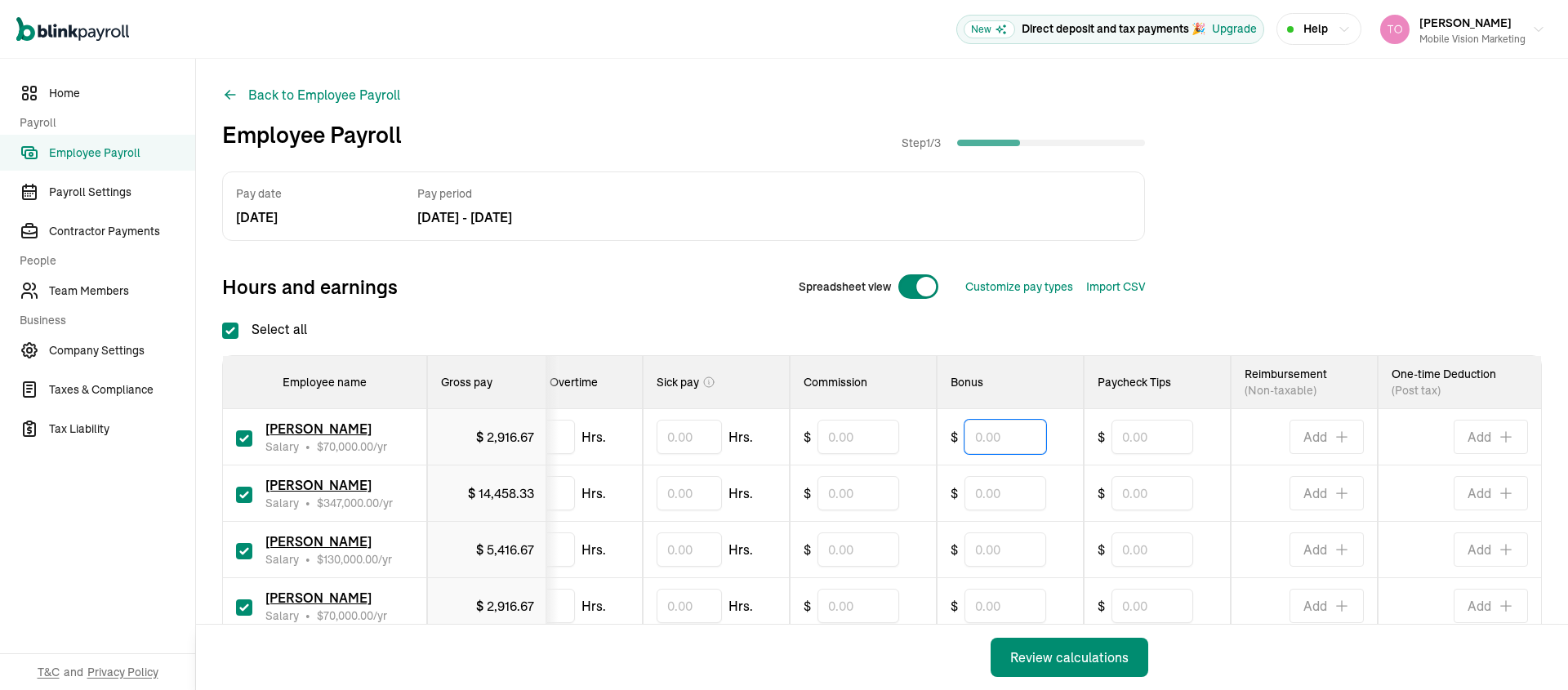
click at [1009, 445] on input "text" at bounding box center [1006, 436] width 82 height 34
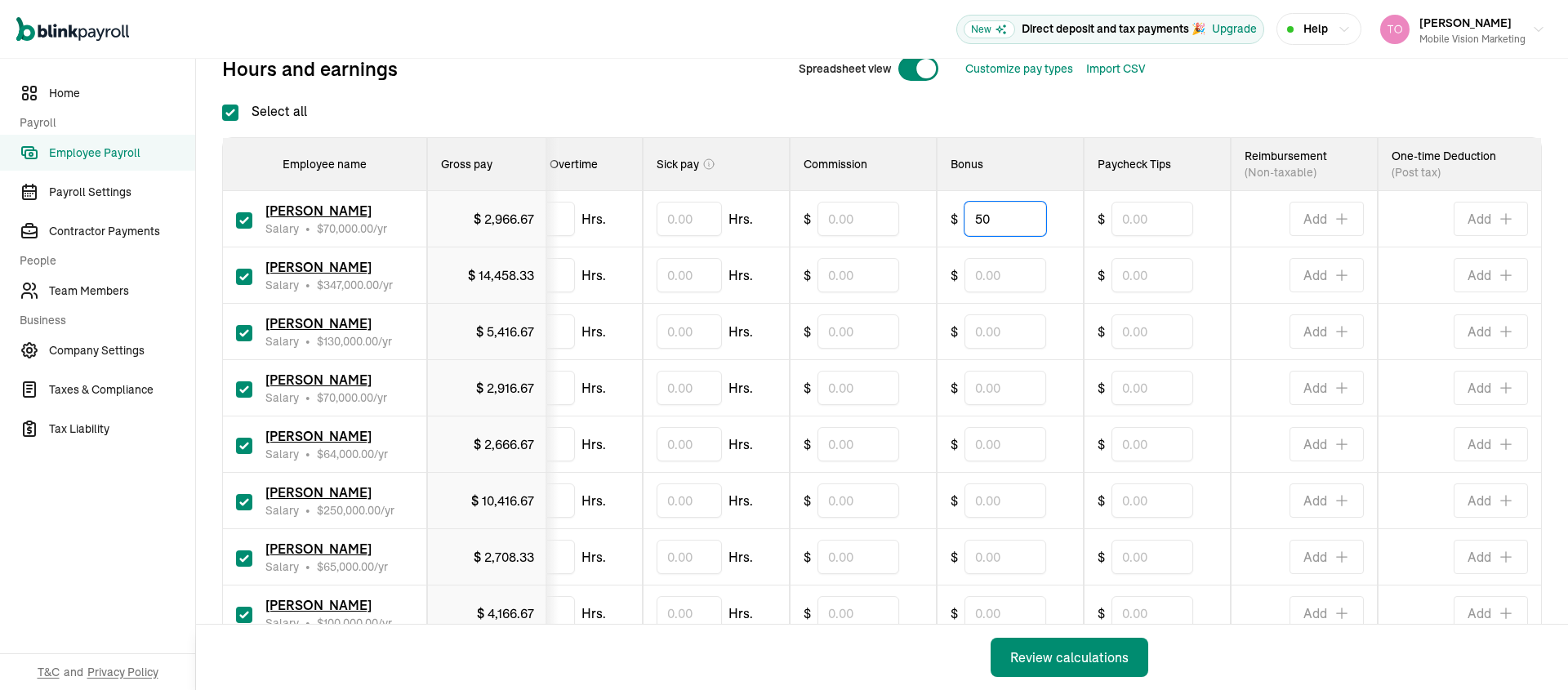
scroll to position [219, 0]
type input "50"
click at [968, 334] on input "text" at bounding box center [1006, 330] width 82 height 34
type input "50"
click at [976, 392] on input "text" at bounding box center [1006, 387] width 82 height 34
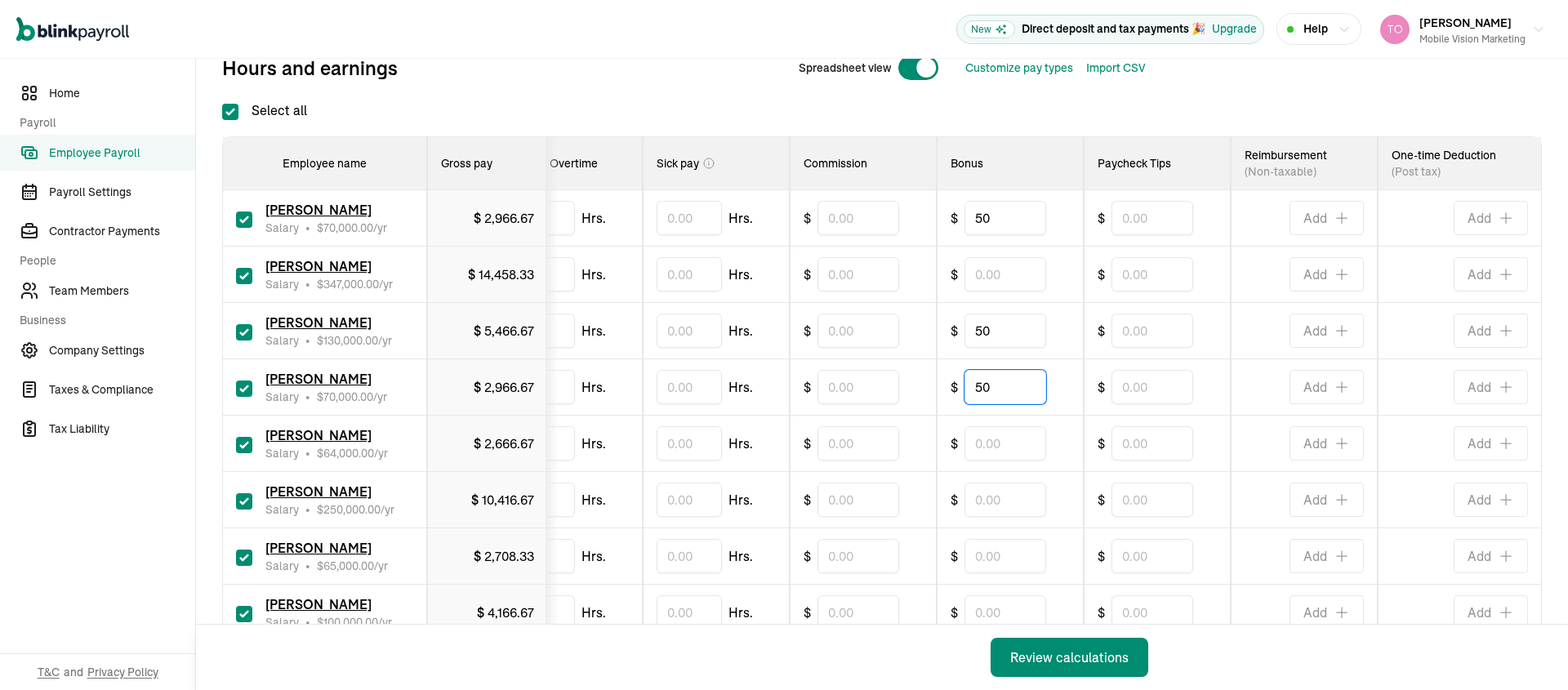
type input "50"
click at [985, 444] on input "text" at bounding box center [1006, 443] width 82 height 34
type input "50"
click at [980, 500] on input "text" at bounding box center [1006, 499] width 82 height 34
type input "50"
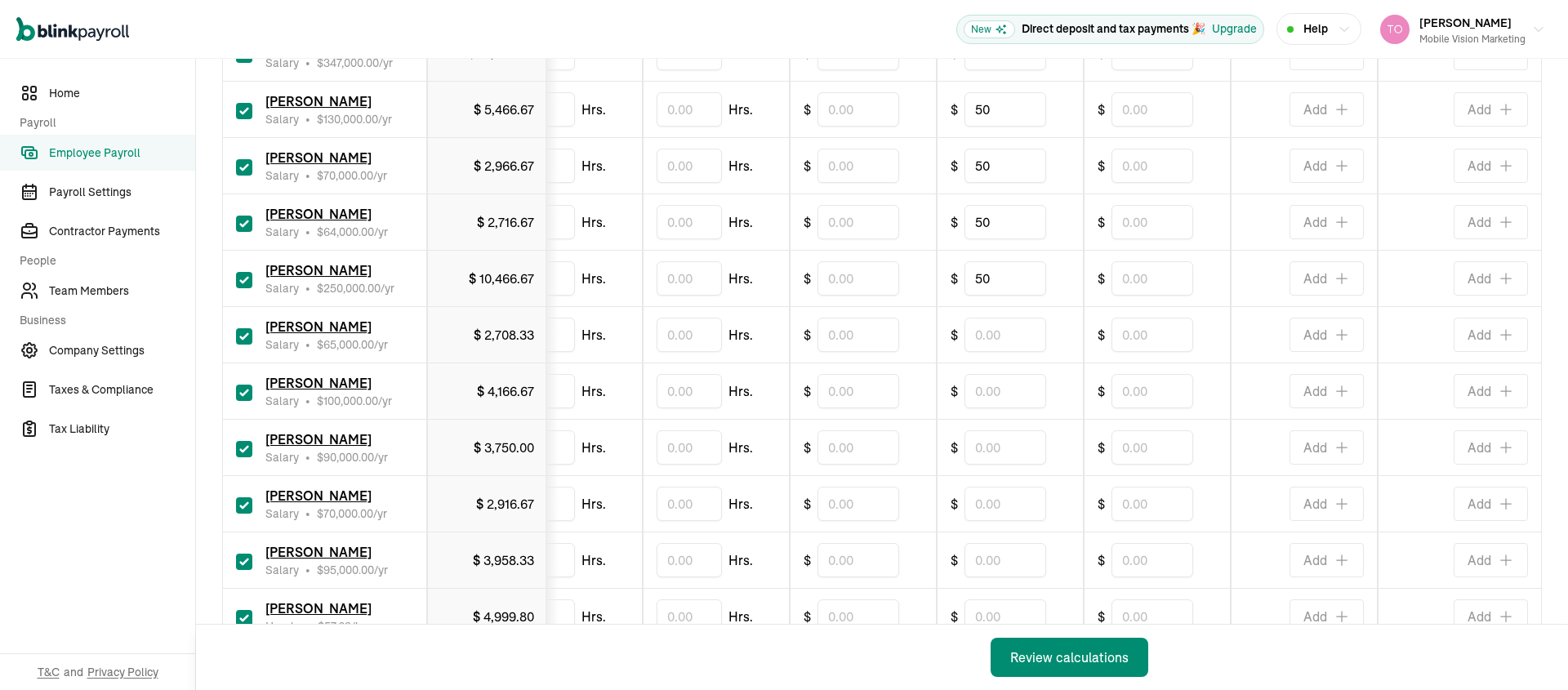
scroll to position [520, 0]
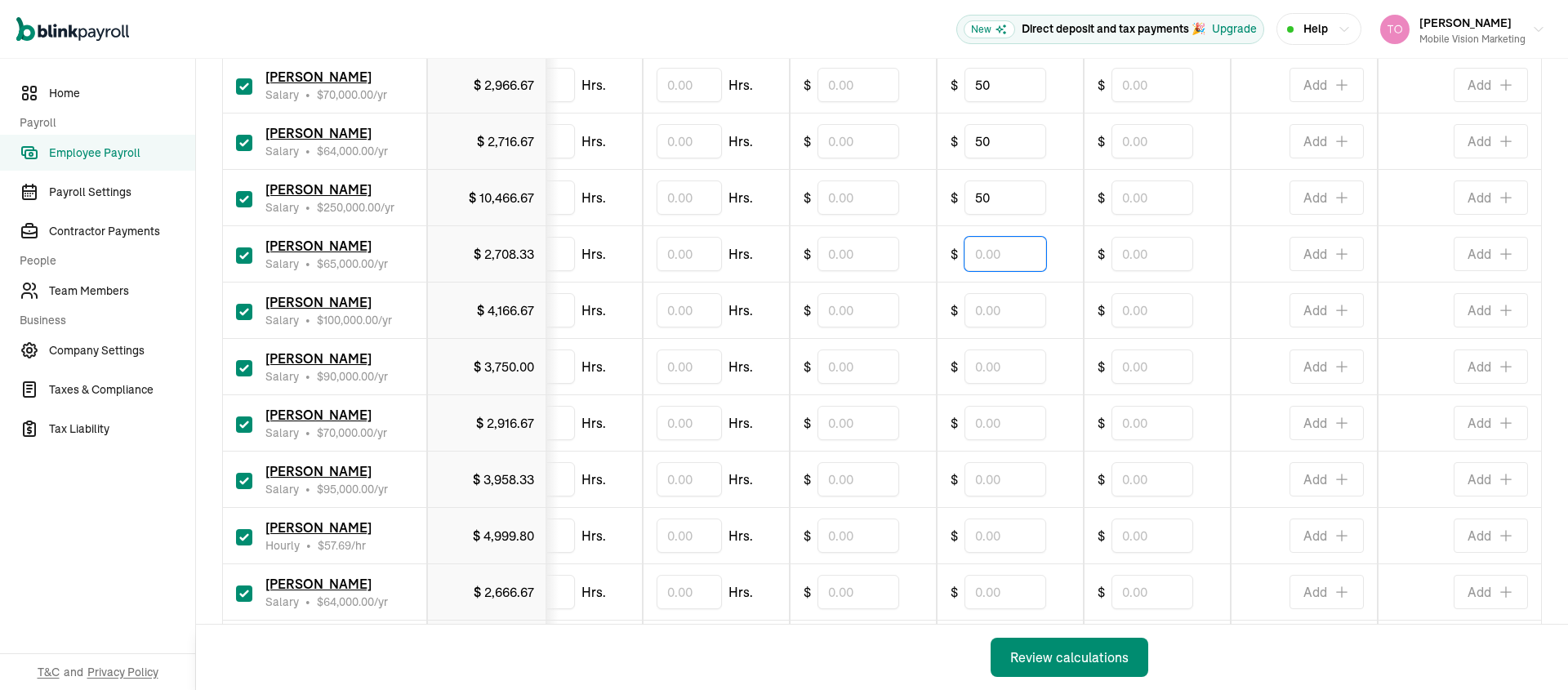
click at [977, 249] on input "text" at bounding box center [1006, 254] width 82 height 34
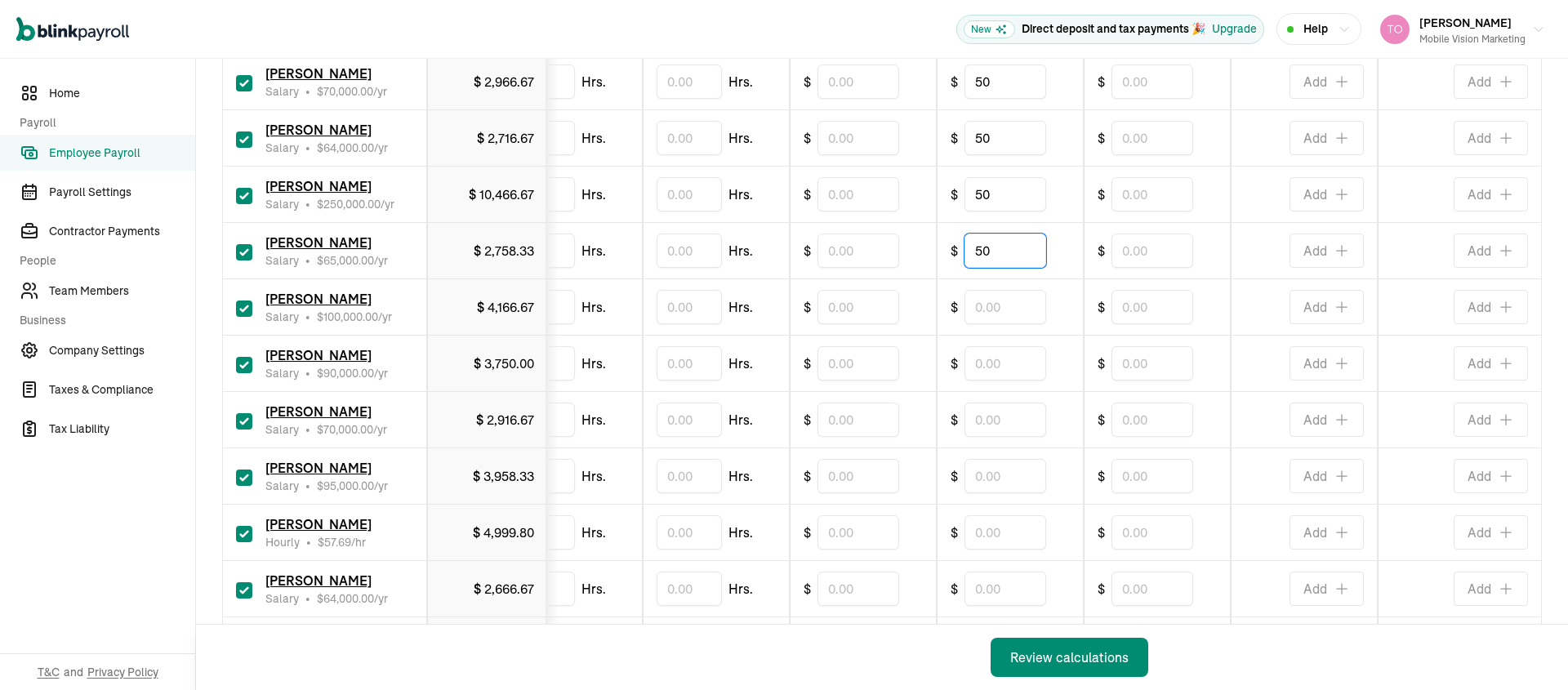
type input "50"
click at [1002, 364] on input "text" at bounding box center [1006, 362] width 82 height 34
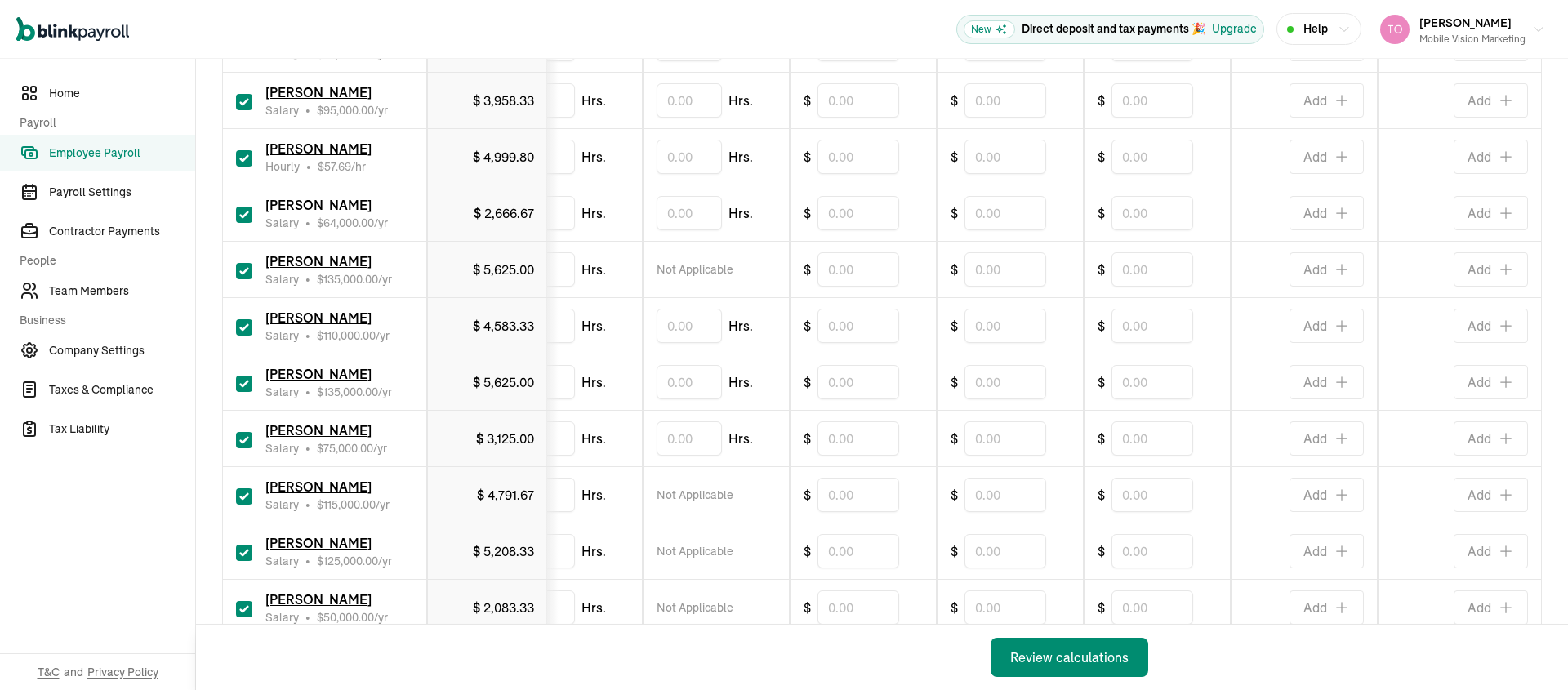
scroll to position [904, 0]
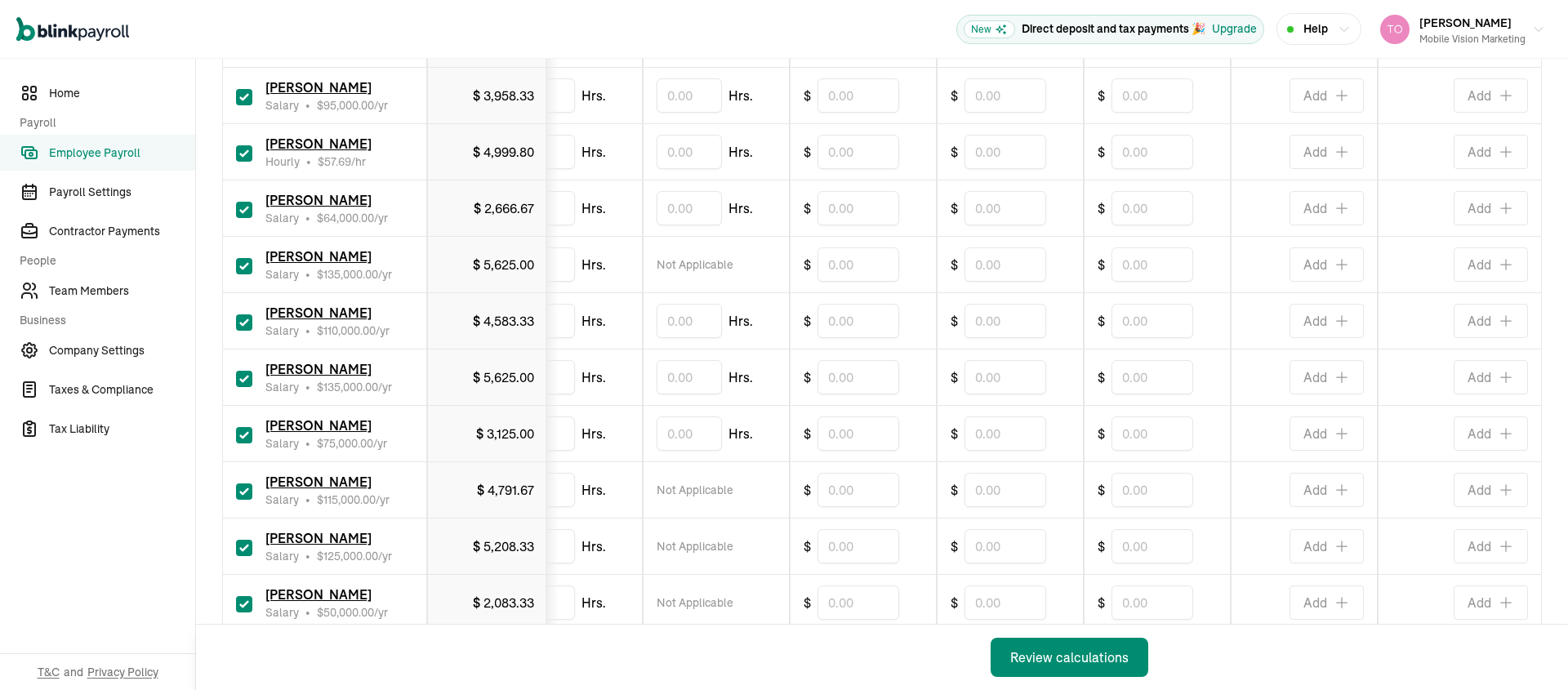
type input "50"
click at [974, 372] on input "text" at bounding box center [1006, 377] width 82 height 34
type input "50"
click at [999, 318] on input "text" at bounding box center [1006, 320] width 82 height 34
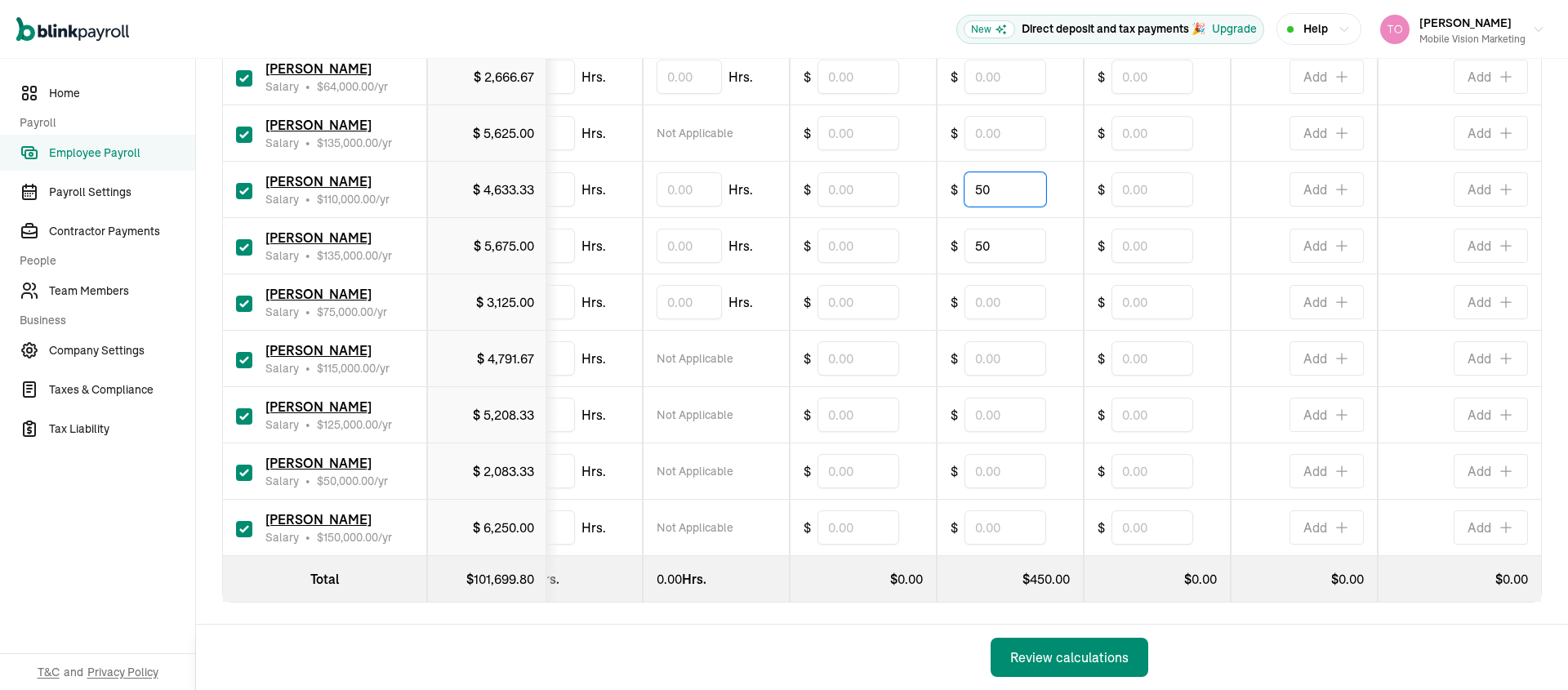
scroll to position [1052, 0]
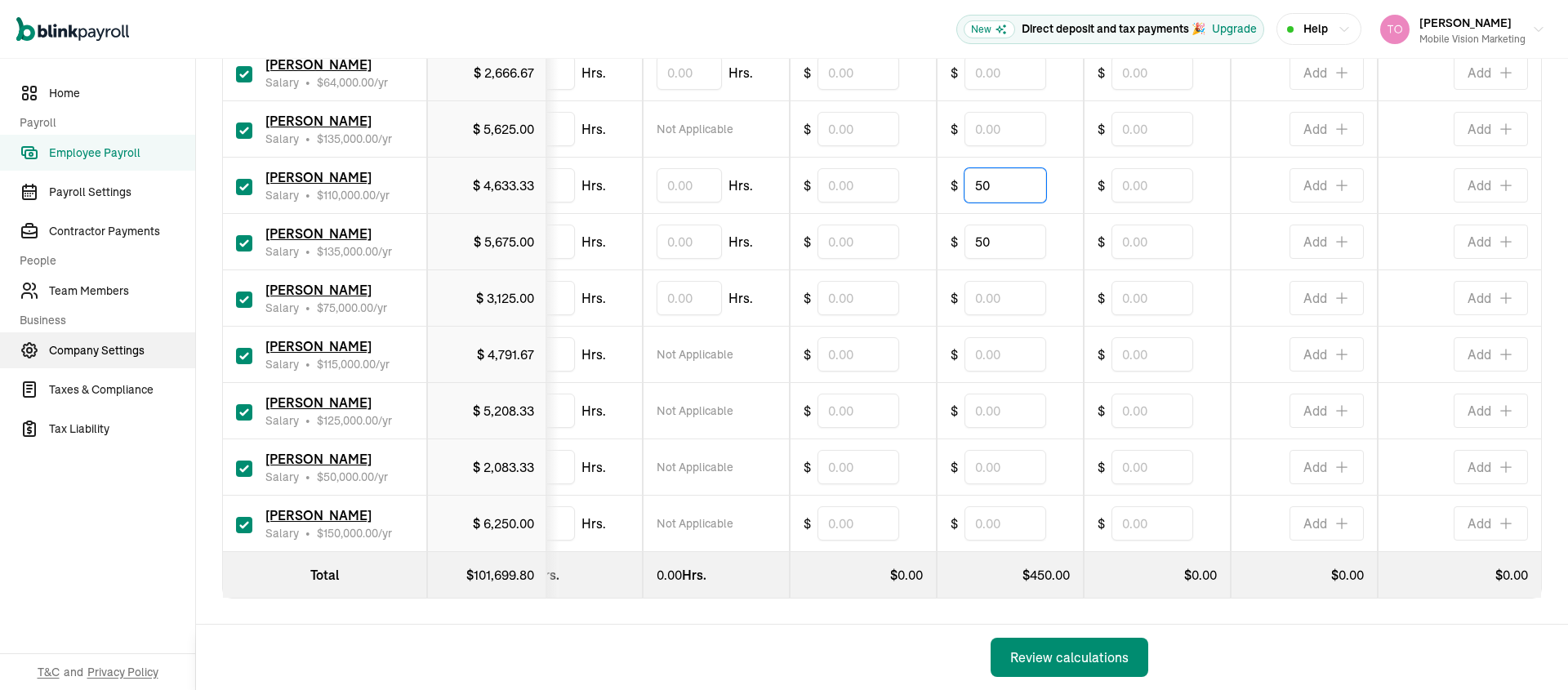
type input "50"
click at [1002, 510] on input "text" at bounding box center [1006, 523] width 82 height 34
click at [247, 517] on input "checkbox" at bounding box center [245, 525] width 17 height 17
checkbox input "false"
type input "0.00"
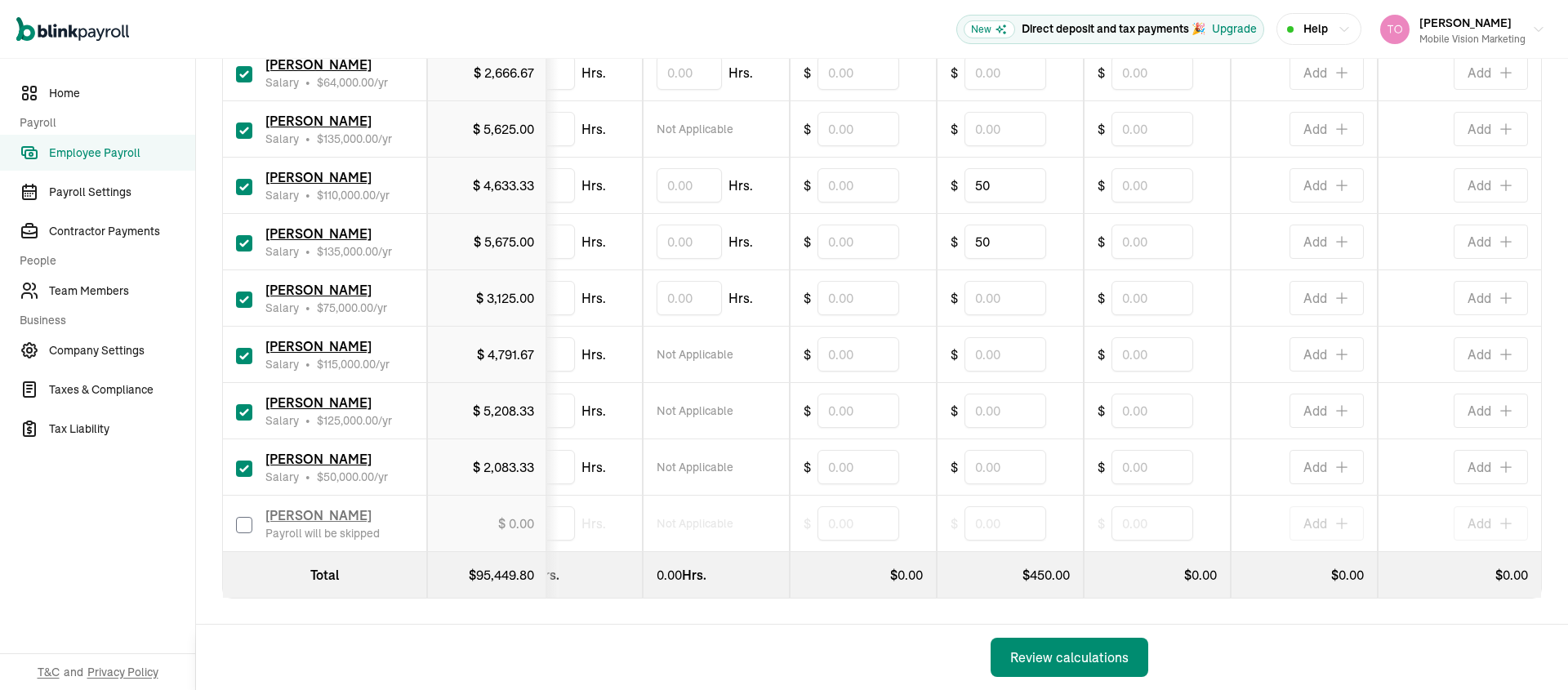
click at [1084, 663] on div "Review calculations" at bounding box center [1070, 658] width 118 height 20
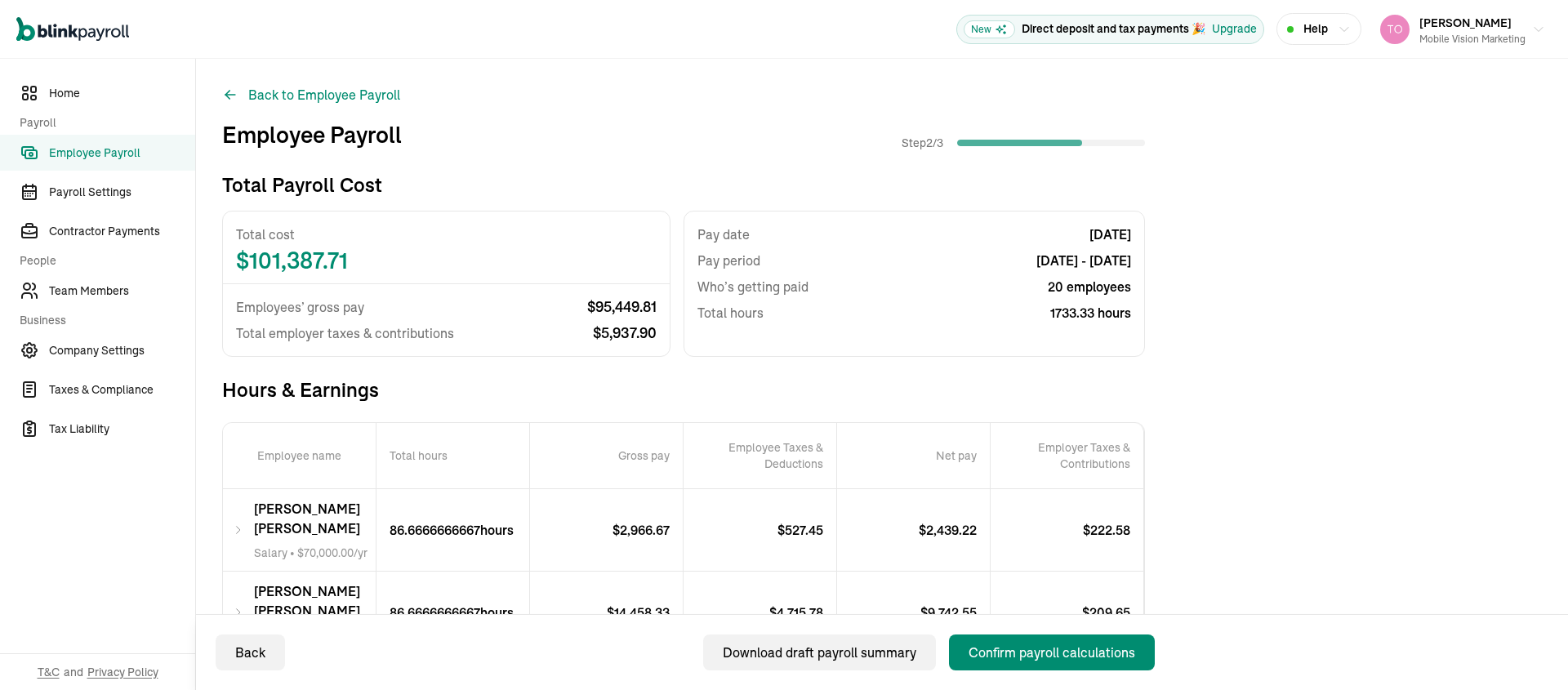
click at [1014, 650] on div "Confirm payroll calculations" at bounding box center [1052, 653] width 166 height 20
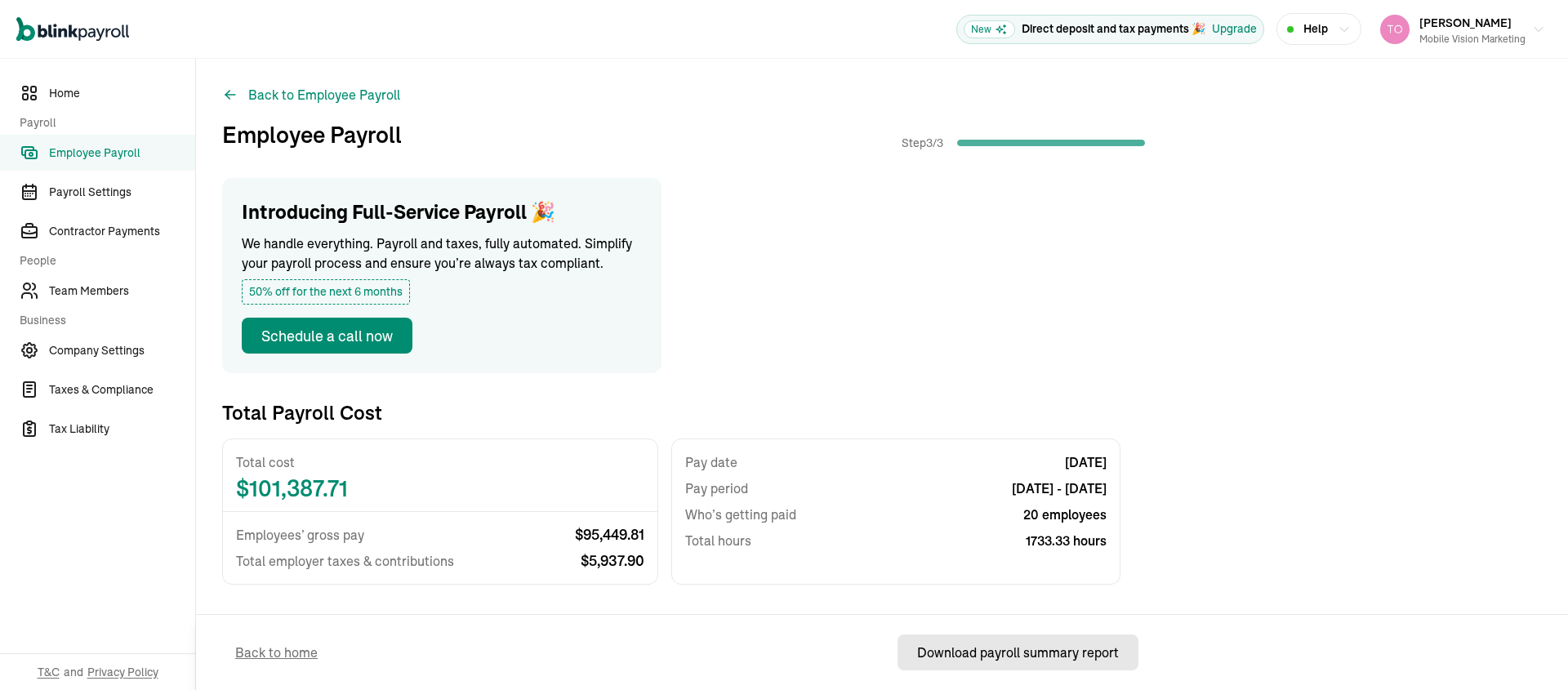
click at [1036, 661] on div "Download payroll summary report" at bounding box center [1018, 653] width 202 height 20
